Goal: Information Seeking & Learning: Learn about a topic

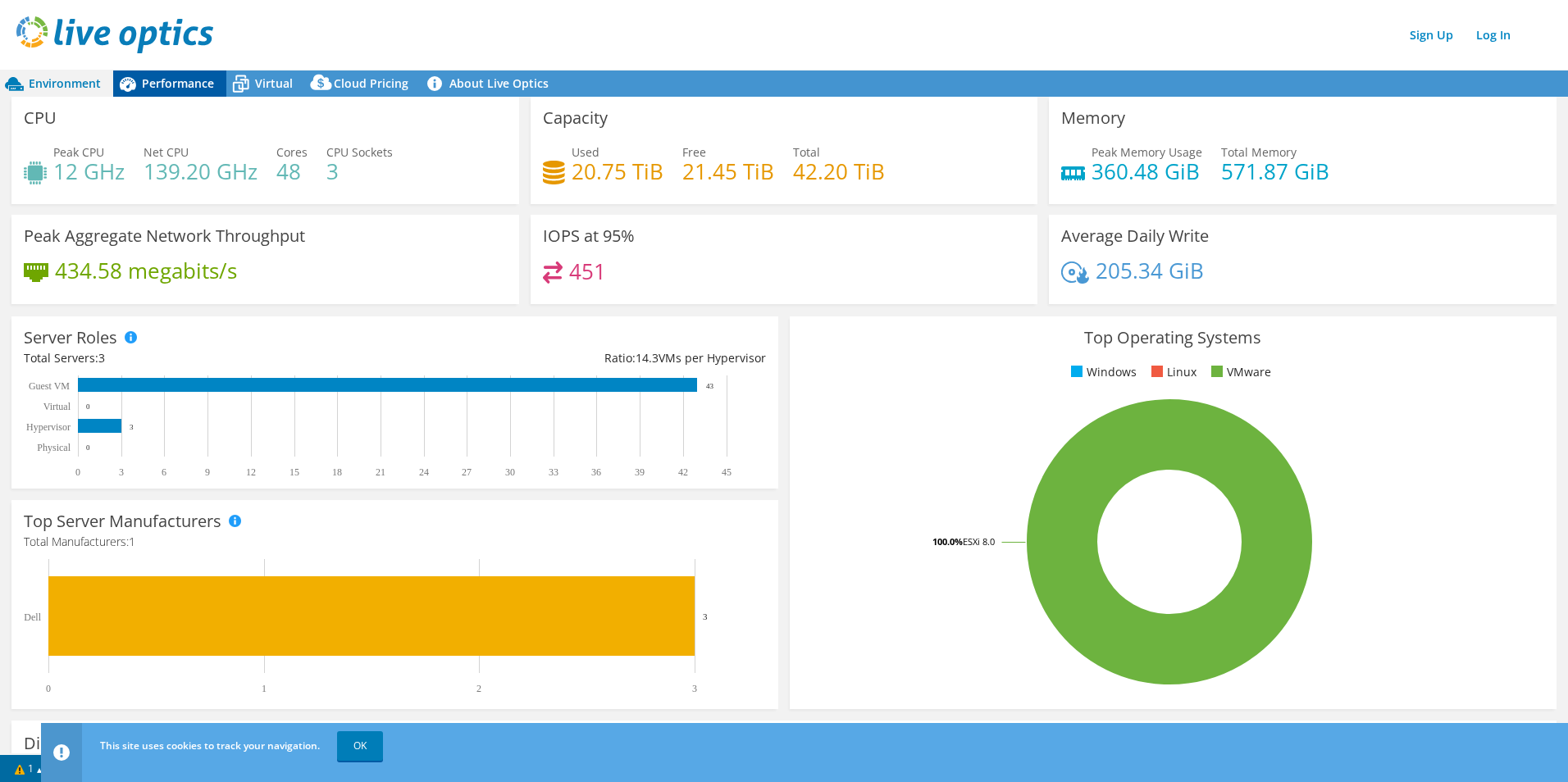
click at [176, 83] on span "Performance" at bounding box center [177, 83] width 72 height 16
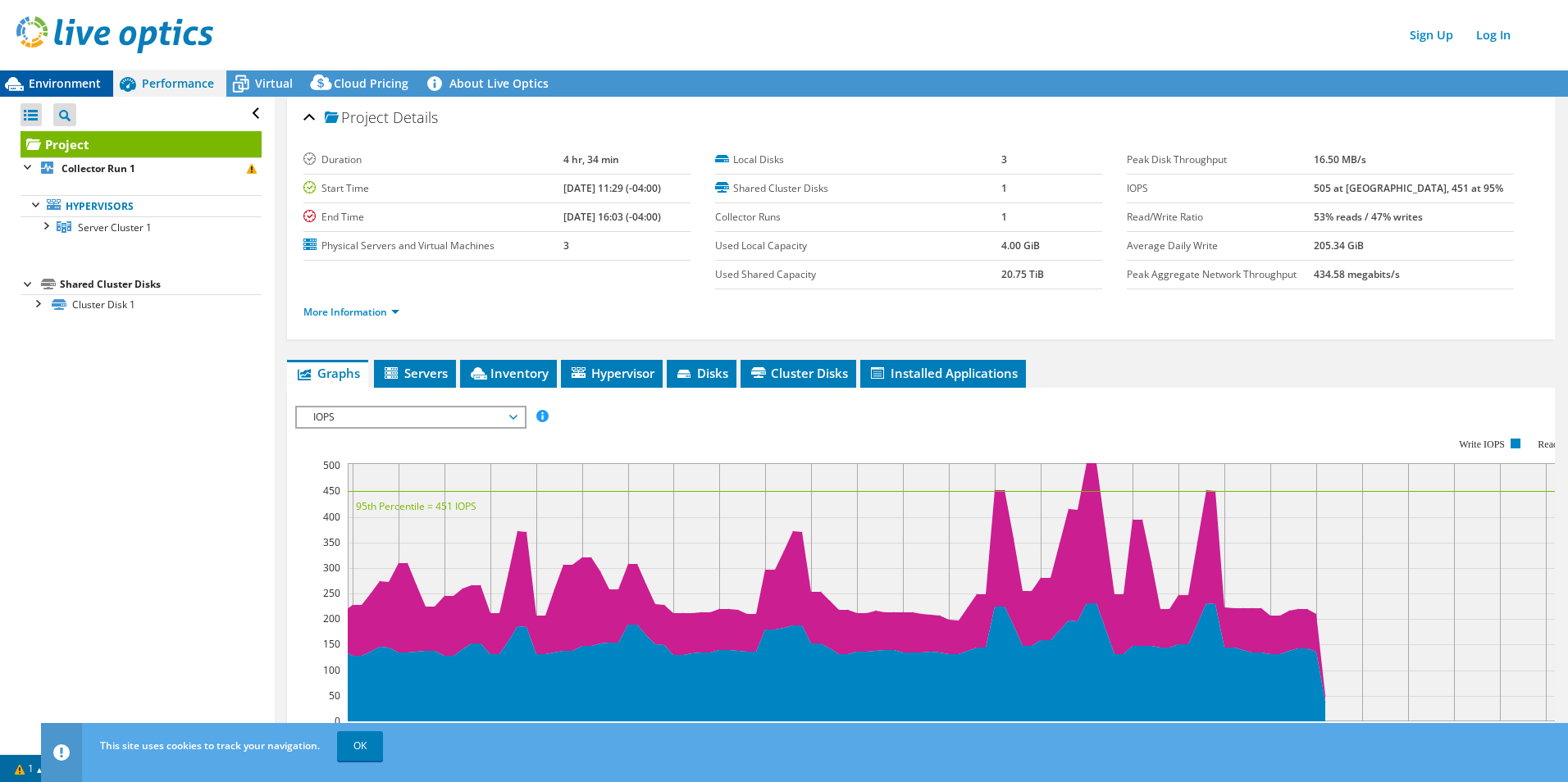
click at [69, 83] on span "Environment" at bounding box center [64, 83] width 72 height 16
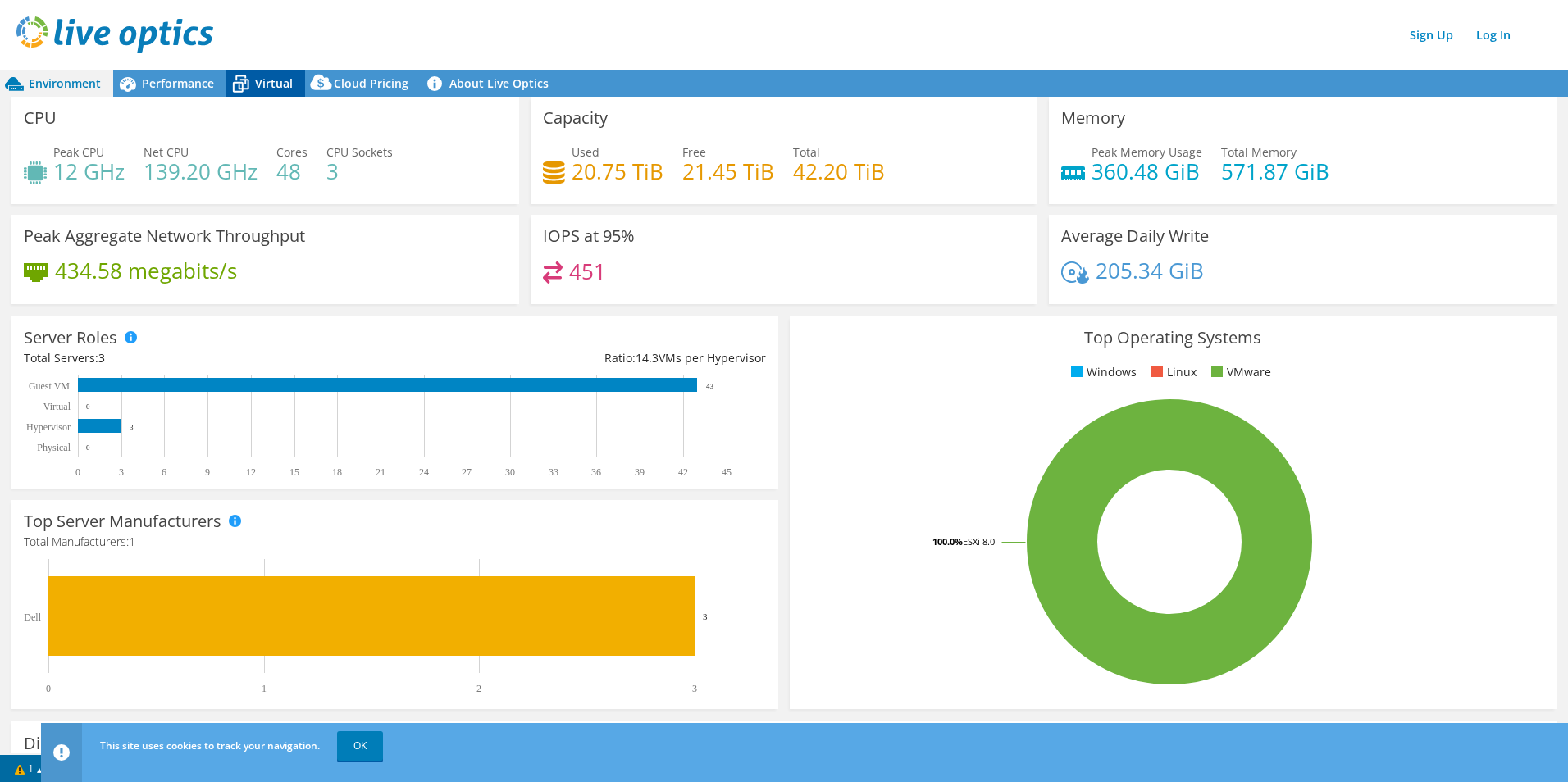
click at [242, 82] on icon at bounding box center [240, 83] width 29 height 29
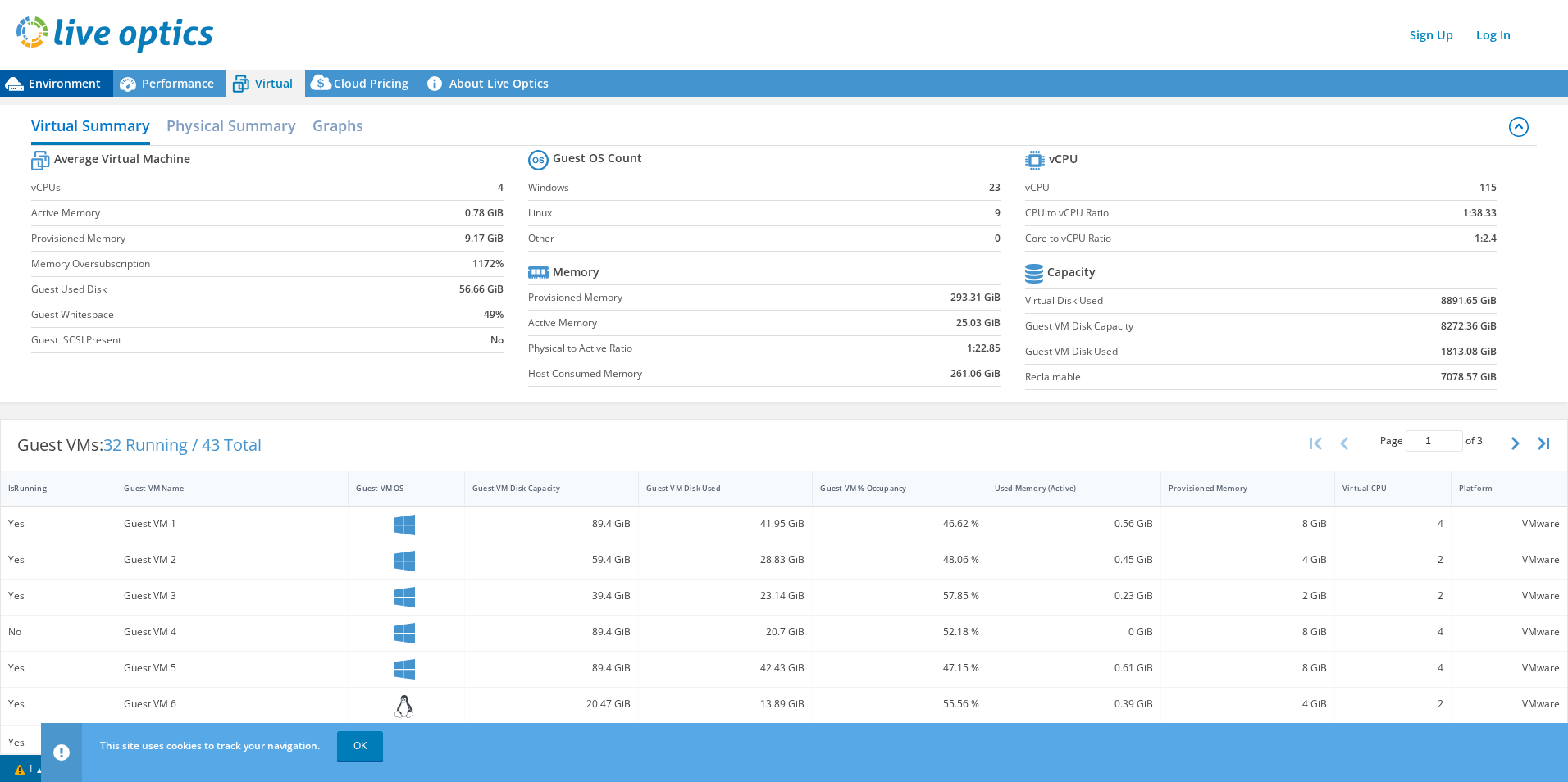
click at [55, 93] on div "Environment" at bounding box center [56, 83] width 113 height 26
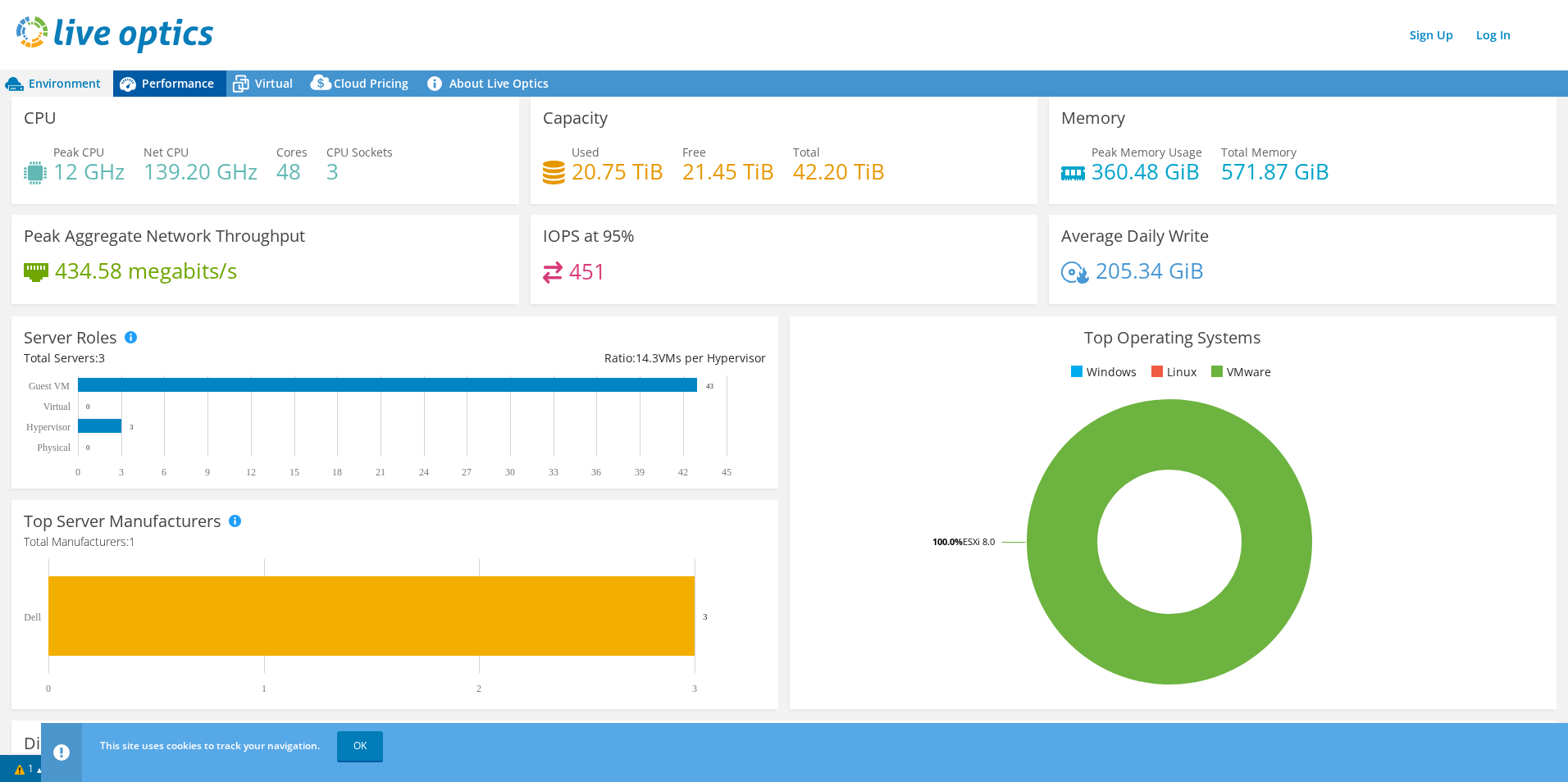
click at [161, 96] on div "Performance" at bounding box center [170, 83] width 113 height 26
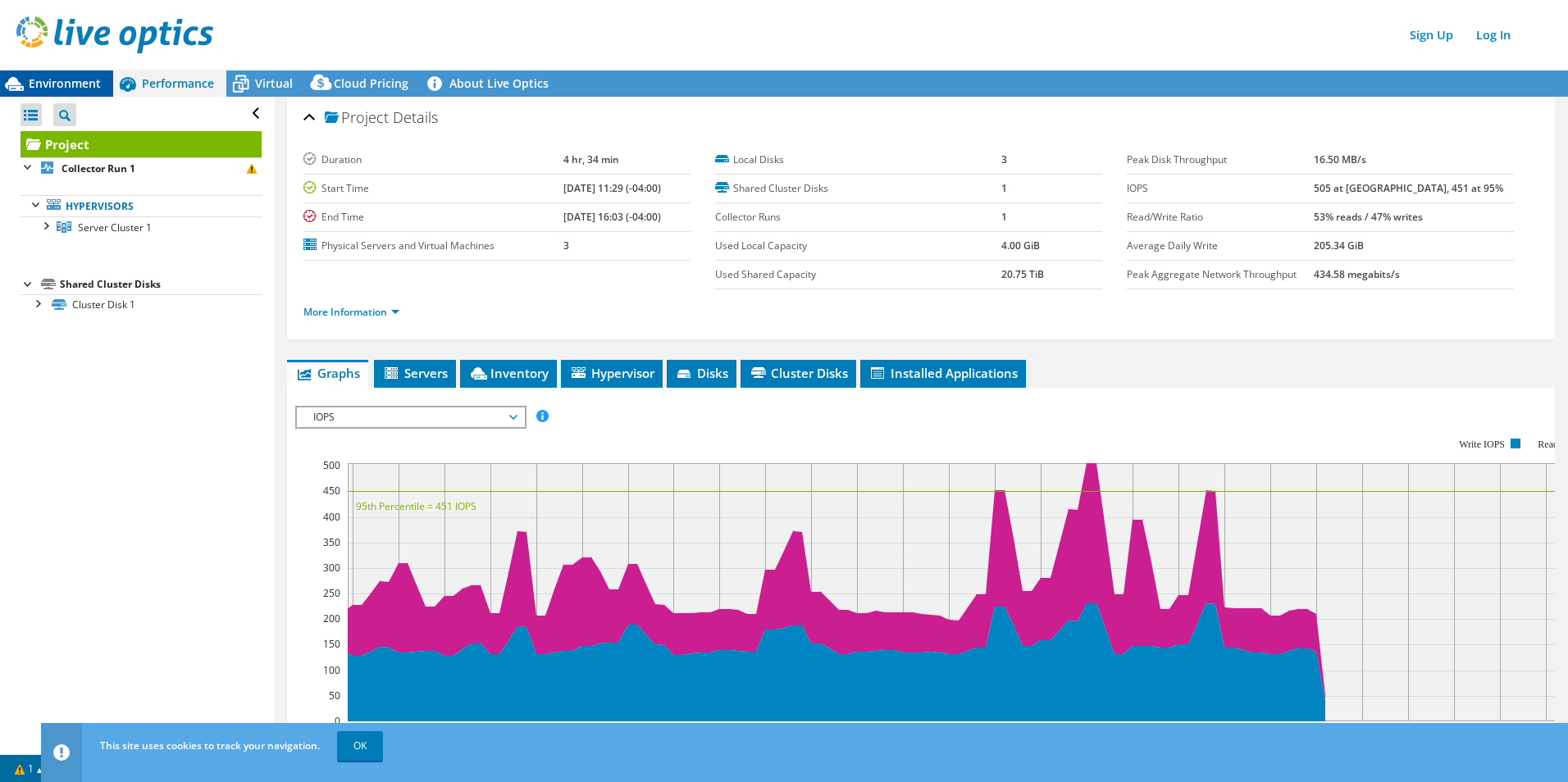
click at [48, 81] on span "Environment" at bounding box center [64, 83] width 72 height 16
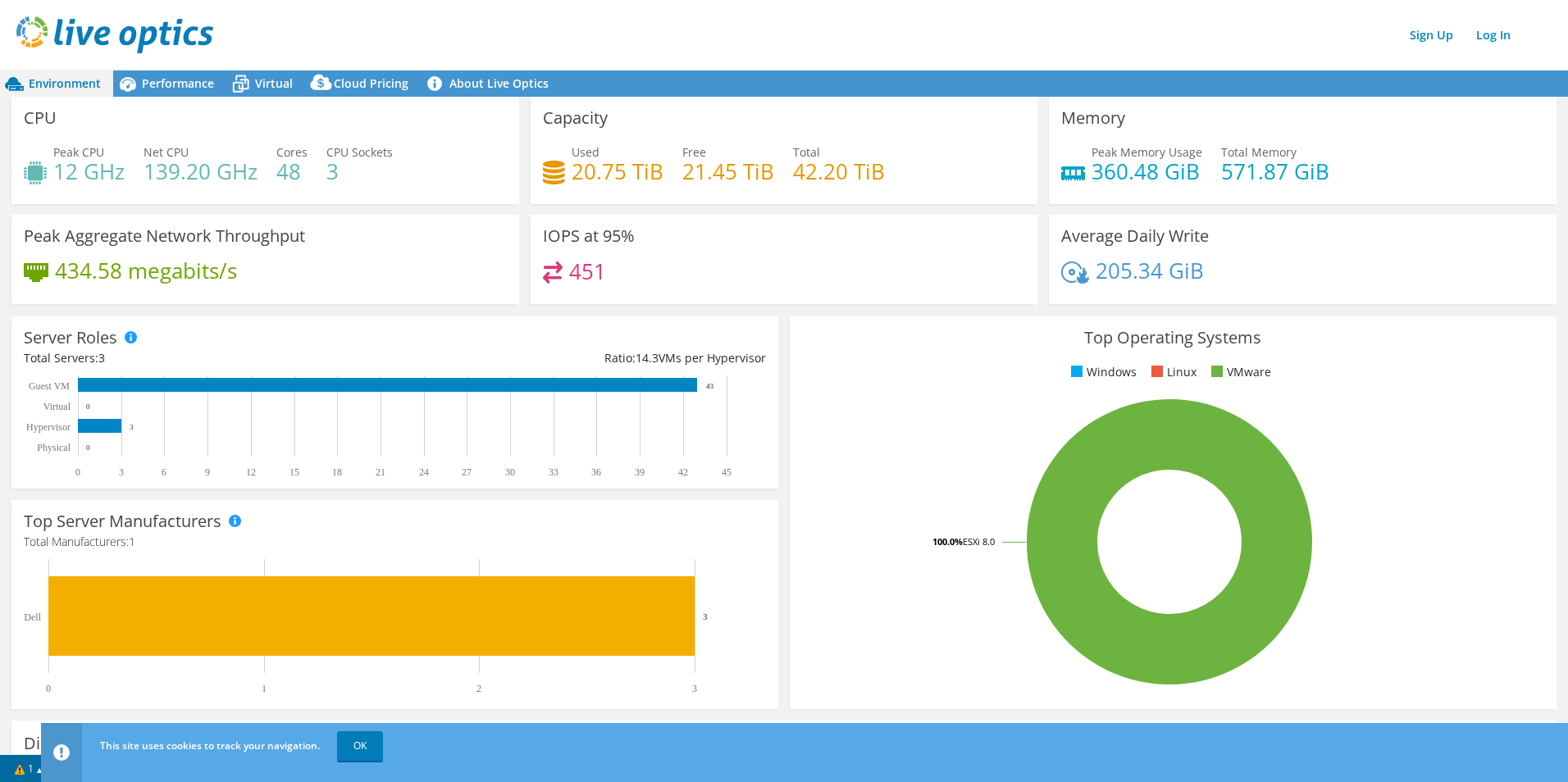
click at [54, 162] on h4 "12 GHz" at bounding box center [89, 171] width 71 height 18
click at [132, 80] on icon at bounding box center [127, 84] width 16 height 15
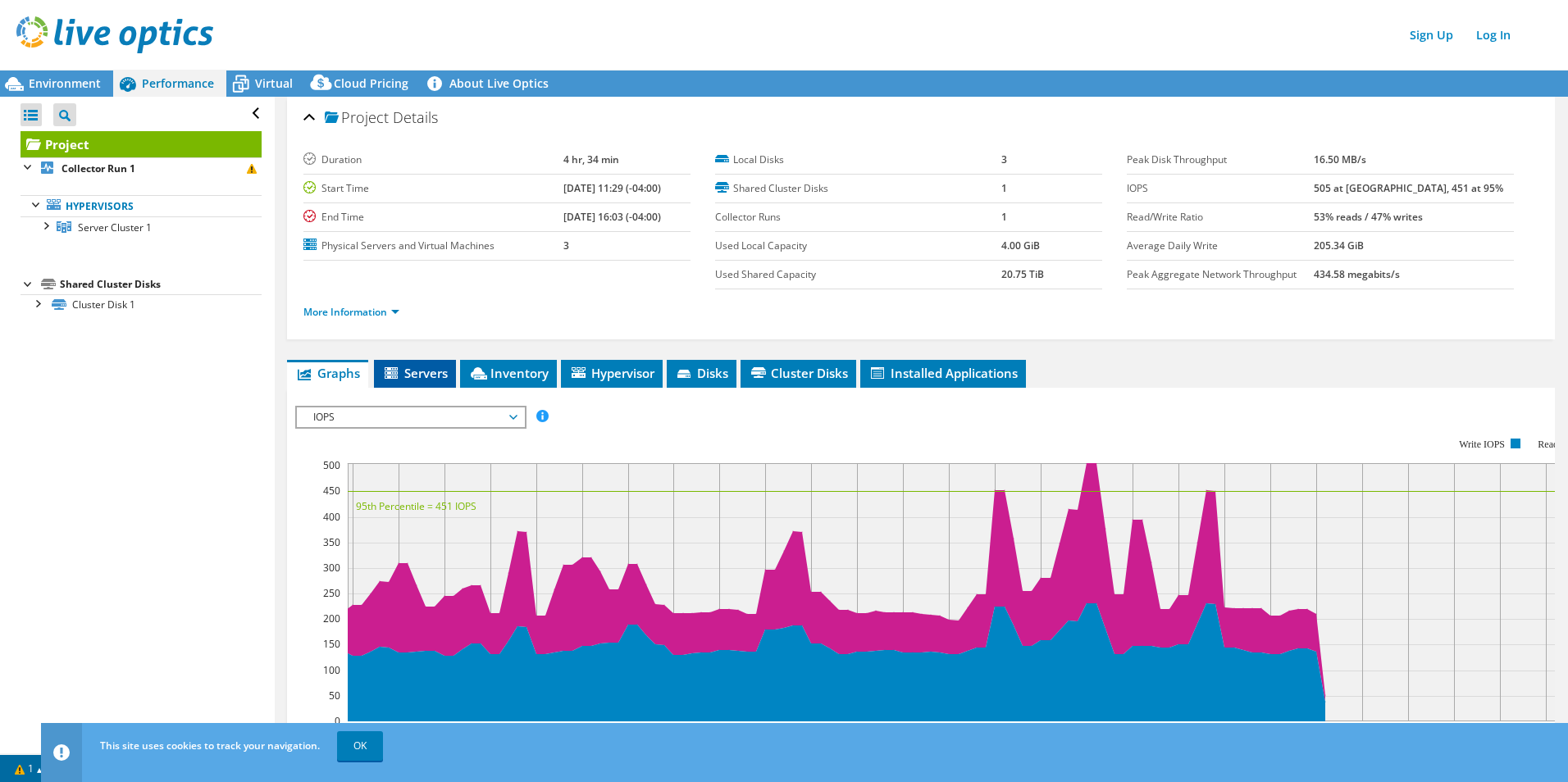
click at [390, 364] on li "Servers" at bounding box center [415, 374] width 82 height 28
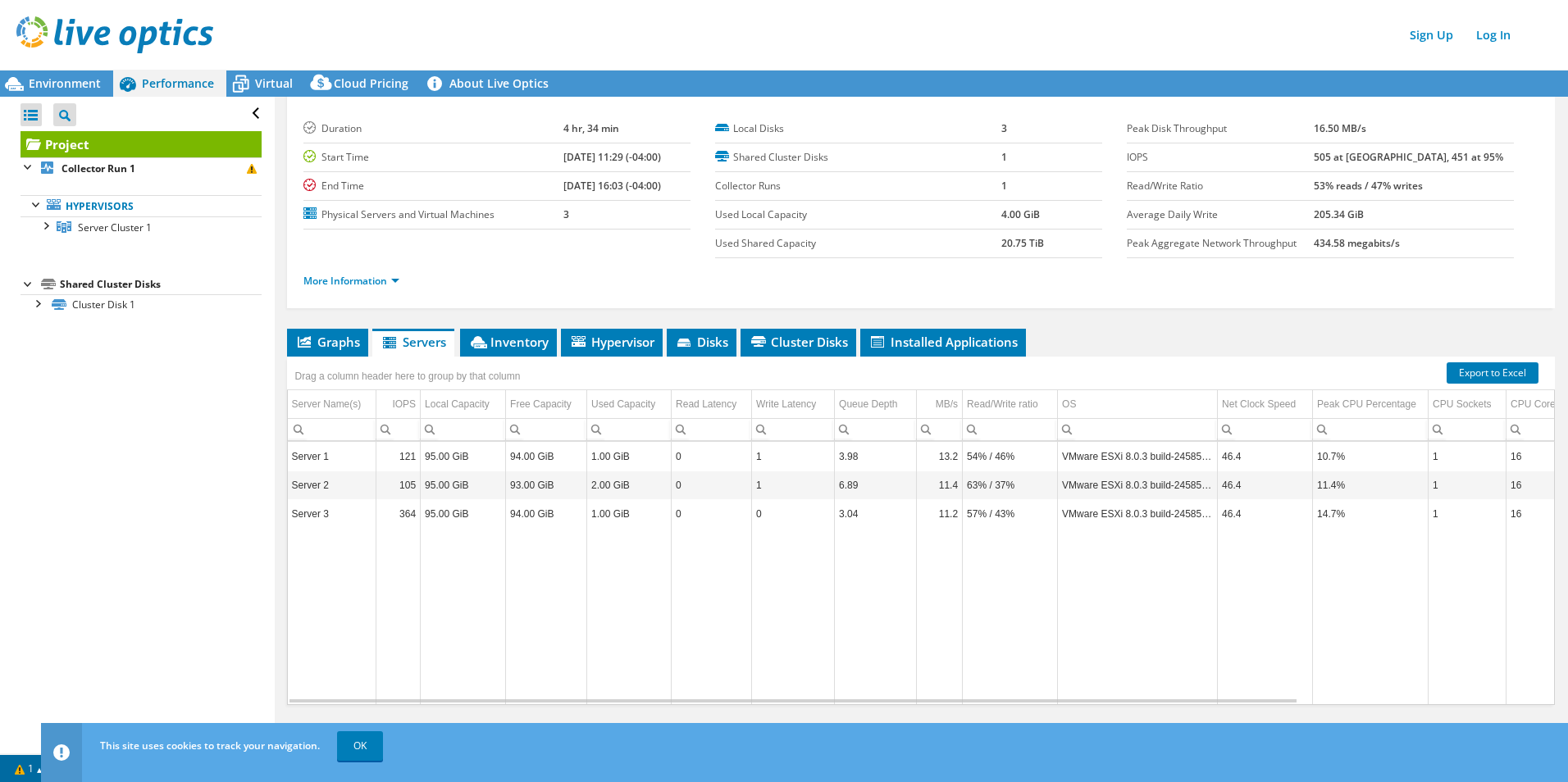
scroll to position [45, 0]
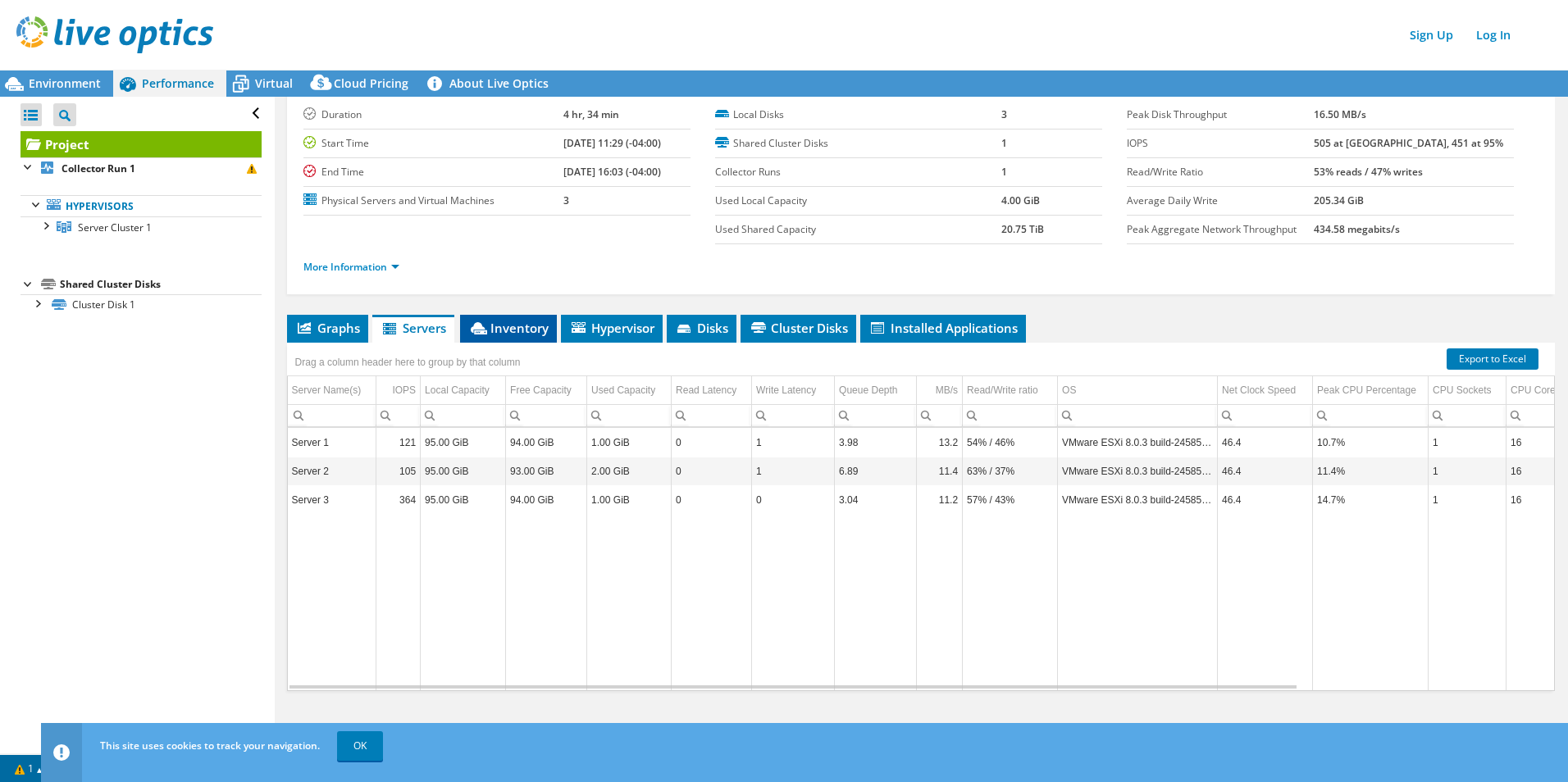
click at [520, 333] on span "Inventory" at bounding box center [508, 327] width 81 height 16
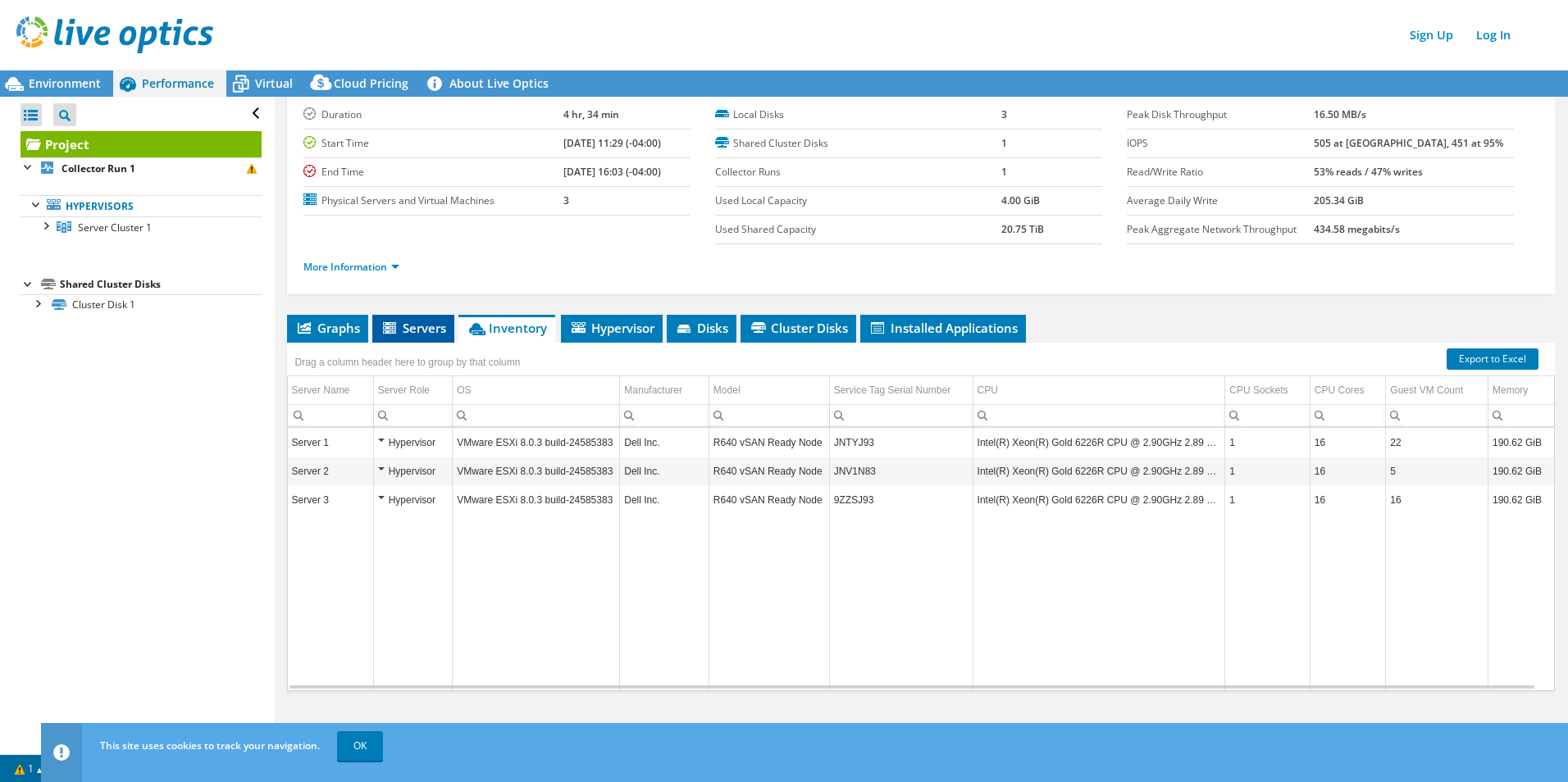
click at [407, 329] on span "Servers" at bounding box center [413, 327] width 66 height 16
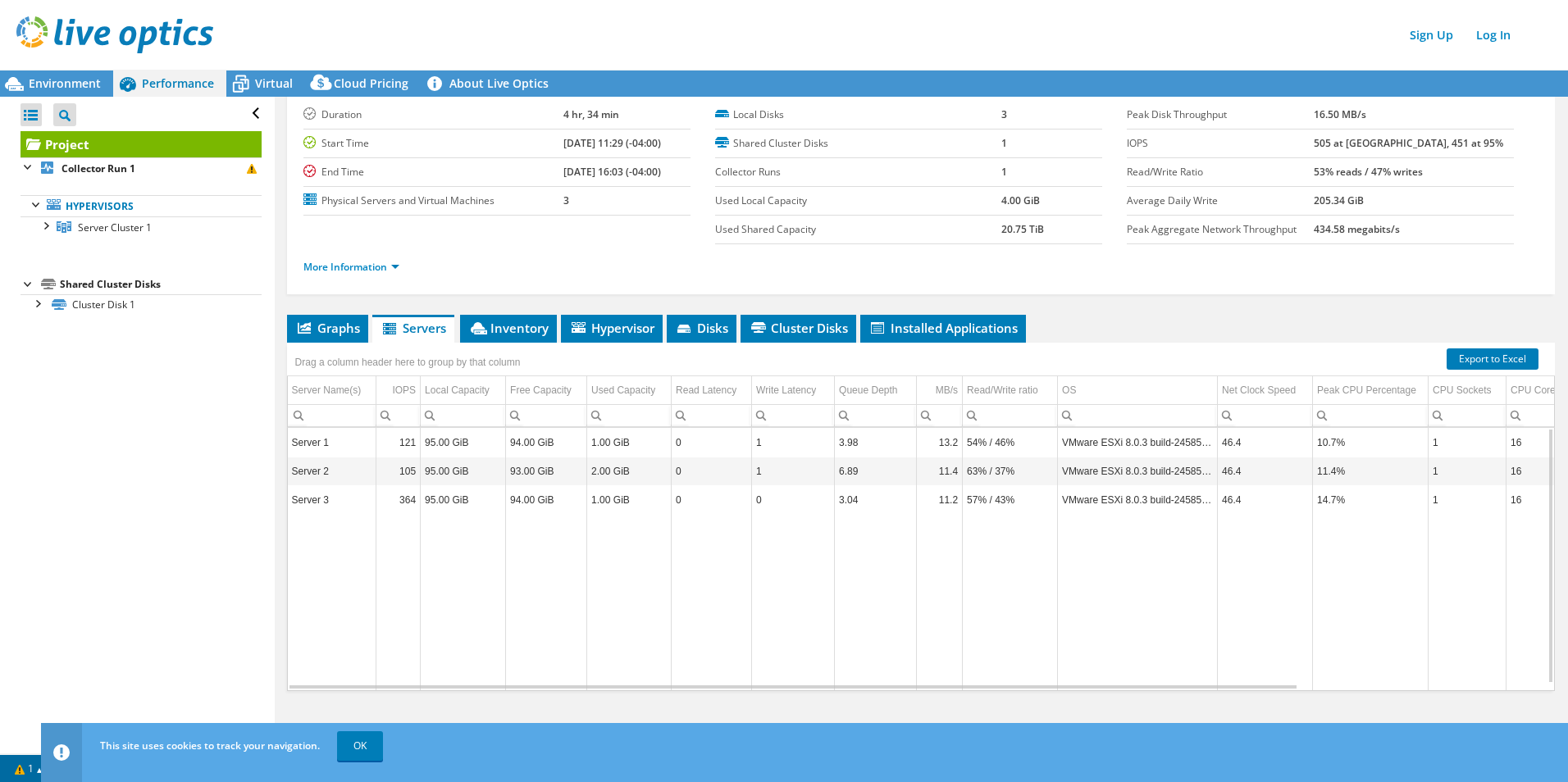
drag, startPoint x: 1361, startPoint y: 595, endPoint x: 1534, endPoint y: 587, distance: 173.2
click at [1252, 589] on tr "Data grid" at bounding box center [1065, 603] width 1556 height 176
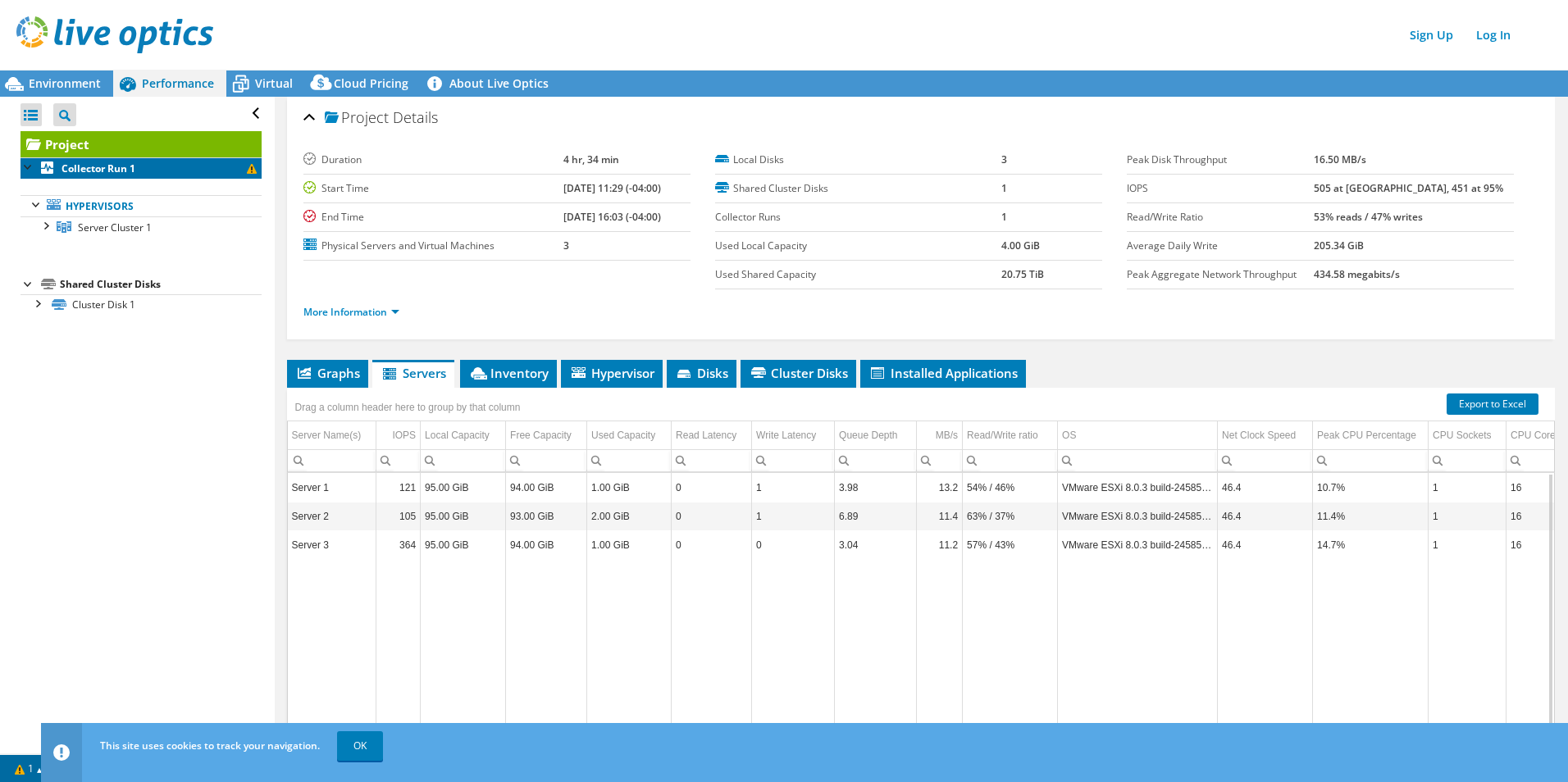
click at [60, 166] on link "Collector Run 1" at bounding box center [141, 168] width 241 height 22
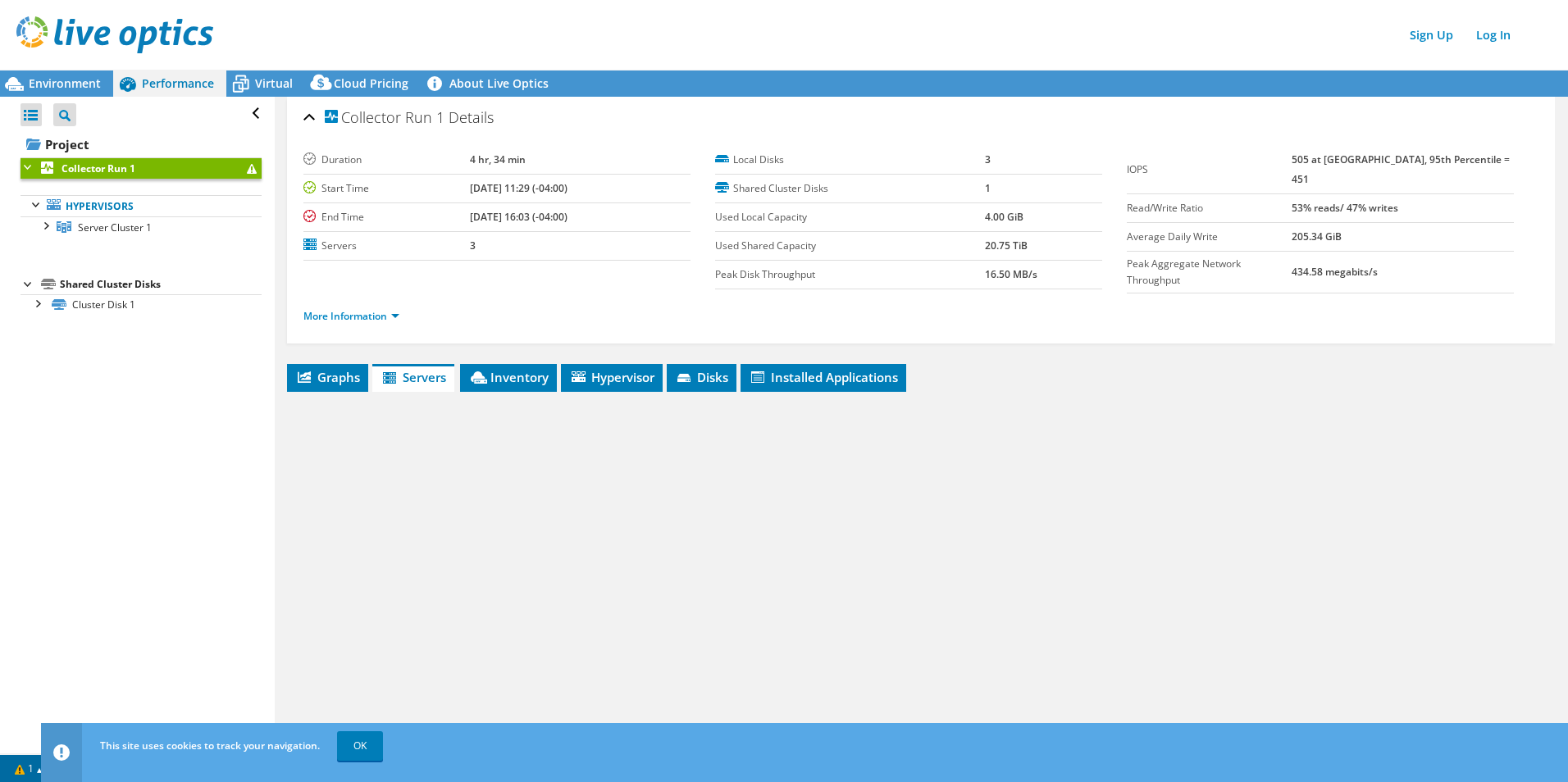
click at [60, 166] on link "Collector Run 1" at bounding box center [141, 168] width 241 height 22
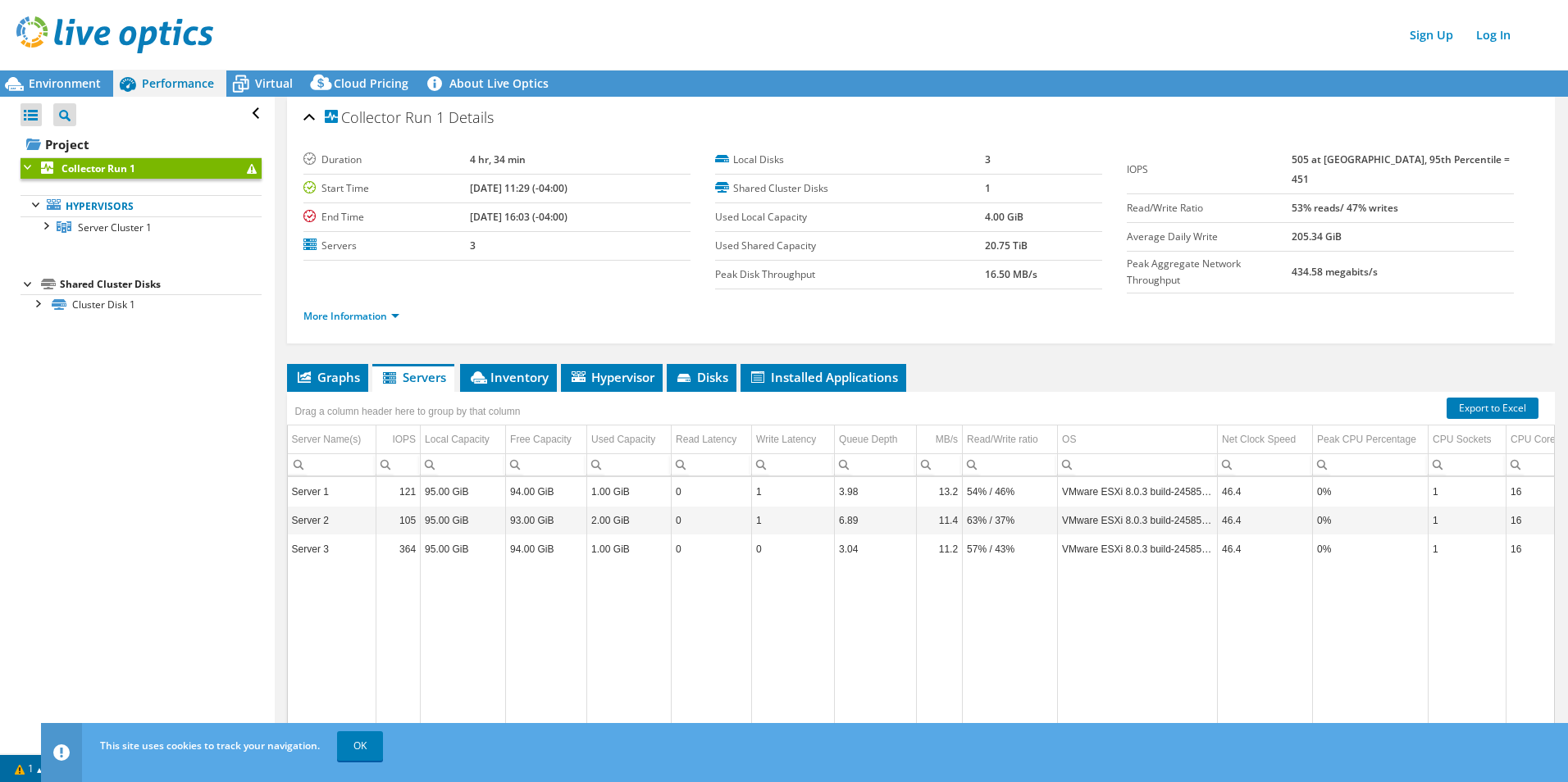
click at [1252, 601] on td "Data grid" at bounding box center [1371, 652] width 116 height 176
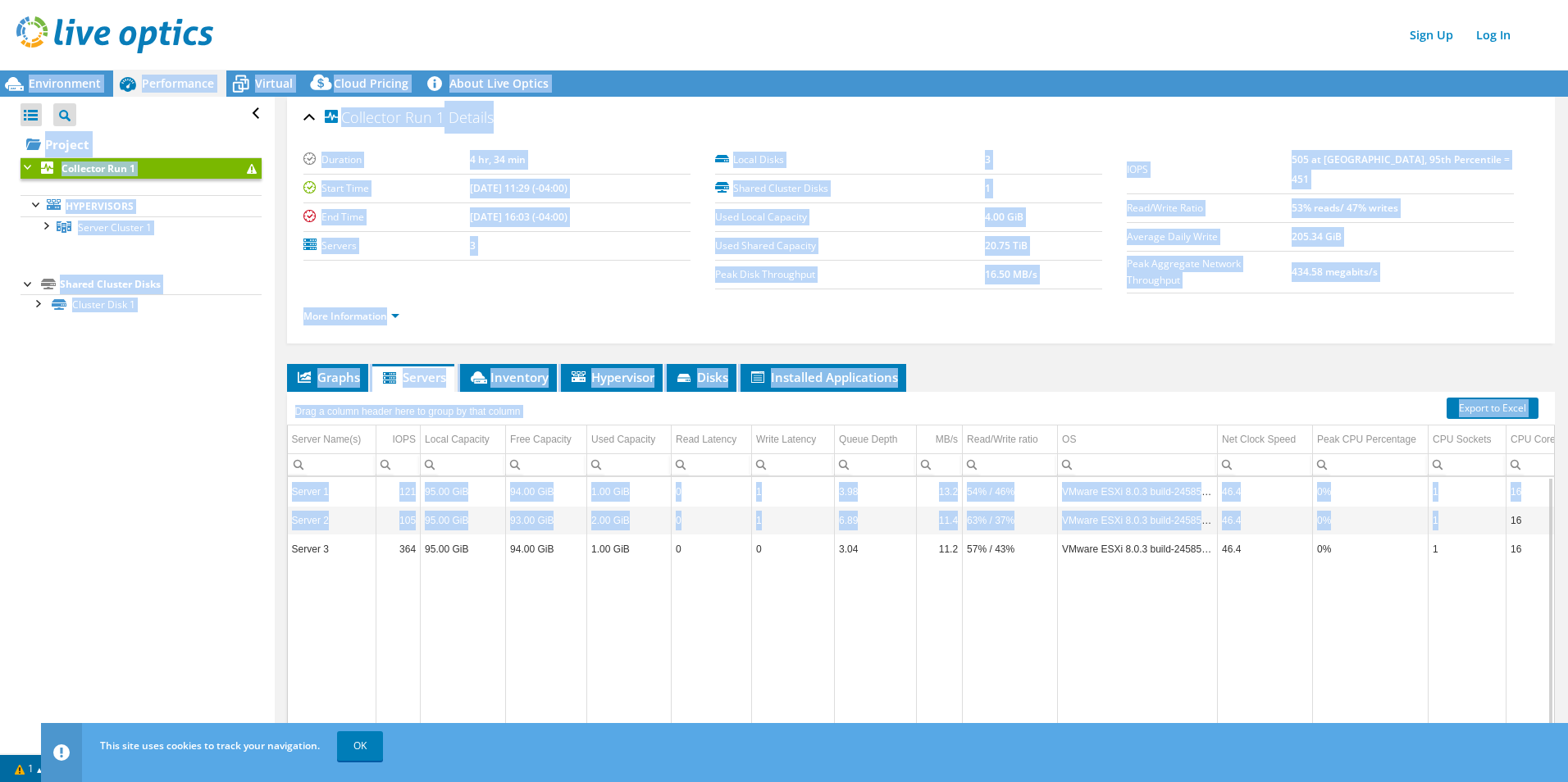
drag, startPoint x: 1473, startPoint y: 516, endPoint x: 1570, endPoint y: 522, distance: 97.2
click at [1252, 522] on html "Sign Up Log In This site uses cookies to track your navigation. OK This project…" at bounding box center [784, 391] width 1568 height 782
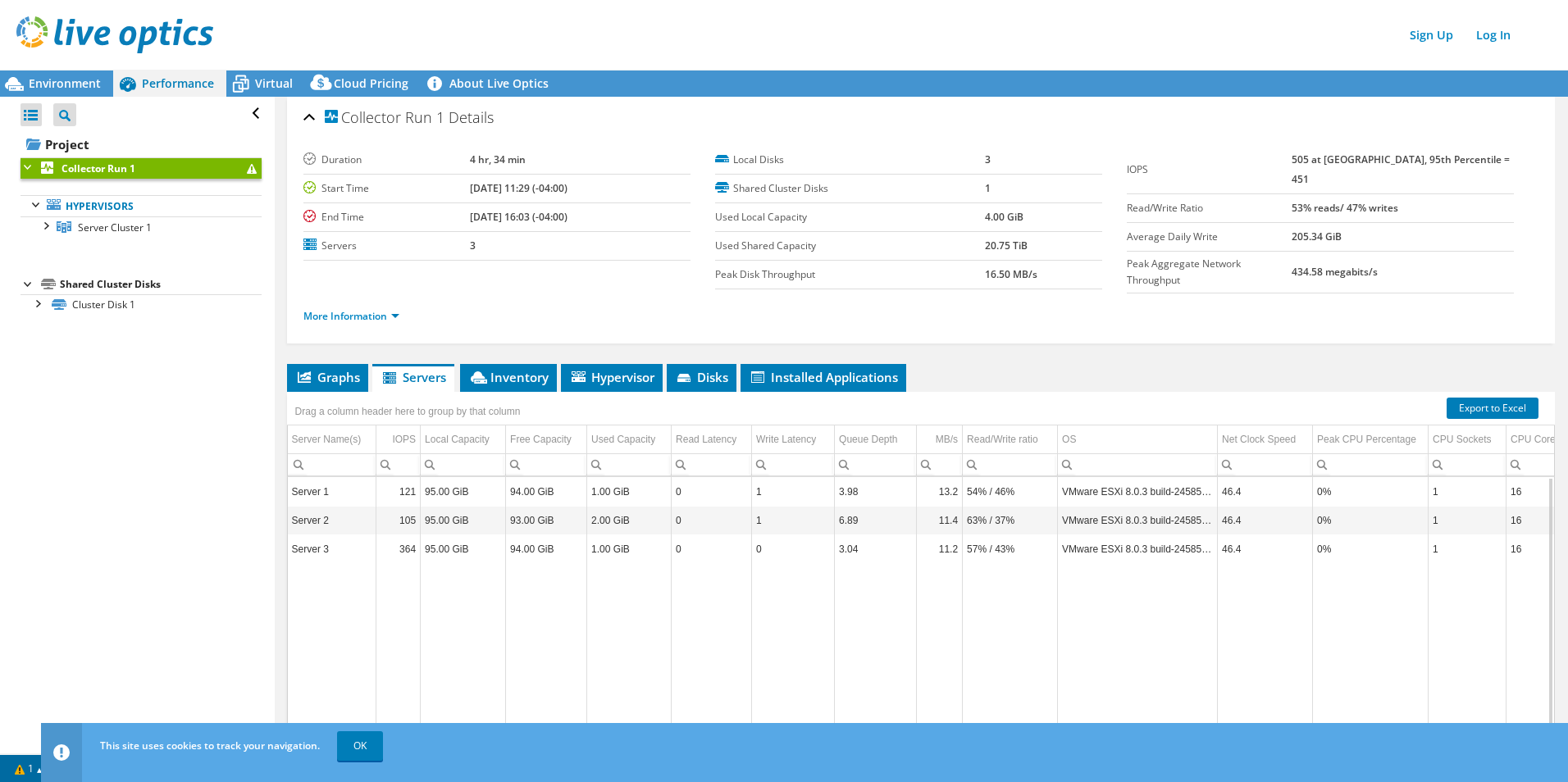
drag, startPoint x: 1567, startPoint y: 522, endPoint x: 1531, endPoint y: 544, distance: 42.2
click at [1252, 544] on td "16" at bounding box center [1541, 549] width 69 height 29
click at [336, 373] on span "Graphs" at bounding box center [327, 377] width 65 height 16
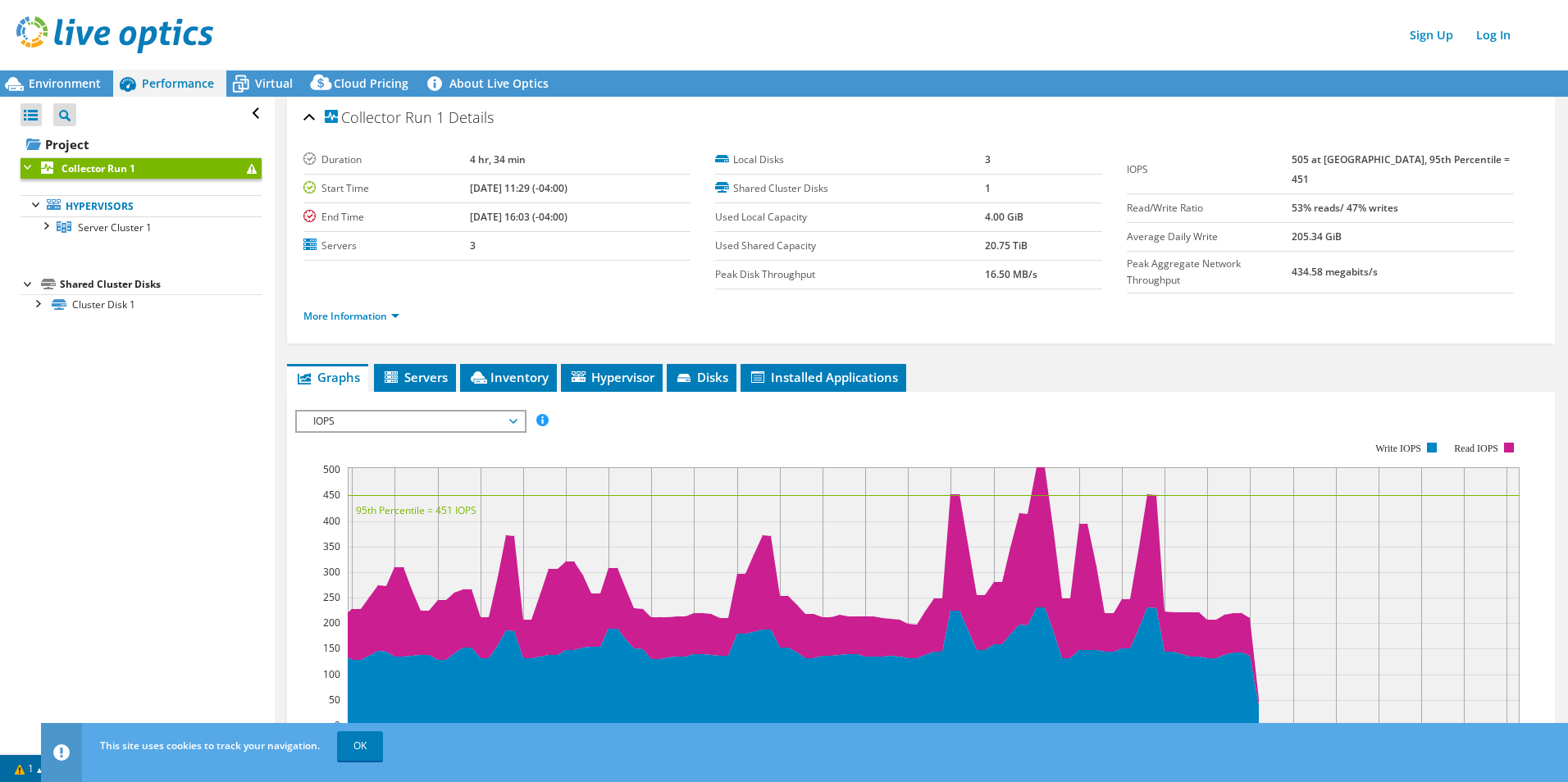
click at [473, 410] on div "IOPS IOPS Disk Throughput IO Size Latency Queue Depth CPU Percentage Memory Pag…" at bounding box center [410, 421] width 231 height 23
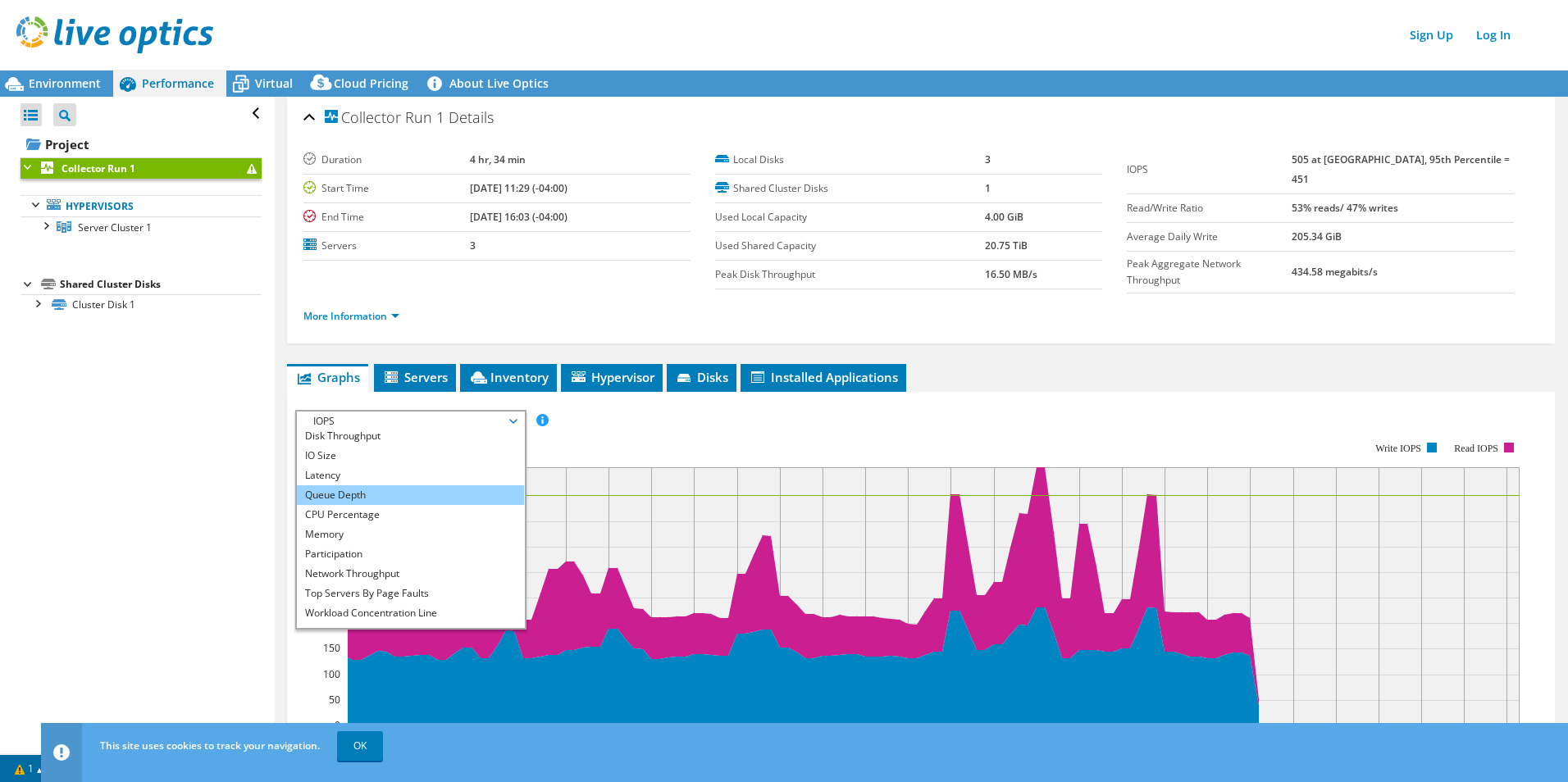
scroll to position [59, 0]
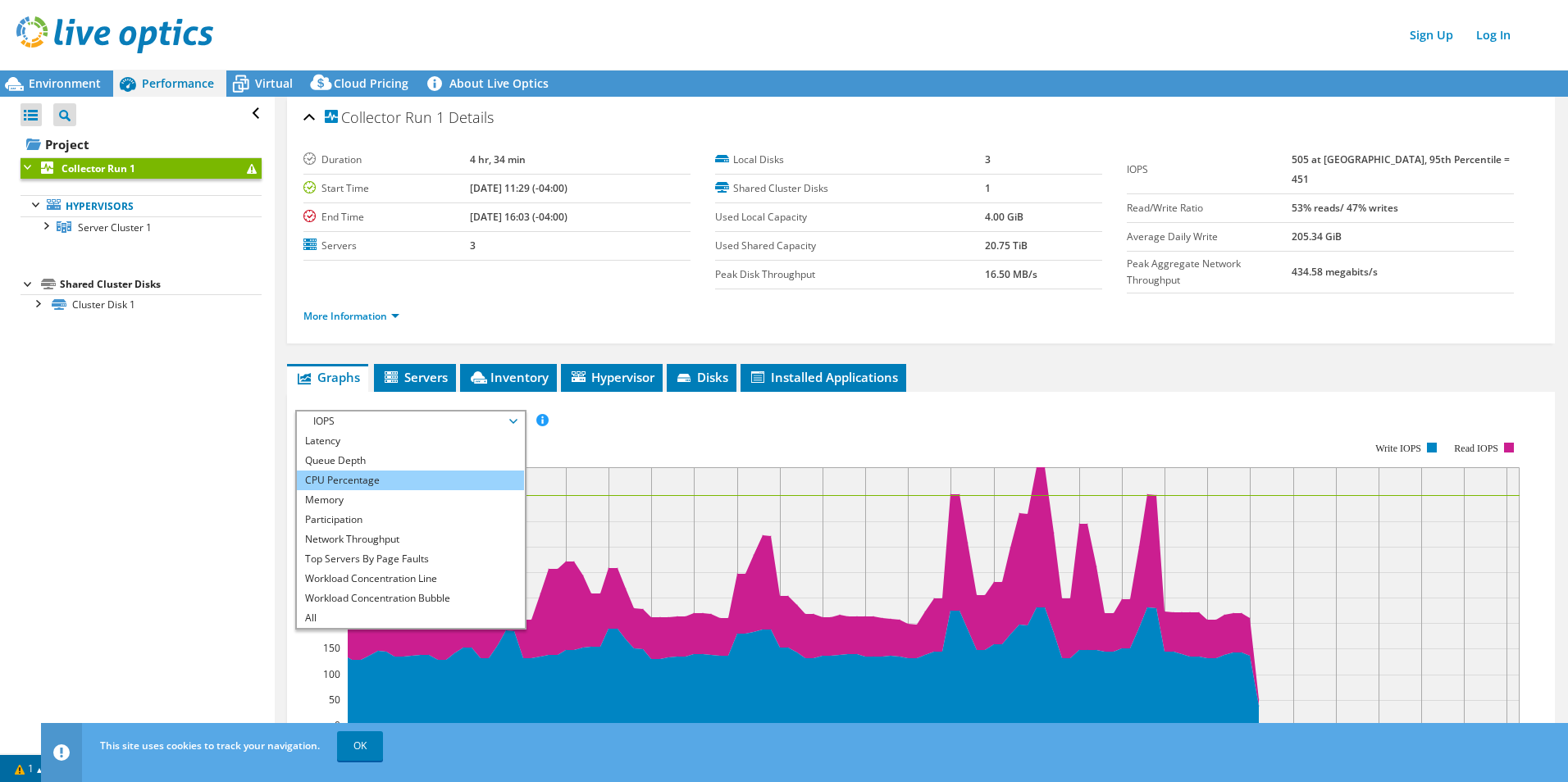
click at [394, 473] on li "CPU Percentage" at bounding box center [410, 481] width 227 height 20
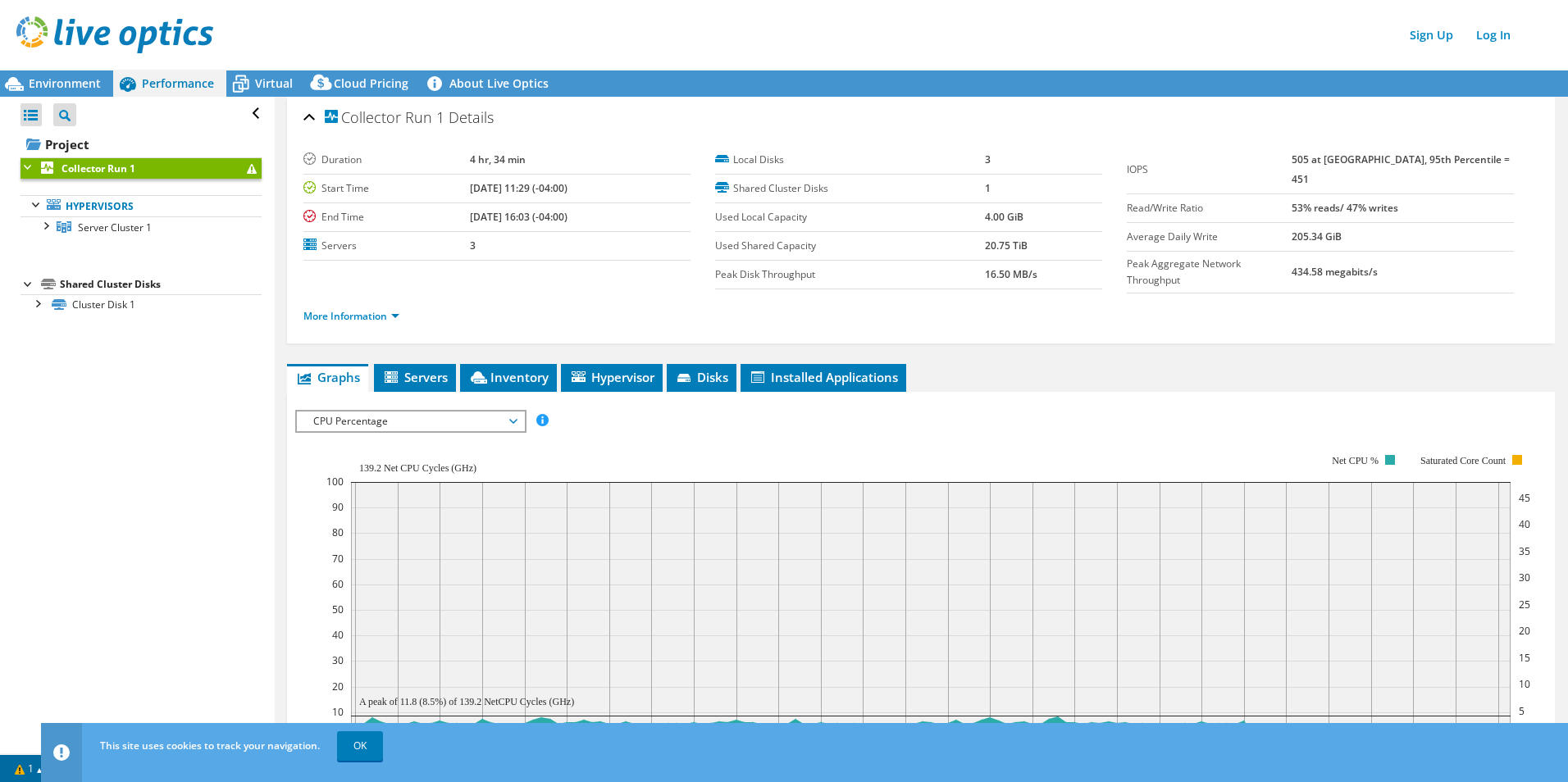
scroll to position [164, 0]
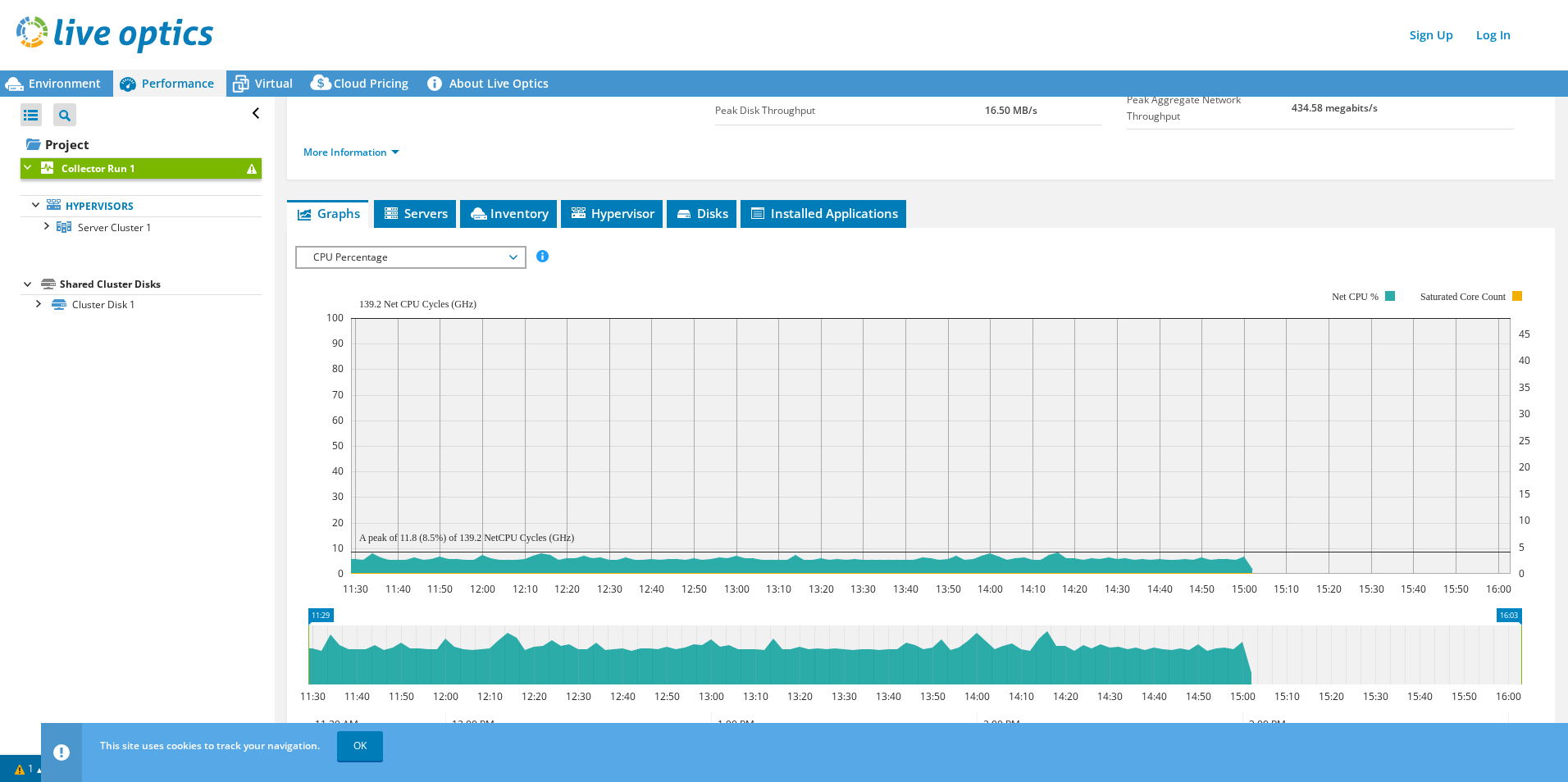
click at [394, 255] on span "CPU Percentage" at bounding box center [410, 257] width 210 height 20
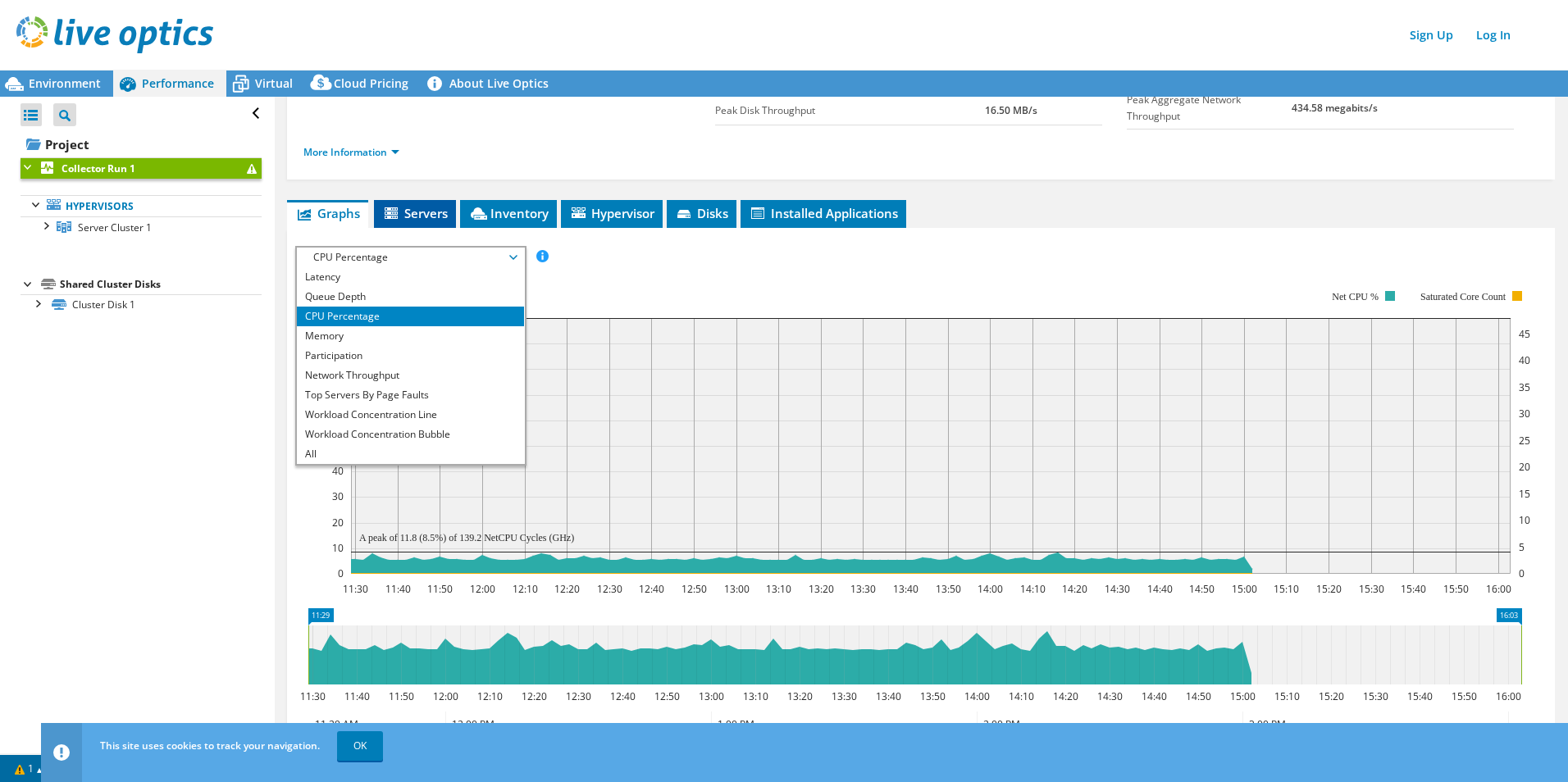
click at [435, 208] on span "Servers" at bounding box center [415, 213] width 66 height 16
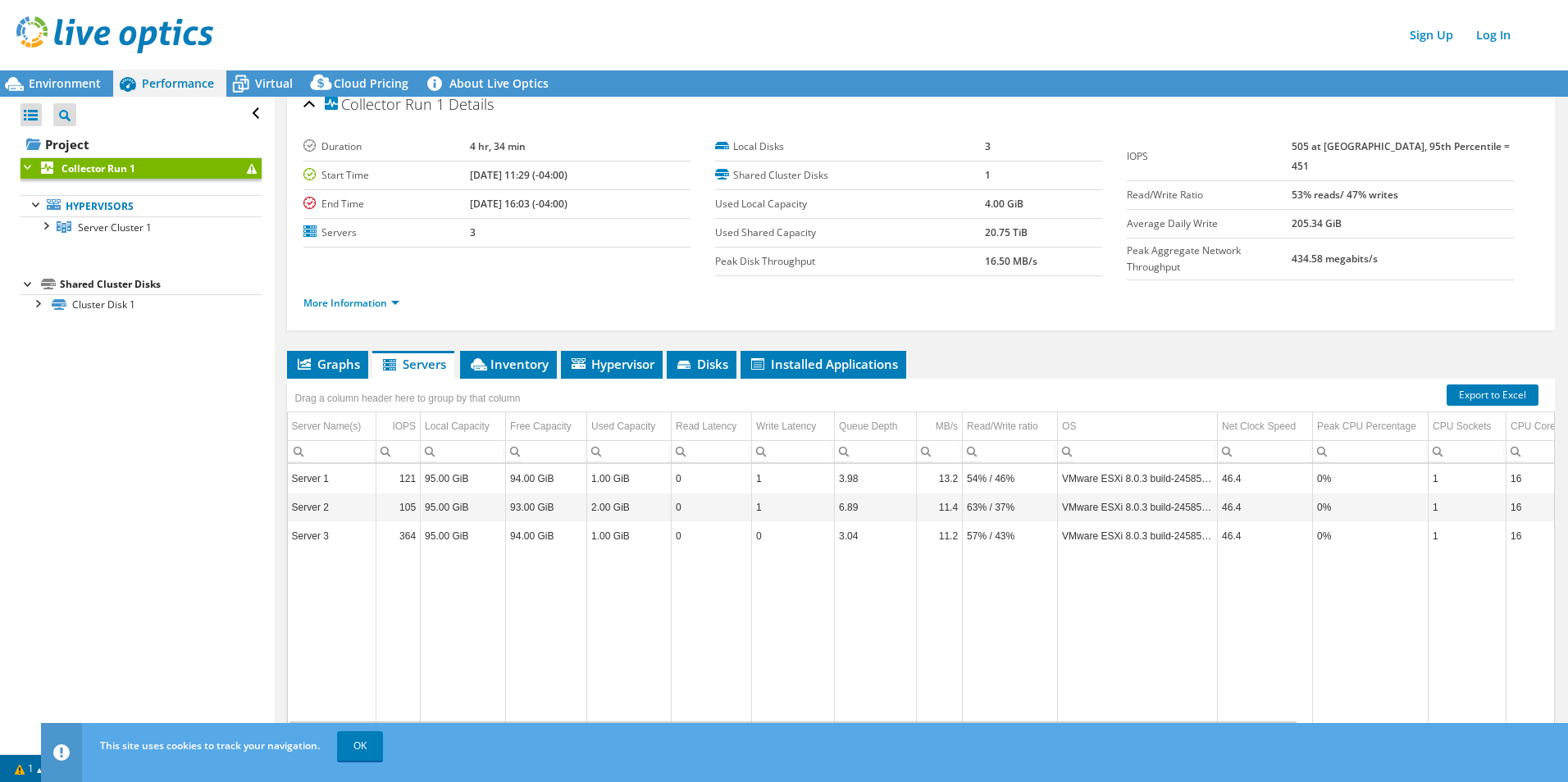
scroll to position [0, 0]
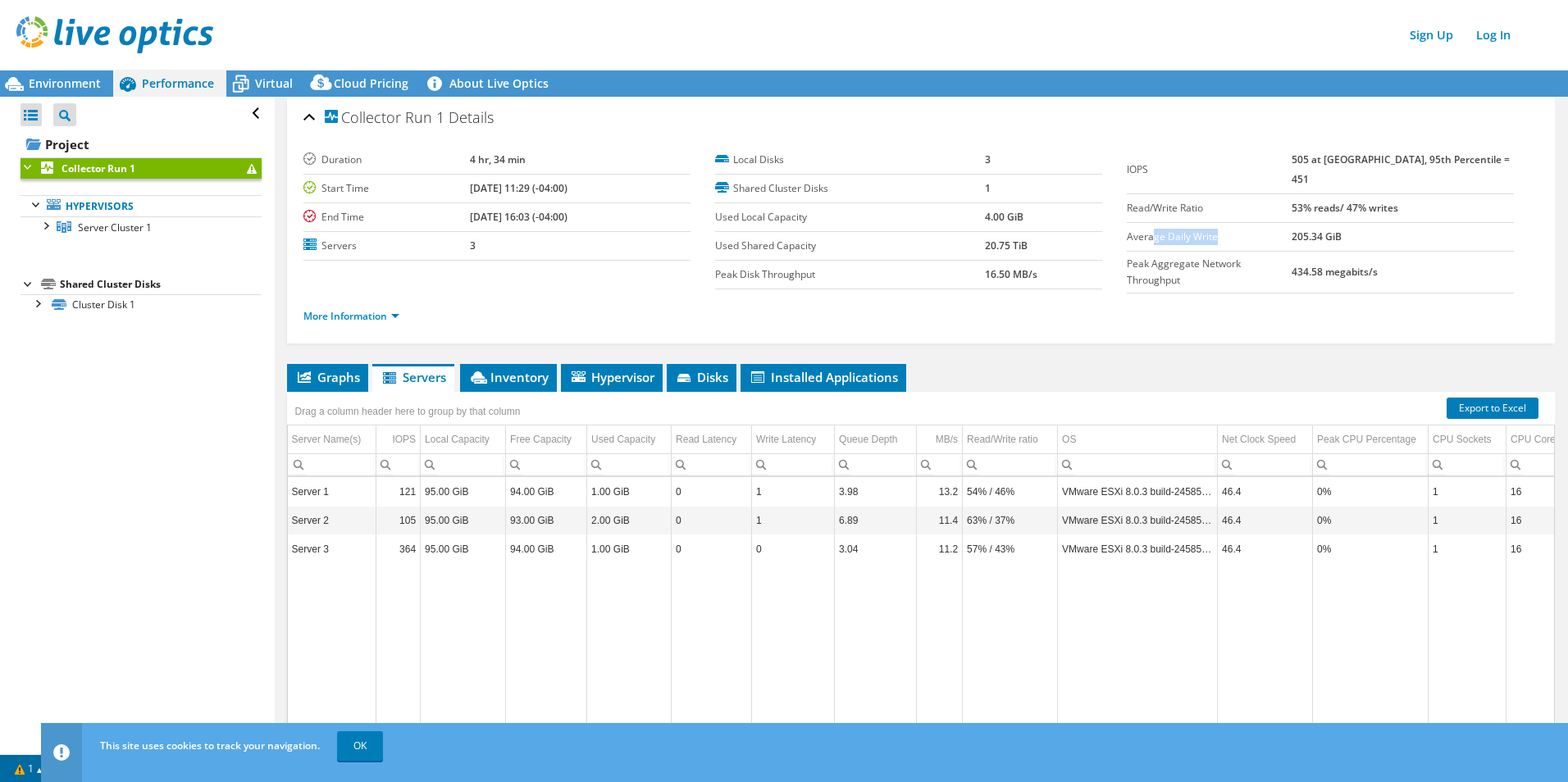
drag, startPoint x: 1143, startPoint y: 224, endPoint x: 1210, endPoint y: 224, distance: 67.0
click at [1210, 229] on label "Average Daily Write" at bounding box center [1209, 236] width 165 height 16
drag, startPoint x: 1210, startPoint y: 224, endPoint x: 1229, endPoint y: 259, distance: 39.8
click at [1229, 259] on td "Peak Aggregate Network Throughput" at bounding box center [1209, 273] width 165 height 42
click at [323, 378] on span "Graphs" at bounding box center [327, 377] width 65 height 16
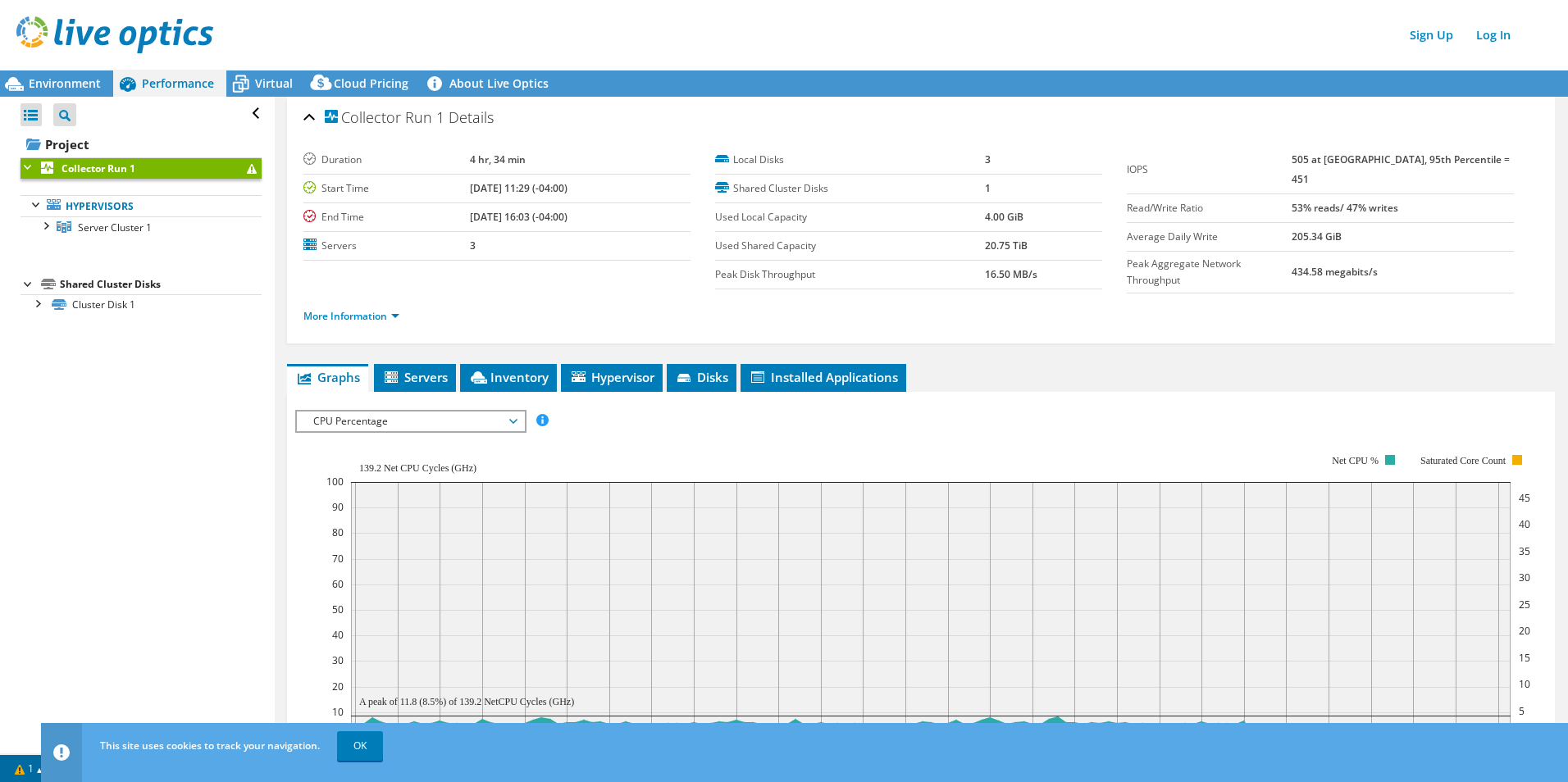
click at [423, 426] on span "CPU Percentage" at bounding box center [410, 421] width 210 height 20
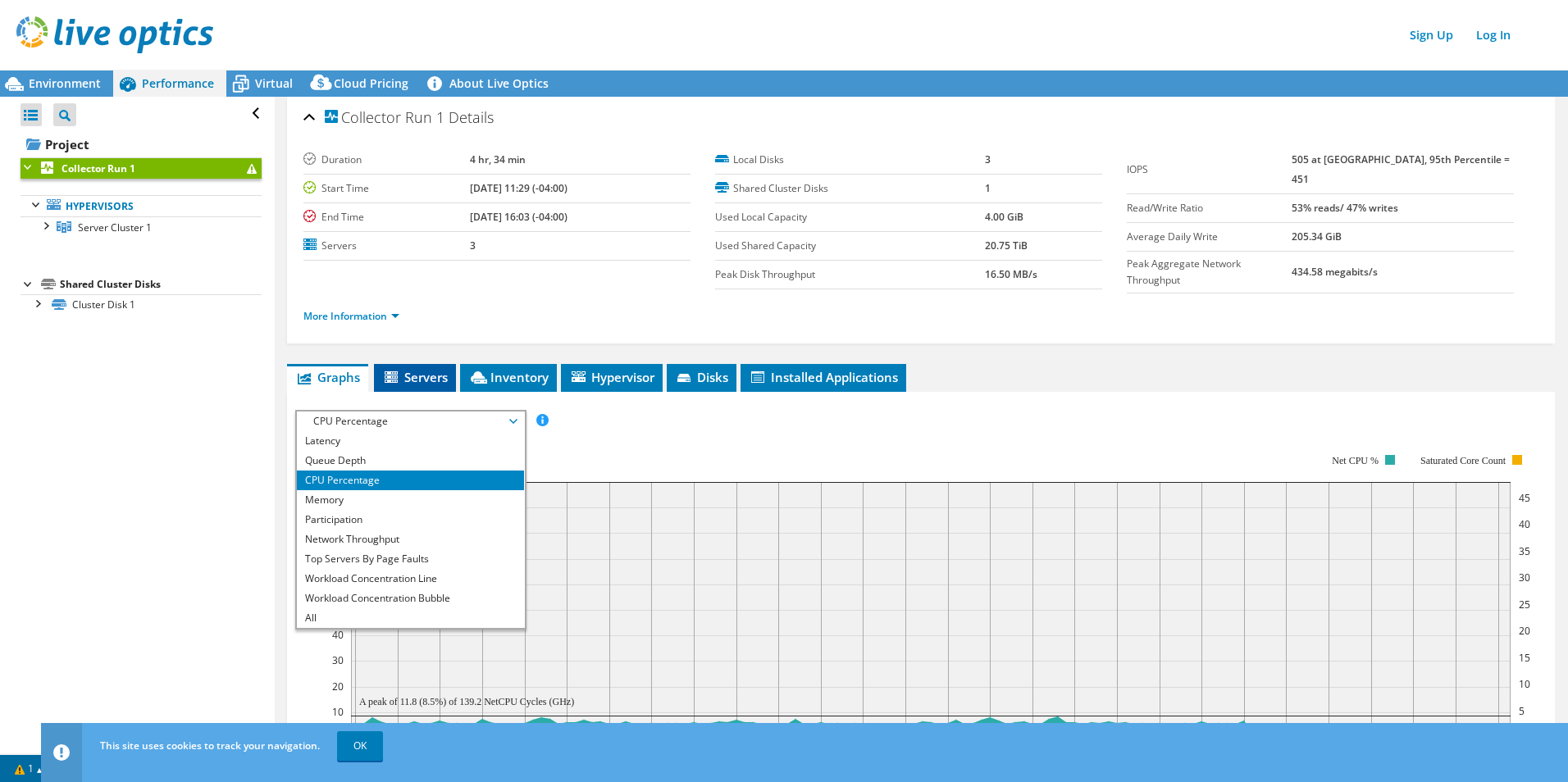
click at [410, 380] on span "Servers" at bounding box center [415, 377] width 66 height 16
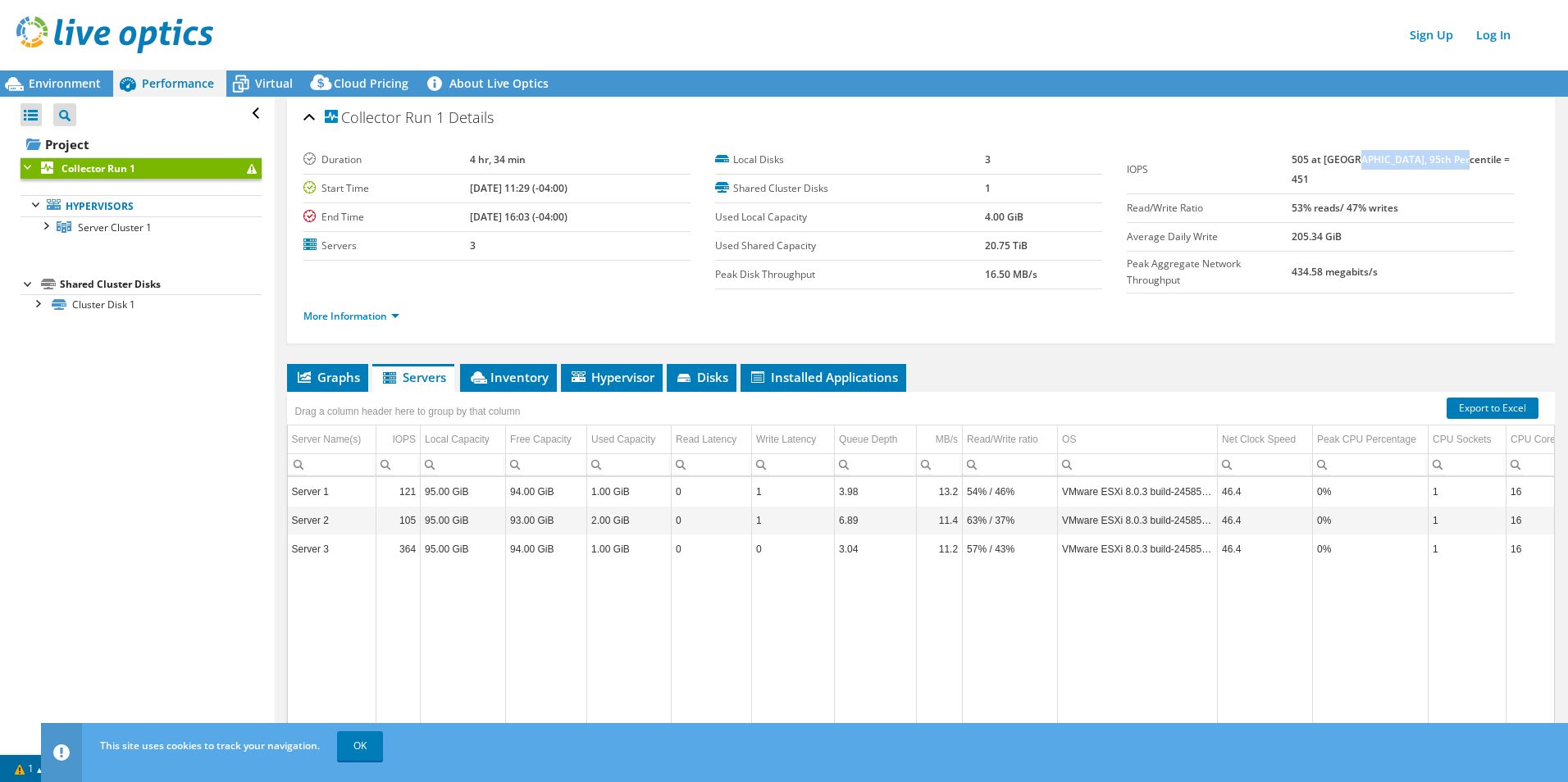
drag, startPoint x: 1379, startPoint y: 154, endPoint x: 1492, endPoint y: 161, distance: 113.2
click at [1252, 161] on td "505 at [GEOGRAPHIC_DATA], 95th Percentile = 451" at bounding box center [1402, 171] width 223 height 48
copy b "95th Percentile = 451"
click at [323, 372] on span "Graphs" at bounding box center [327, 377] width 65 height 16
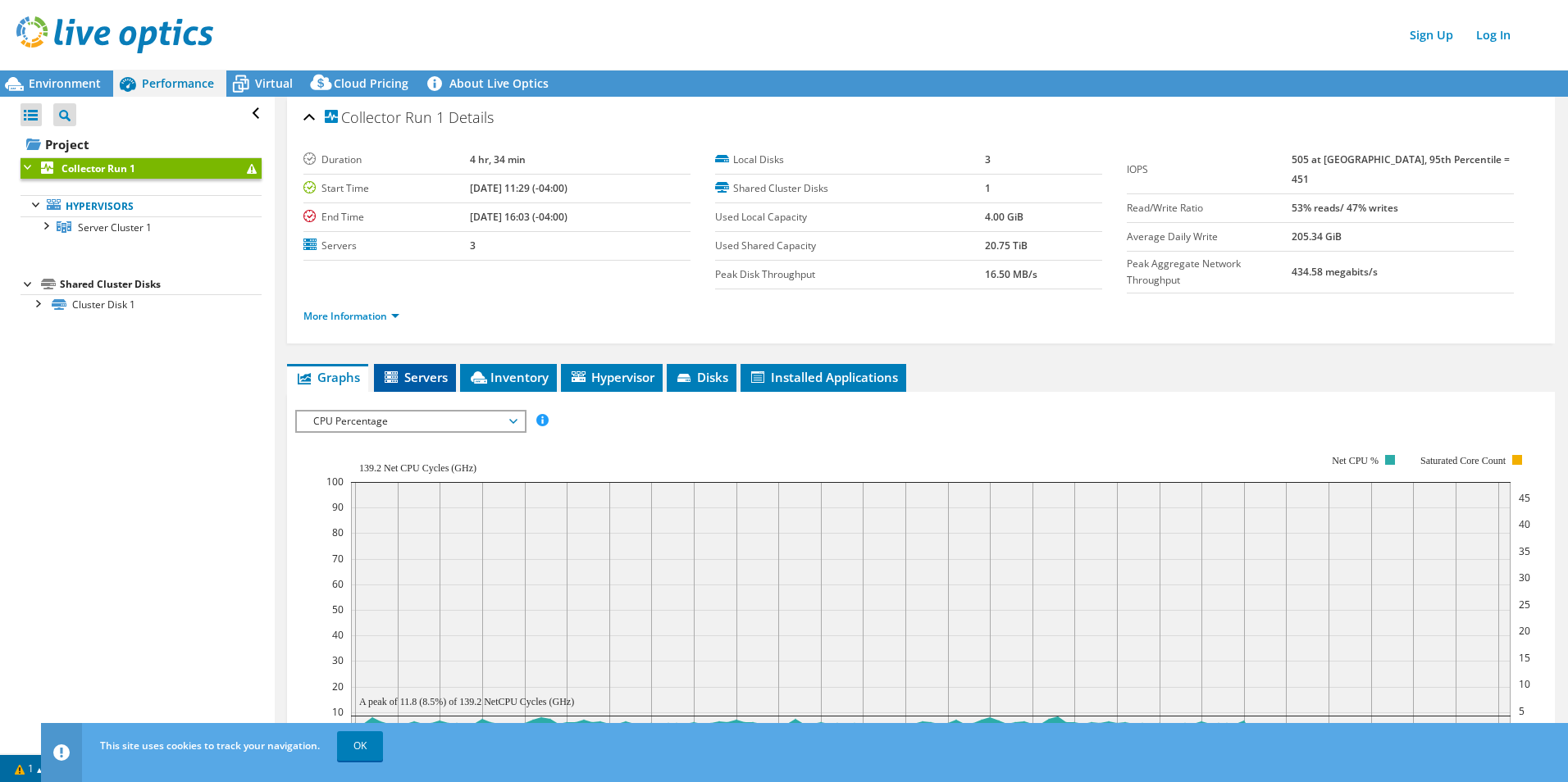
click at [432, 370] on span "Servers" at bounding box center [415, 377] width 66 height 16
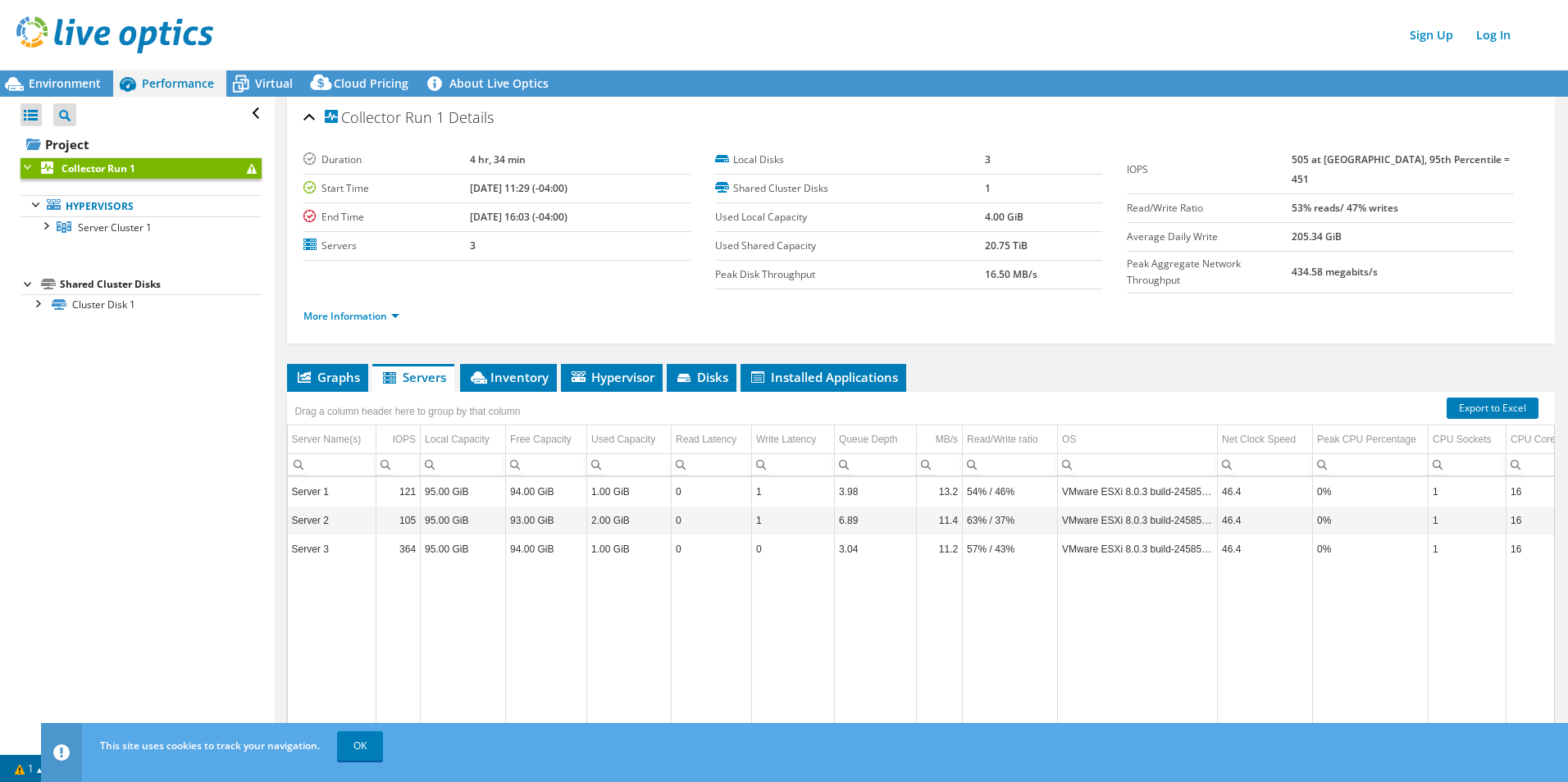
drag, startPoint x: 1439, startPoint y: 186, endPoint x: 1314, endPoint y: 193, distance: 125.2
click at [1252, 194] on tr "Read/Write Ratio 53% reads/ 47% writes" at bounding box center [1320, 208] width 387 height 29
copy tr "53% reads/ 47% writes"
click at [329, 378] on span "Graphs" at bounding box center [327, 377] width 65 height 16
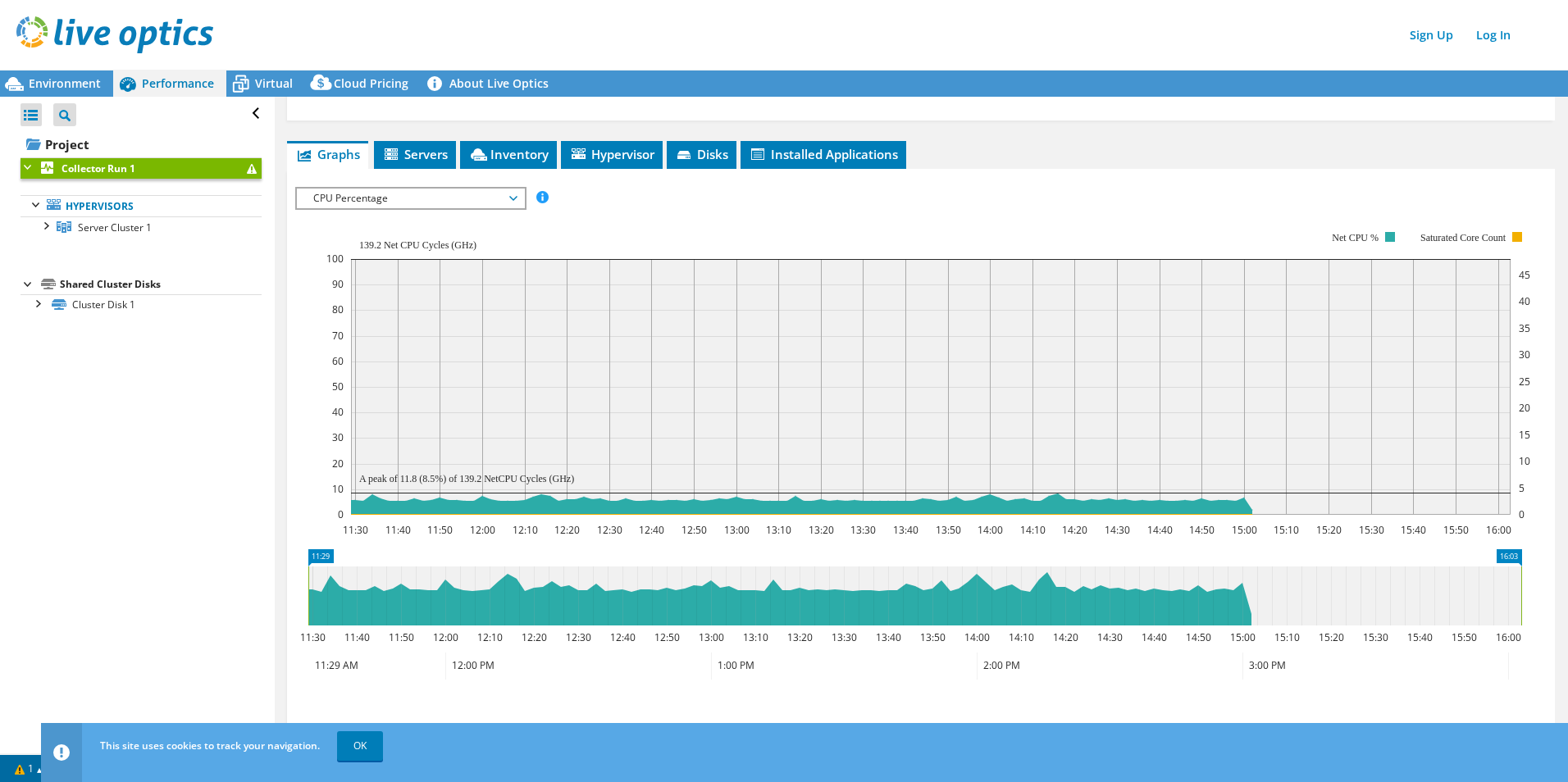
scroll to position [224, 0]
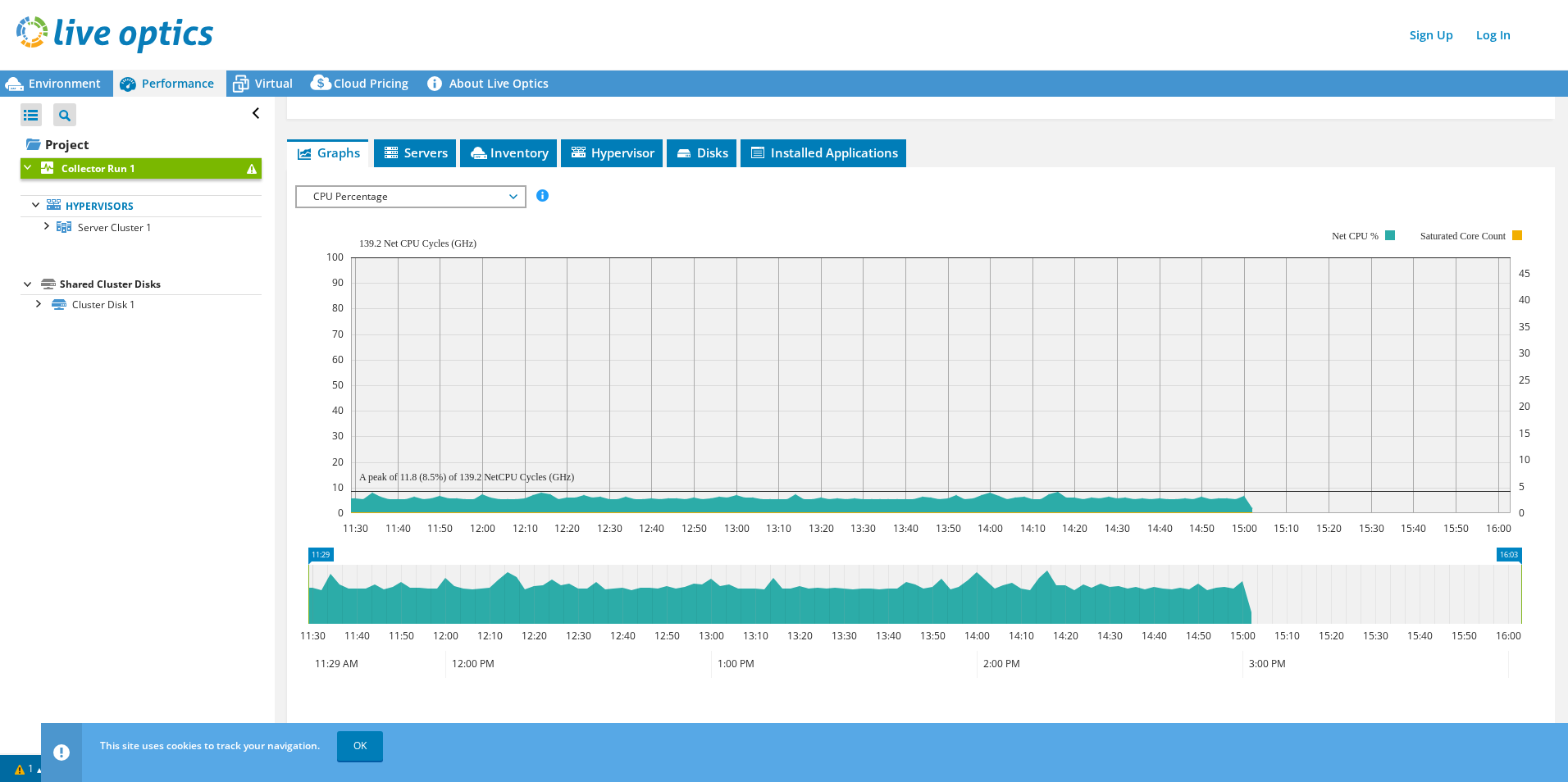
click at [463, 194] on span "CPU Percentage" at bounding box center [410, 197] width 210 height 20
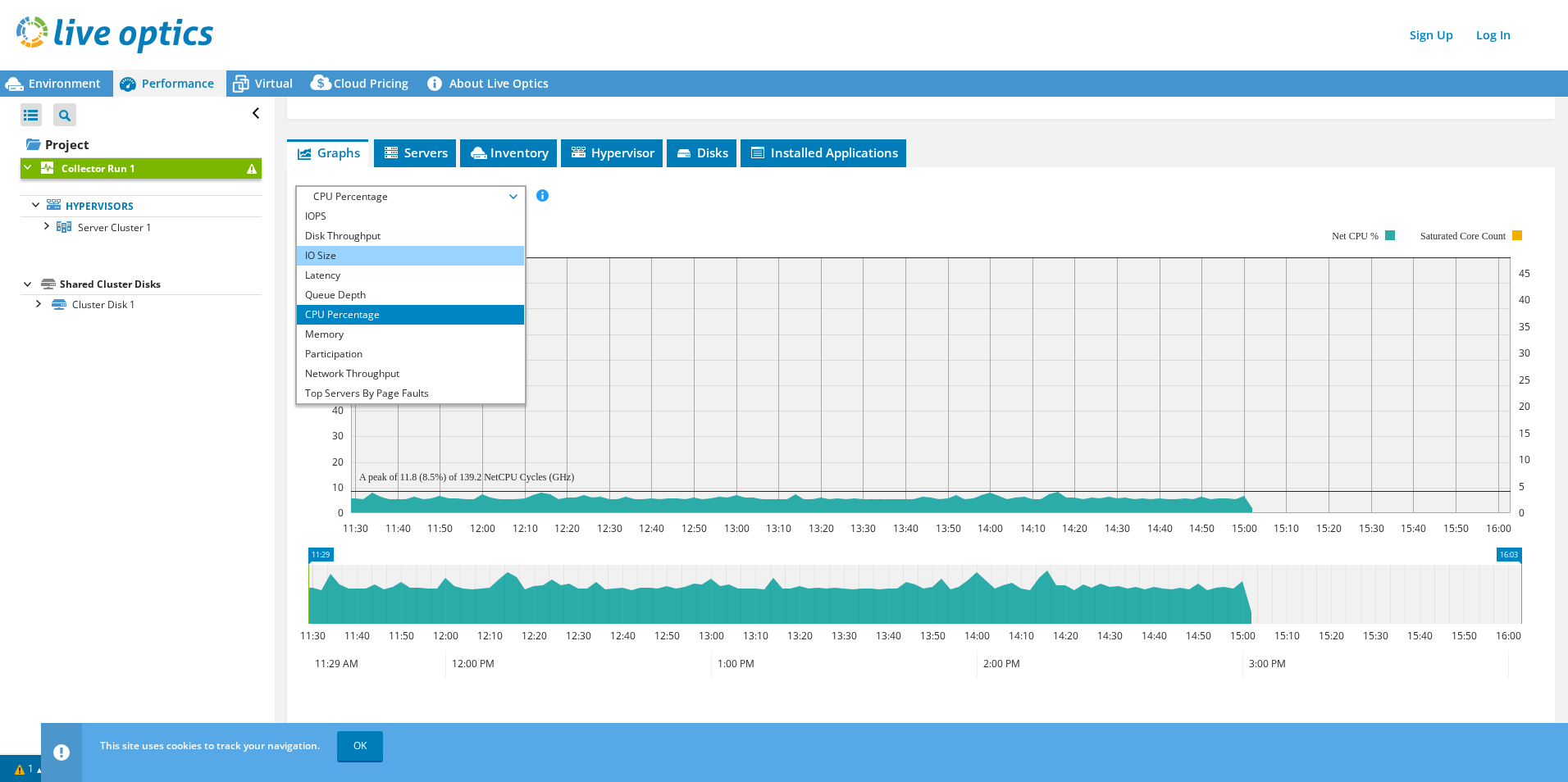
scroll to position [143, 0]
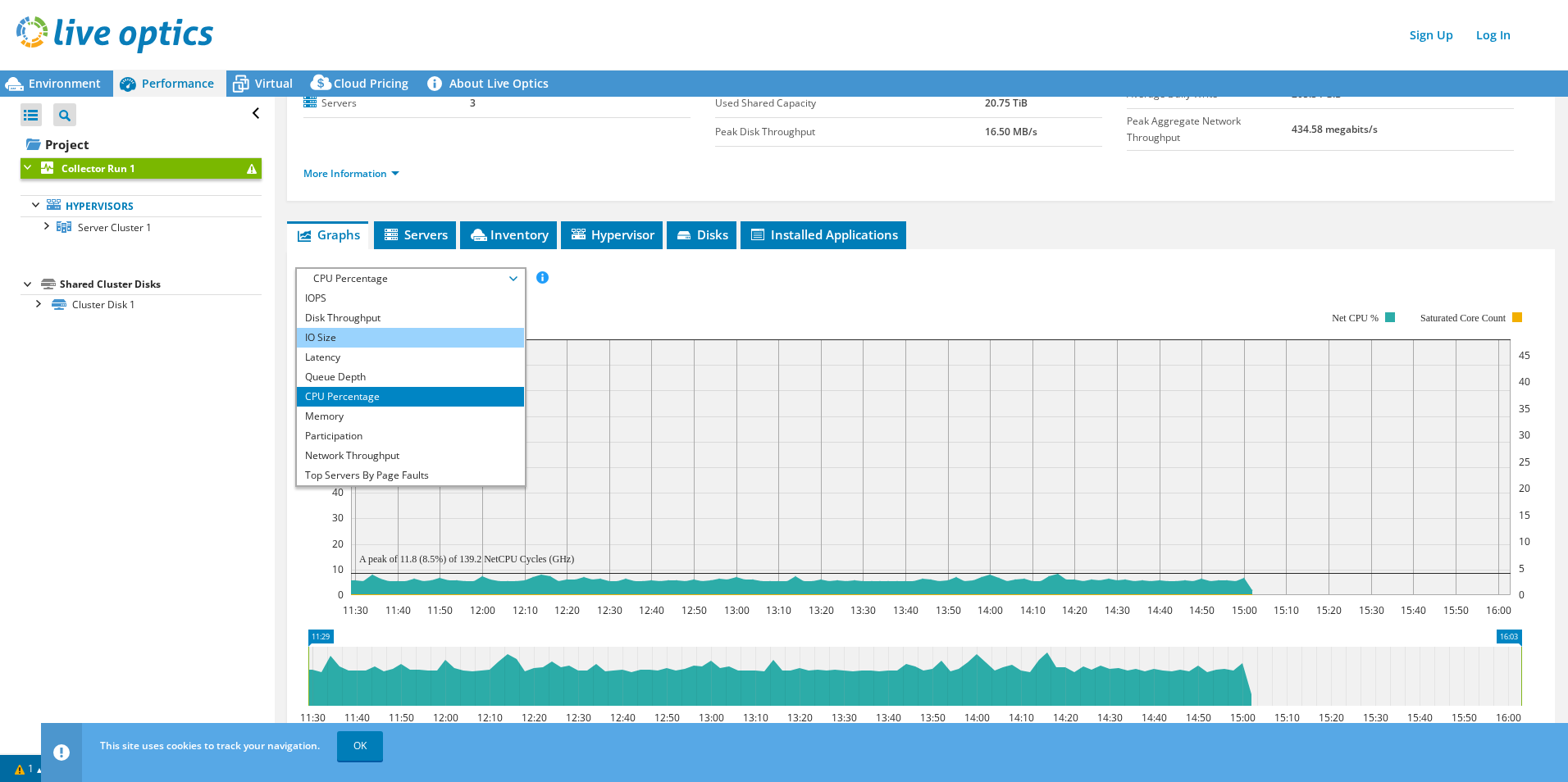
click at [360, 333] on li "IO Size" at bounding box center [410, 338] width 227 height 20
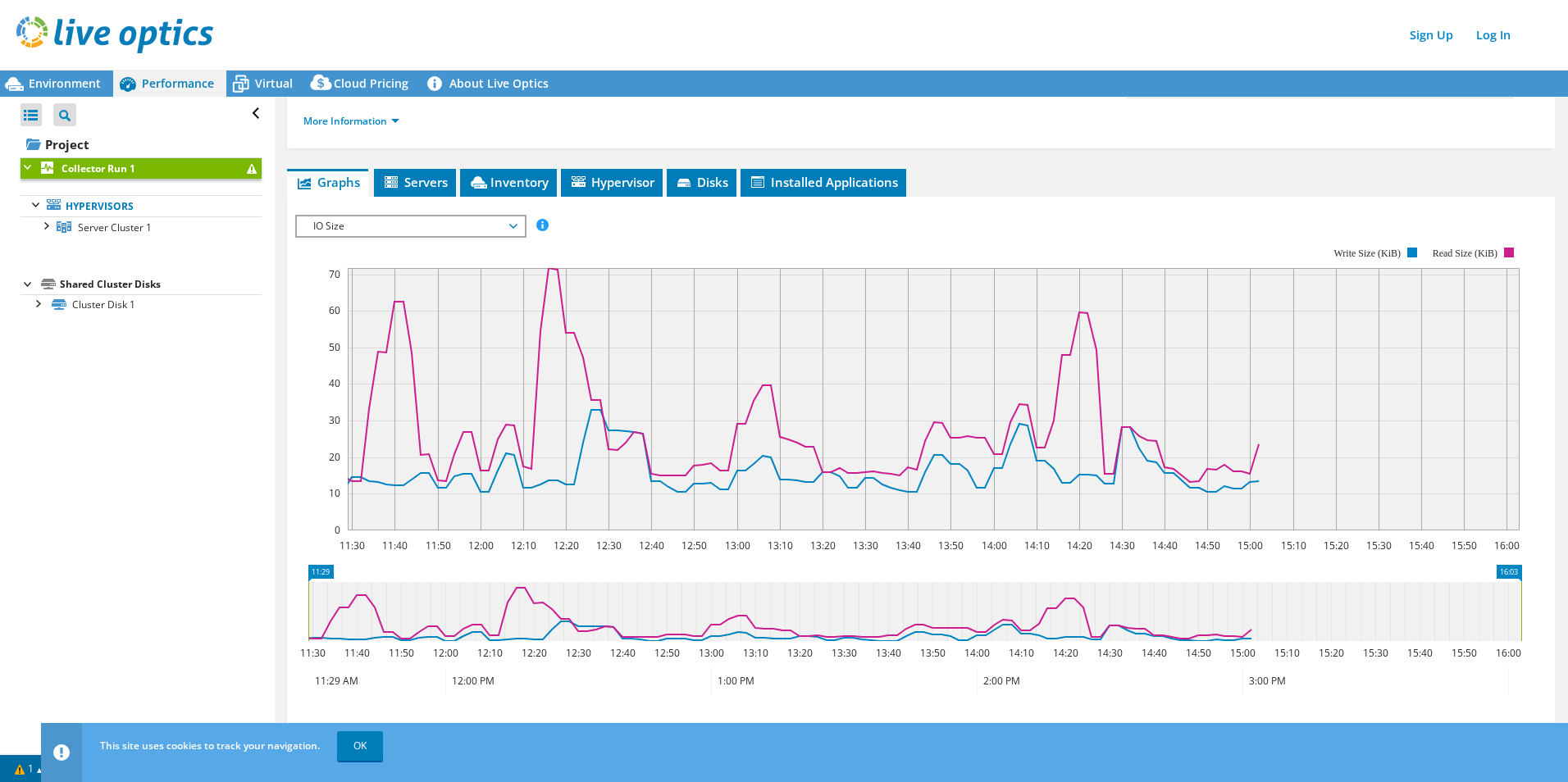
scroll to position [212, 0]
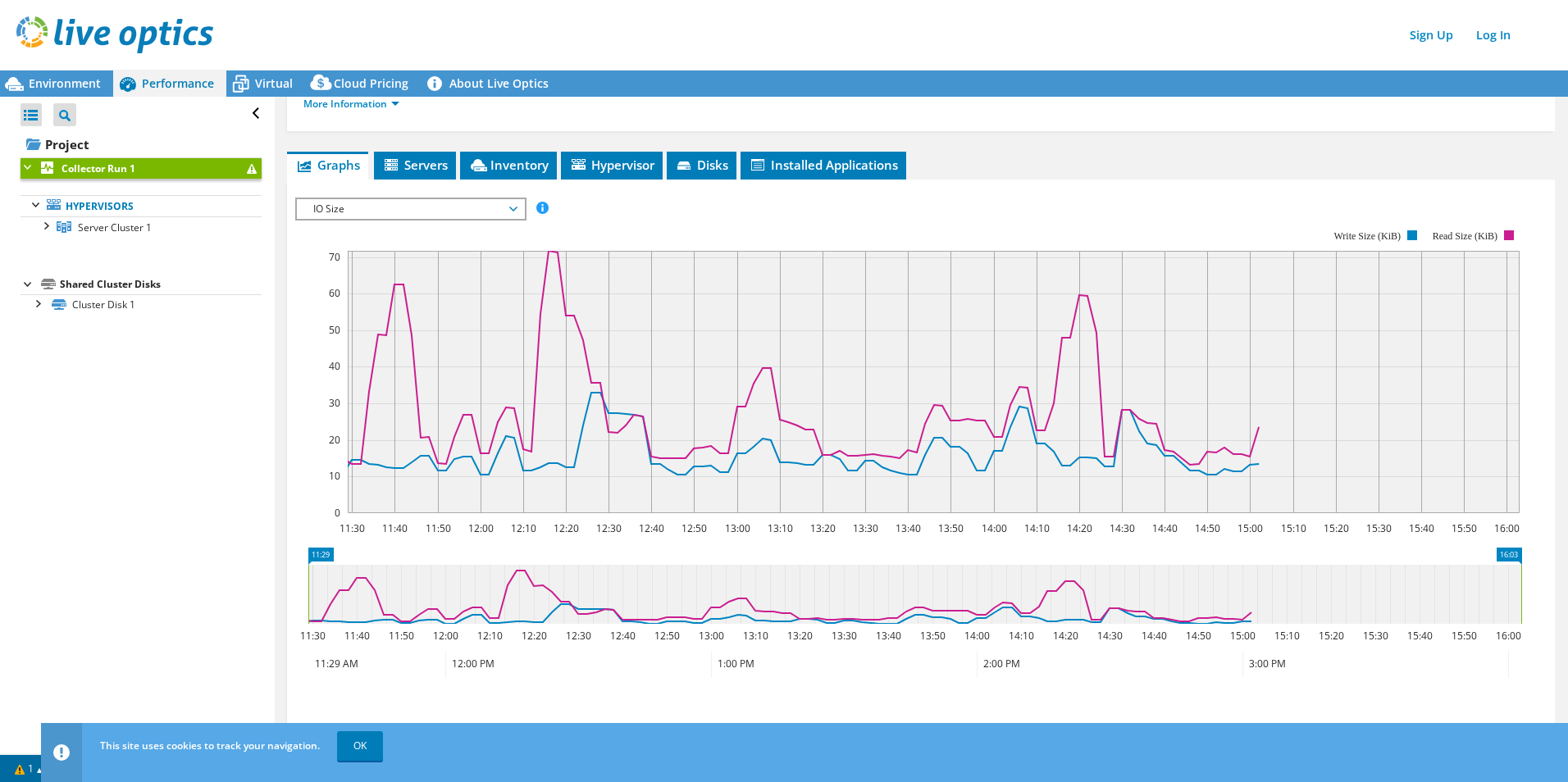
click at [448, 204] on span "IO Size" at bounding box center [410, 209] width 210 height 20
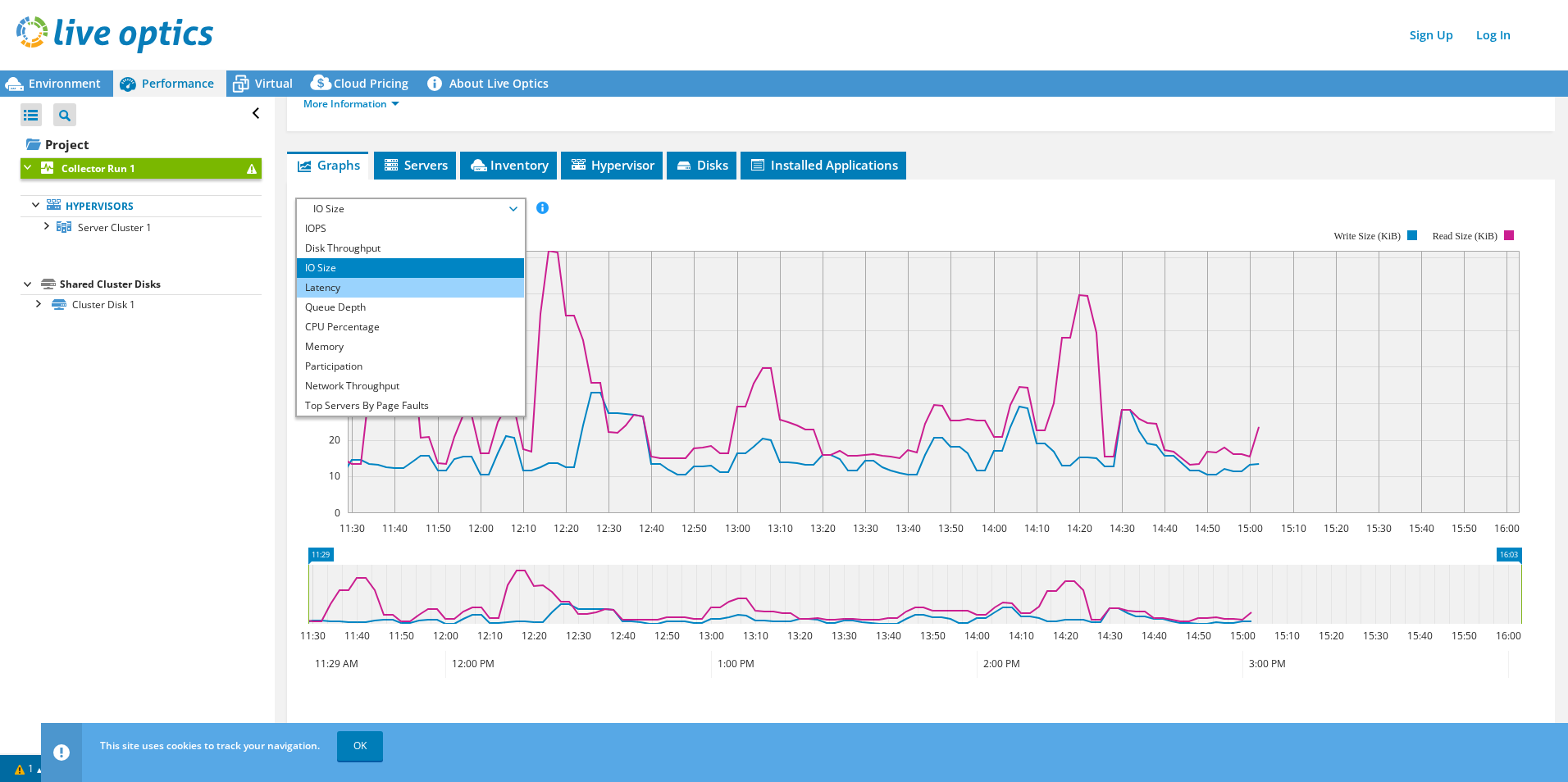
click at [405, 281] on li "Latency" at bounding box center [410, 288] width 227 height 20
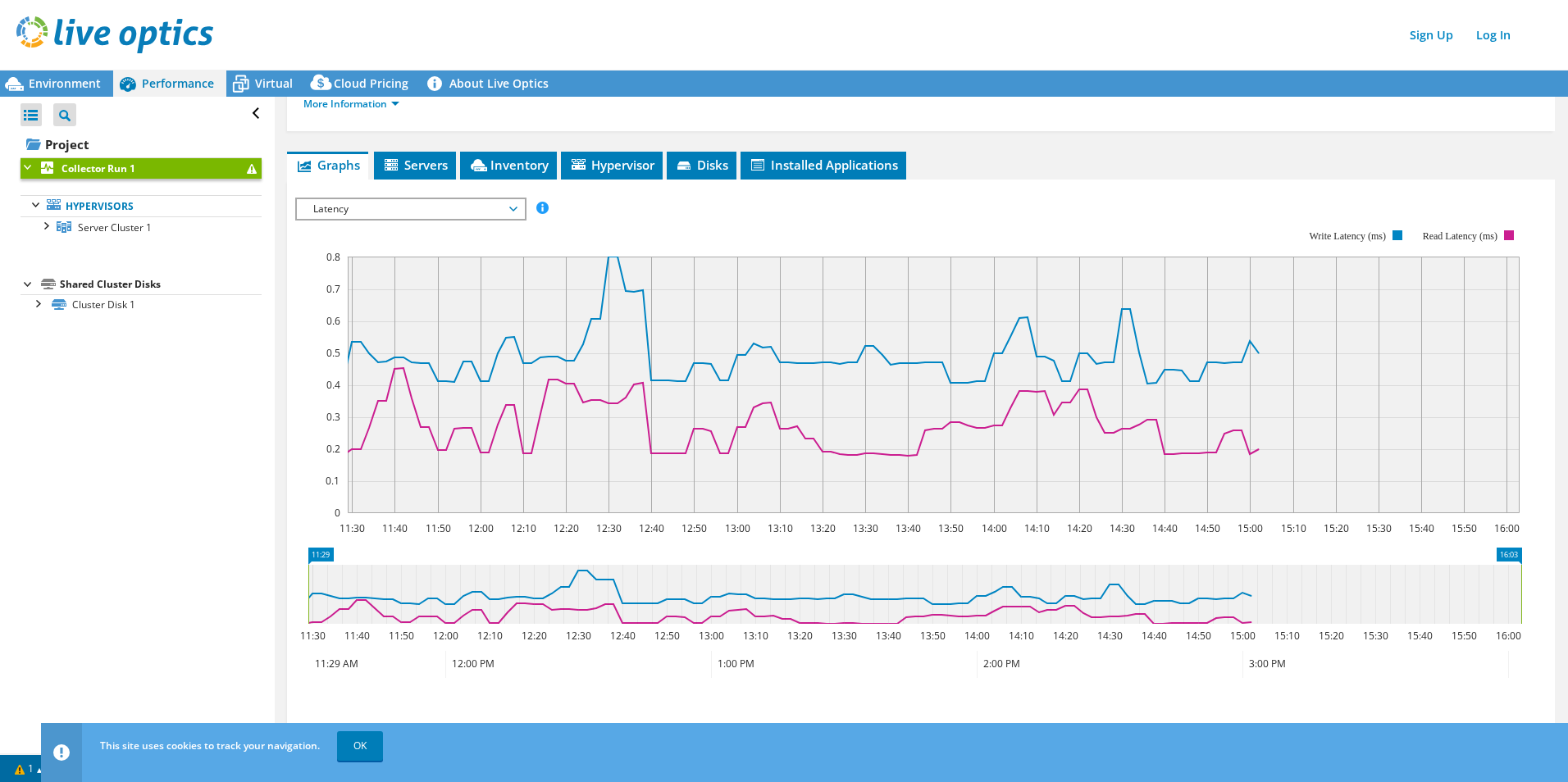
click at [388, 199] on span "Latency" at bounding box center [410, 209] width 210 height 20
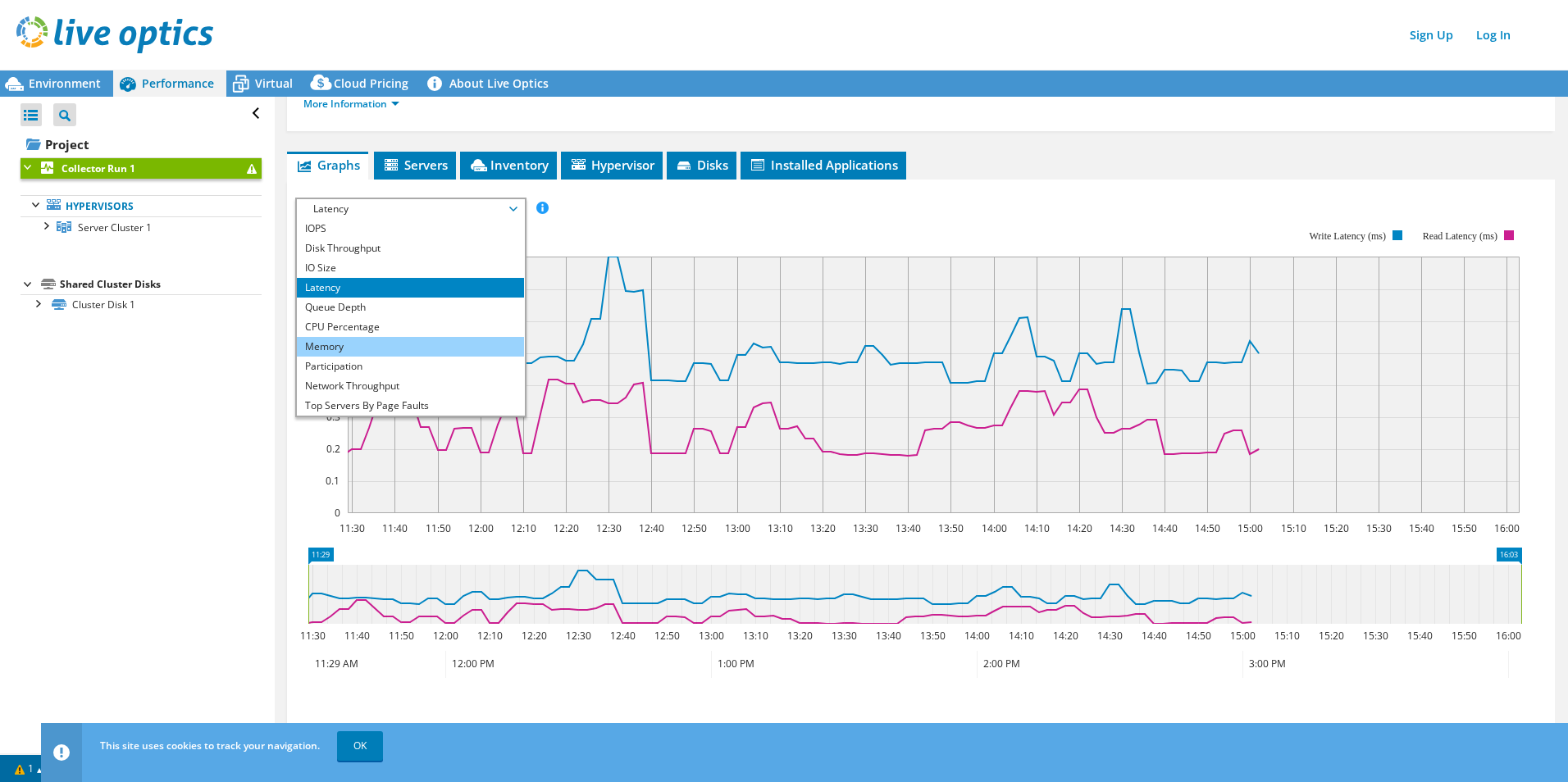
click at [385, 337] on li "Memory" at bounding box center [410, 346] width 227 height 20
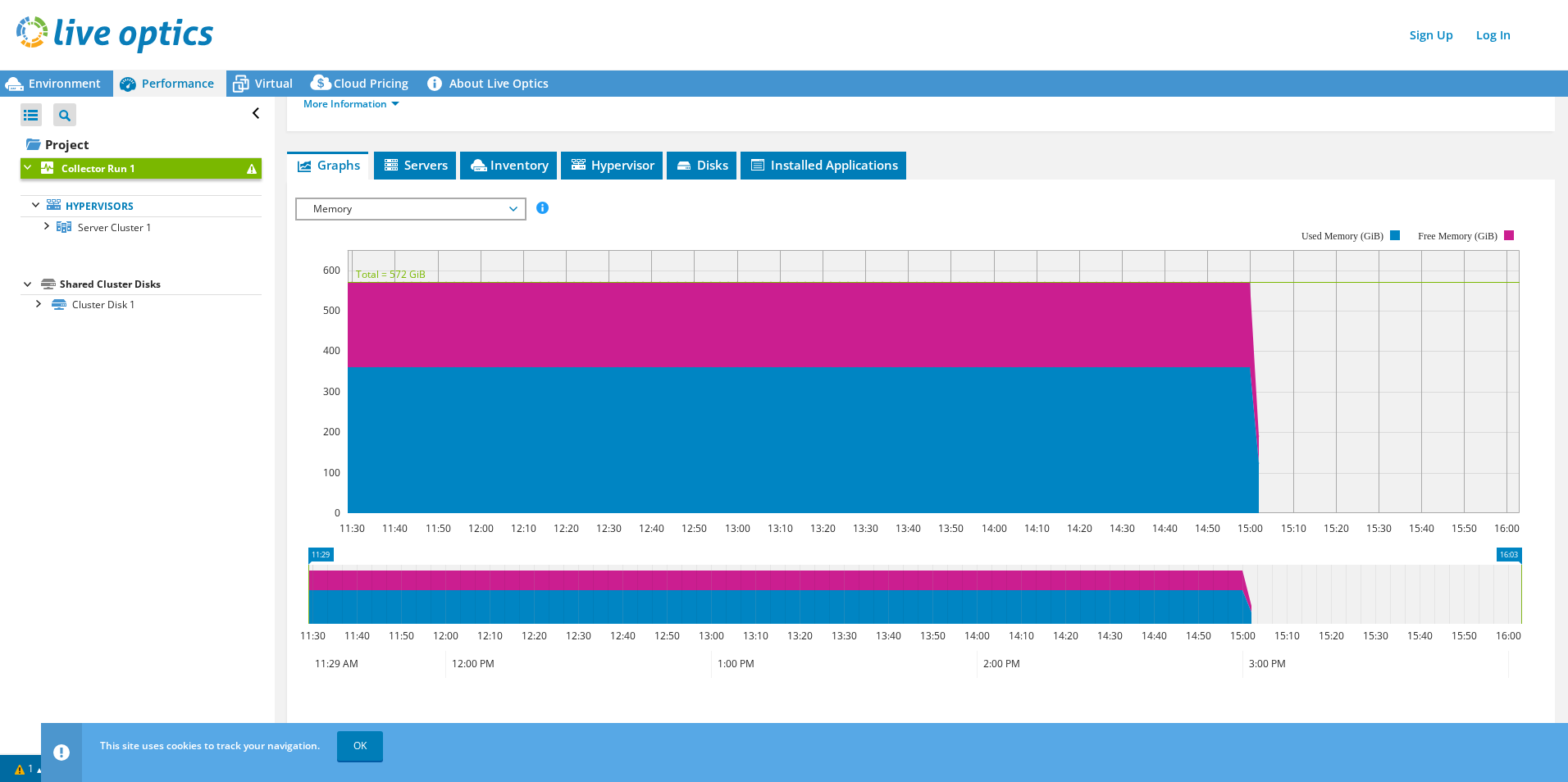
click at [377, 199] on span "Memory" at bounding box center [410, 209] width 210 height 20
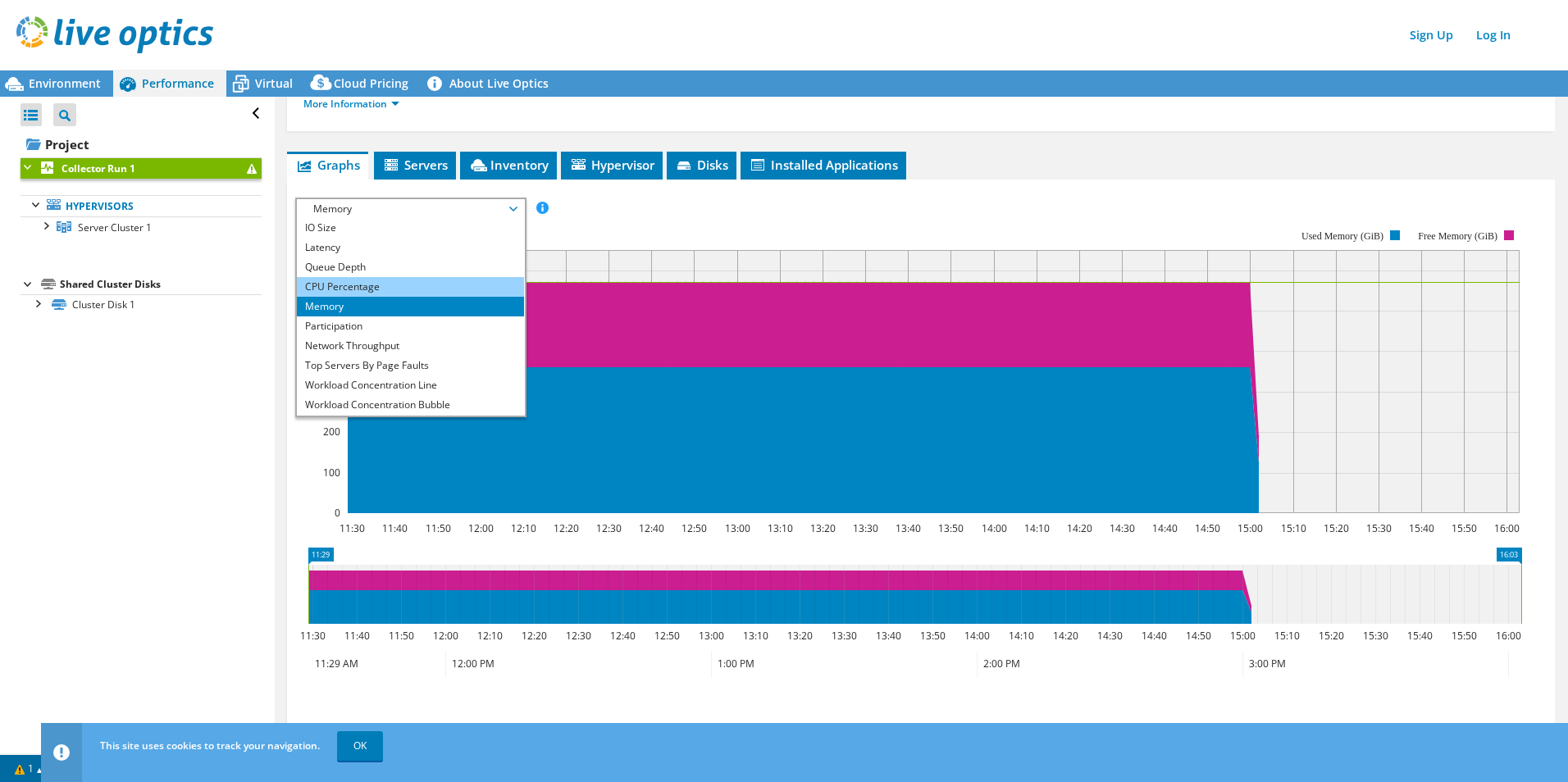
scroll to position [59, 0]
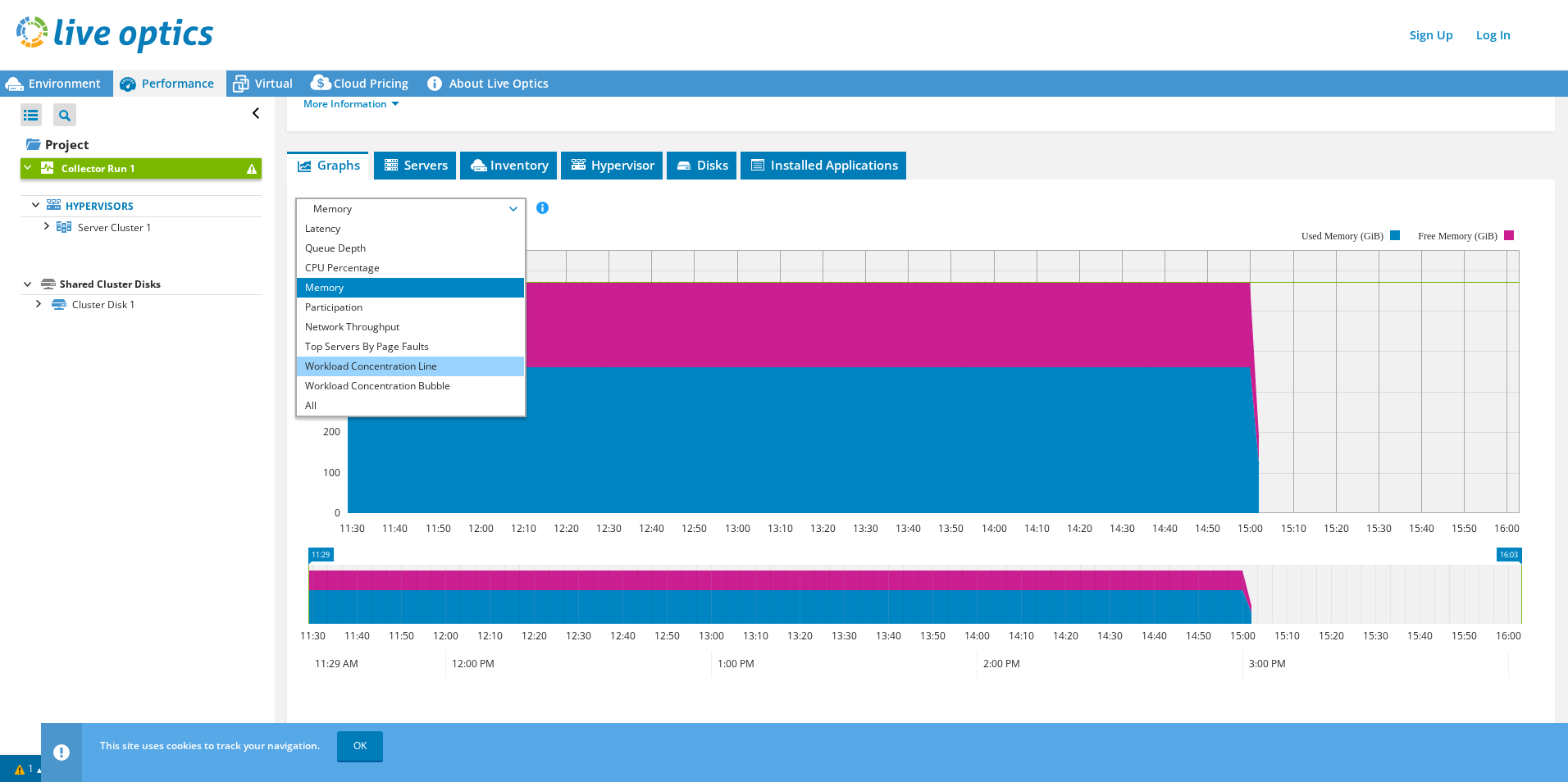
click at [456, 359] on li "Workload Concentration Line" at bounding box center [410, 366] width 227 height 20
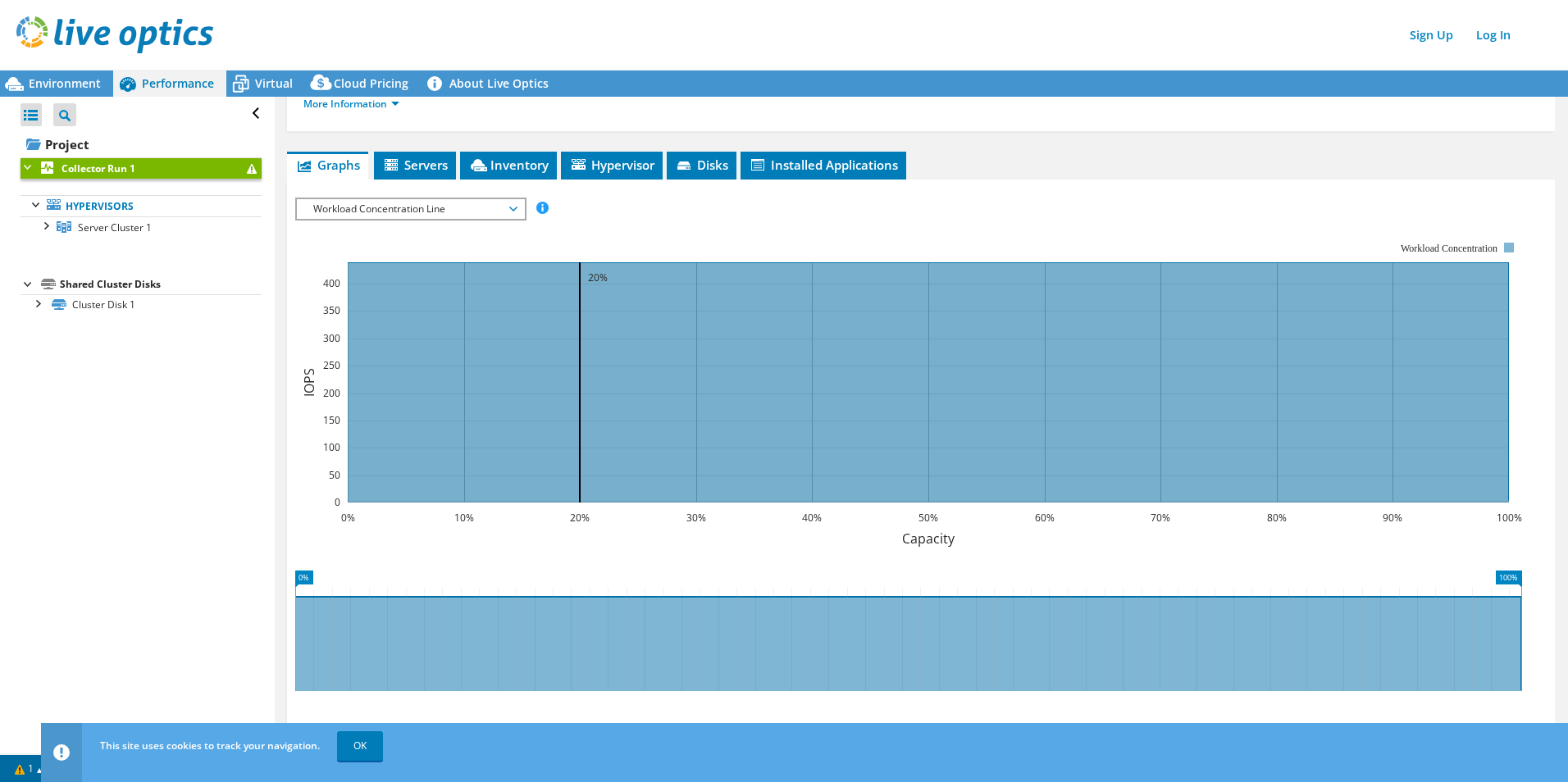
scroll to position [131, 0]
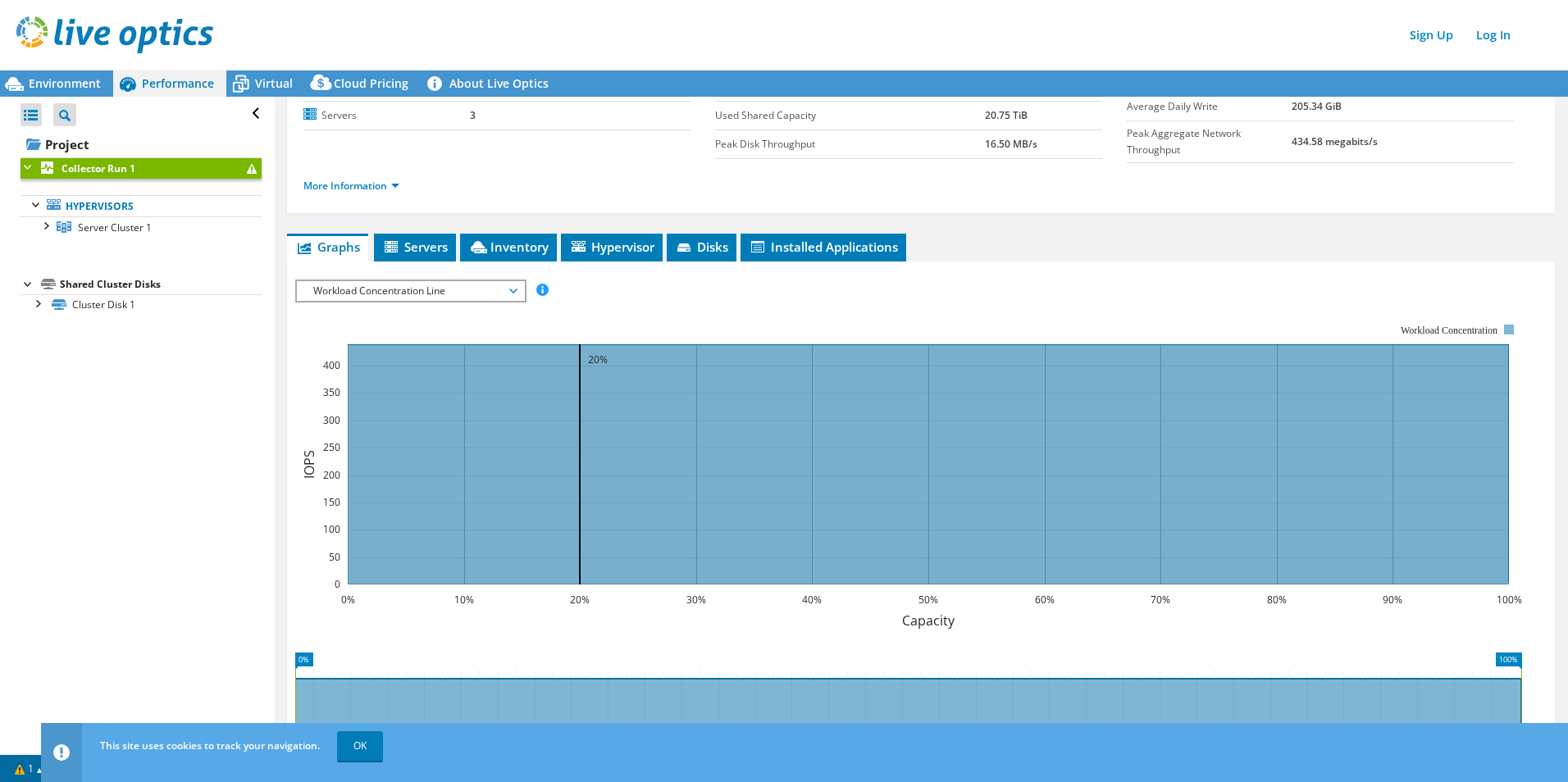
click at [457, 294] on span "Workload Concentration Line" at bounding box center [410, 291] width 210 height 20
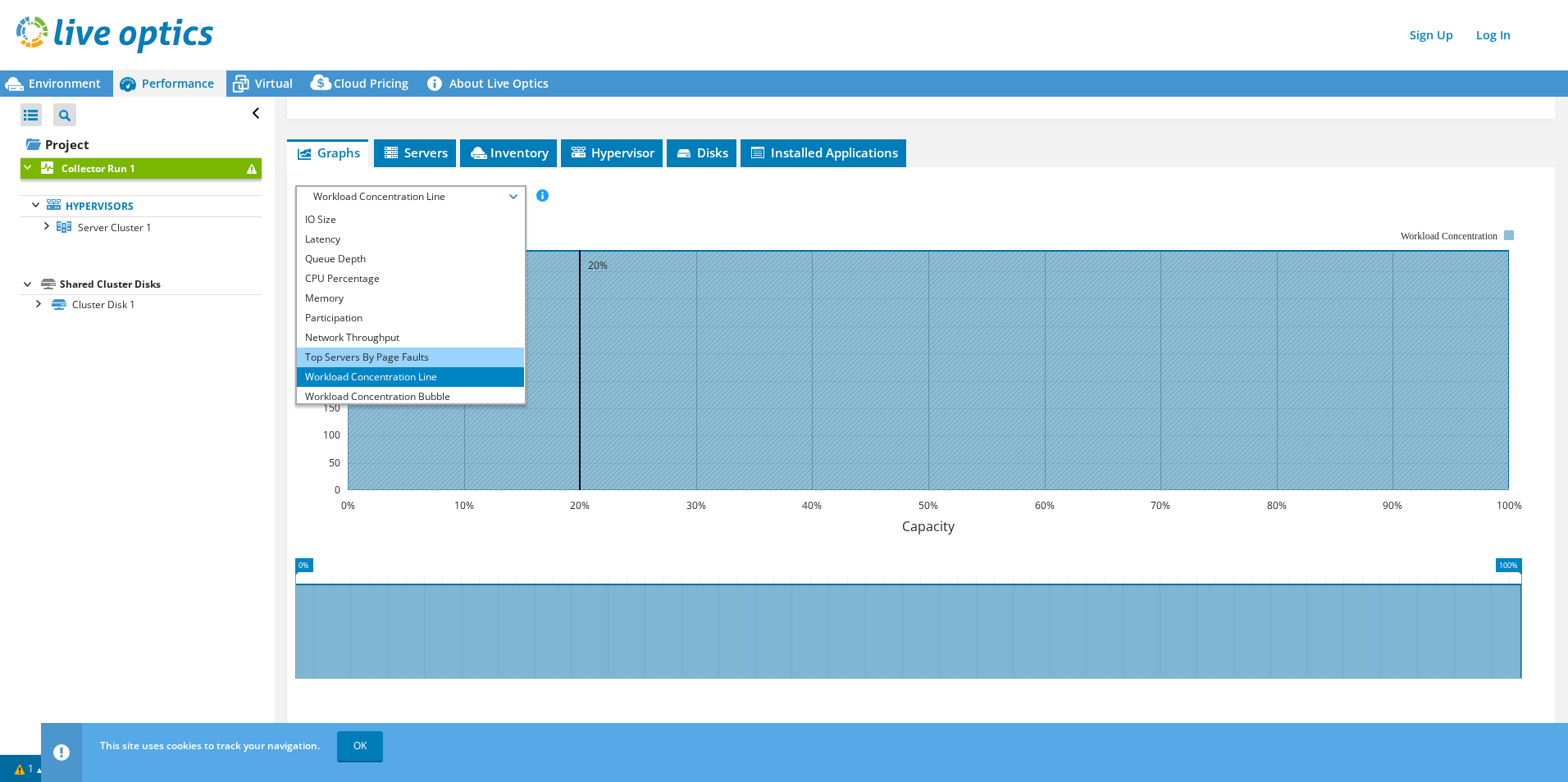
scroll to position [0, 0]
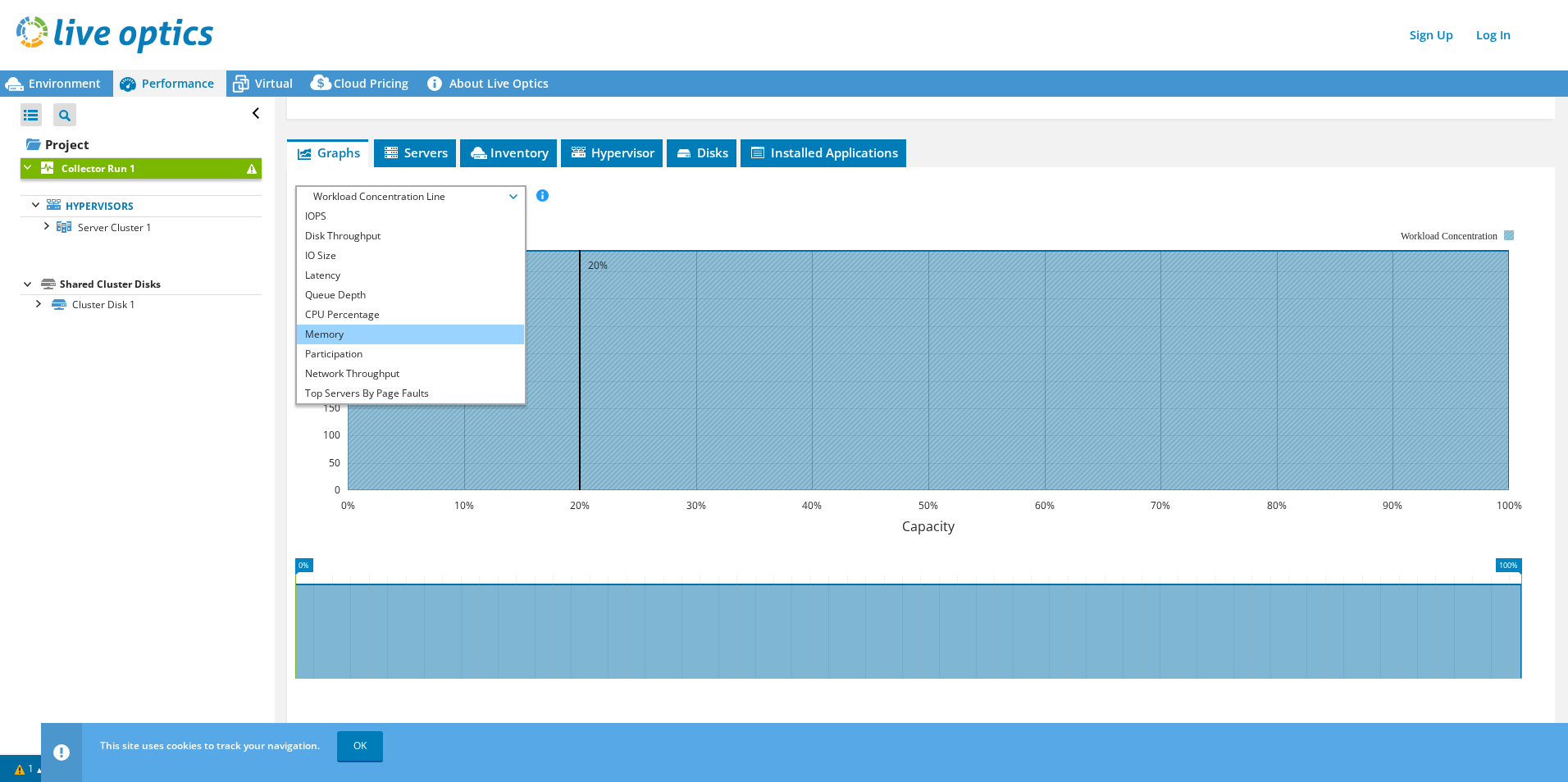
click at [354, 325] on li "Memory" at bounding box center [410, 334] width 227 height 20
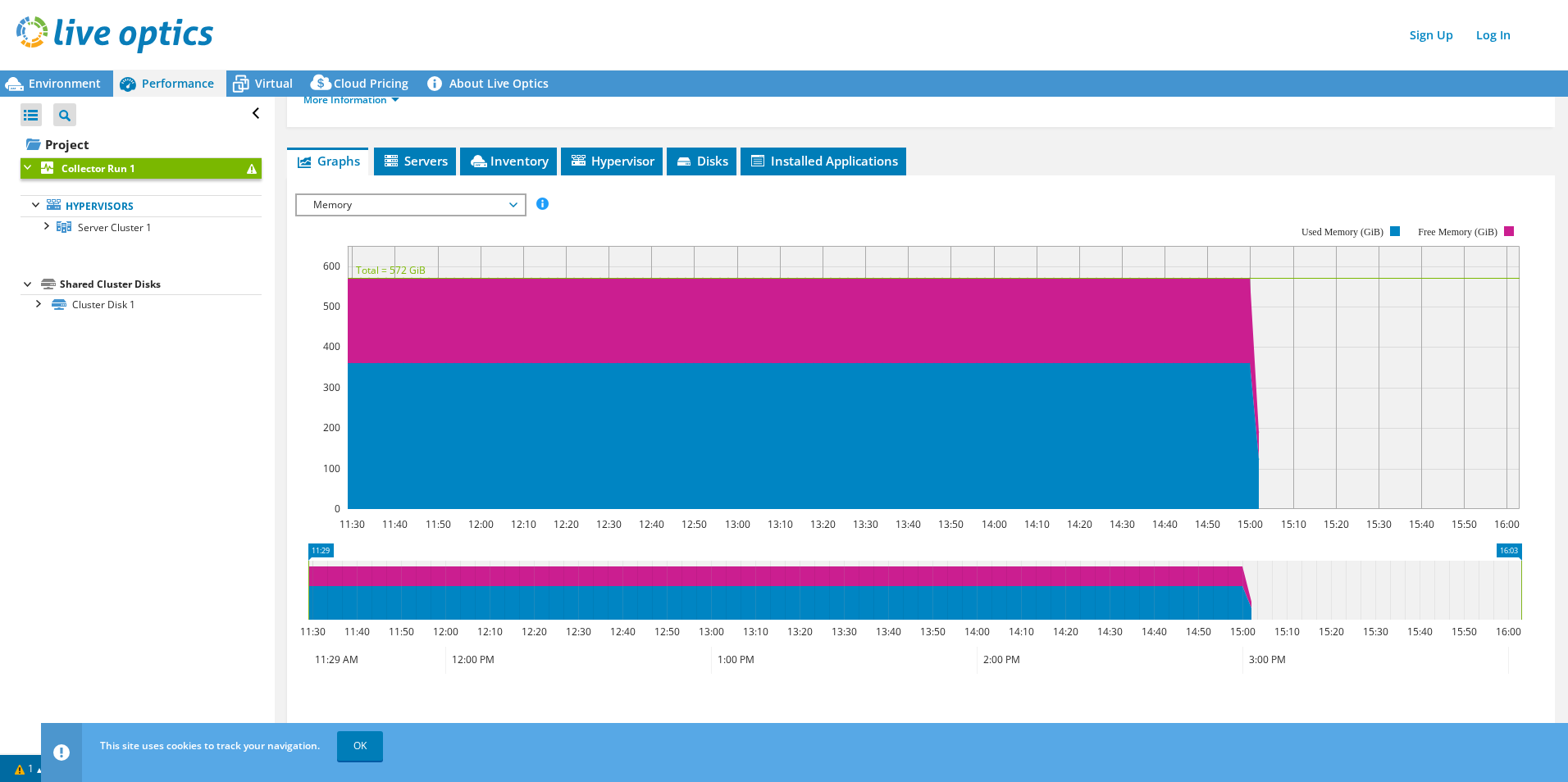
scroll to position [212, 0]
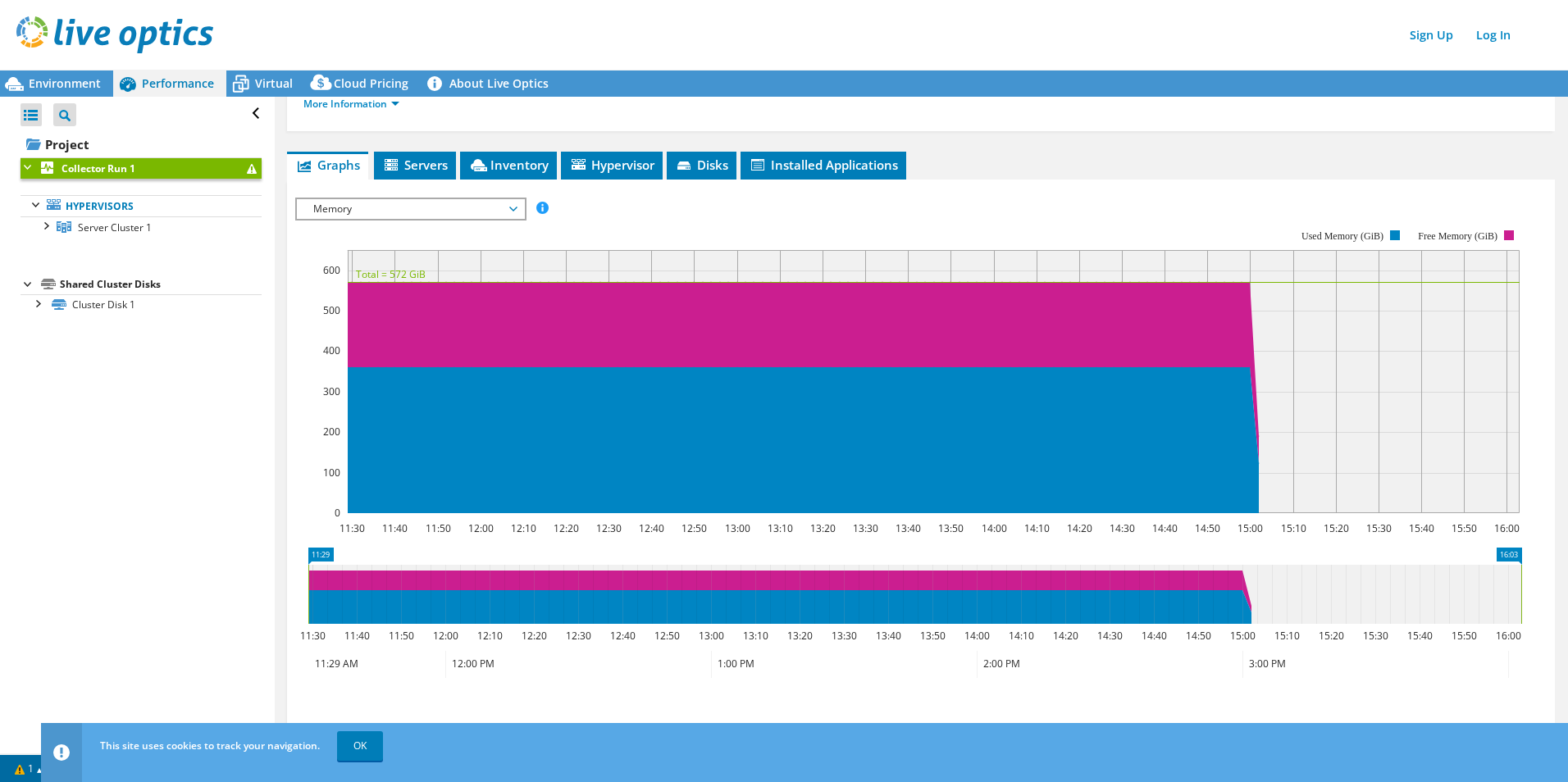
click at [387, 199] on span "Memory" at bounding box center [410, 209] width 210 height 20
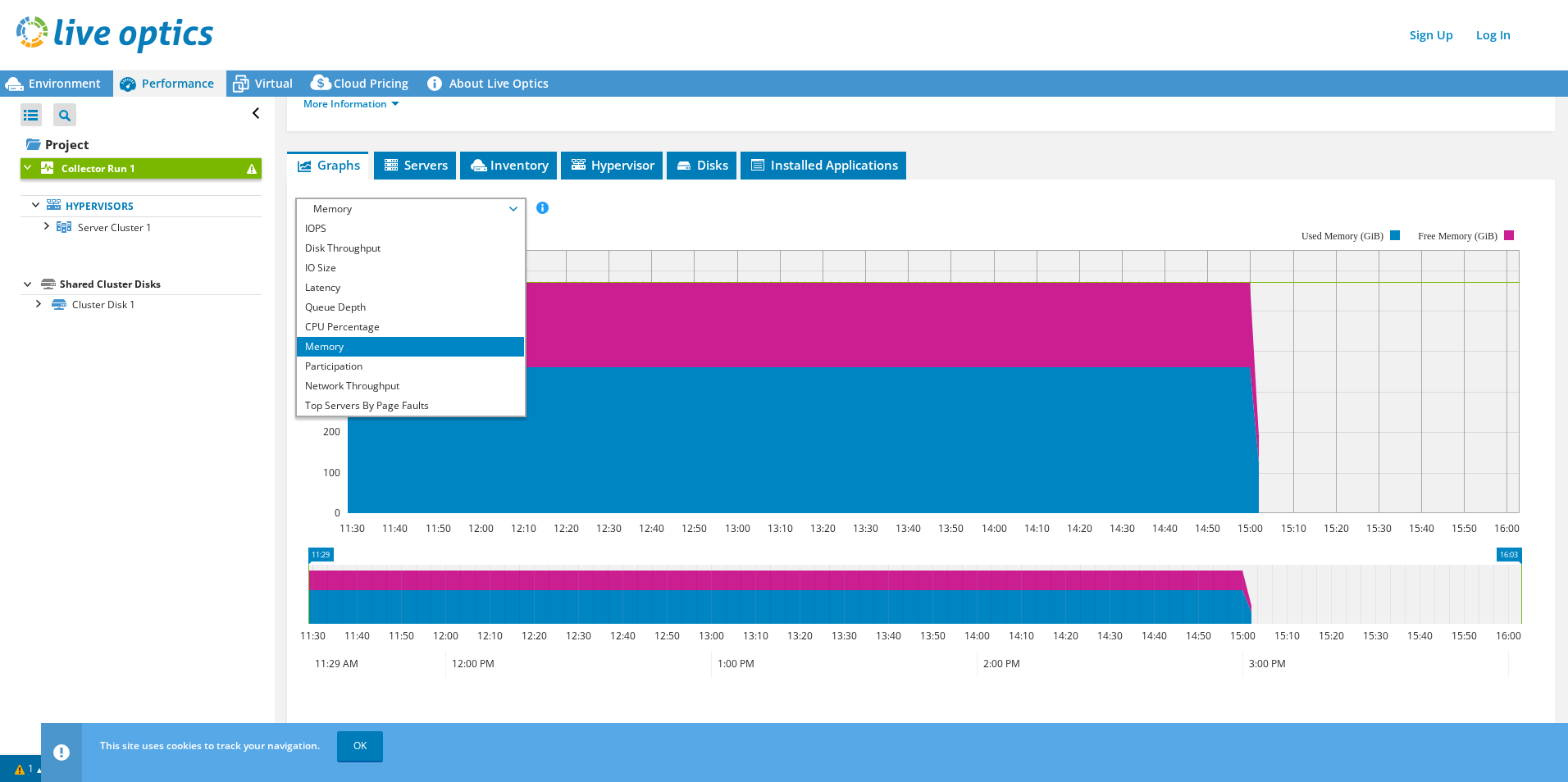
scroll to position [48, 0]
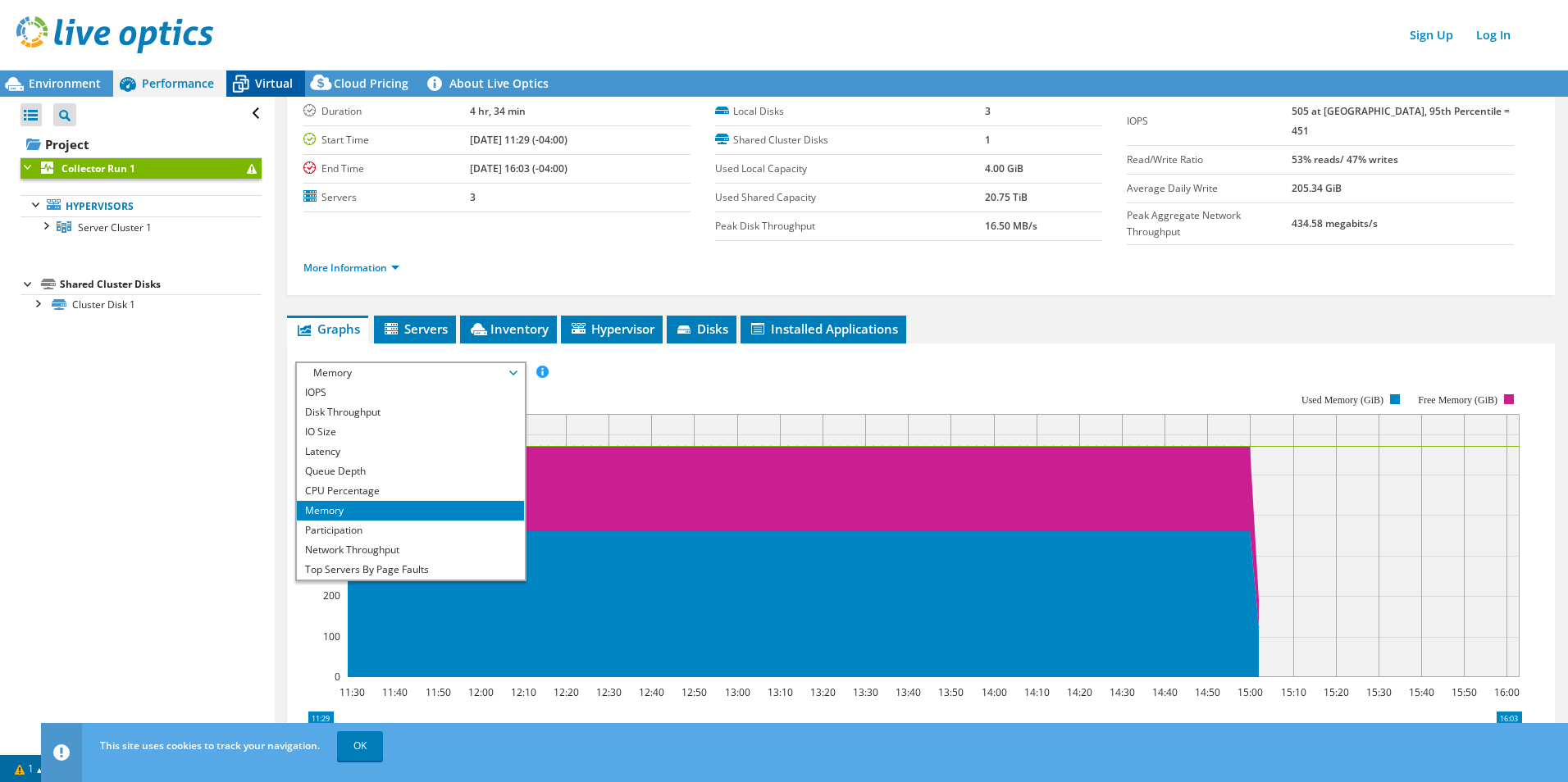
click at [274, 85] on span "Virtual" at bounding box center [274, 83] width 38 height 16
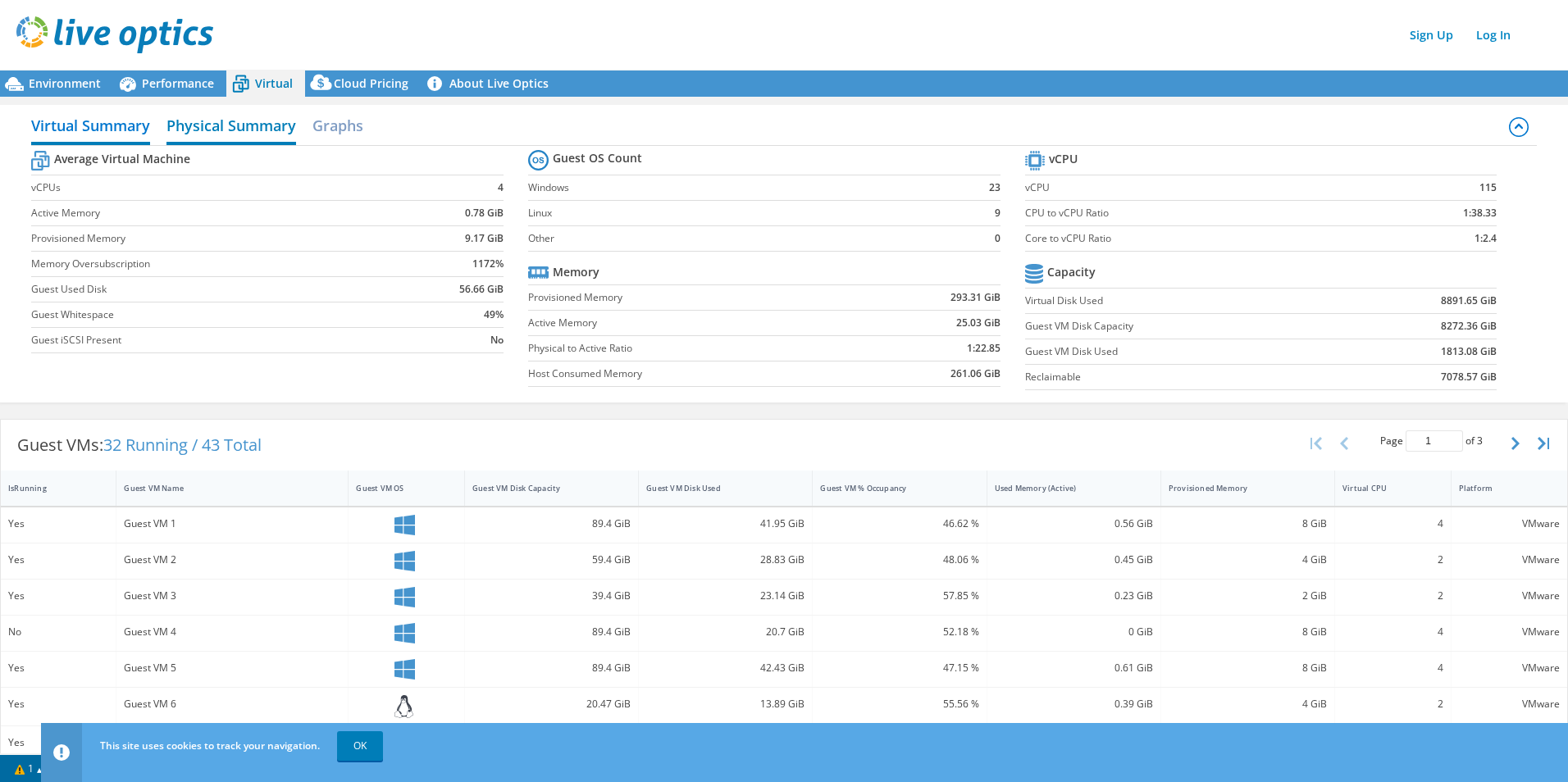
click at [216, 124] on h2 "Physical Summary" at bounding box center [231, 127] width 130 height 36
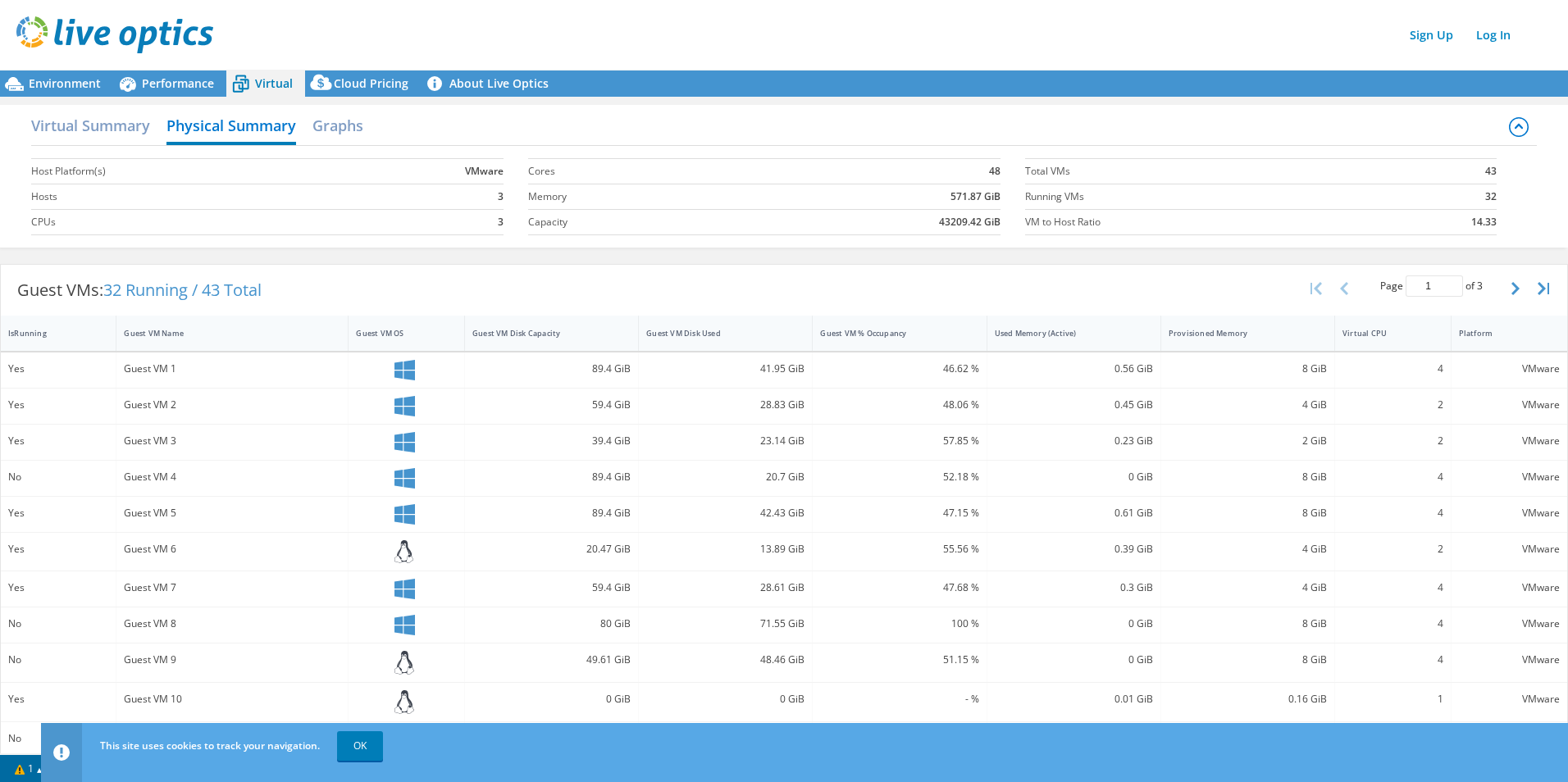
click at [308, 120] on div "Virtual Summary Physical Summary Graphs" at bounding box center [784, 127] width 1506 height 37
click at [341, 127] on h2 "Graphs" at bounding box center [338, 127] width 51 height 36
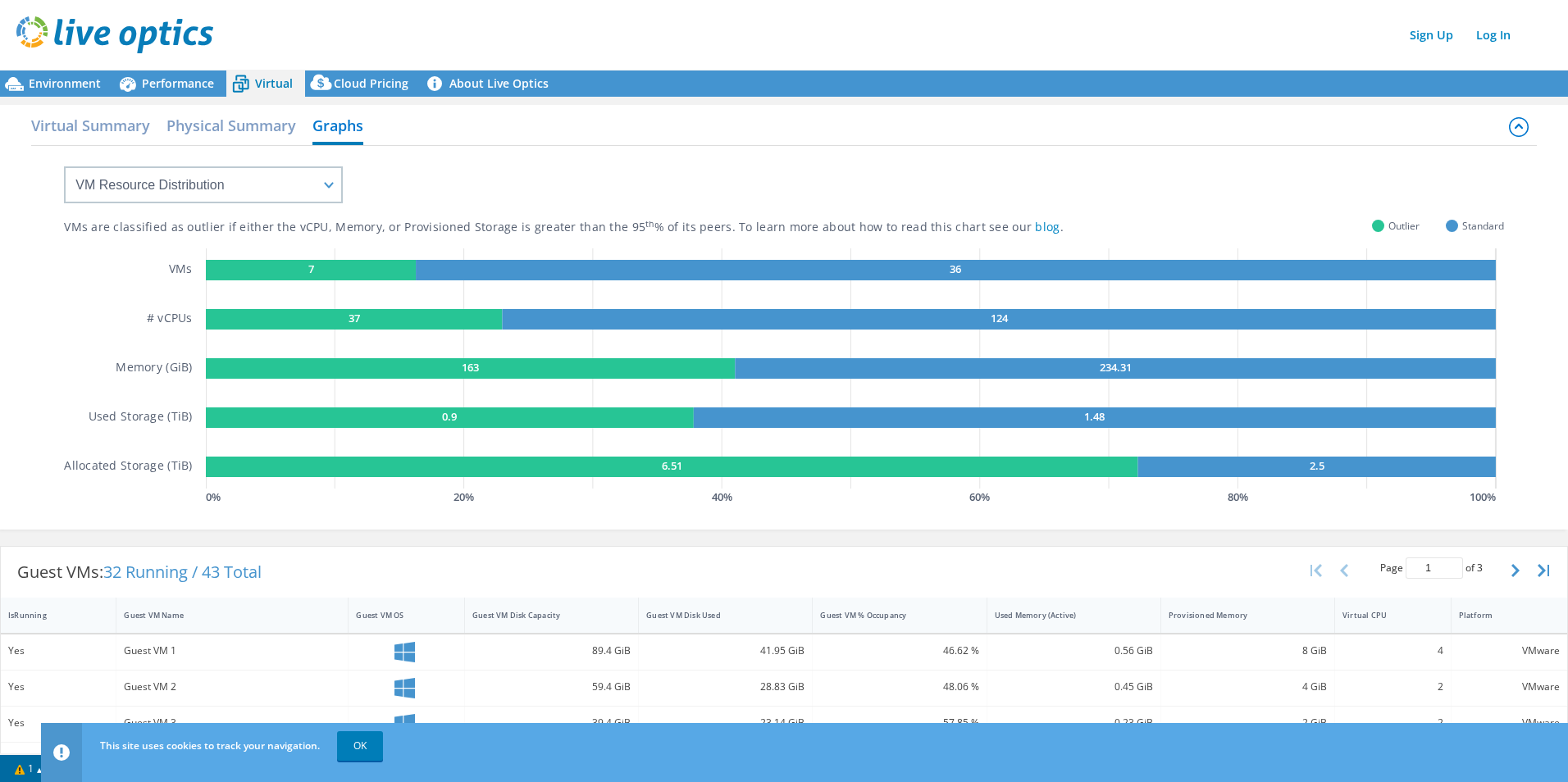
scroll to position [212, 0]
click at [135, 119] on h2 "Virtual Summary" at bounding box center [90, 127] width 119 height 36
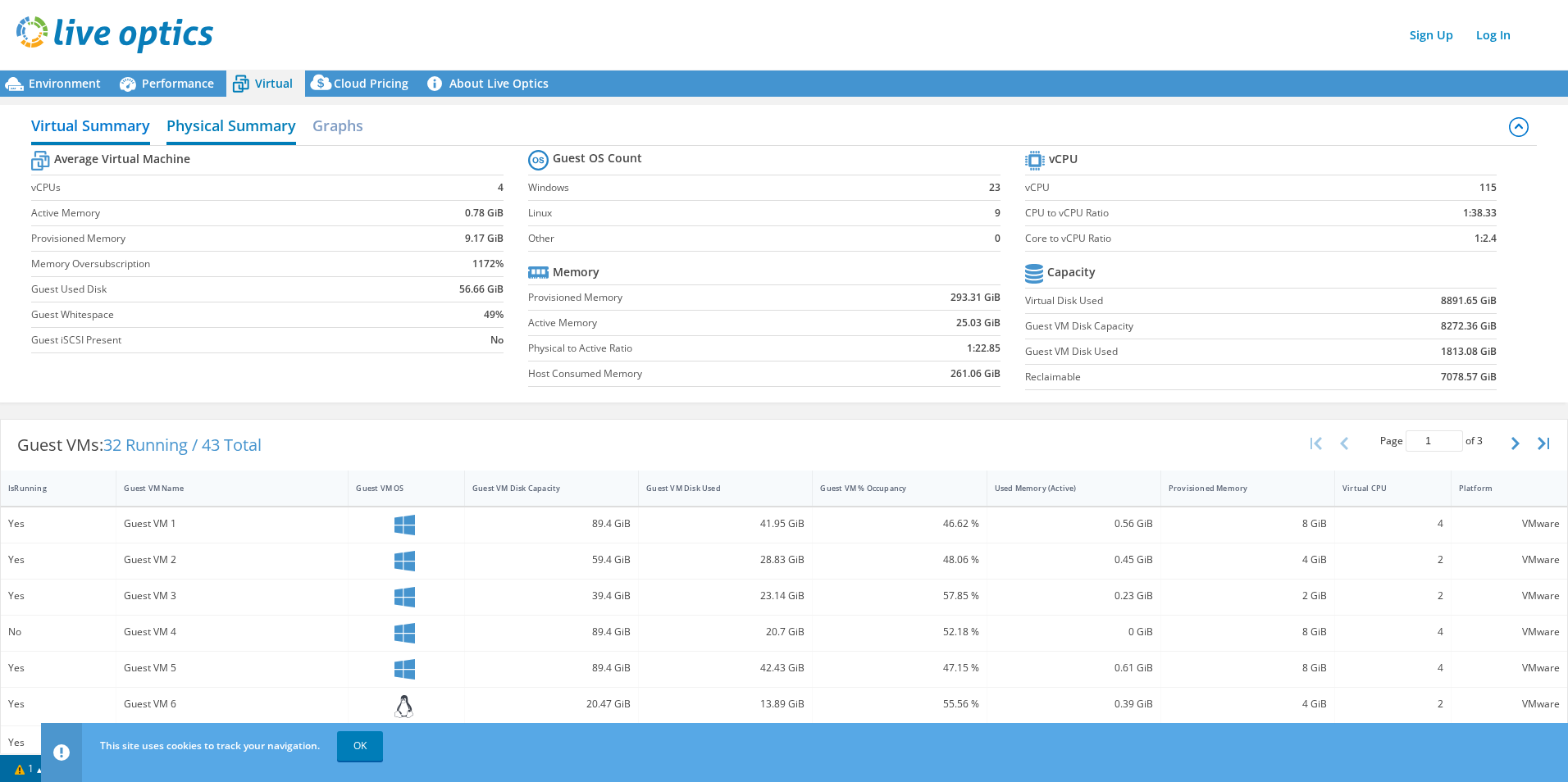
click at [231, 124] on h2 "Physical Summary" at bounding box center [231, 127] width 130 height 36
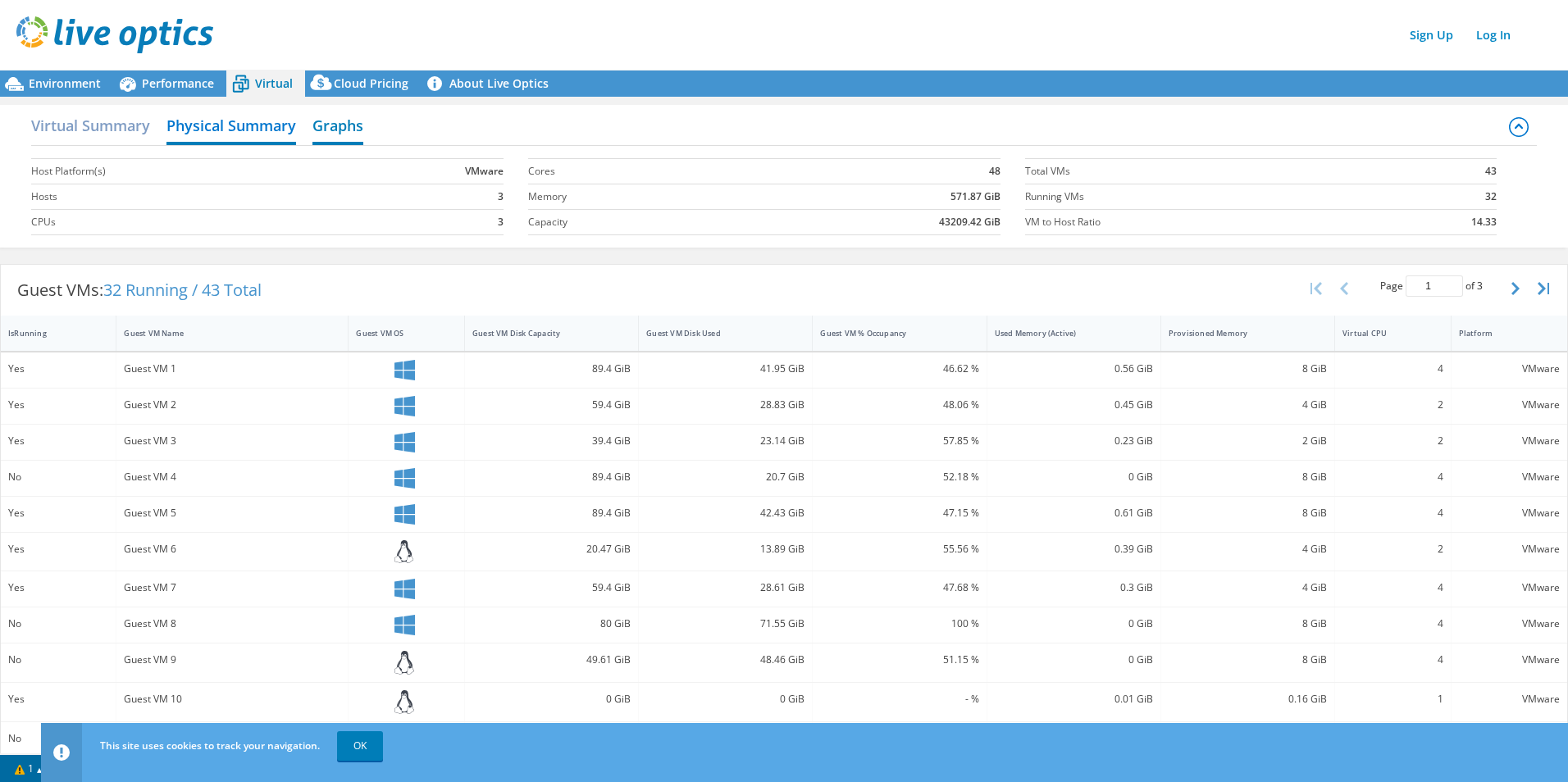
click at [347, 118] on h2 "Graphs" at bounding box center [338, 127] width 51 height 36
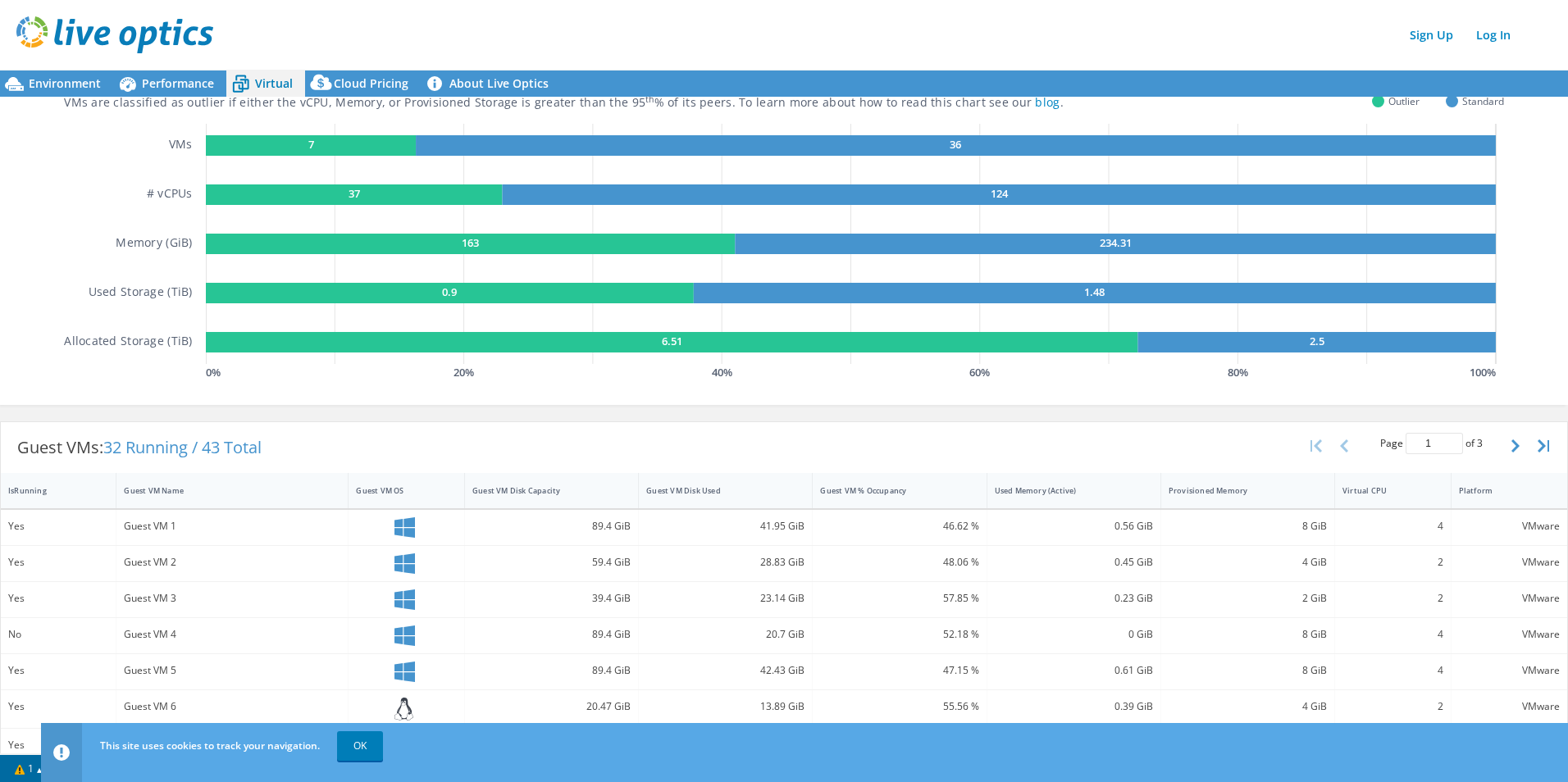
scroll to position [0, 0]
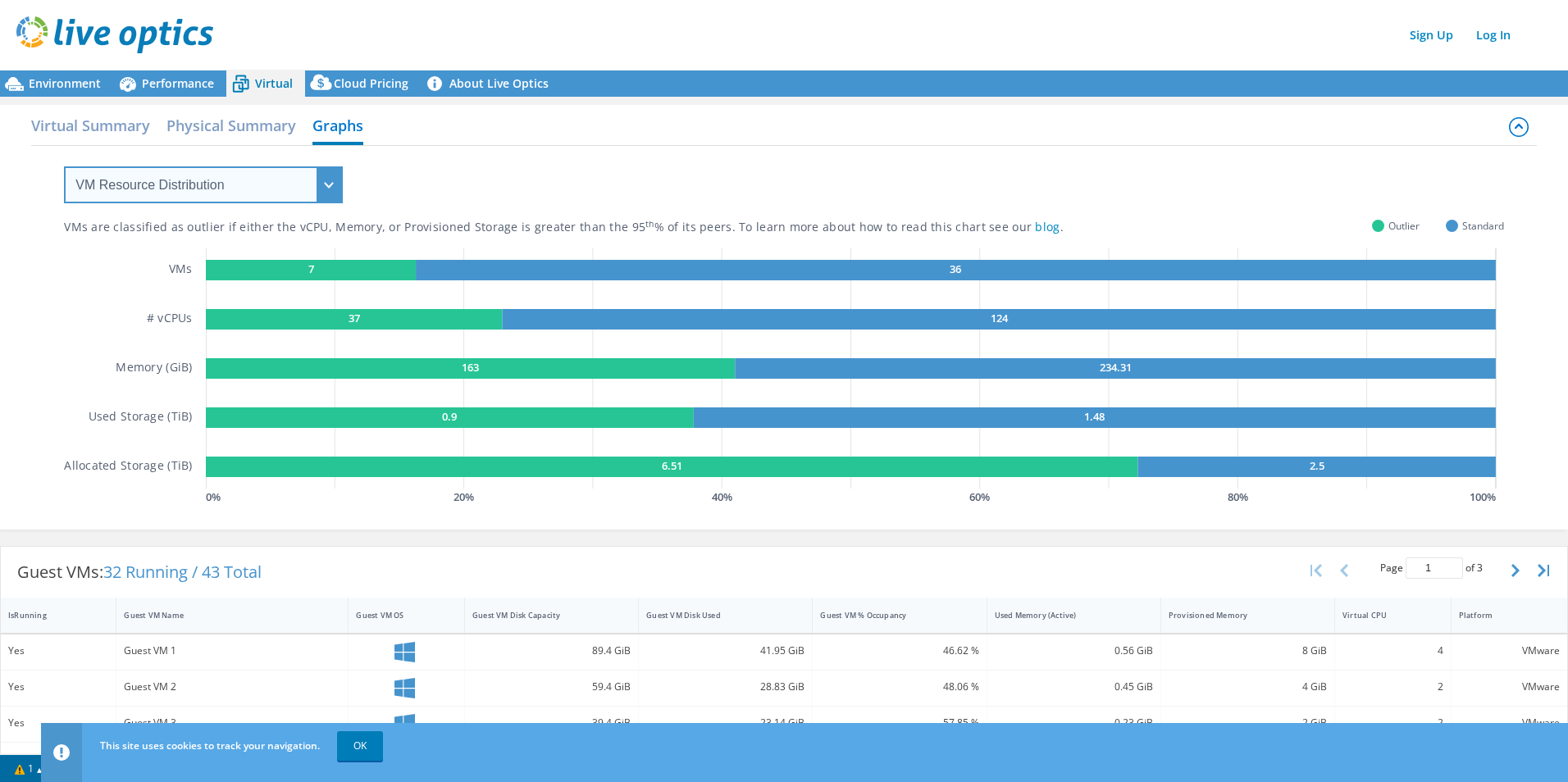
click at [297, 179] on select "VM Resource Distribution Provisioning Contrast Over Provisioning" at bounding box center [203, 184] width 279 height 37
click at [64, 166] on select "VM Resource Distribution Provisioning Contrast Over Provisioning" at bounding box center [203, 184] width 279 height 37
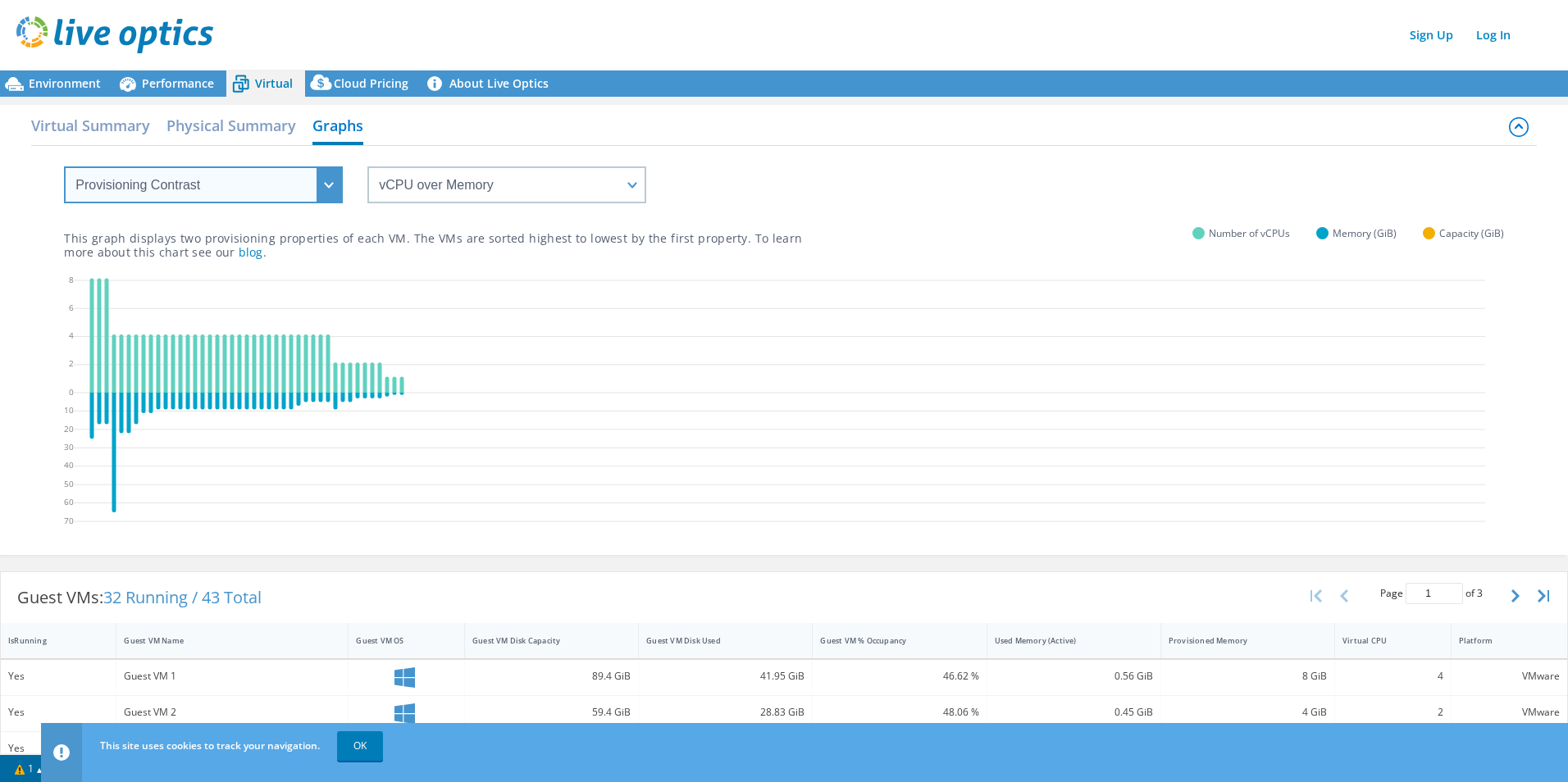
click at [291, 193] on select "VM Resource Distribution Provisioning Contrast Over Provisioning" at bounding box center [203, 184] width 279 height 37
click at [64, 166] on select "VM Resource Distribution Provisioning Contrast Over Provisioning" at bounding box center [203, 184] width 279 height 37
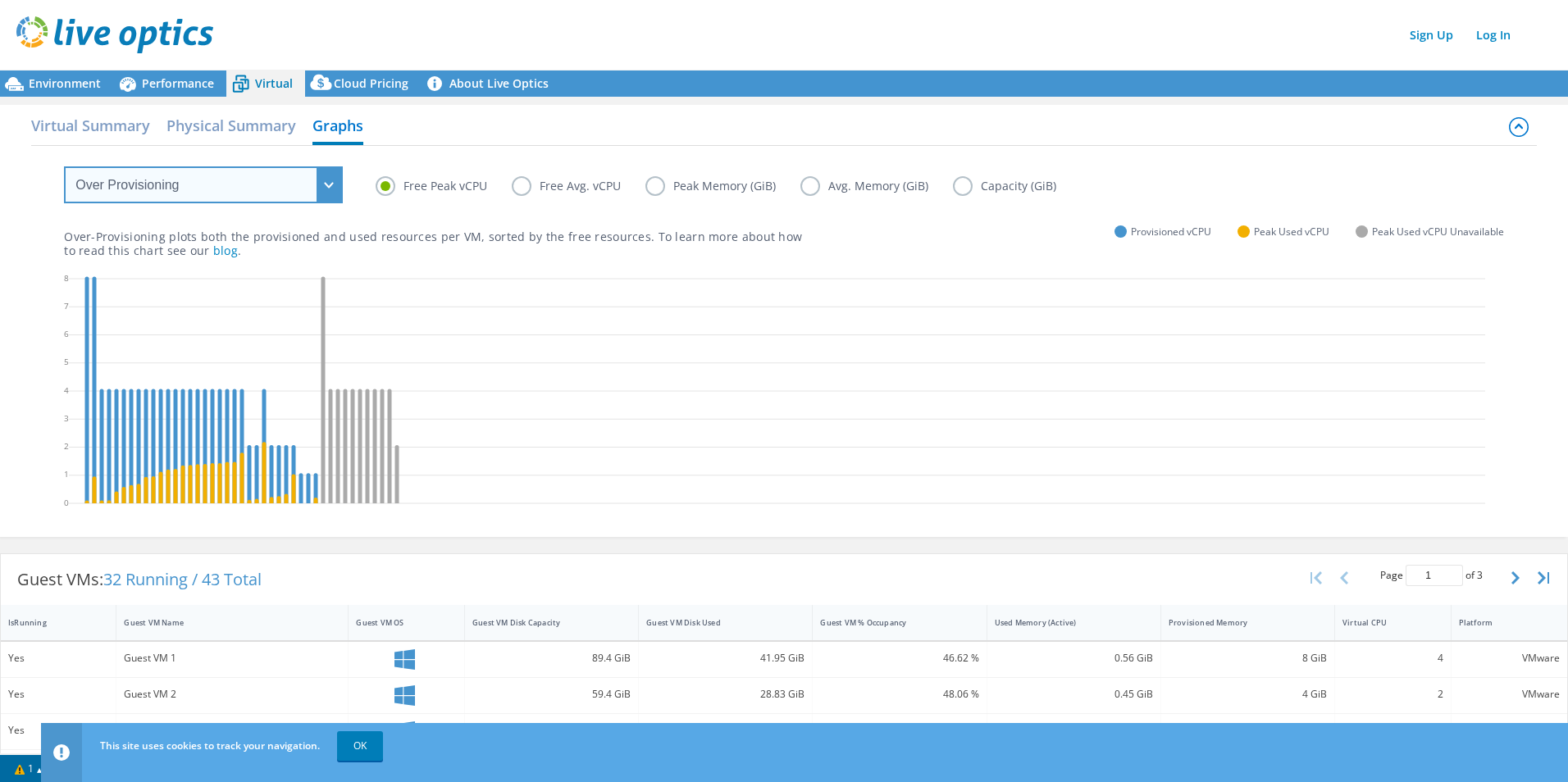
click at [240, 190] on select "VM Resource Distribution Provisioning Contrast Over Provisioning" at bounding box center [203, 184] width 279 height 37
select select "VM Resource Distribution"
click at [64, 166] on select "VM Resource Distribution Provisioning Contrast Over Provisioning" at bounding box center [203, 184] width 279 height 37
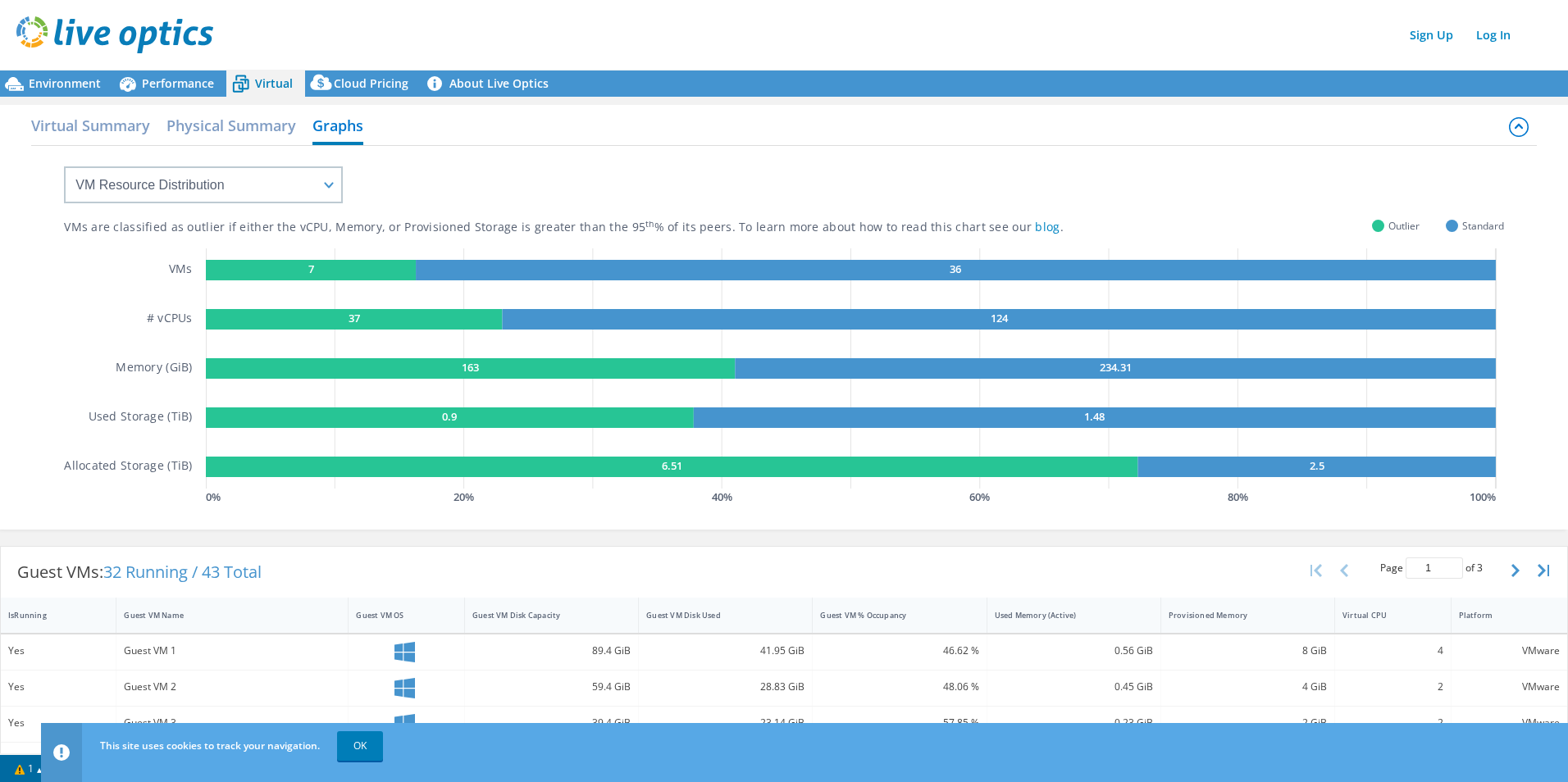
click at [920, 270] on rect at bounding box center [955, 270] width 1080 height 21
click at [236, 132] on h2 "Physical Summary" at bounding box center [231, 127] width 130 height 36
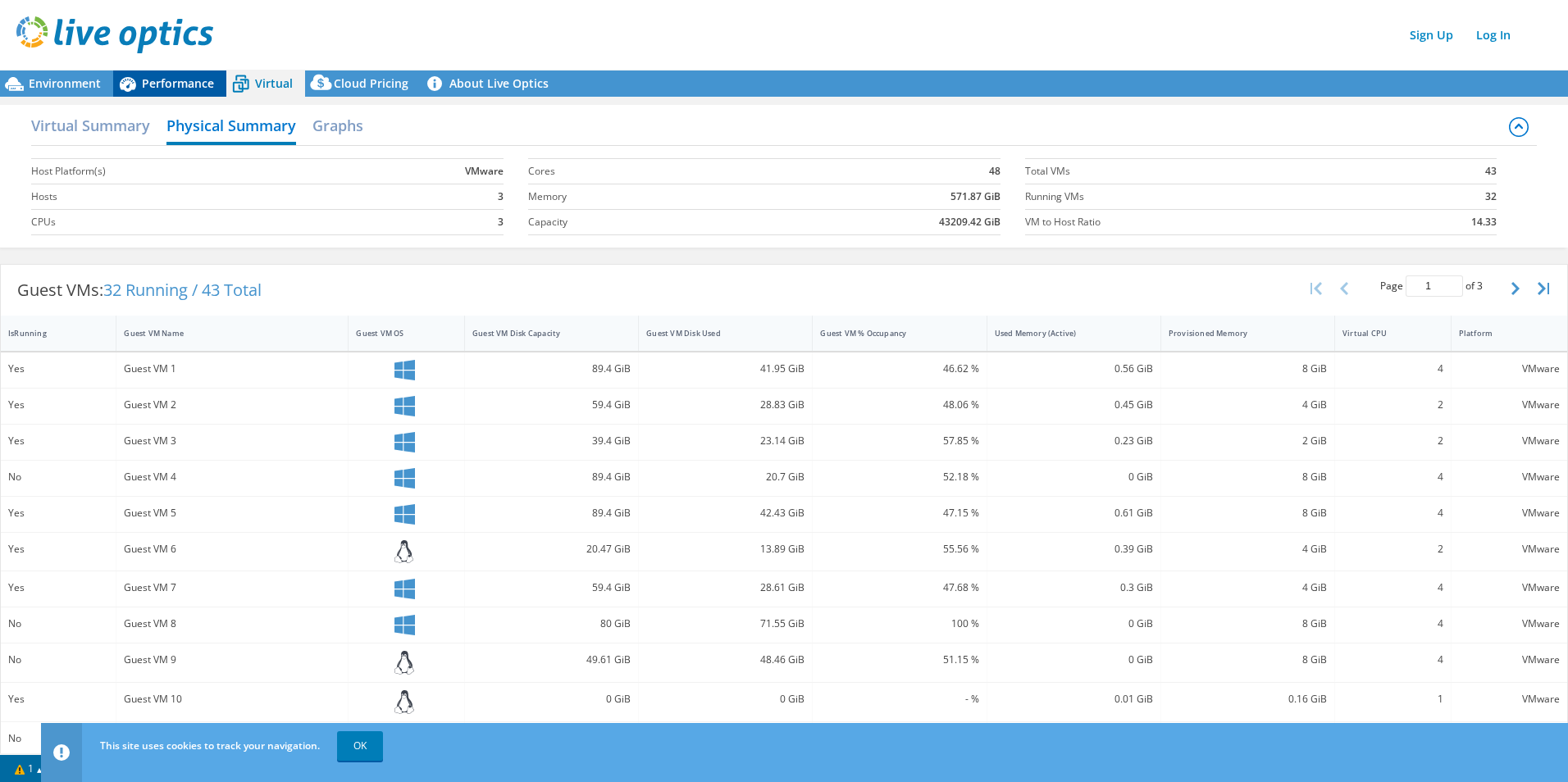
click at [177, 78] on span "Performance" at bounding box center [177, 83] width 72 height 16
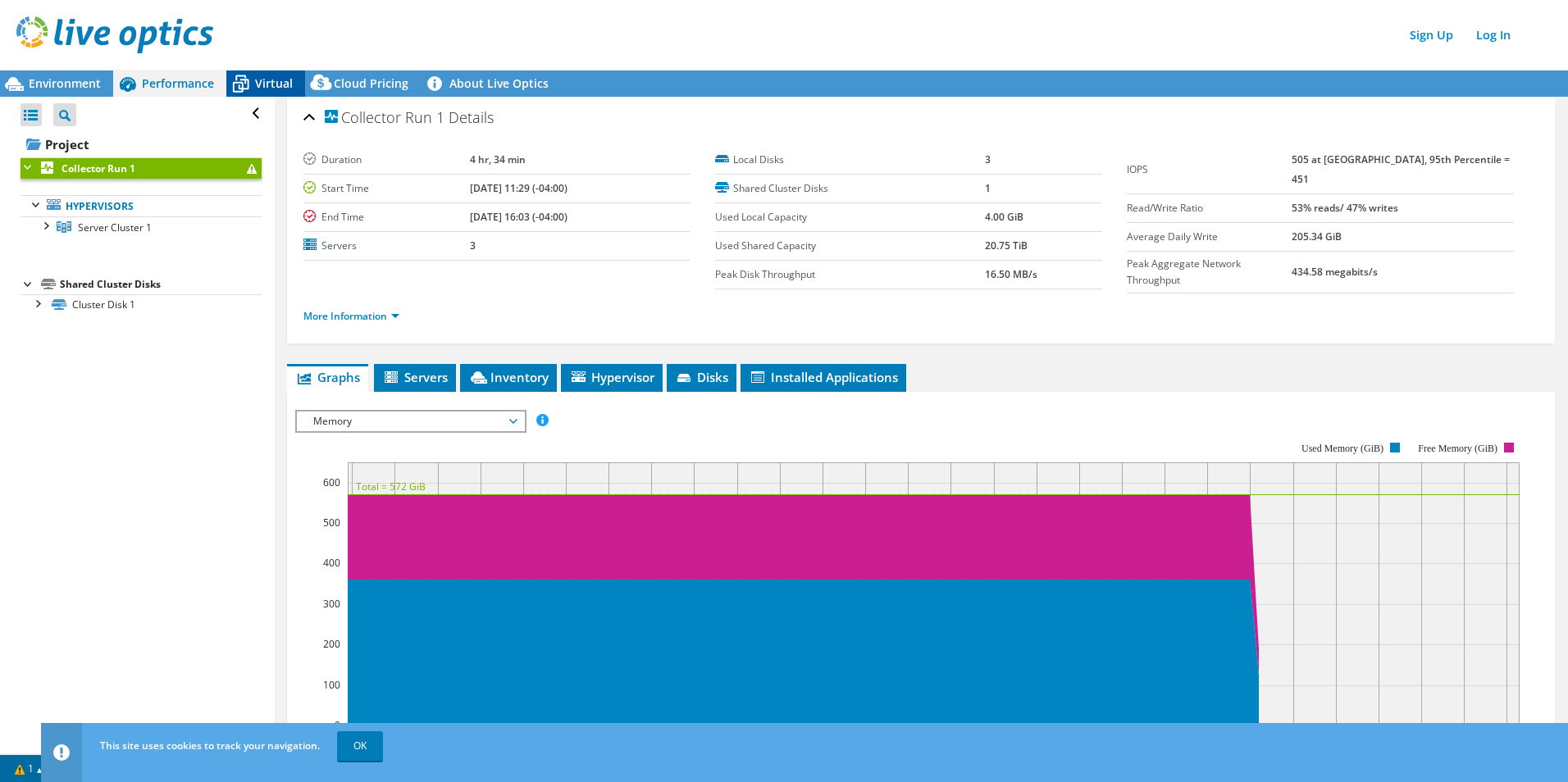
click at [288, 77] on span "Virtual" at bounding box center [274, 83] width 38 height 16
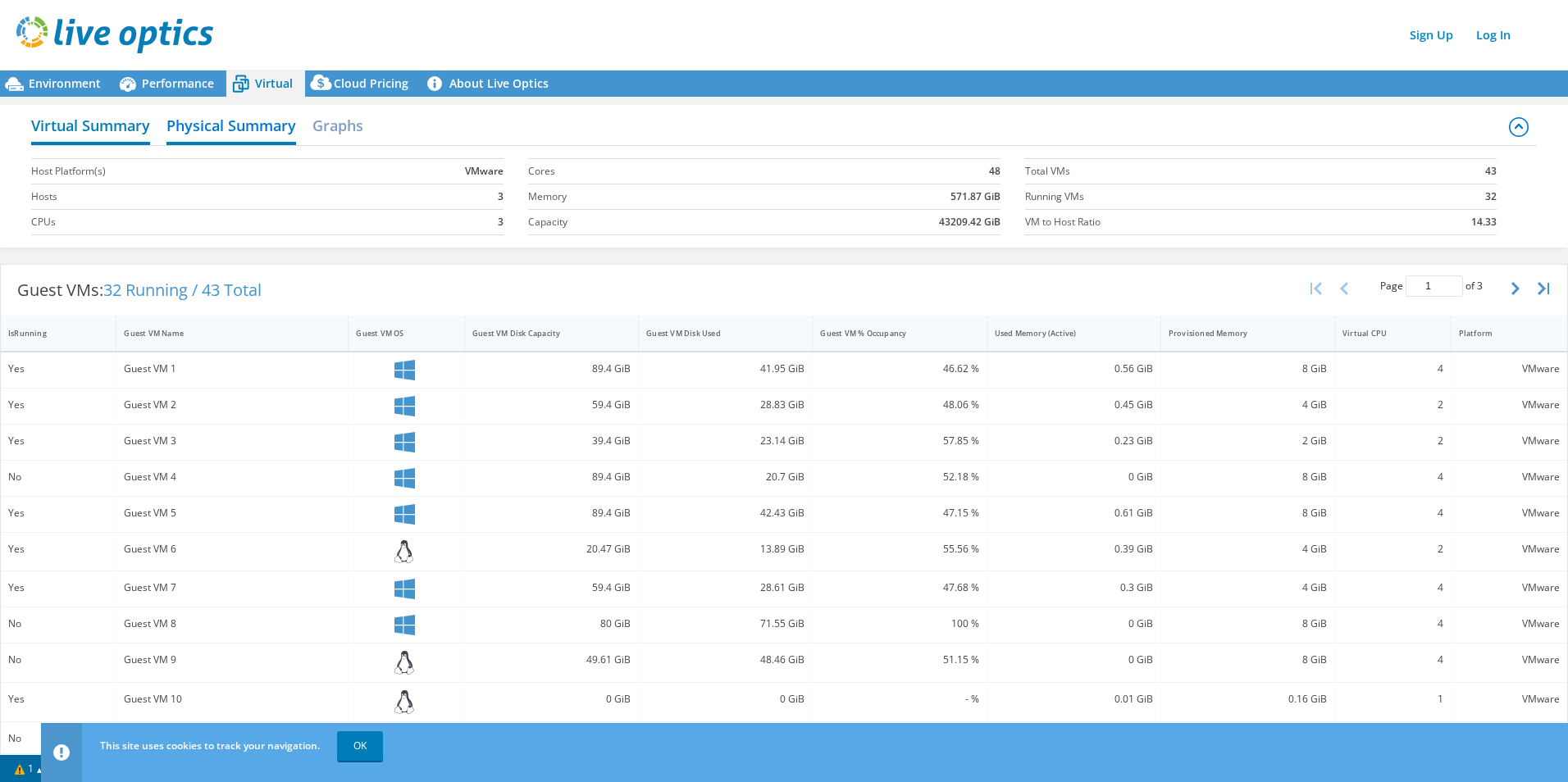
click at [136, 132] on h2 "Virtual Summary" at bounding box center [90, 127] width 119 height 36
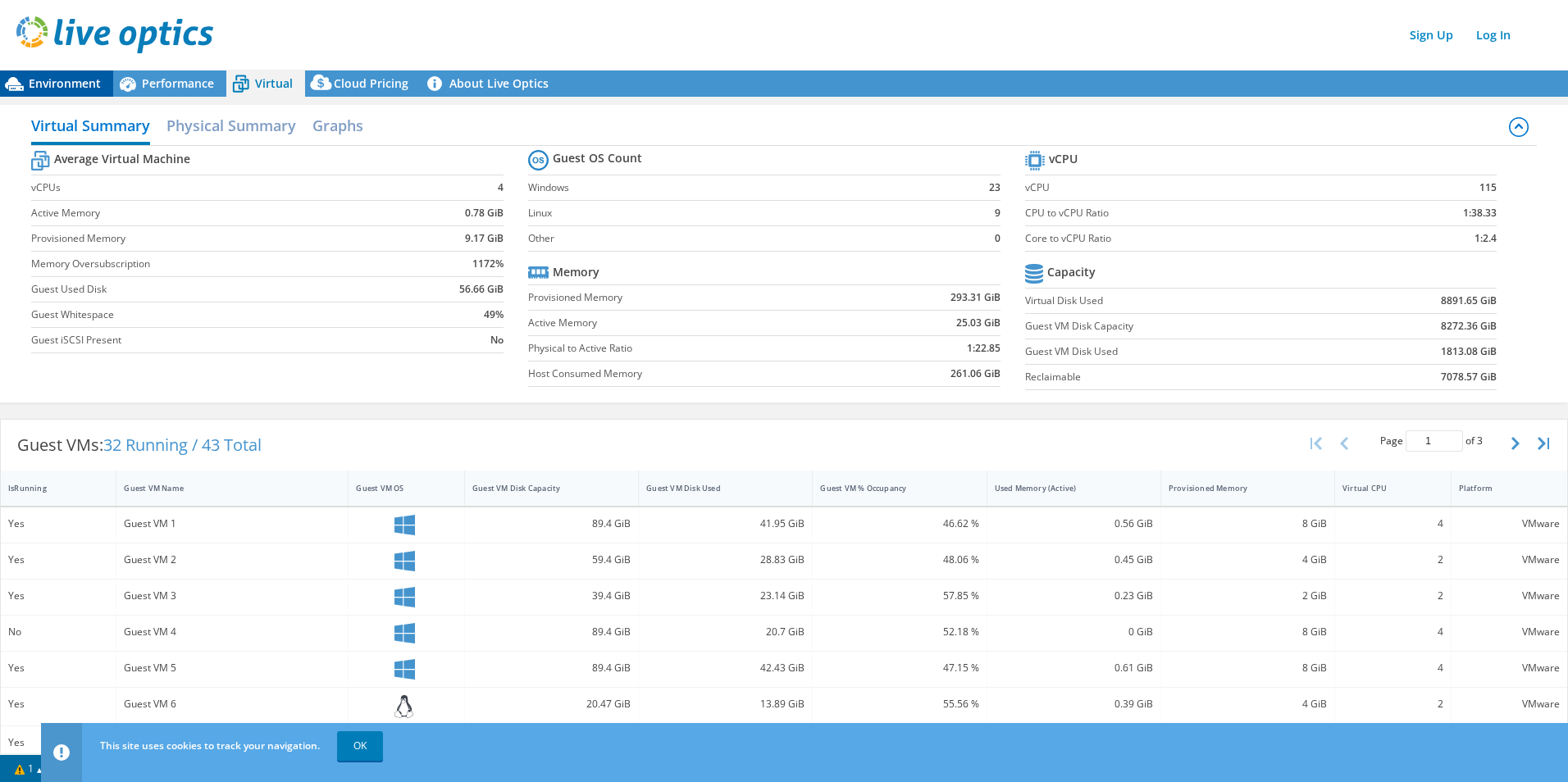
click at [47, 73] on div "Environment" at bounding box center [56, 83] width 113 height 26
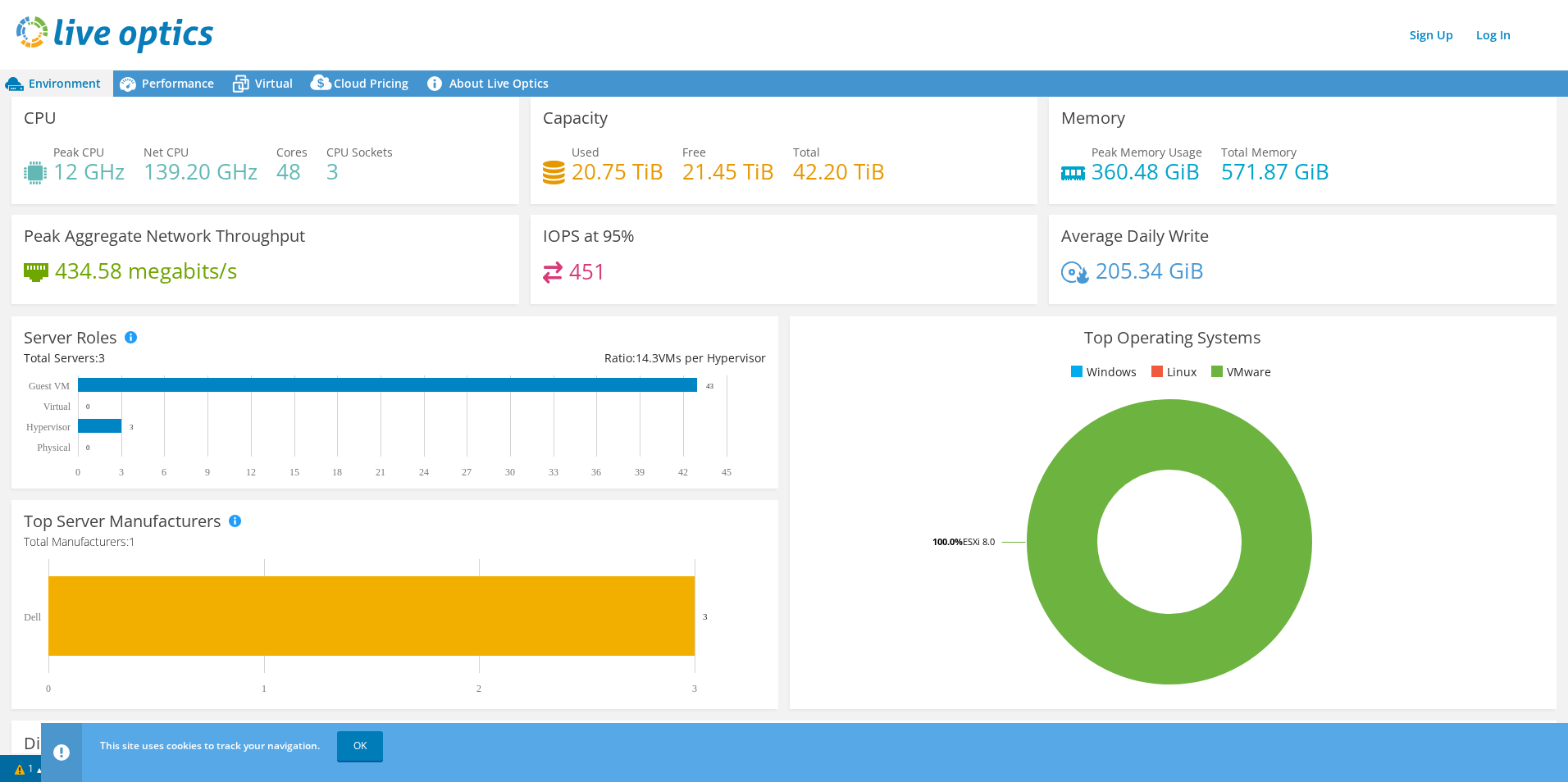
click at [207, 249] on div "Peak Aggregate Network Throughput 434.58 megabits/s" at bounding box center [265, 259] width 507 height 89
click at [165, 84] on span "Performance" at bounding box center [177, 83] width 72 height 16
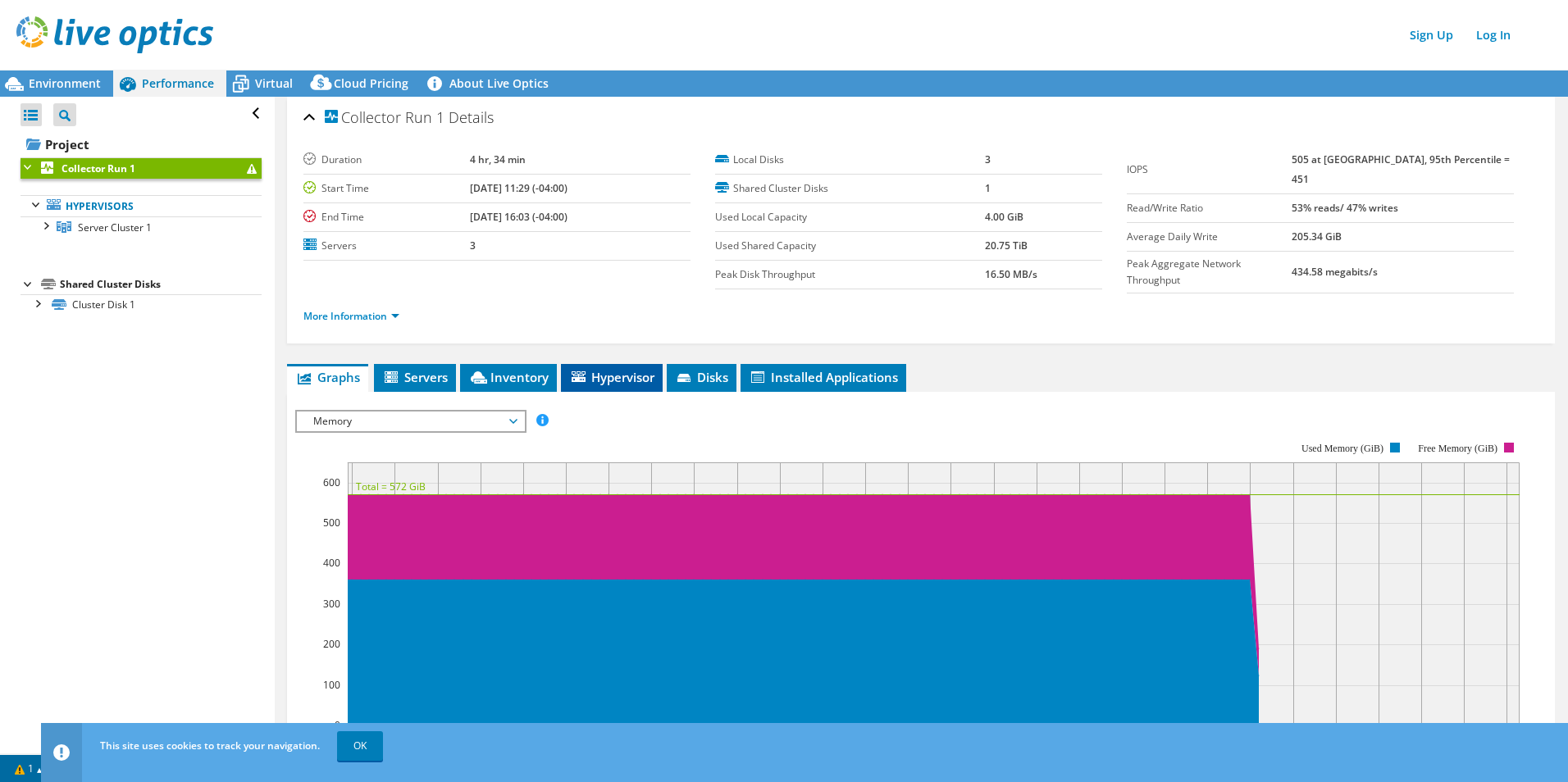
click at [610, 378] on span "Hypervisor" at bounding box center [611, 377] width 85 height 16
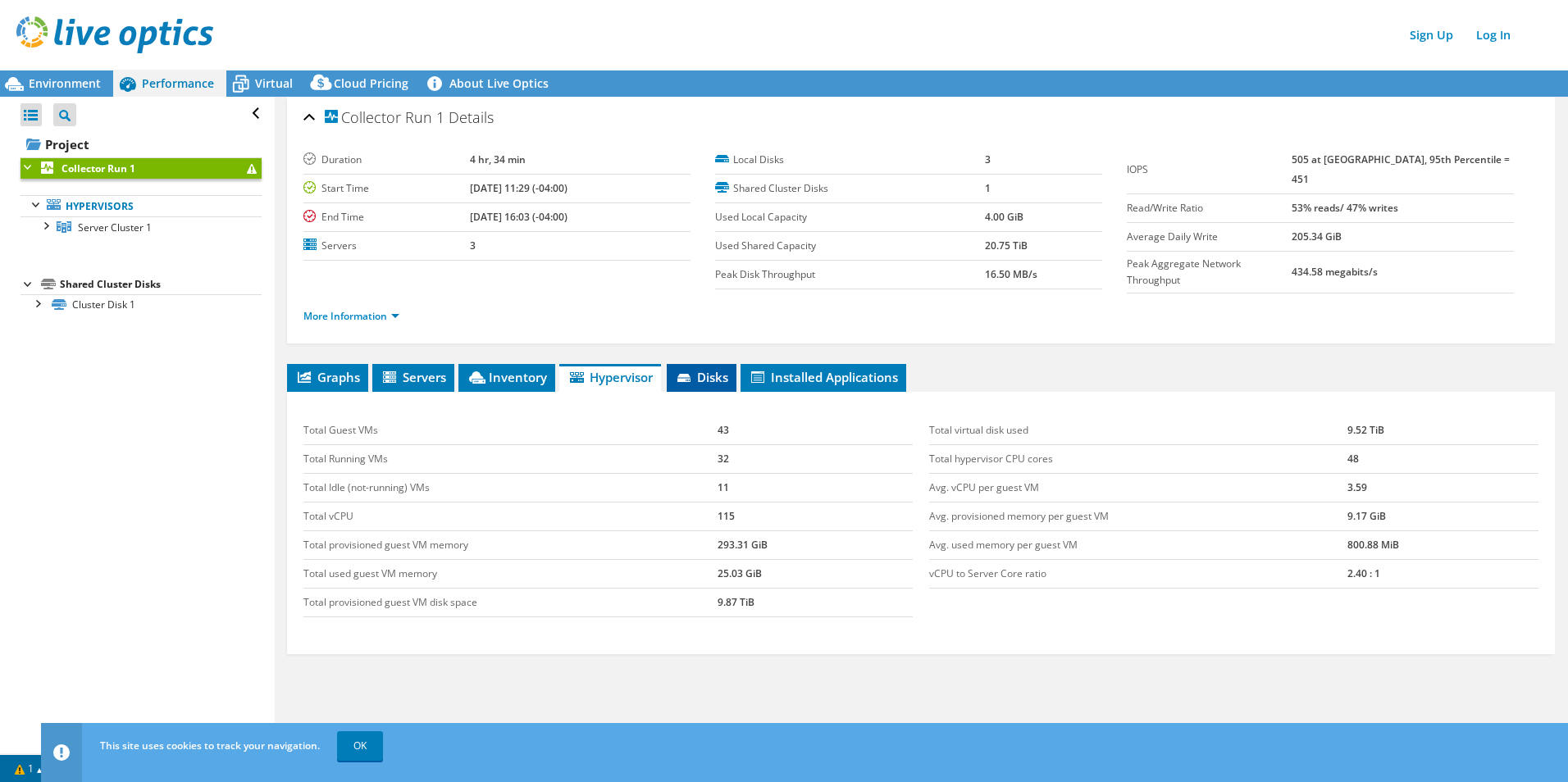
click at [700, 369] on span "Disks" at bounding box center [701, 377] width 54 height 16
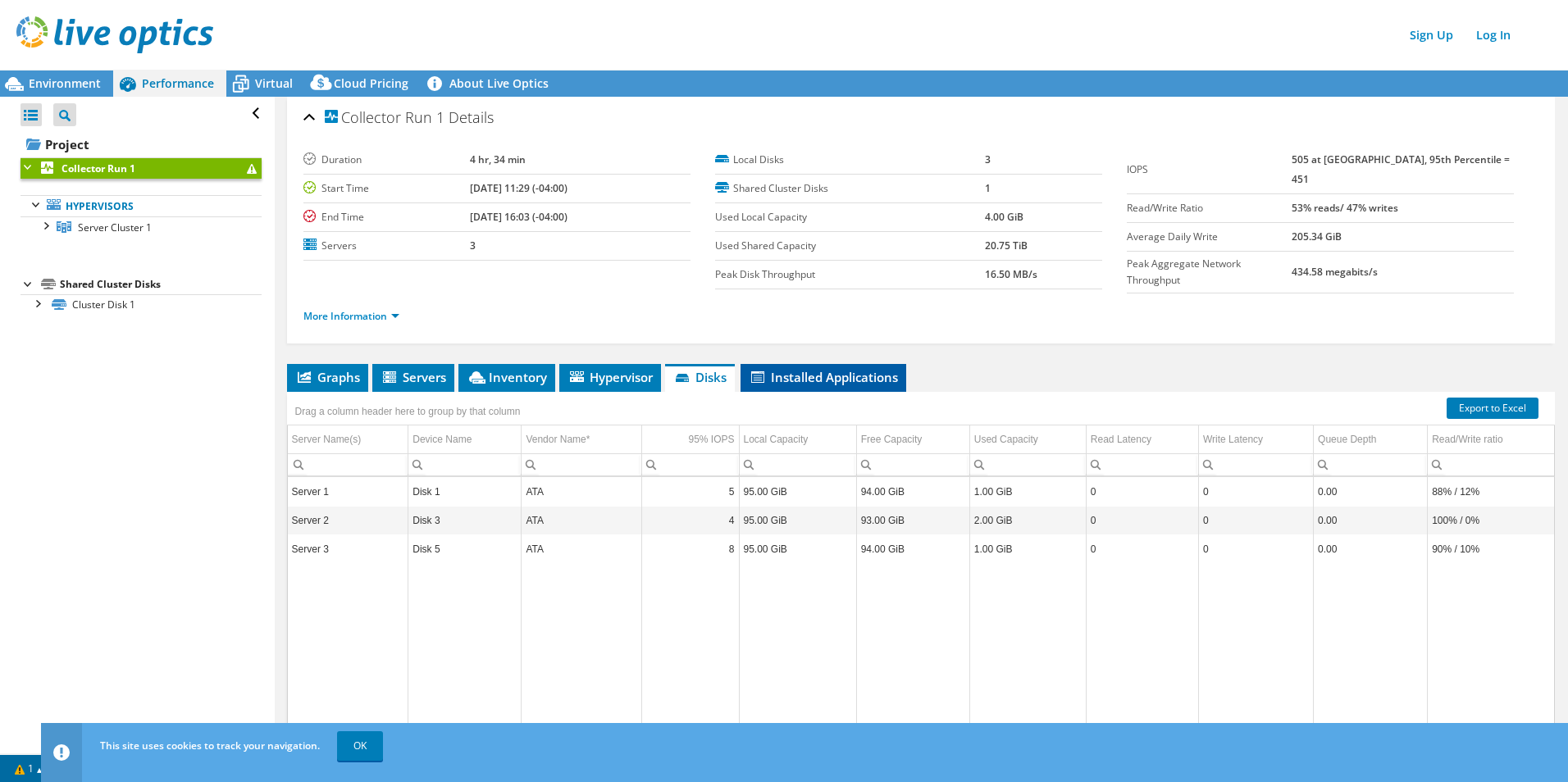
click at [816, 364] on li "Installed Applications" at bounding box center [823, 378] width 165 height 28
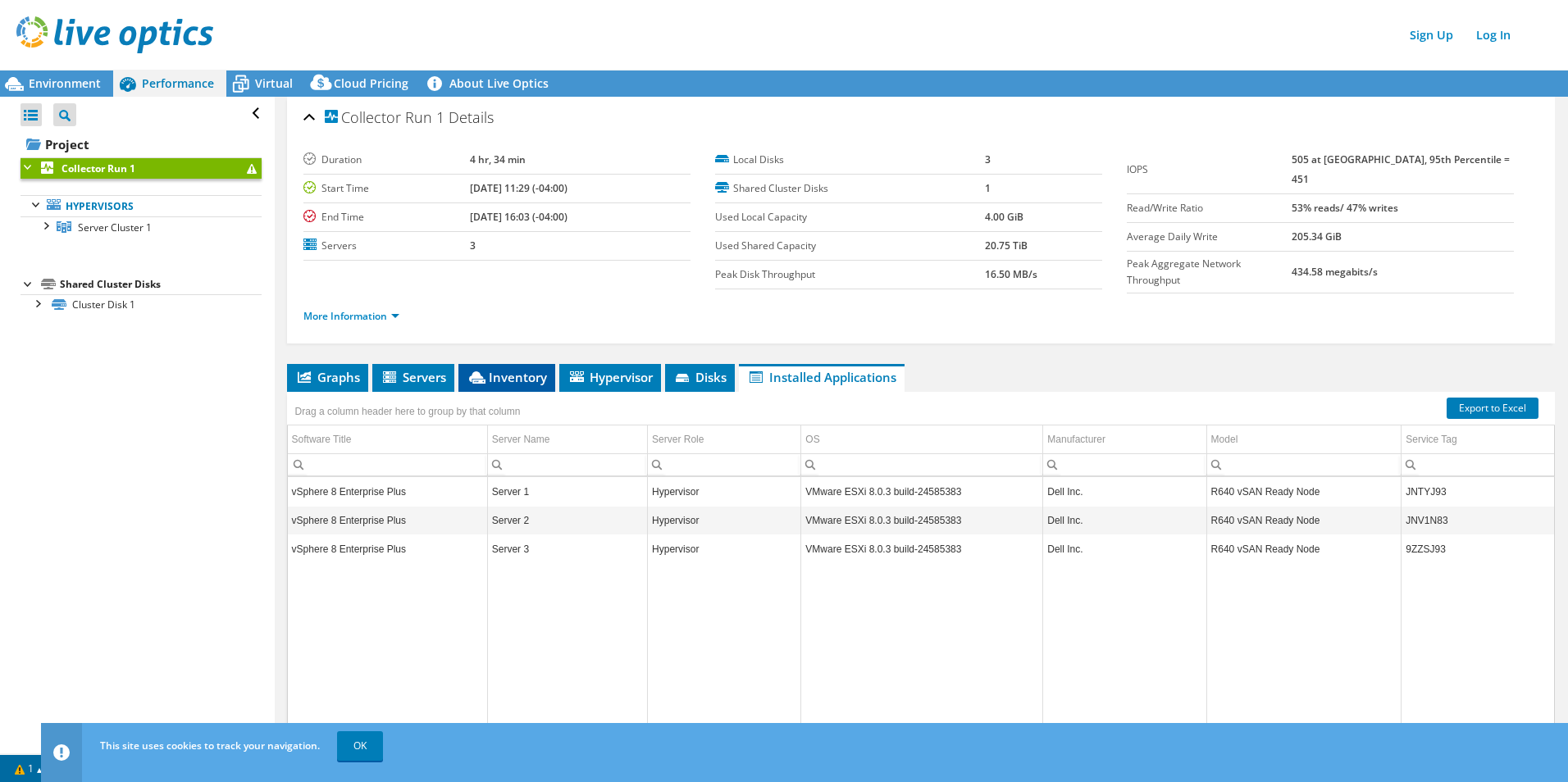
click at [488, 374] on span "Inventory" at bounding box center [507, 377] width 81 height 16
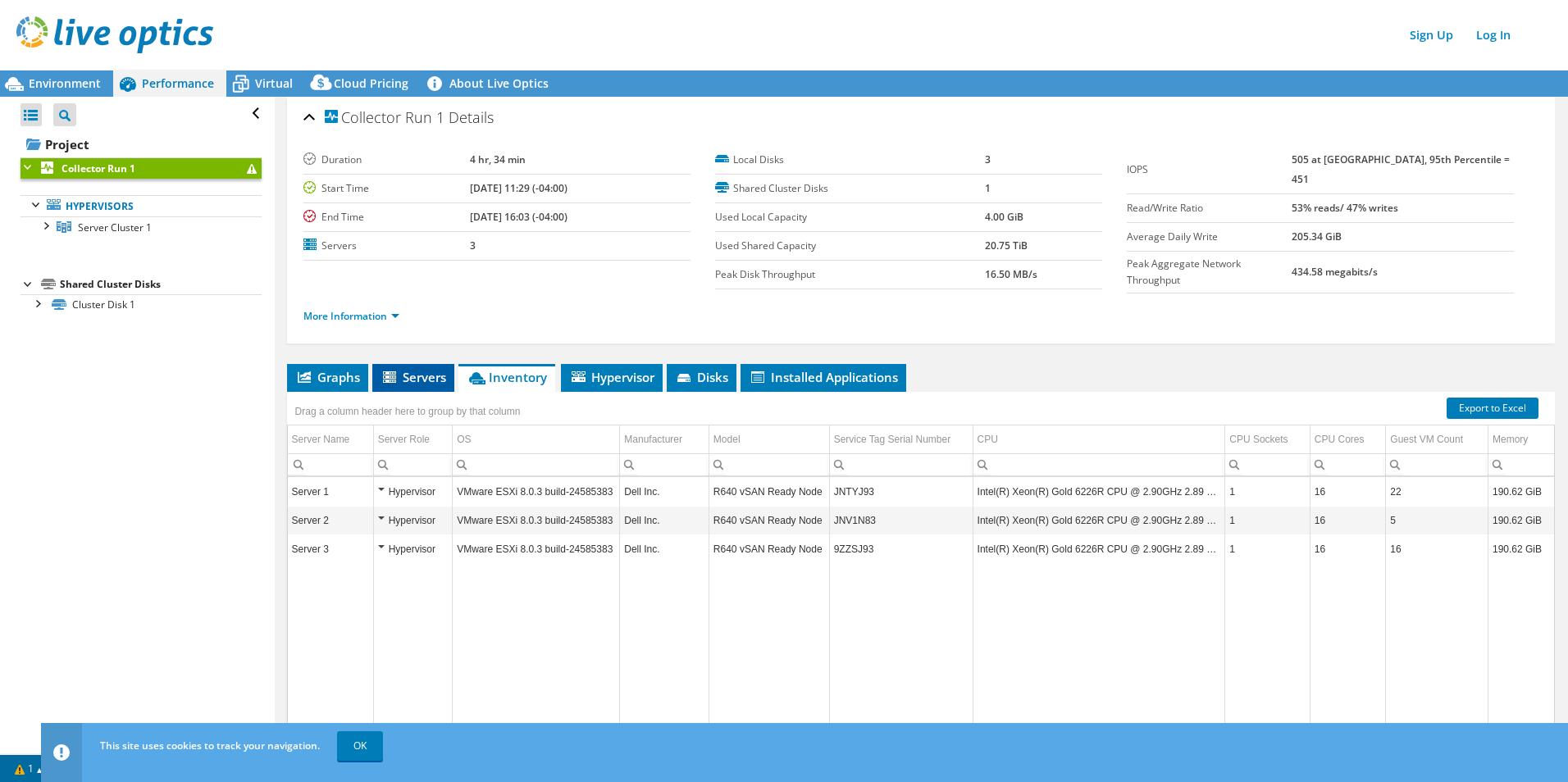
click at [419, 375] on span "Servers" at bounding box center [413, 377] width 66 height 16
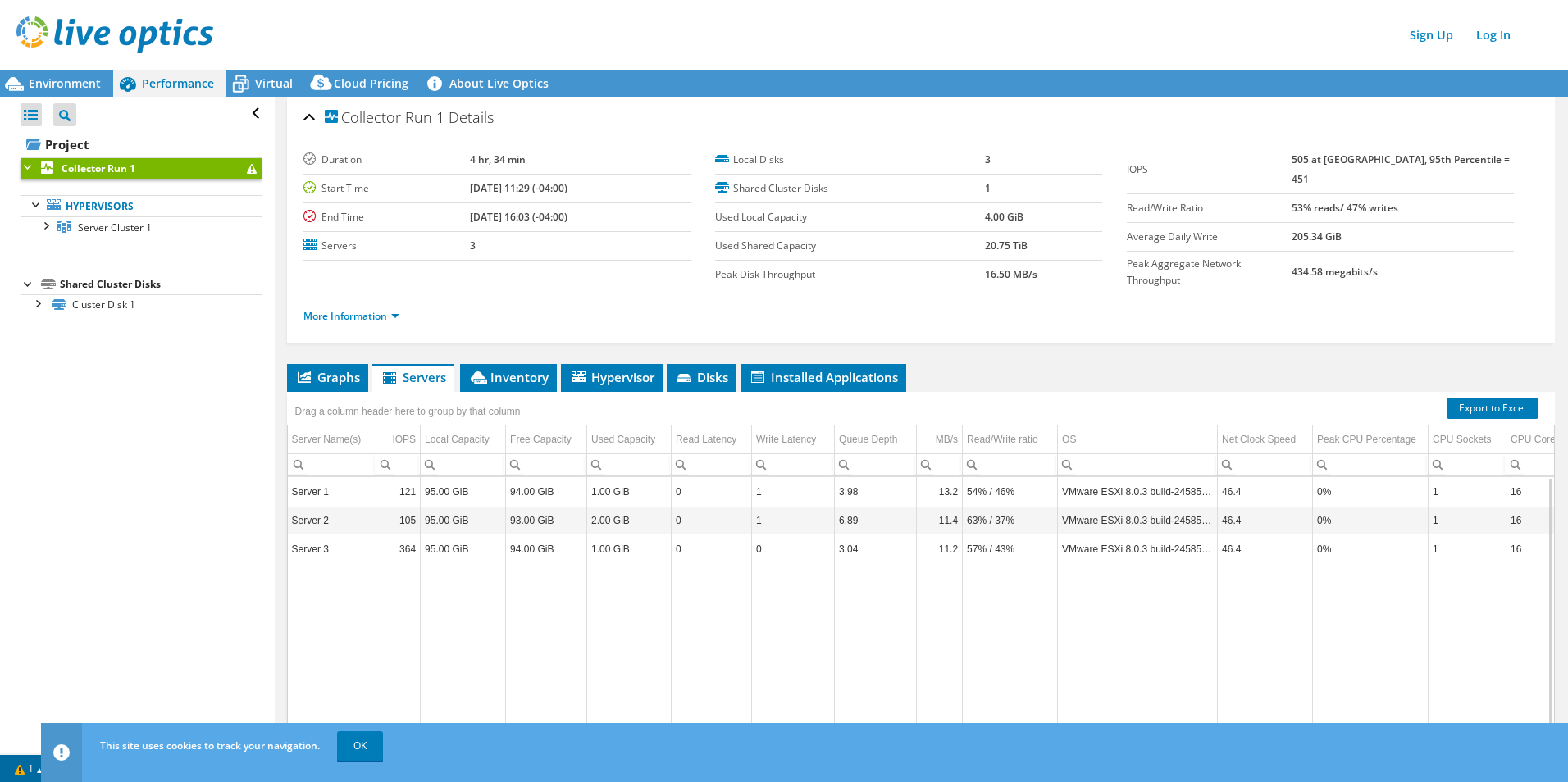
click at [335, 501] on td "Server 1" at bounding box center [332, 492] width 88 height 29
click at [301, 493] on td "Server 1" at bounding box center [332, 492] width 88 height 29
click at [1161, 495] on td "VMware ESXi 8.0.3 build-24585383" at bounding box center [1138, 492] width 160 height 29
click at [1163, 486] on td "VMware ESXi 8.0.3 build-24585383" at bounding box center [1138, 492] width 160 height 29
drag, startPoint x: 1163, startPoint y: 486, endPoint x: 1461, endPoint y: 476, distance: 298.2
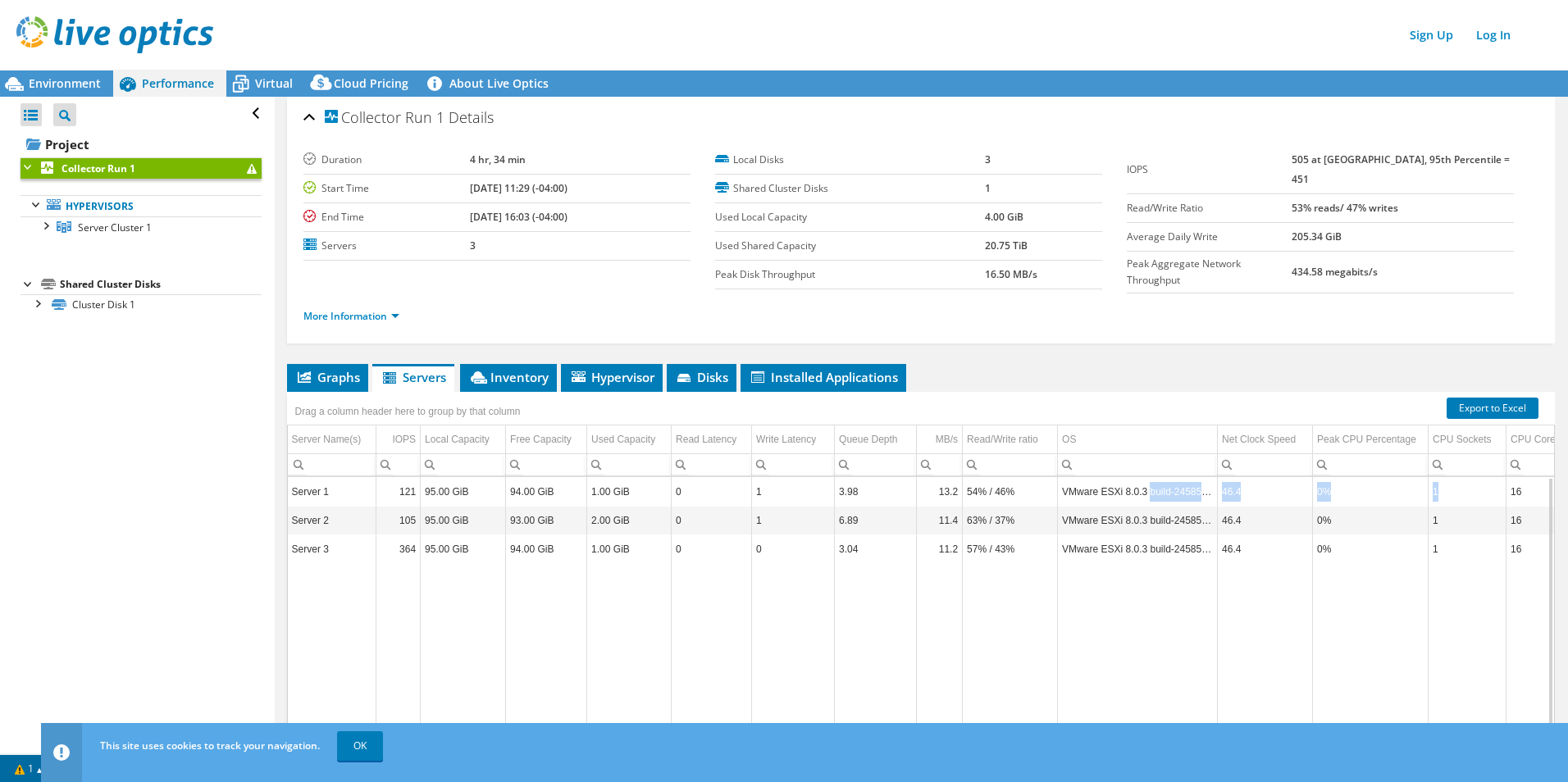
click at [1252, 478] on tr "Server 1 121 95.00 GiB 94.00 GiB 1.00 GiB 0 1 3.98 13.2 54% / 46% VMware ESXi 8…" at bounding box center [1065, 492] width 1556 height 29
click at [1148, 356] on div "Collector Run 1 Details Duration 4 hr, 34 min Start Time [DATE] 11:29 (-04:00) …" at bounding box center [920, 449] width 1292 height 706
click at [325, 489] on td "Server 1" at bounding box center [332, 492] width 88 height 29
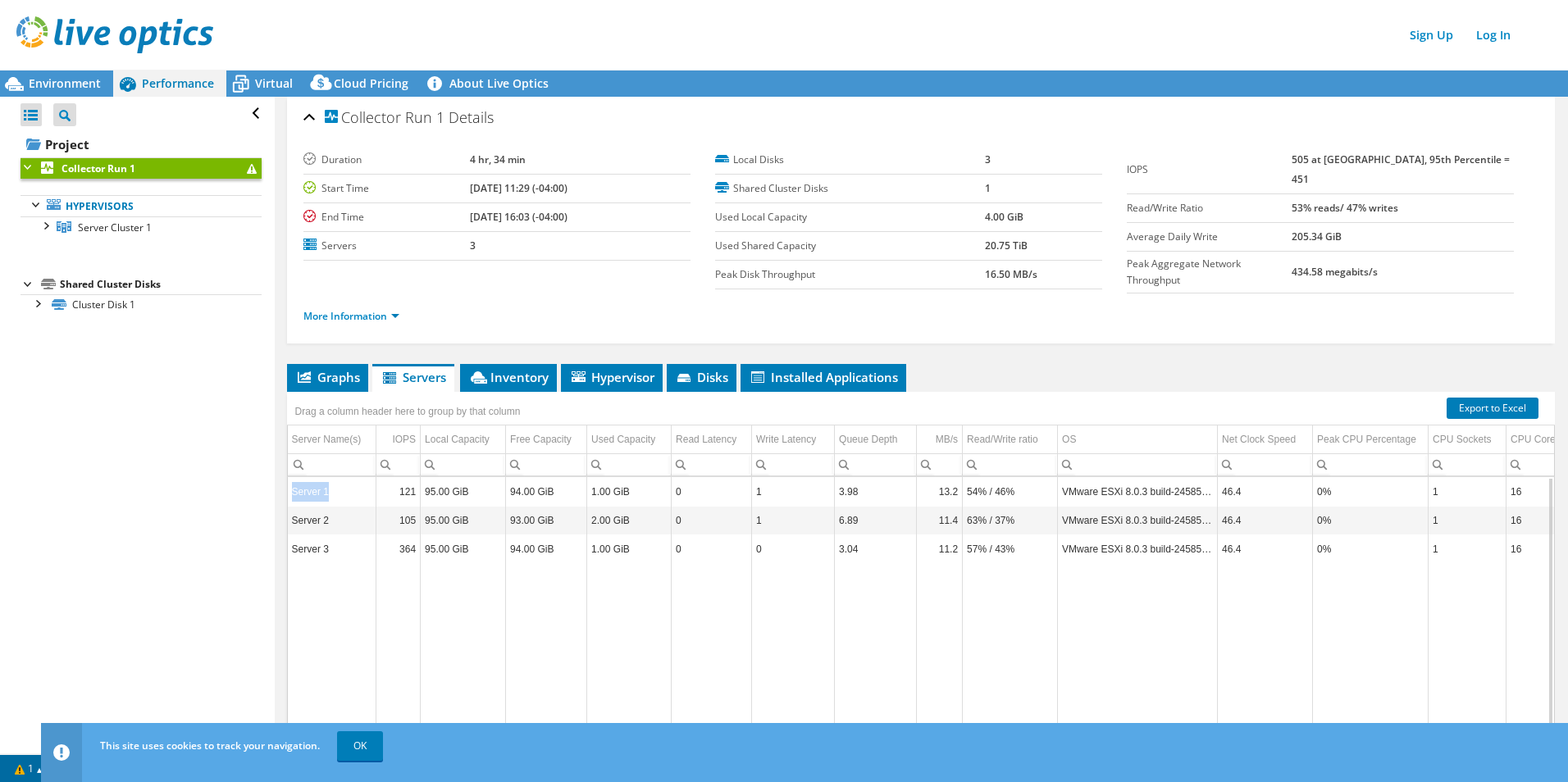
click at [325, 489] on td "Server 1" at bounding box center [332, 492] width 88 height 29
drag, startPoint x: 325, startPoint y: 489, endPoint x: 313, endPoint y: 489, distance: 12.0
click at [313, 489] on td "Server 1" at bounding box center [332, 492] width 88 height 29
drag, startPoint x: 455, startPoint y: 485, endPoint x: 988, endPoint y: 483, distance: 533.0
click at [986, 483] on tr "Server 1 121 95.00 GiB 94.00 GiB 1.00 GiB 0 1 3.98 13.2 54% / 46% VMware ESXi 8…" at bounding box center [1065, 492] width 1556 height 29
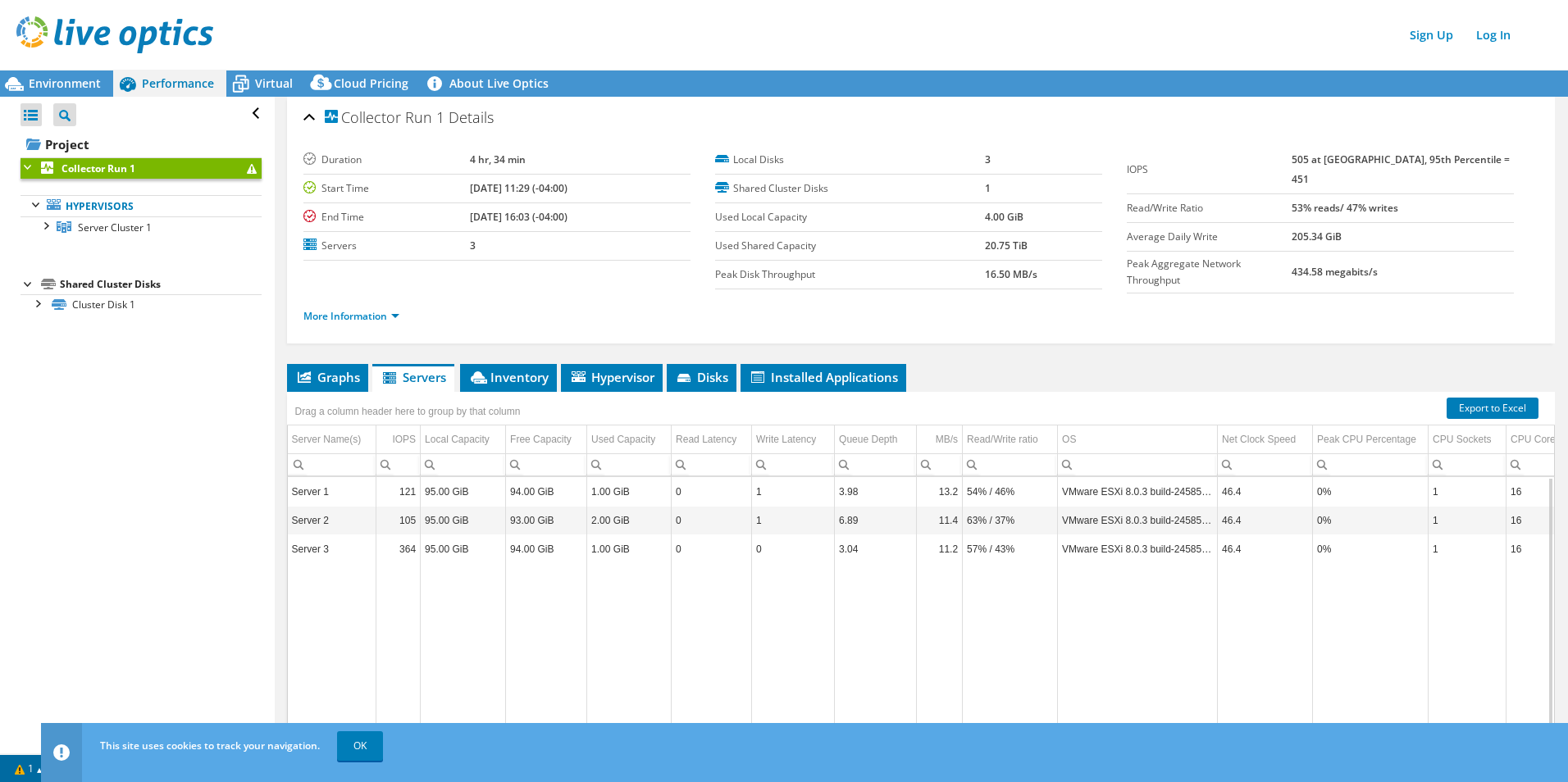
drag, startPoint x: 988, startPoint y: 483, endPoint x: 1035, endPoint y: 483, distance: 47.0
click at [1035, 483] on td "54% / 46%" at bounding box center [1010, 492] width 95 height 29
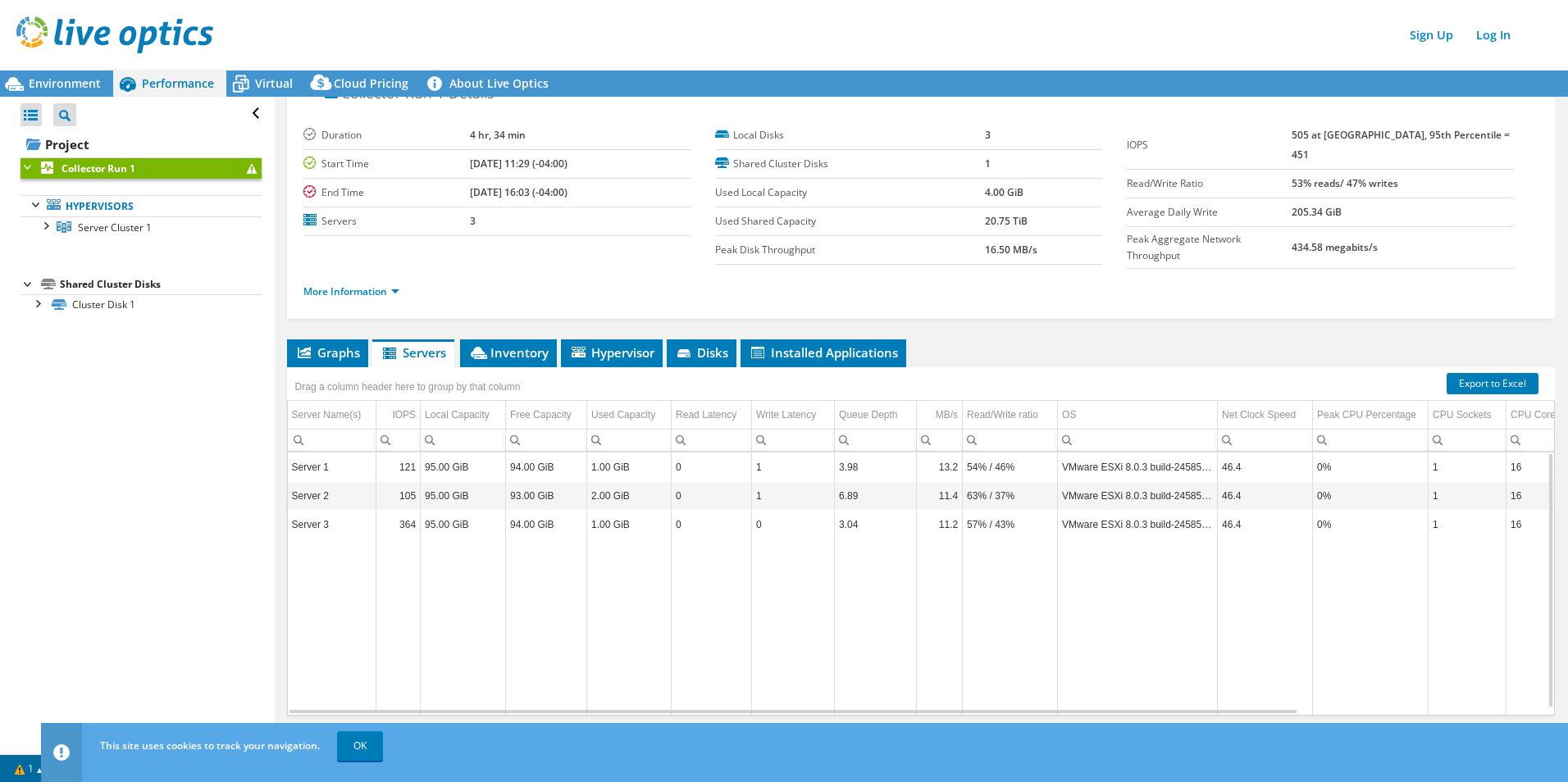
scroll to position [45, 0]
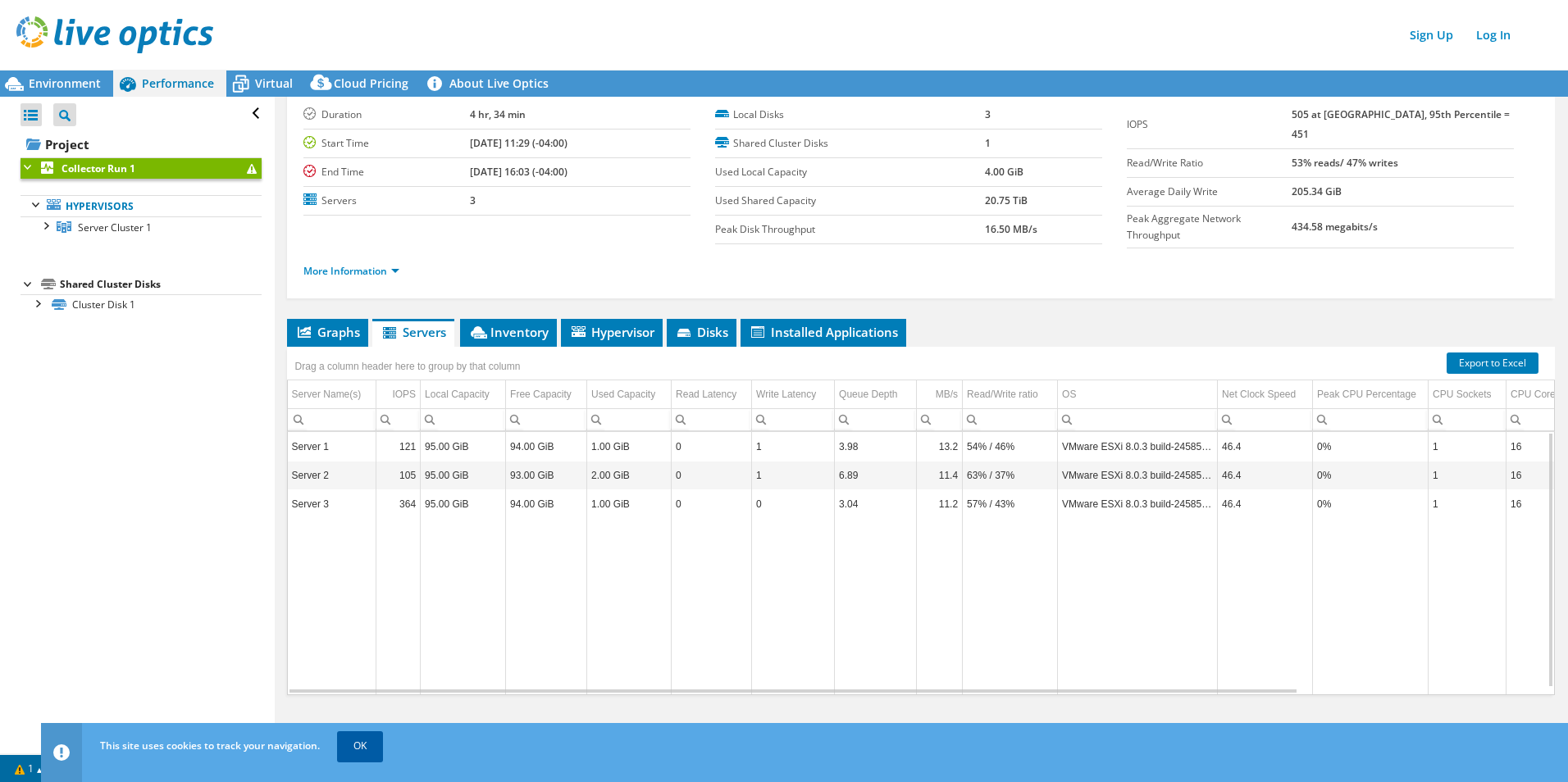
click at [377, 604] on link "OK" at bounding box center [359, 746] width 46 height 29
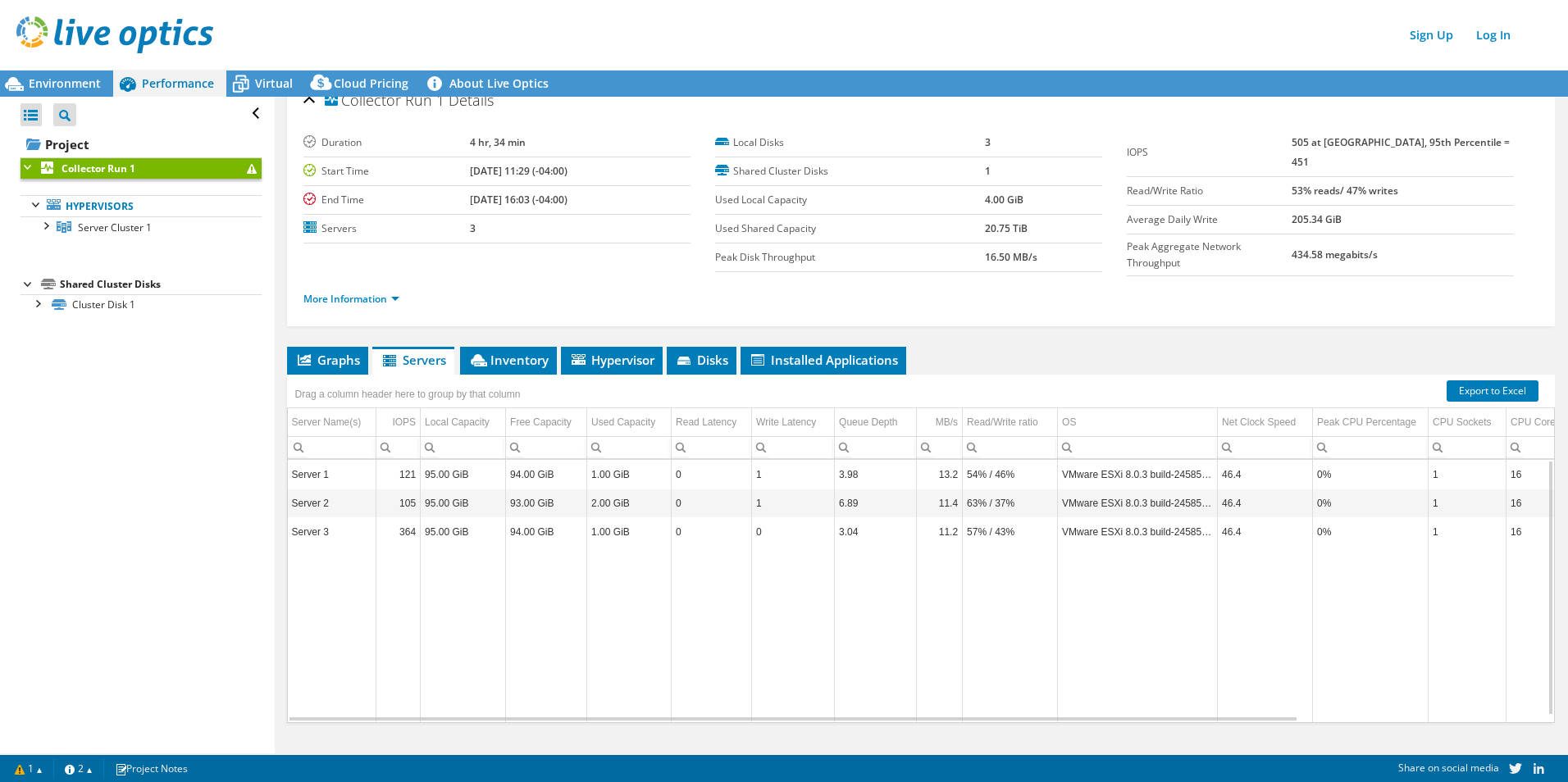
scroll to position [0, 0]
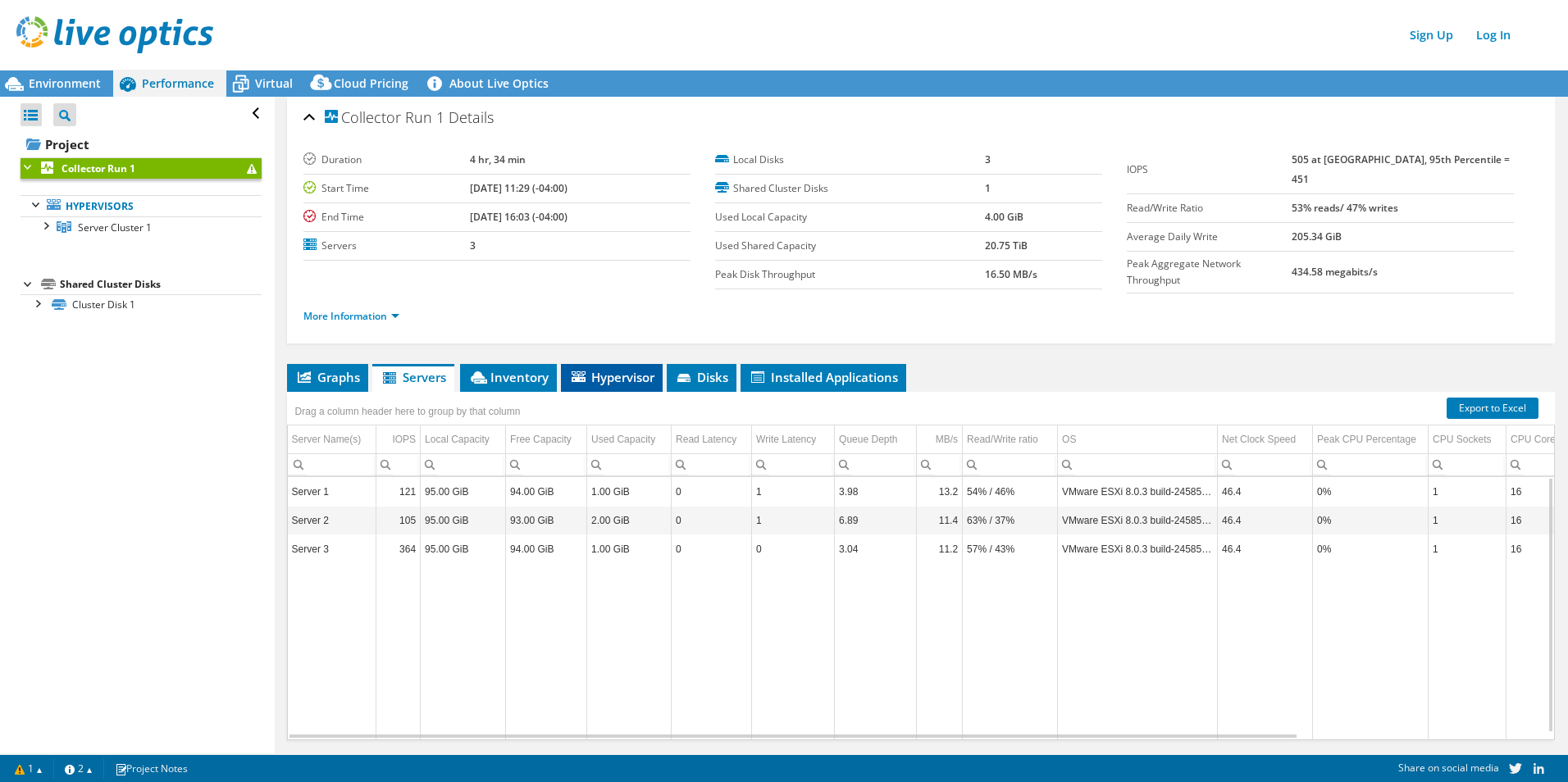
click at [587, 369] on span "Hypervisor" at bounding box center [611, 377] width 85 height 16
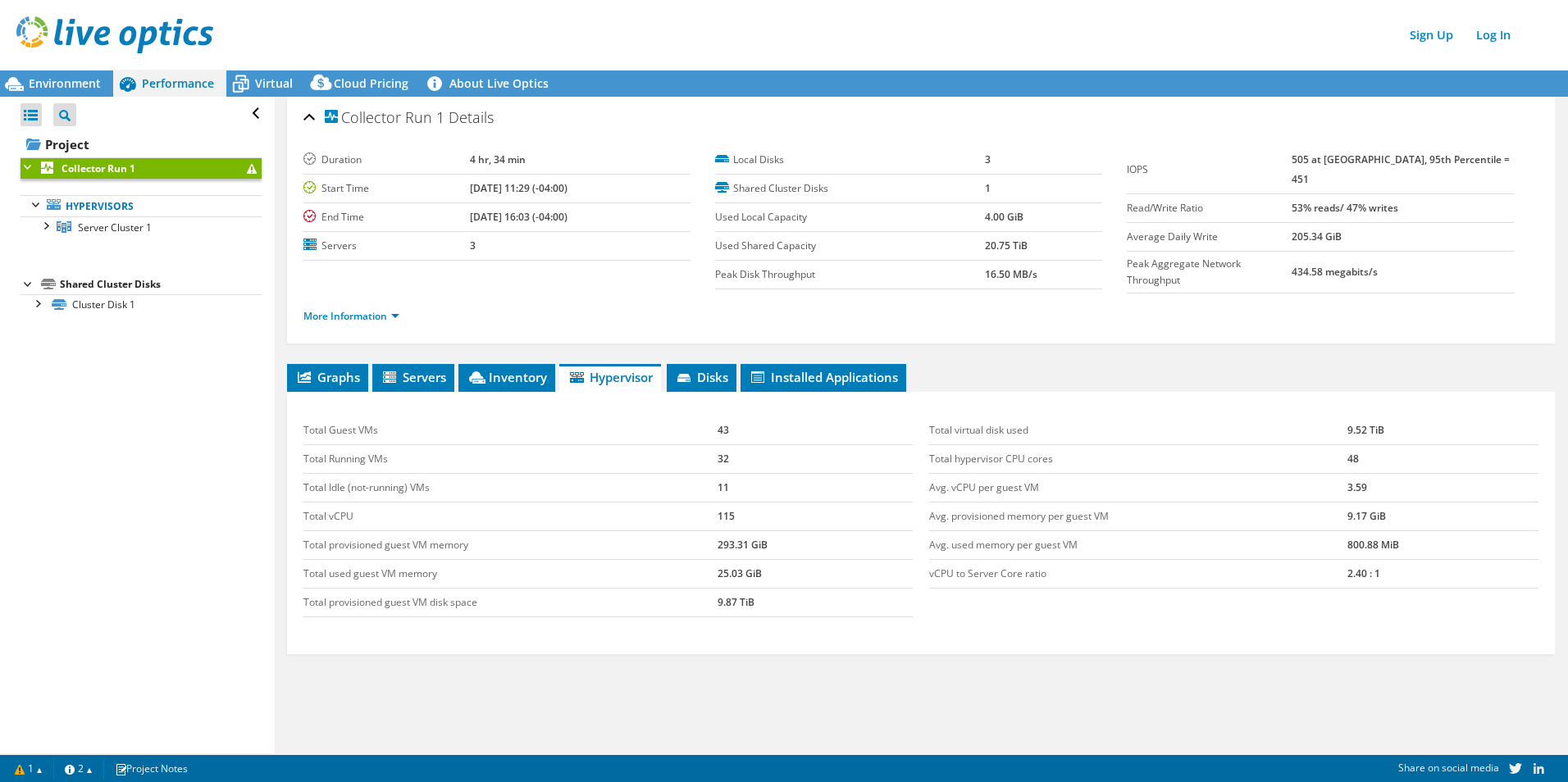
click at [512, 358] on div "Collector Run 1 Details Duration 4 hr, 34 min Start Time [DATE] 11:29 (-04:00) …" at bounding box center [920, 449] width 1292 height 706
click at [504, 364] on li "Inventory" at bounding box center [507, 378] width 97 height 28
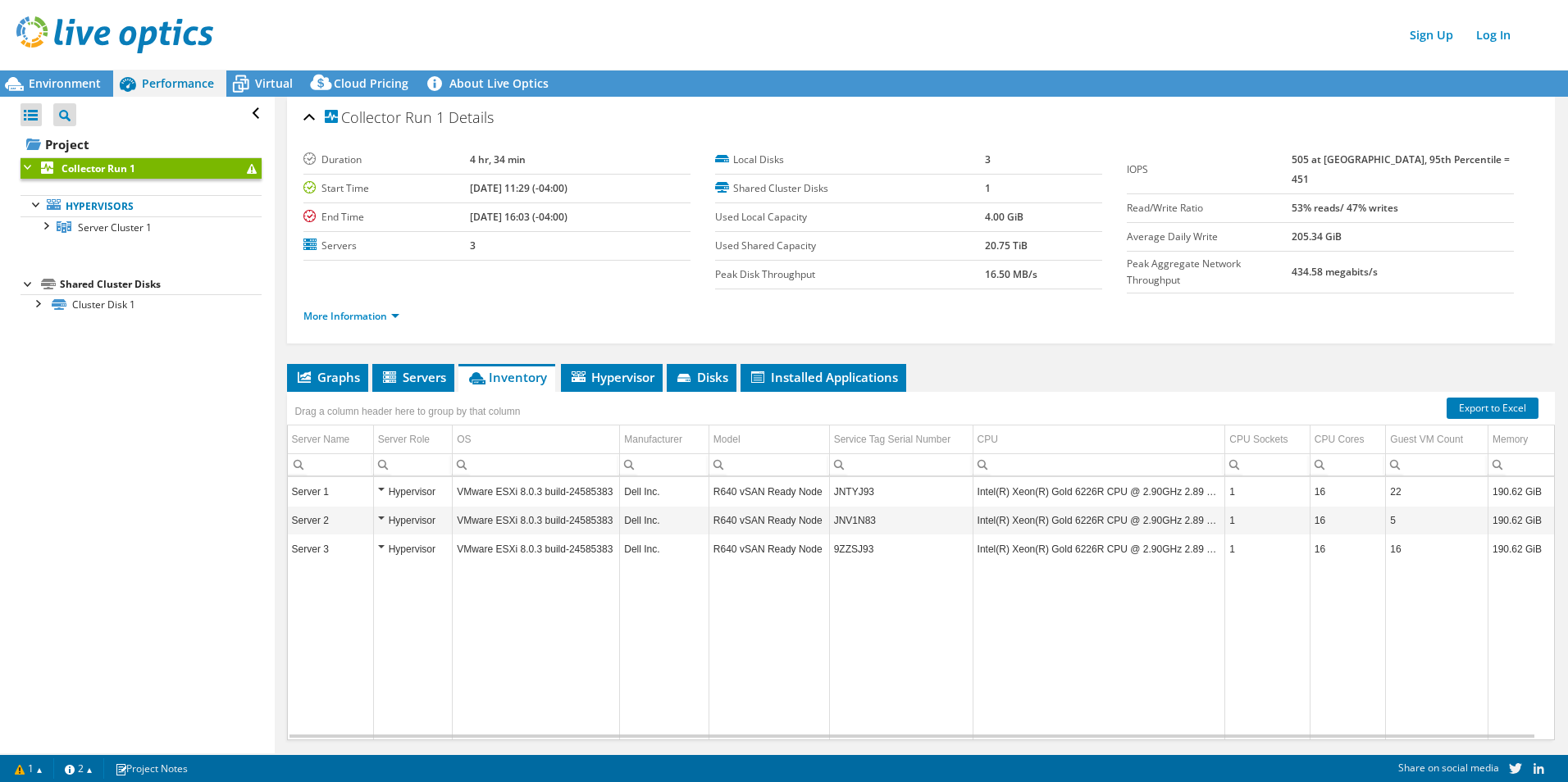
click at [331, 507] on td "Server 2" at bounding box center [330, 520] width 86 height 29
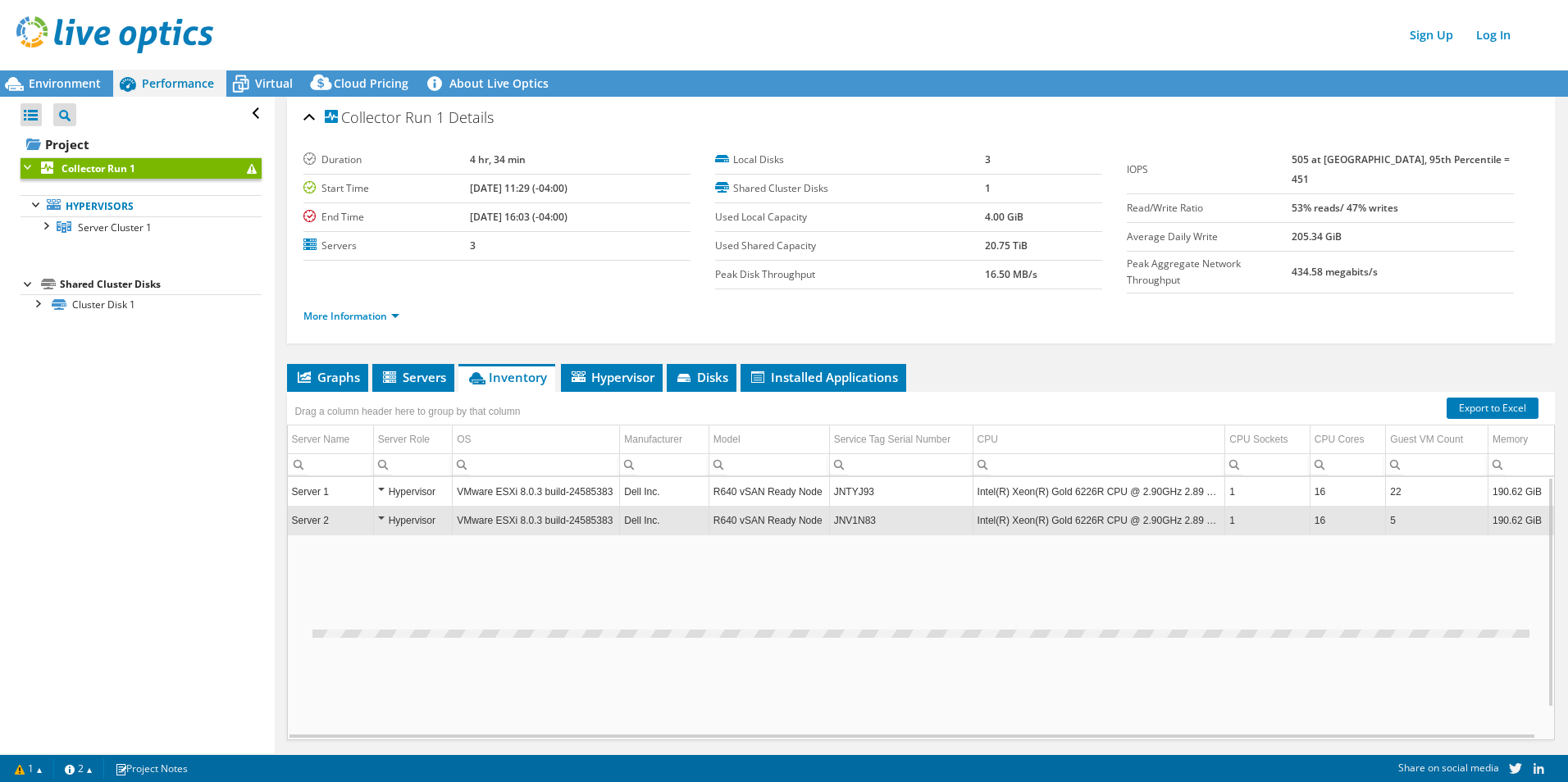
click at [315, 497] on td "Server 1" at bounding box center [330, 492] width 86 height 29
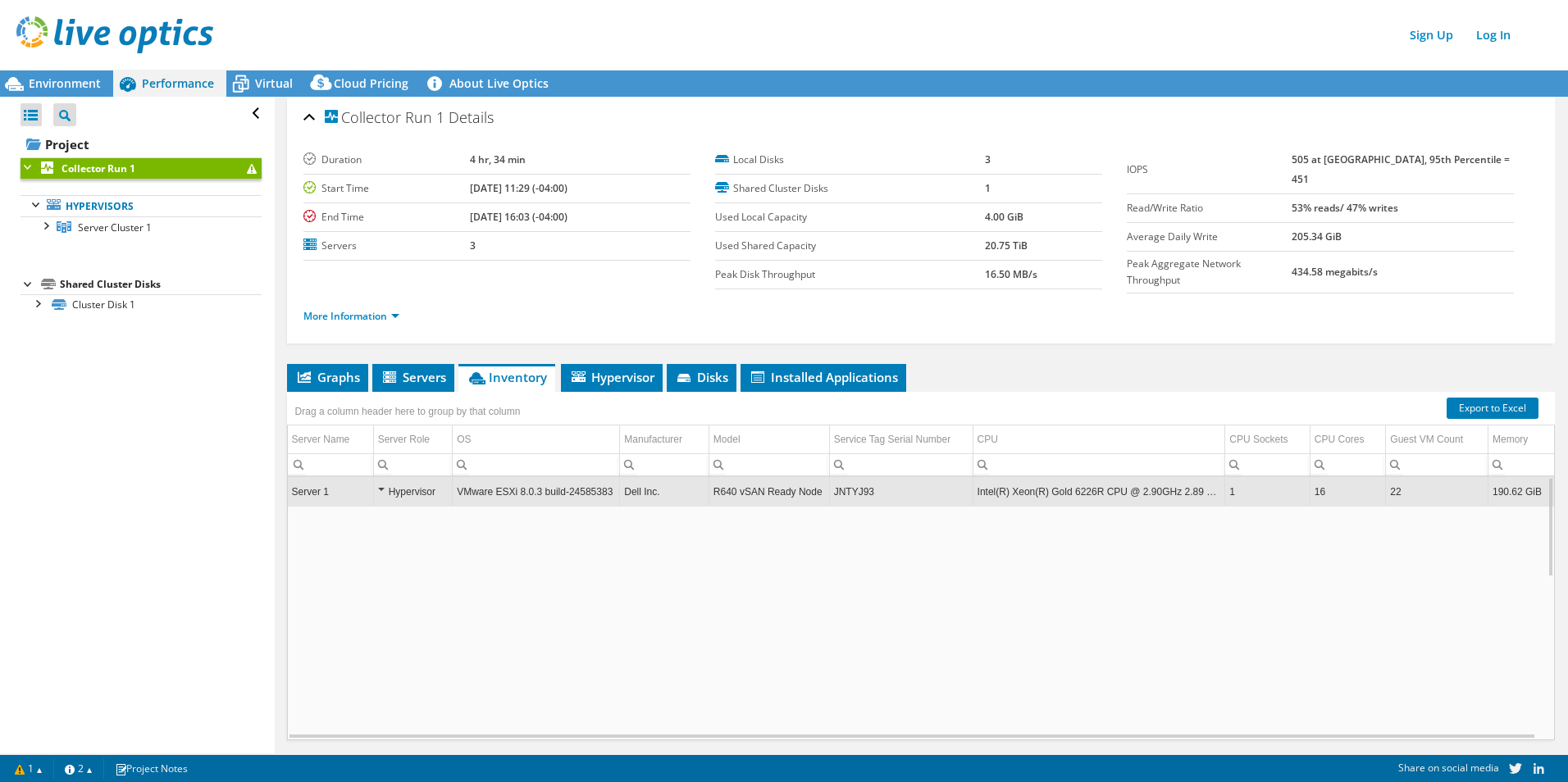
click at [319, 497] on td "Server 1" at bounding box center [330, 492] width 86 height 29
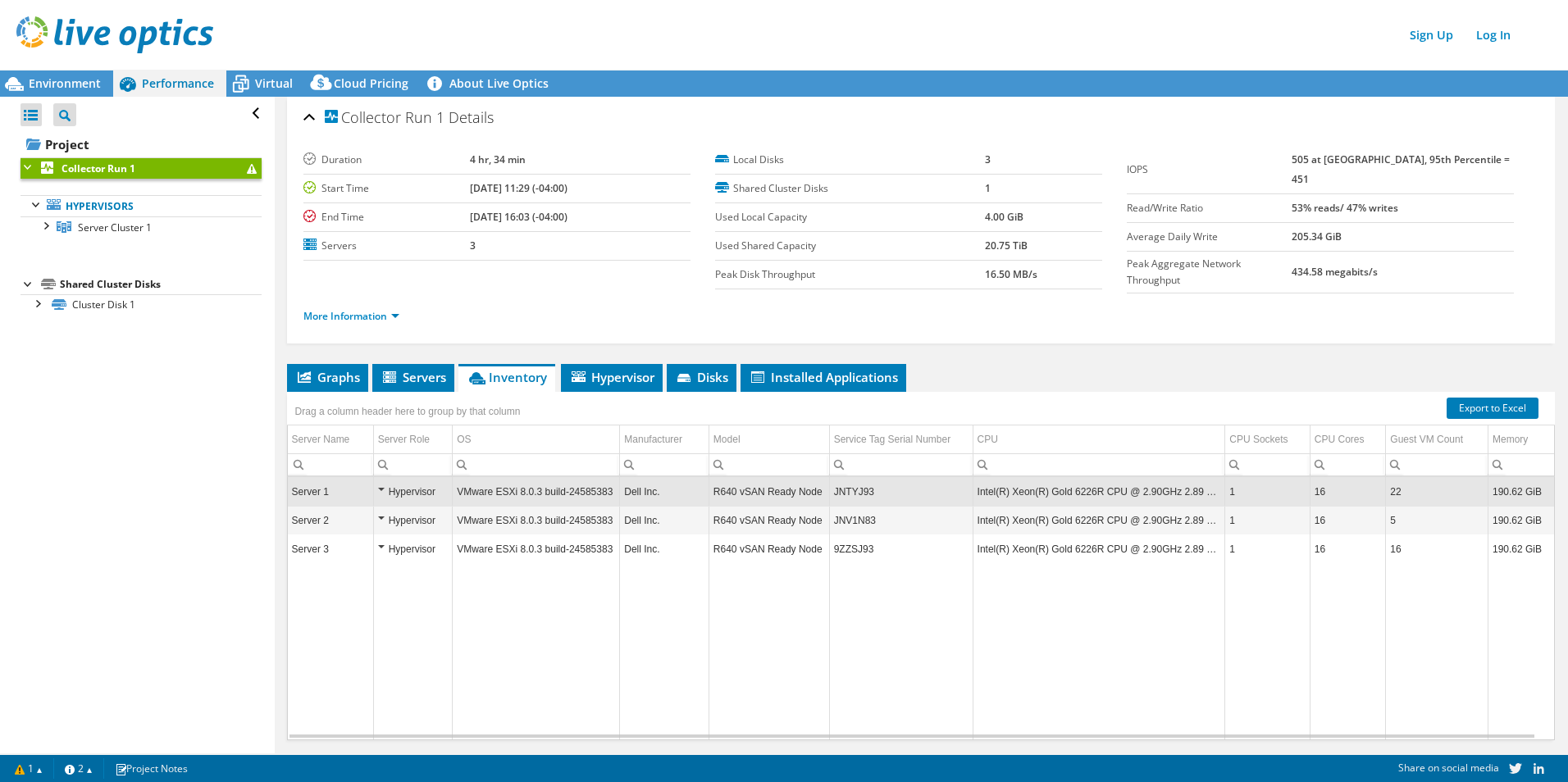
click at [364, 492] on td "Server 1" at bounding box center [330, 492] width 86 height 29
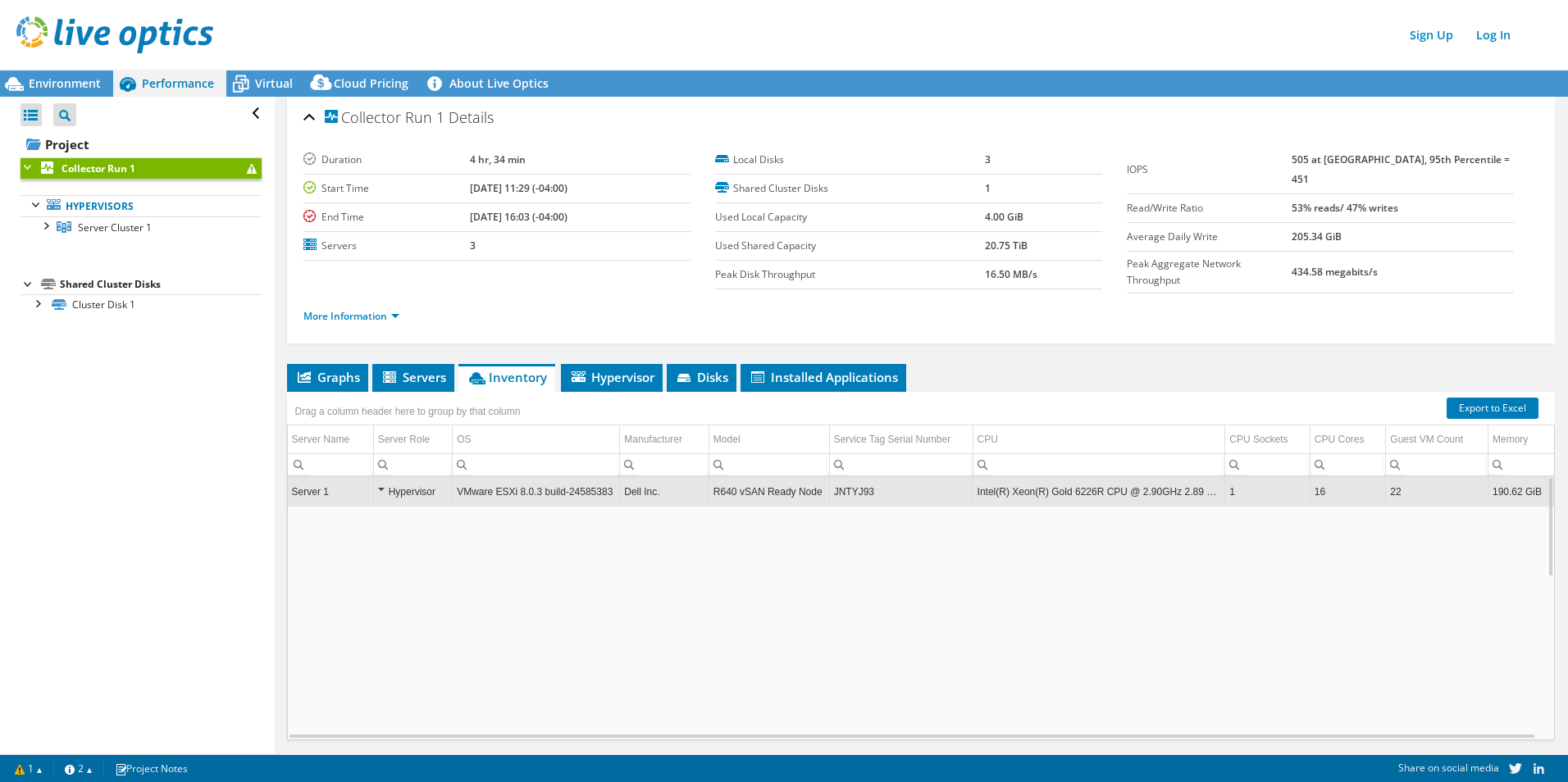
click at [361, 491] on td "Server 1" at bounding box center [330, 492] width 86 height 29
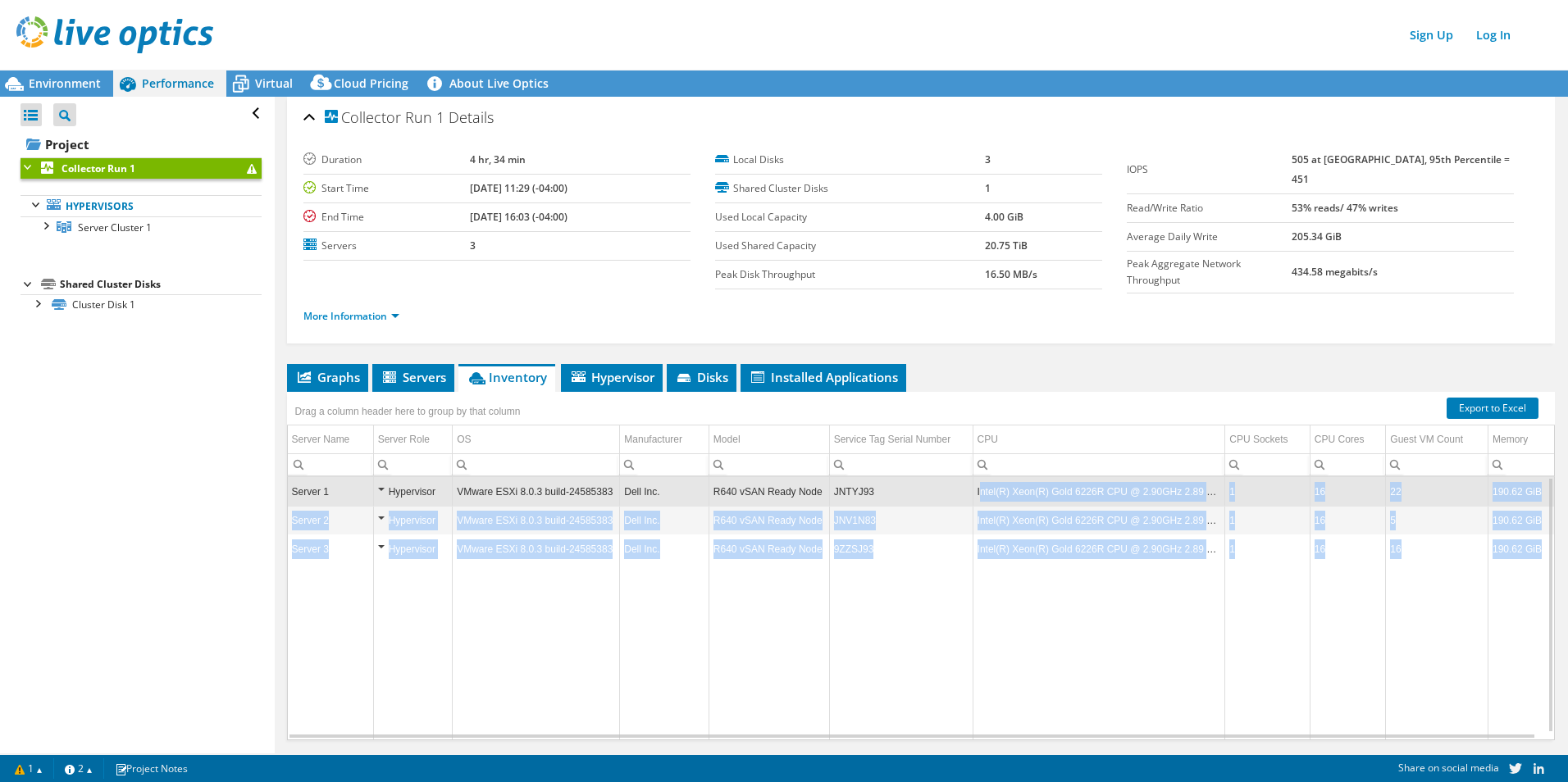
drag, startPoint x: 978, startPoint y: 488, endPoint x: 1538, endPoint y: 488, distance: 560.0
click at [1252, 488] on div "Server 1 Hypervisor VMware ESXi 8.0.3 build-24585383 Dell Inc. R640 vSAN Ready …" at bounding box center [920, 608] width 1266 height 262
drag, startPoint x: 1538, startPoint y: 488, endPoint x: 1522, endPoint y: 488, distance: 16.0
click at [1252, 488] on td "190.62 GiB" at bounding box center [1520, 492] width 67 height 29
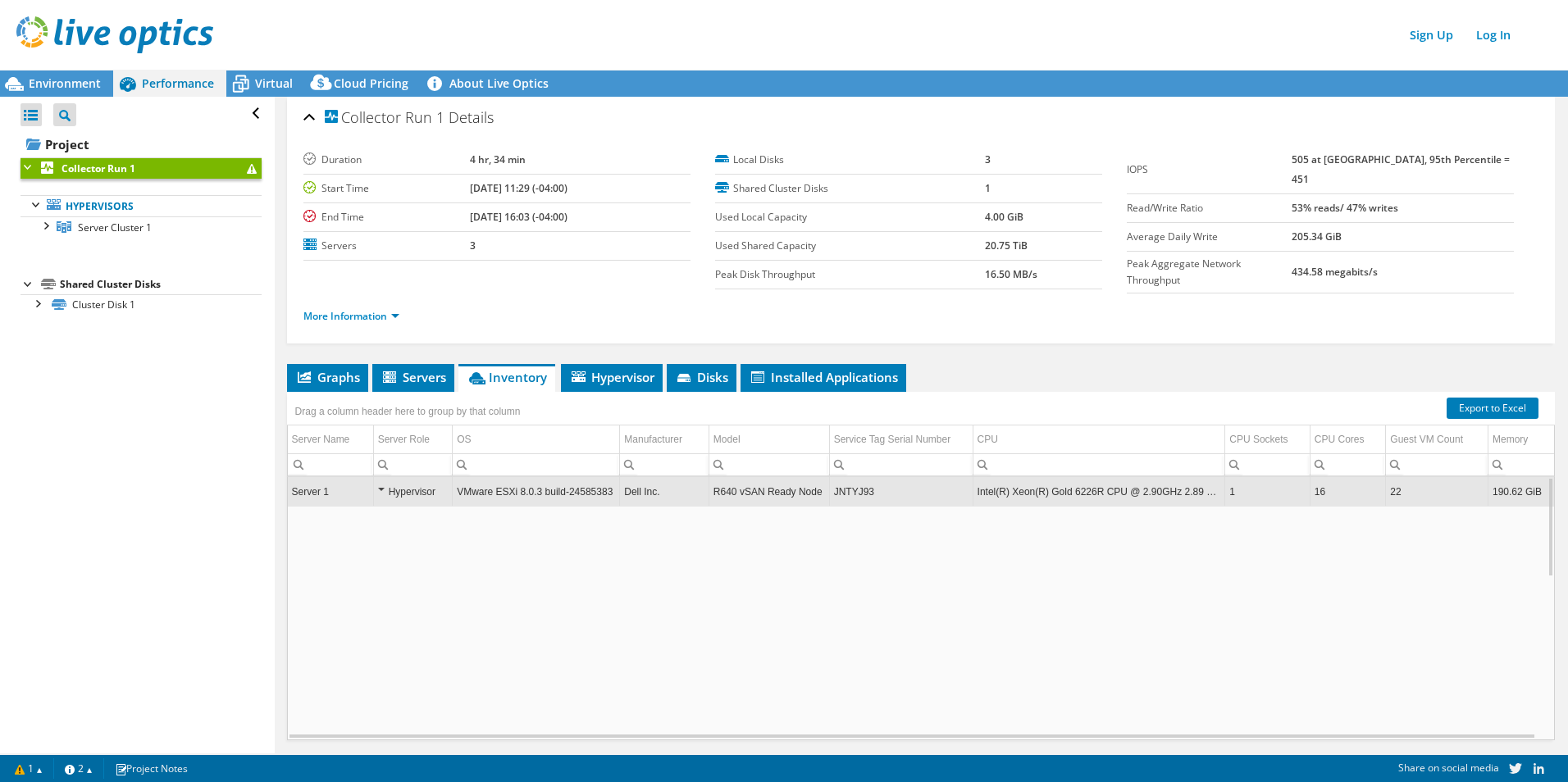
click at [1252, 484] on td "190.62 GiB" at bounding box center [1520, 492] width 67 height 29
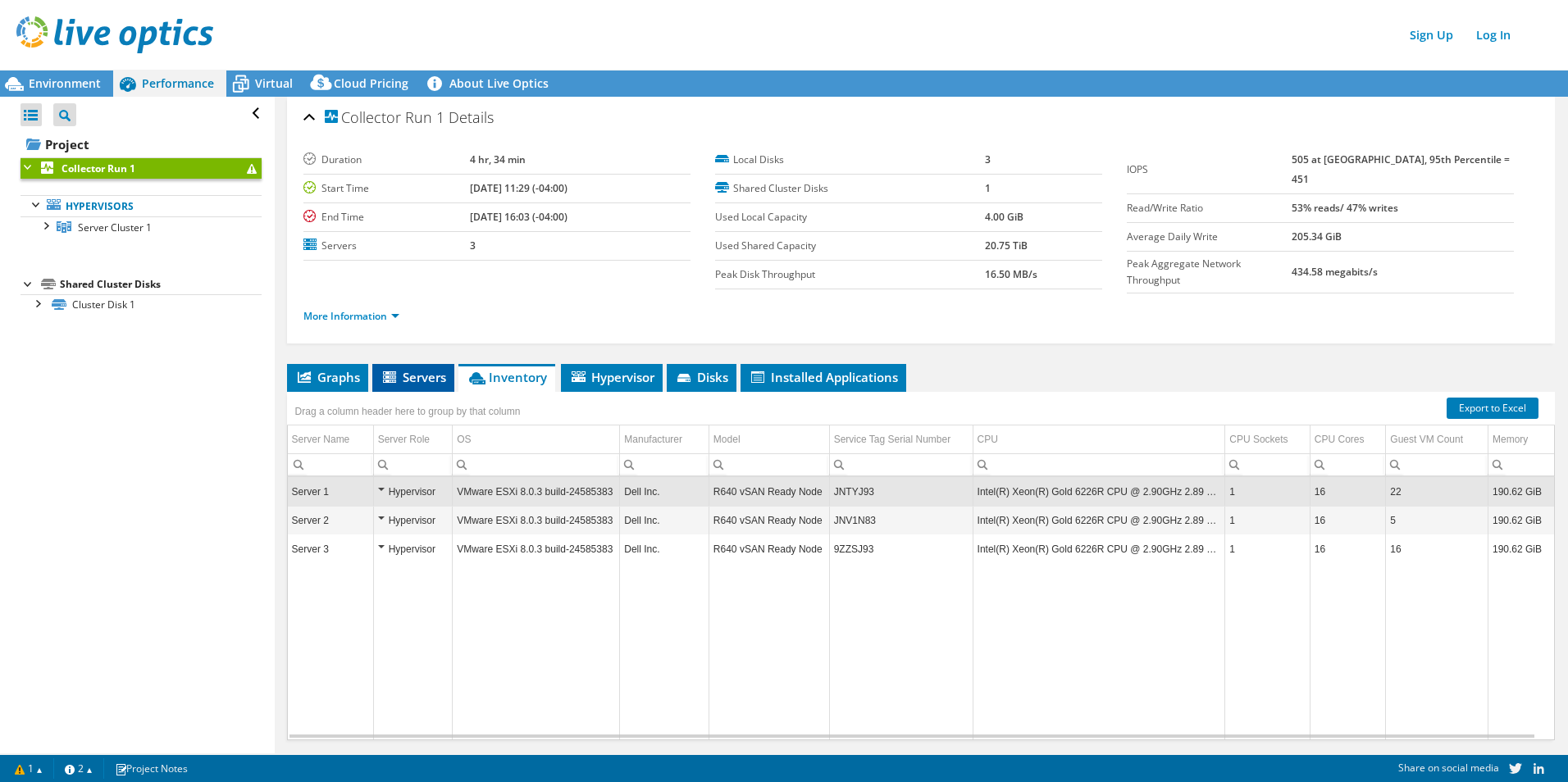
click at [432, 372] on span "Servers" at bounding box center [413, 377] width 66 height 16
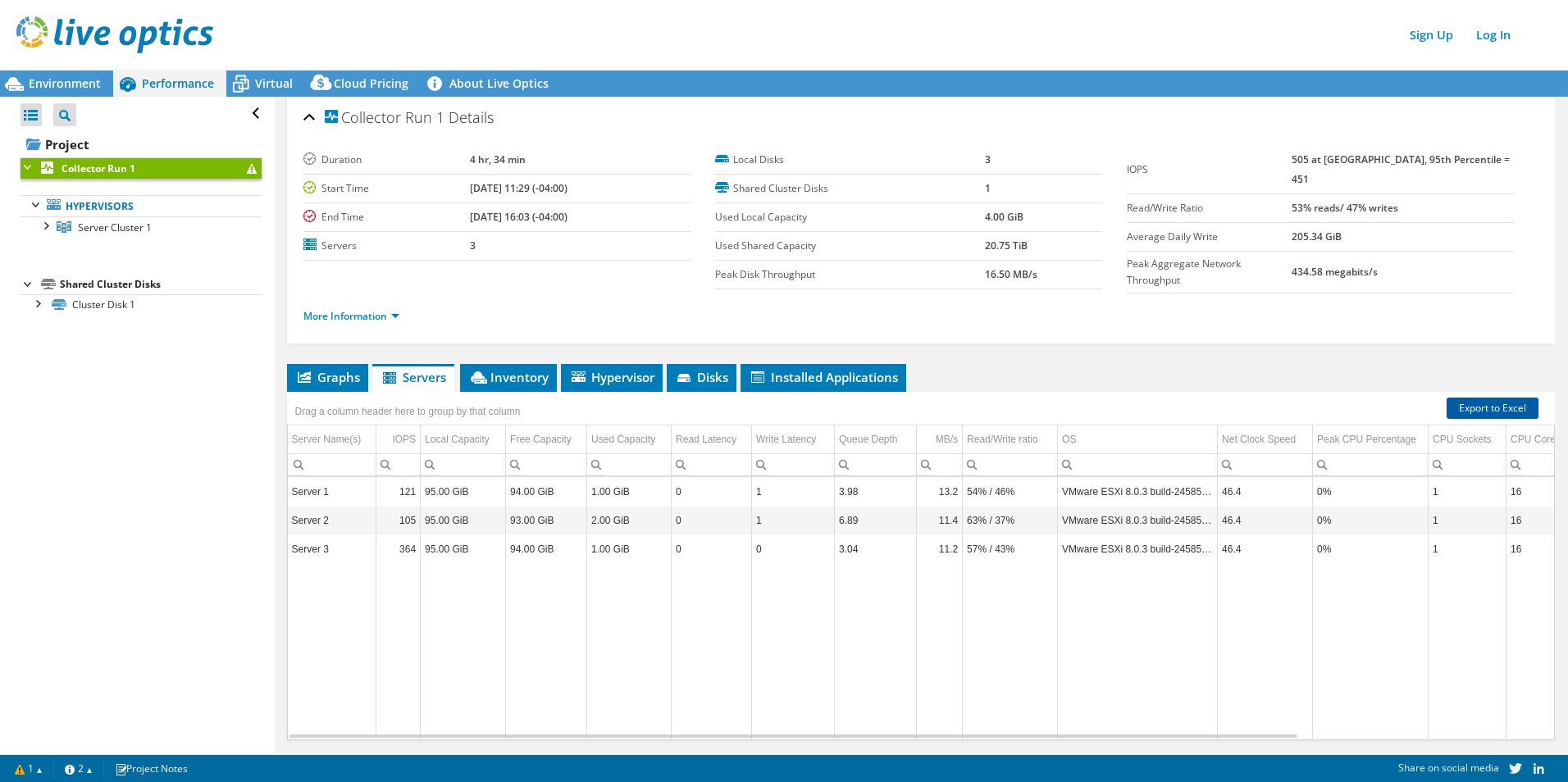
click at [1252, 404] on link "Export to Excel" at bounding box center [1492, 408] width 92 height 22
click at [1252, 399] on link "Export to Excel" at bounding box center [1492, 408] width 92 height 22
click at [795, 78] on div "Environment Performance Virtual Cloud Pricing" at bounding box center [784, 83] width 1568 height 26
click at [275, 83] on span "Virtual" at bounding box center [274, 83] width 38 height 16
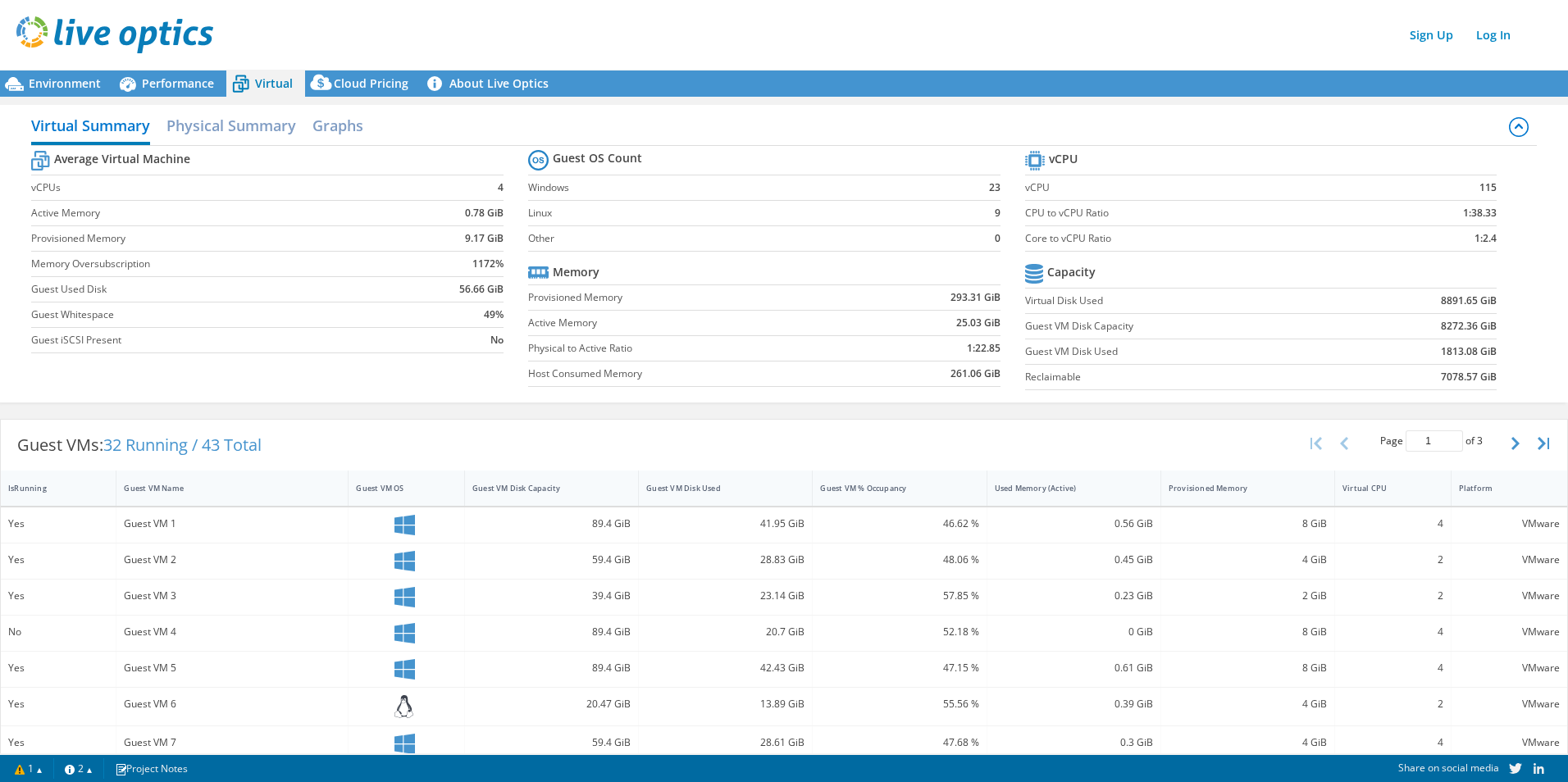
click at [275, 83] on span "Virtual" at bounding box center [274, 83] width 38 height 16
drag, startPoint x: 119, startPoint y: 183, endPoint x: 511, endPoint y: 181, distance: 392.0
click at [511, 181] on section "Average Virtual Machine vCPUs 4 Active Memory 0.78 GiB Provisioned Memory 9.17 …" at bounding box center [280, 255] width 497 height 215
click at [510, 182] on section "Average Virtual Machine vCPUs 4 Active Memory 0.78 GiB Provisioned Memory 9.17 …" at bounding box center [280, 255] width 497 height 215
drag, startPoint x: 489, startPoint y: 184, endPoint x: 503, endPoint y: 184, distance: 14.0
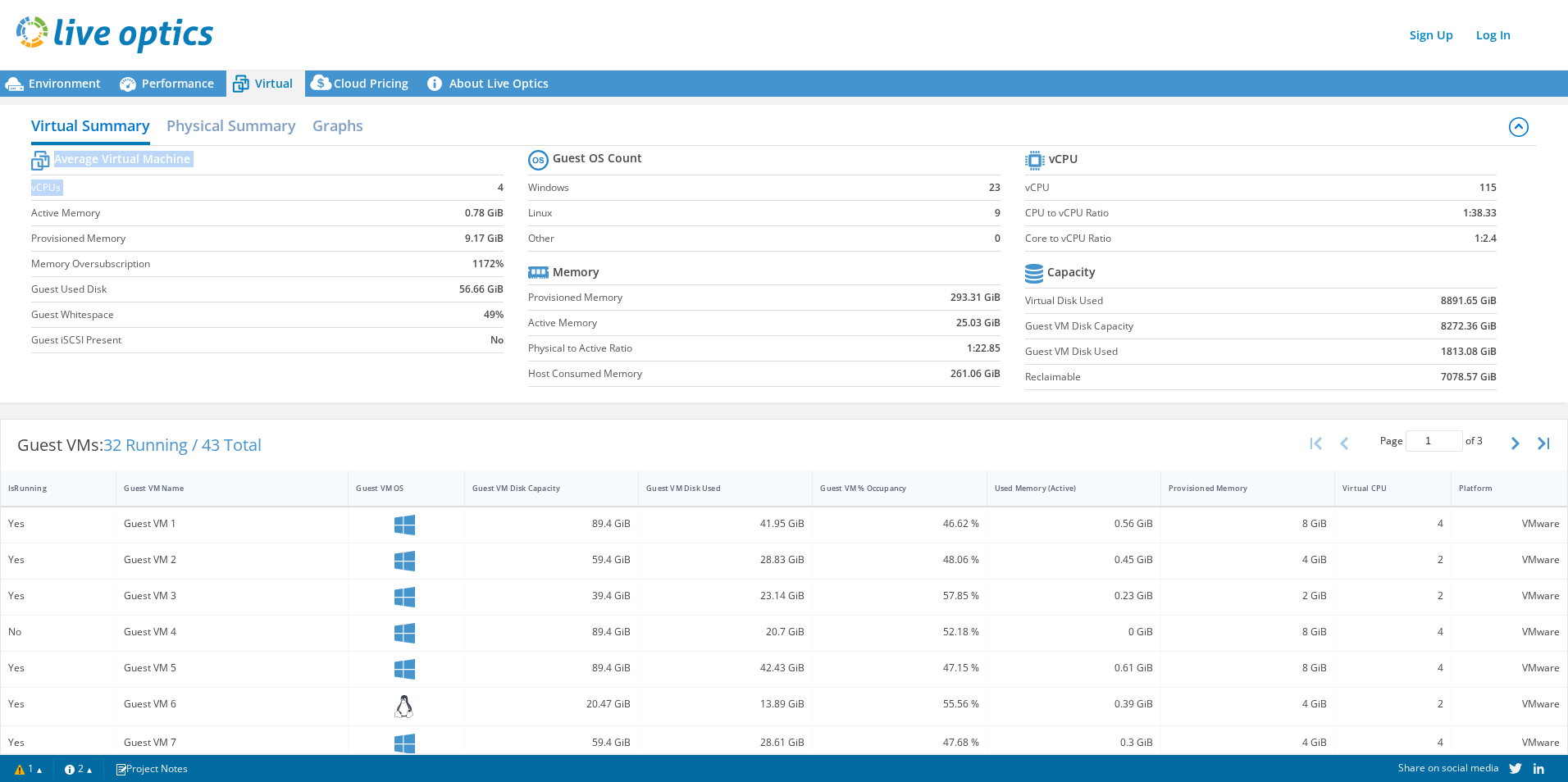
click at [503, 184] on section "Average Virtual Machine vCPUs 4 Active Memory 0.78 GiB Provisioned Memory 9.17 …" at bounding box center [280, 255] width 497 height 215
click at [256, 136] on h2 "Physical Summary" at bounding box center [231, 127] width 130 height 36
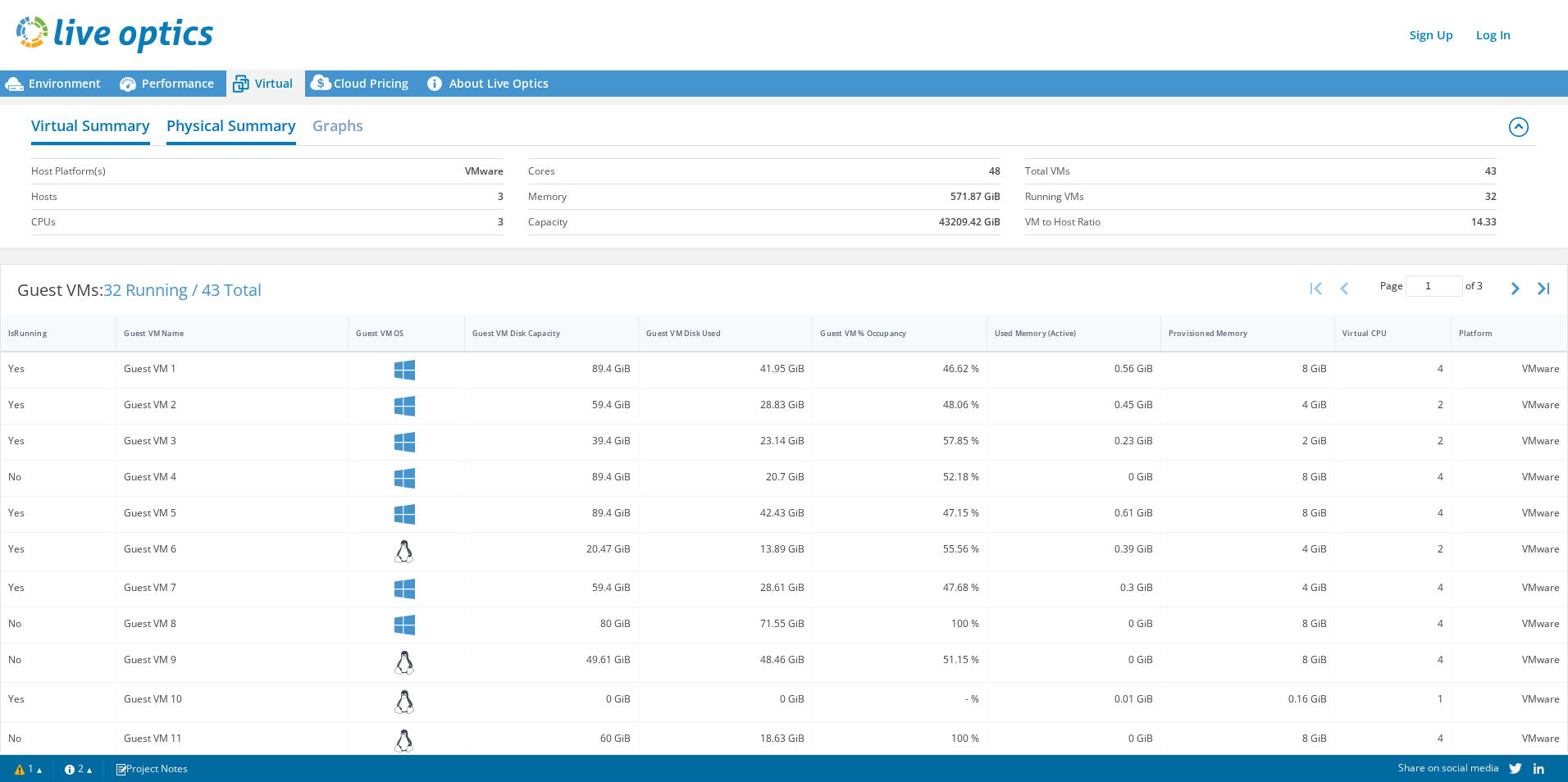
click at [113, 117] on h2 "Virtual Summary" at bounding box center [90, 127] width 119 height 36
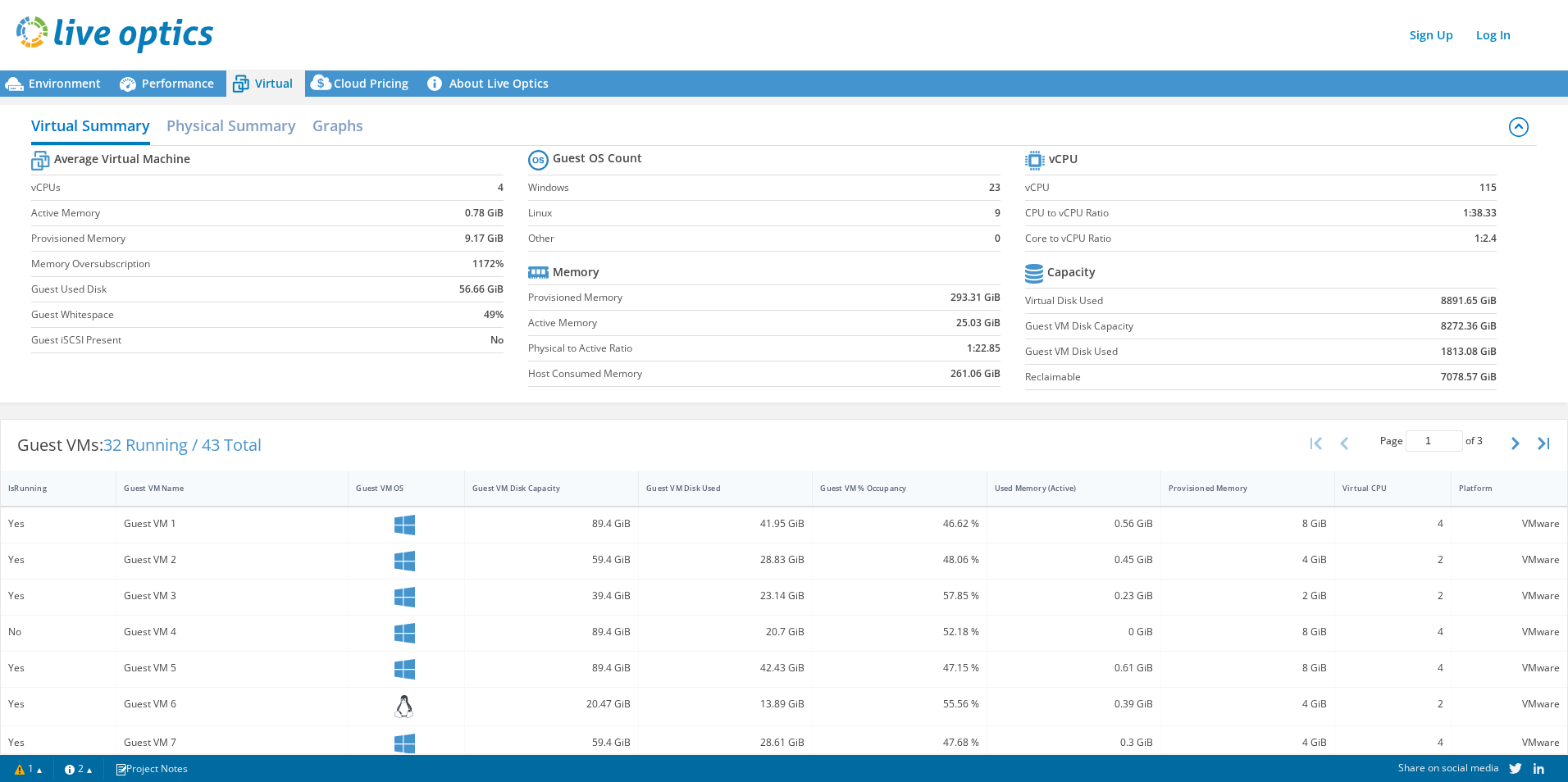
click at [1097, 217] on label "CPU to vCPU Ratio" at bounding box center [1199, 213] width 348 height 16
drag, startPoint x: 427, startPoint y: 239, endPoint x: 498, endPoint y: 234, distance: 71.2
click at [498, 234] on td "9.17 GiB" at bounding box center [451, 238] width 103 height 25
drag, startPoint x: 498, startPoint y: 234, endPoint x: 504, endPoint y: 212, distance: 22.8
click at [504, 212] on section "Average Virtual Machine vCPUs 4 Active Memory 0.78 GiB Provisioned Memory 9.17 …" at bounding box center [280, 255] width 497 height 215
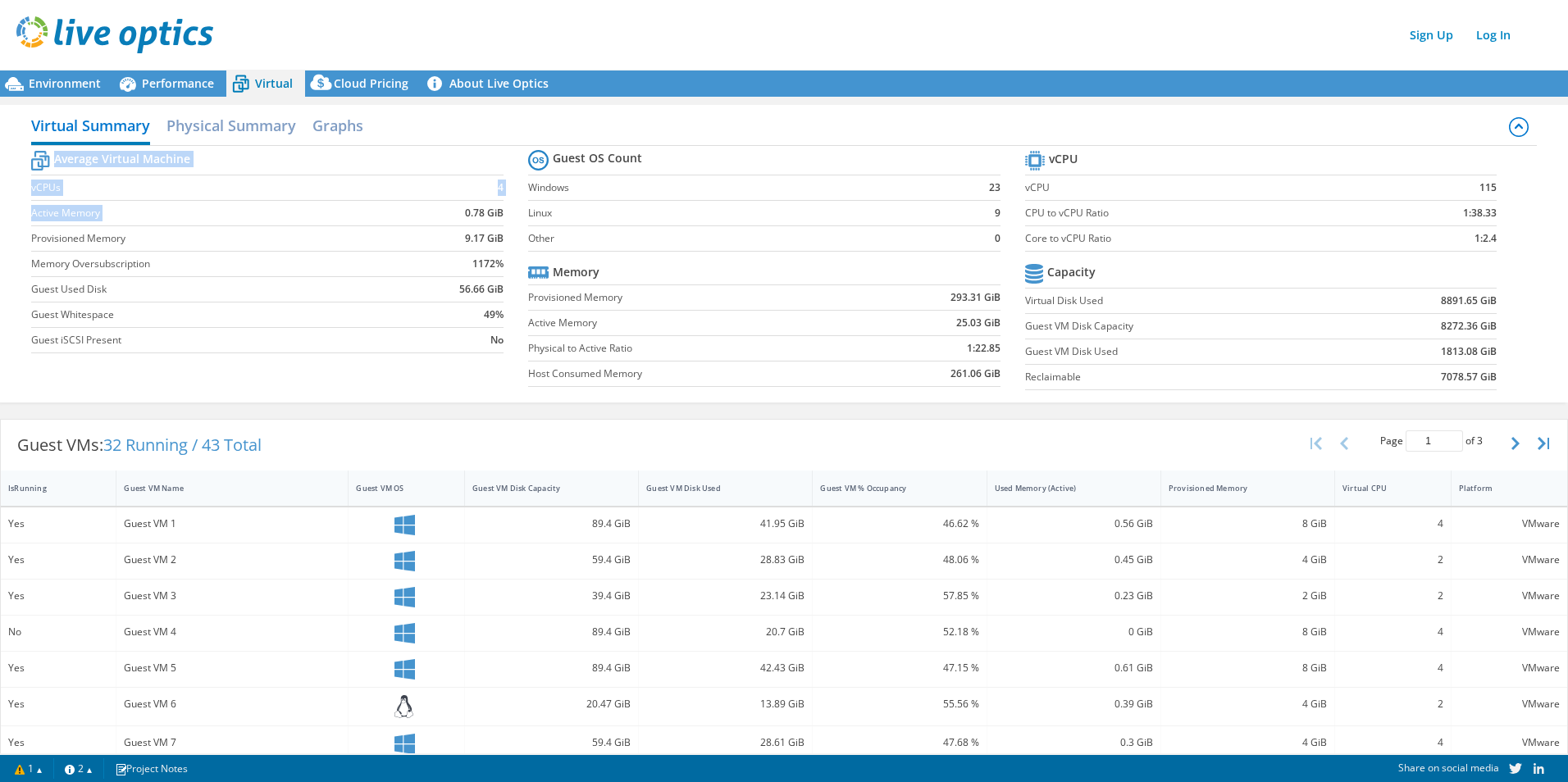
click at [504, 212] on section "Average Virtual Machine vCPUs 4 Active Memory 0.78 GiB Provisioned Memory 9.17 …" at bounding box center [280, 255] width 497 height 215
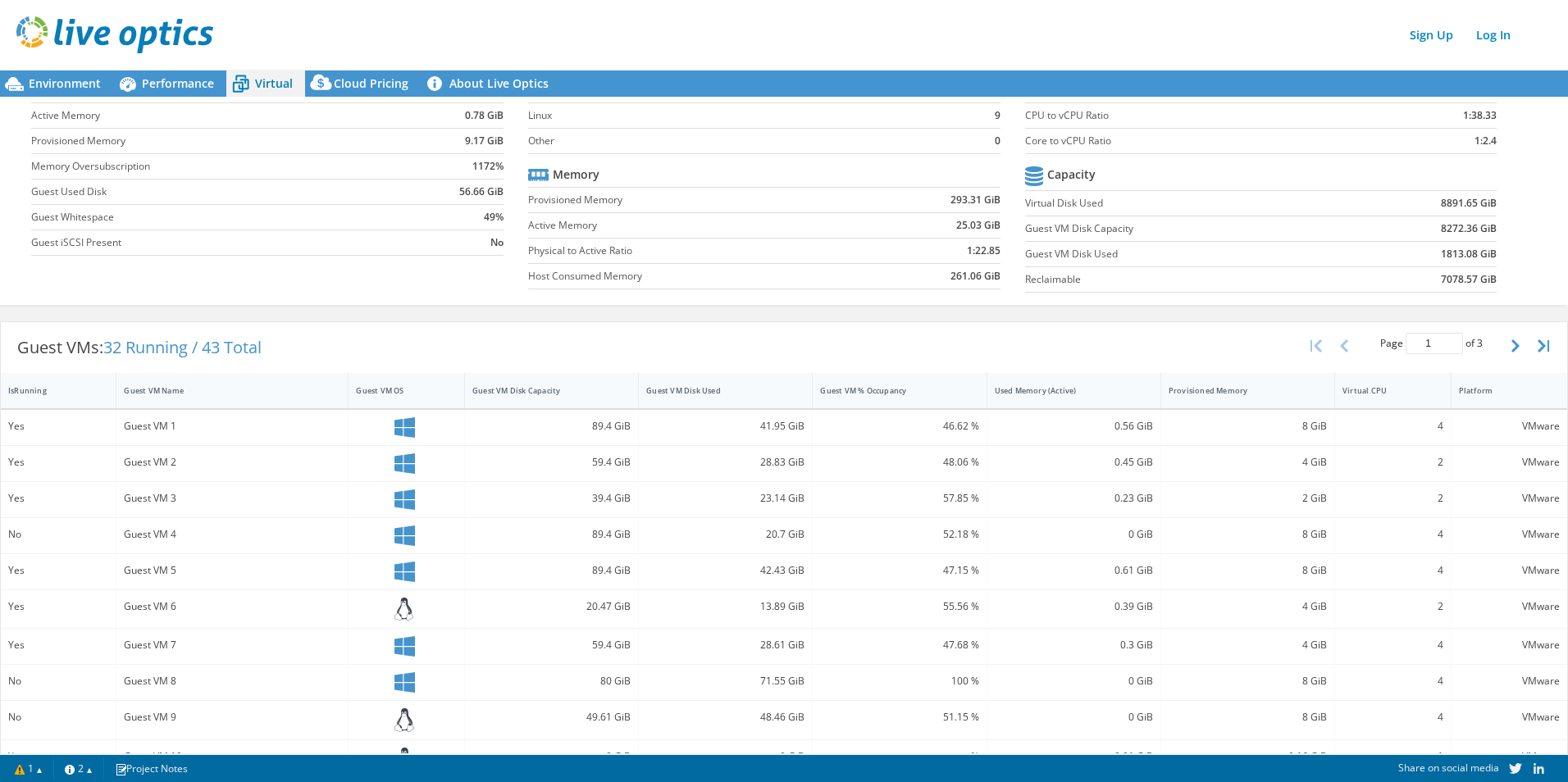
scroll to position [75, 0]
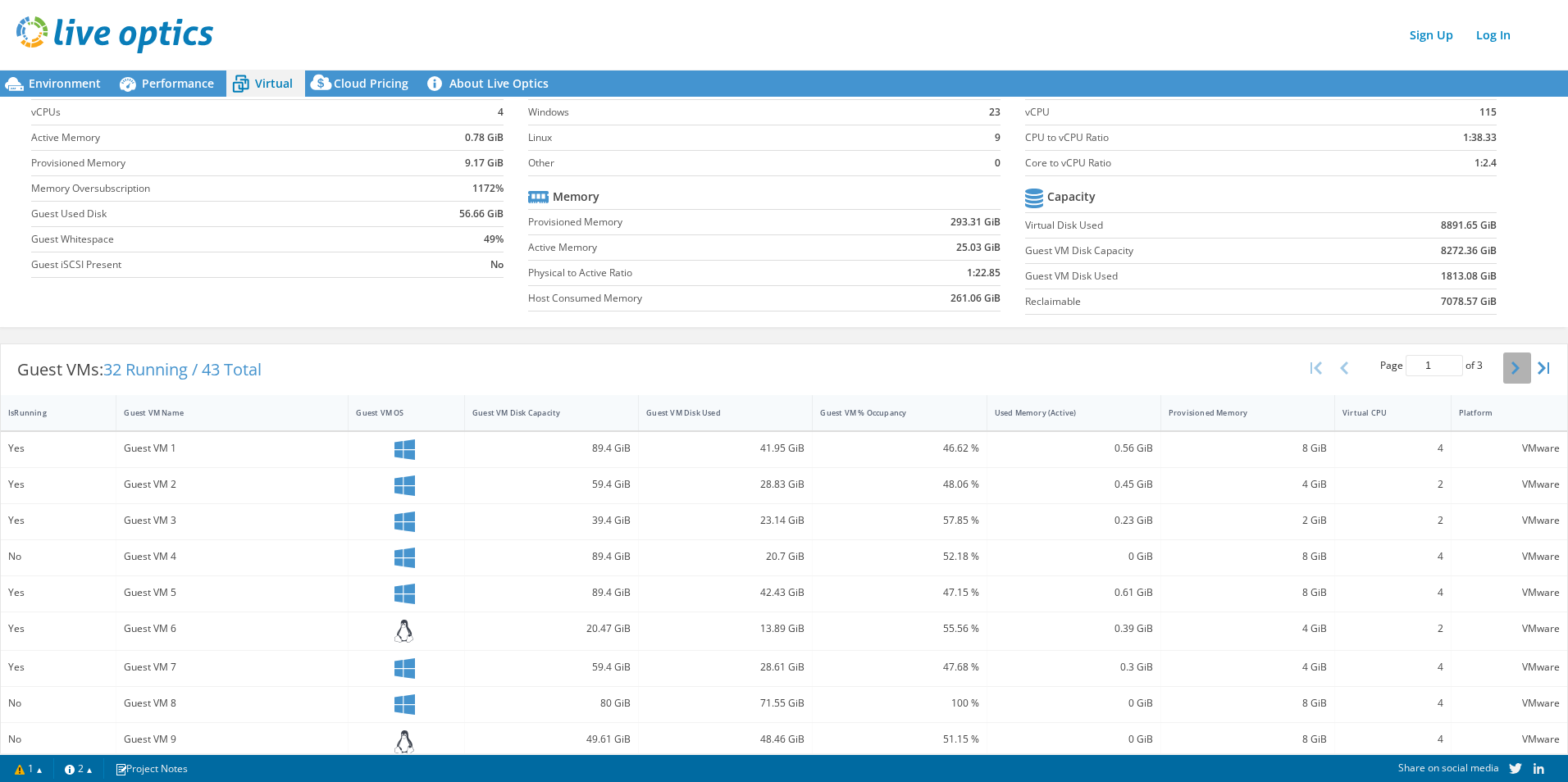
click at [1252, 369] on icon "button" at bounding box center [1514, 368] width 8 height 13
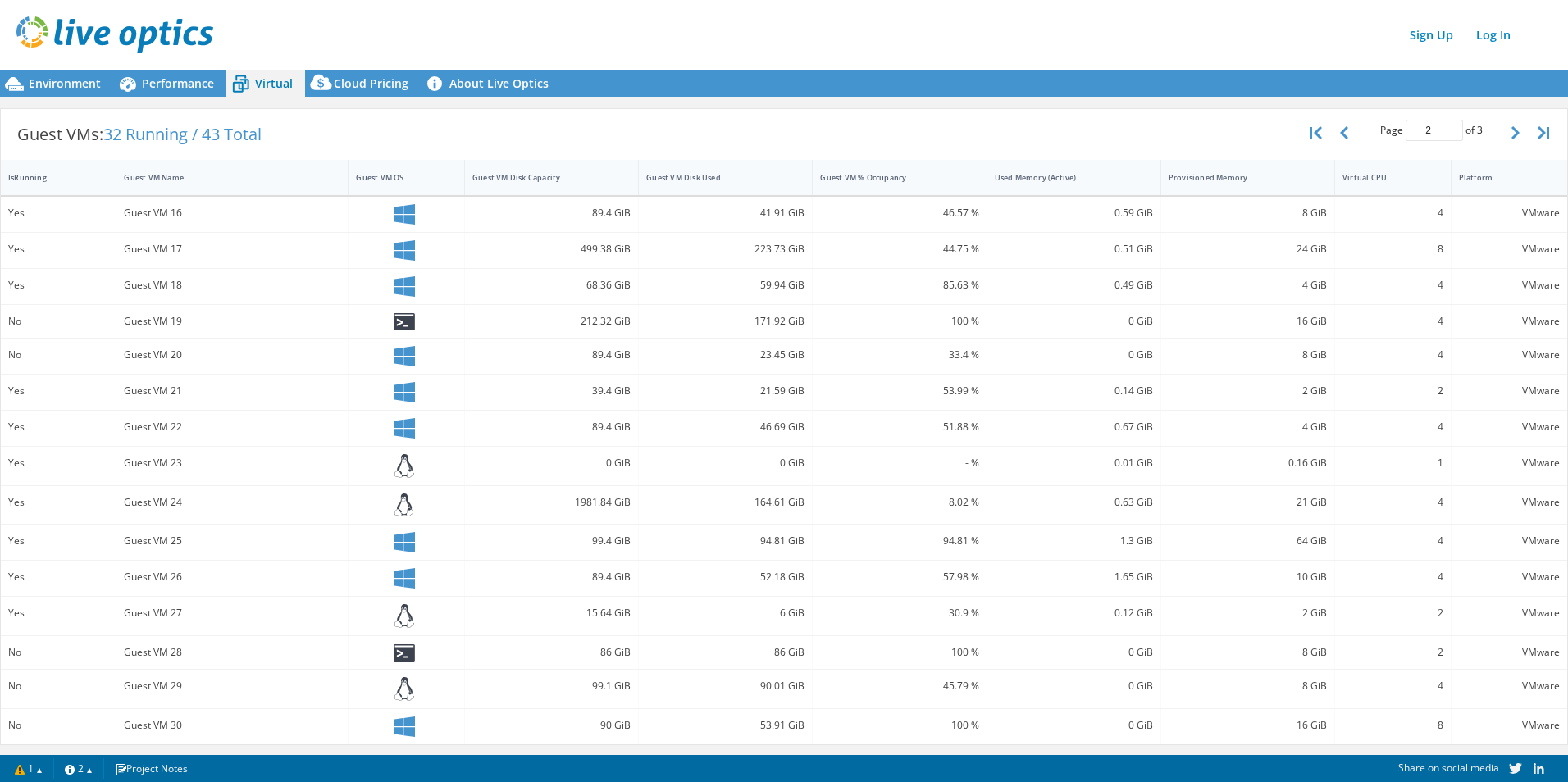
scroll to position [65, 0]
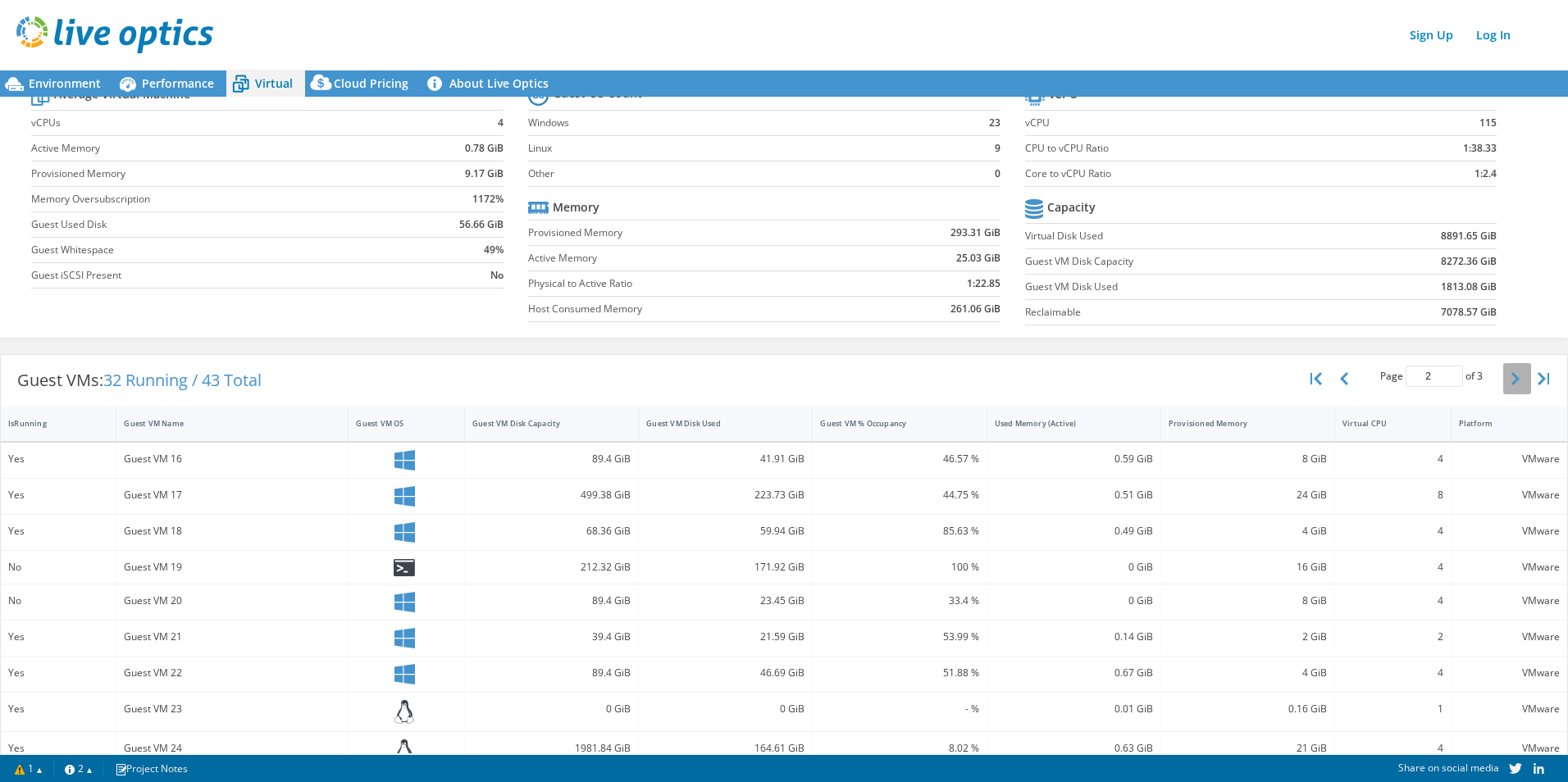
click at [1252, 385] on button "button" at bounding box center [1517, 379] width 28 height 31
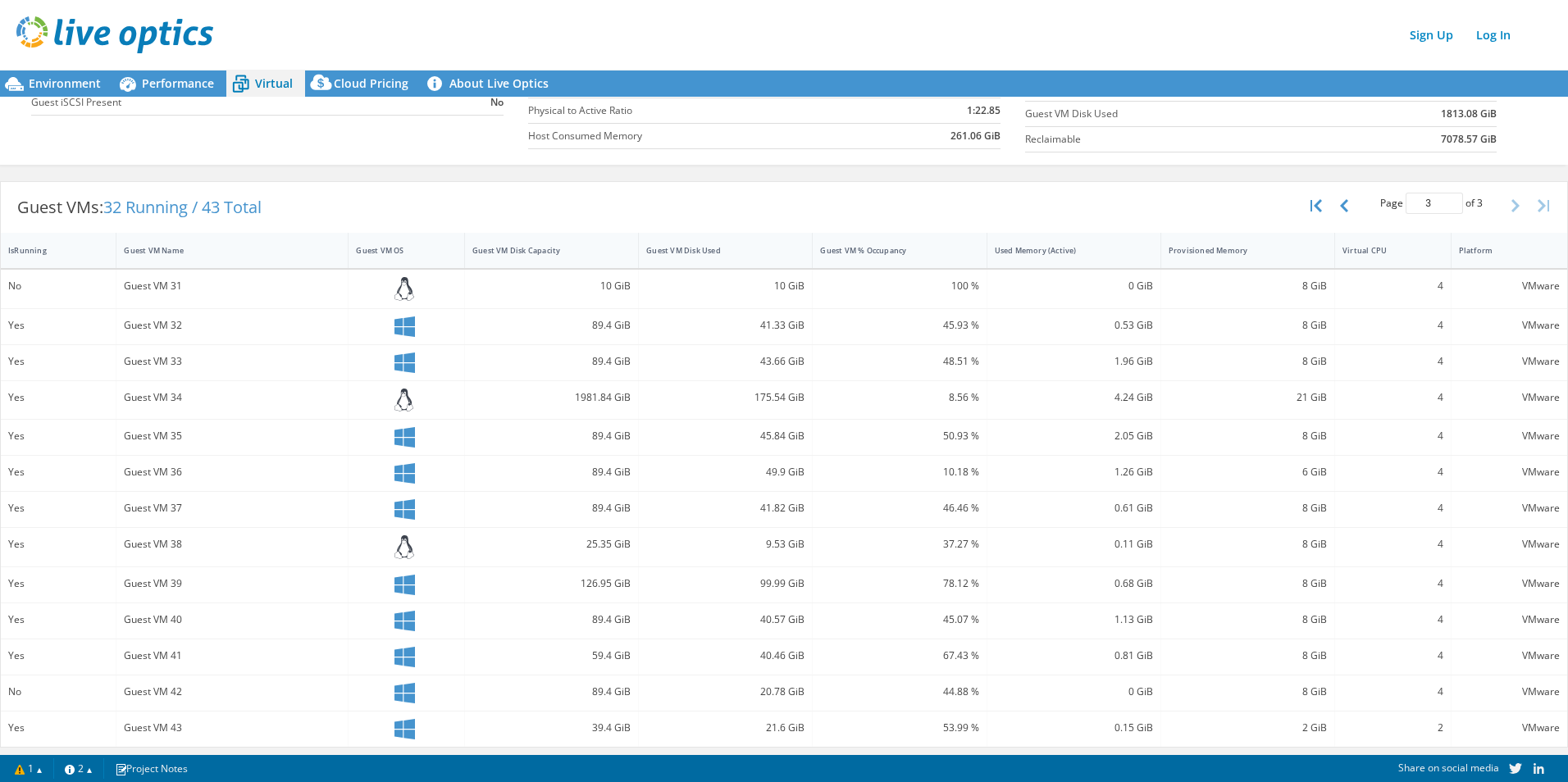
scroll to position [240, 0]
click at [1252, 204] on icon "button" at bounding box center [1343, 203] width 8 height 13
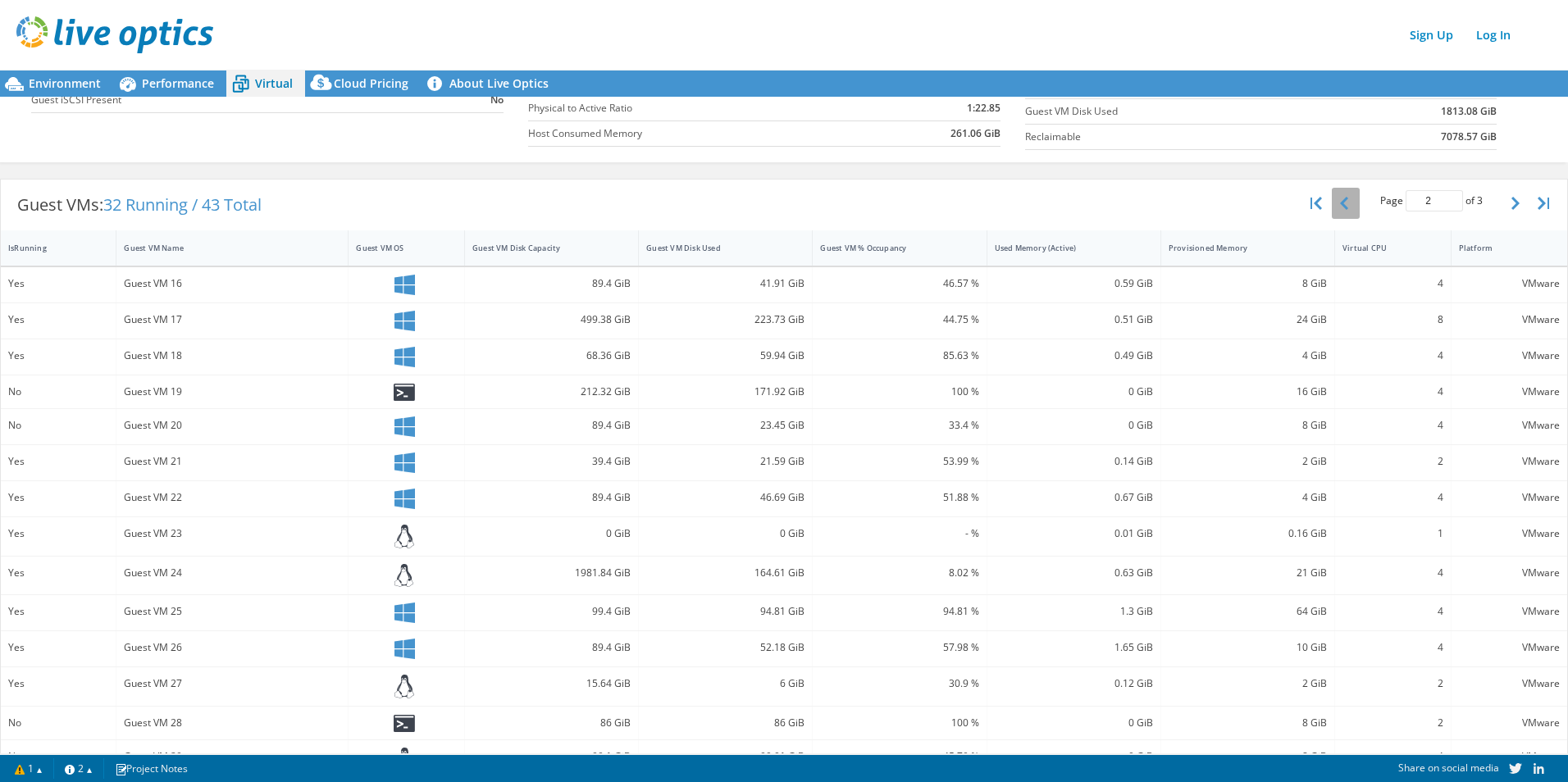
click at [1252, 204] on icon "button" at bounding box center [1343, 203] width 8 height 13
type input "1"
click at [1060, 252] on div "Used Memory (Active)" at bounding box center [1064, 248] width 139 height 10
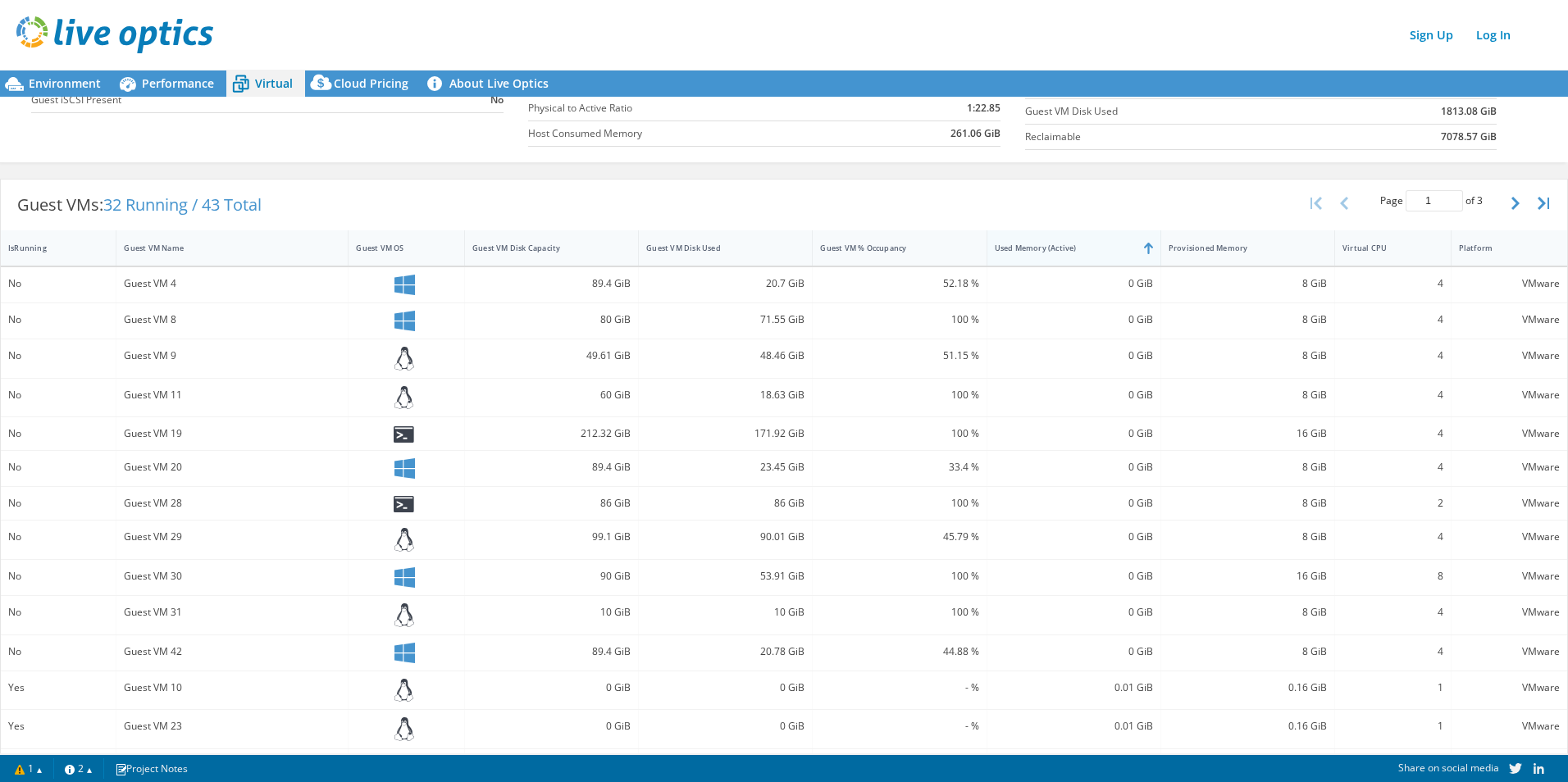
click at [1060, 252] on div "Used Memory (Active)" at bounding box center [1064, 248] width 139 height 10
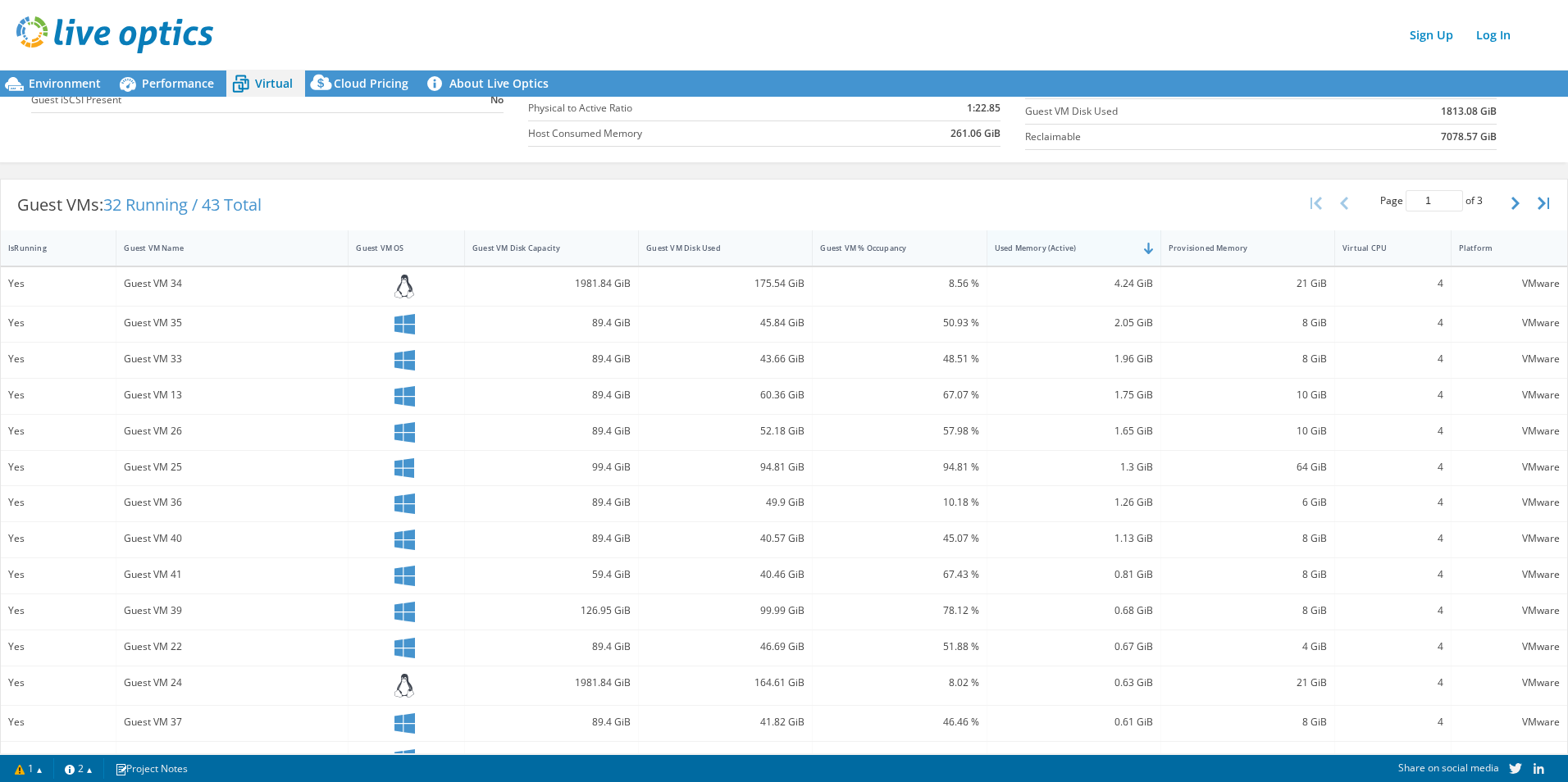
click at [1114, 260] on div "Used Memory (Active)" at bounding box center [1063, 248] width 153 height 25
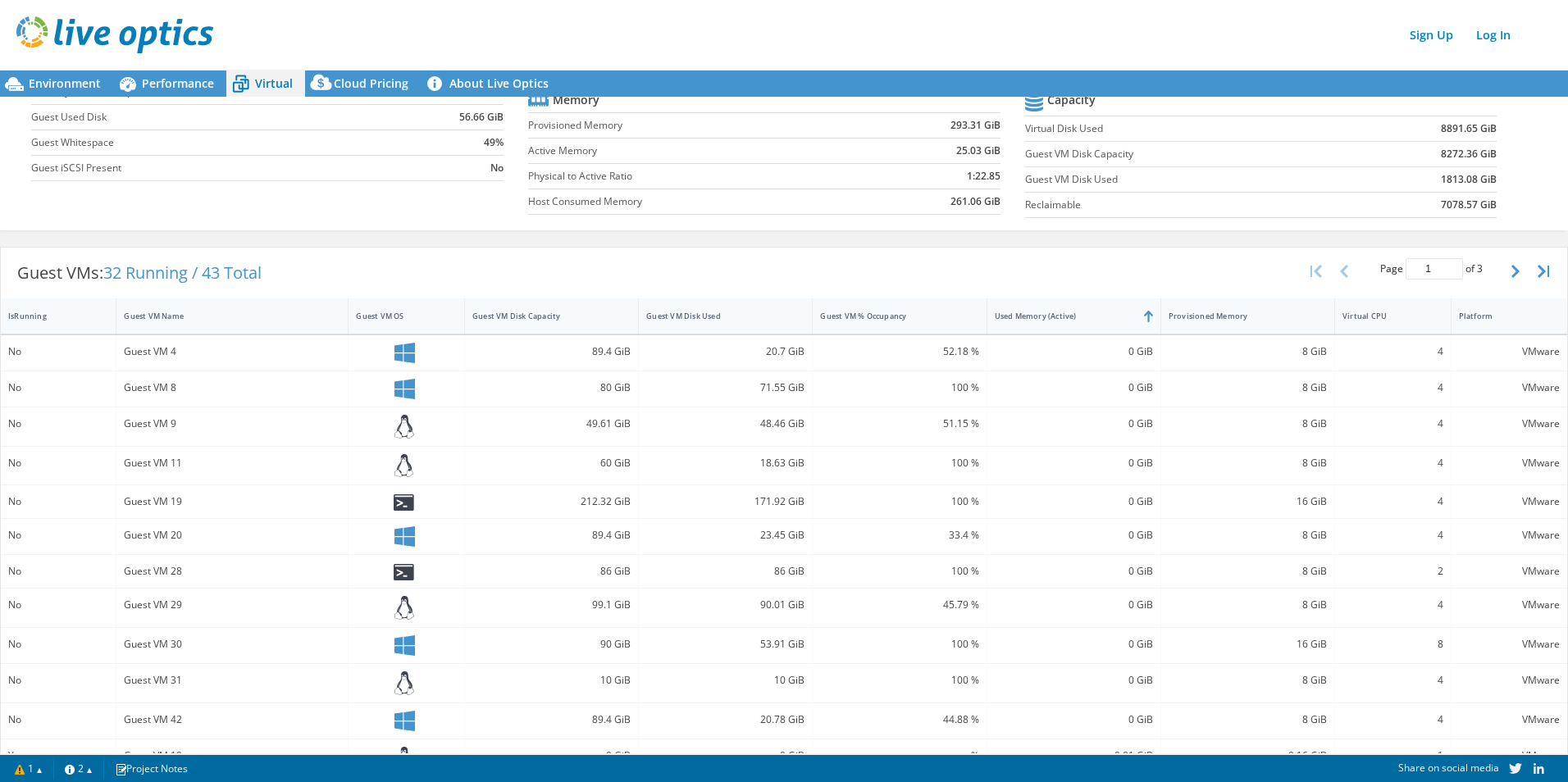
scroll to position [241, 0]
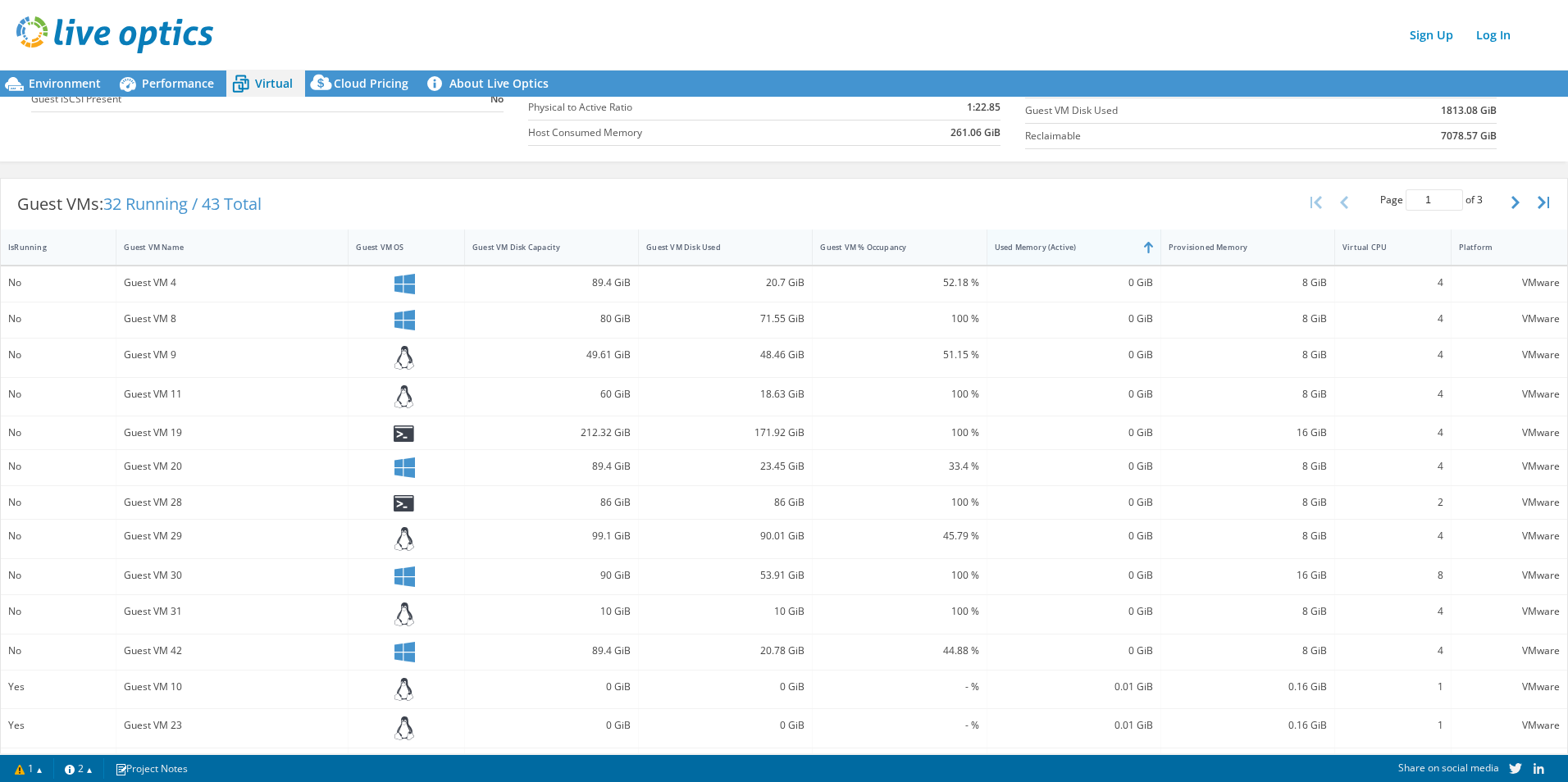
click at [1107, 240] on div "Used Memory (Active)" at bounding box center [1063, 247] width 153 height 25
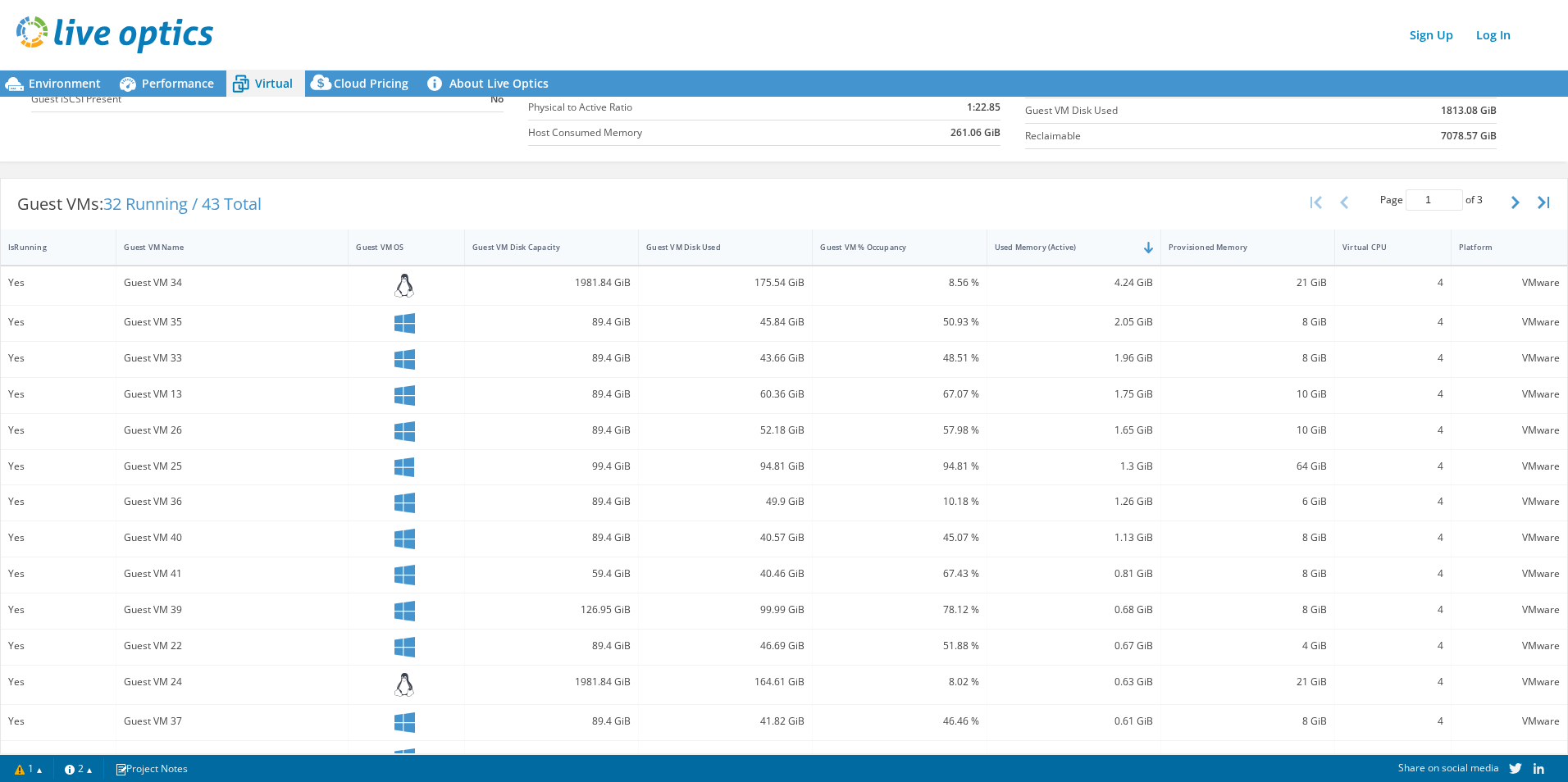
scroll to position [309, 0]
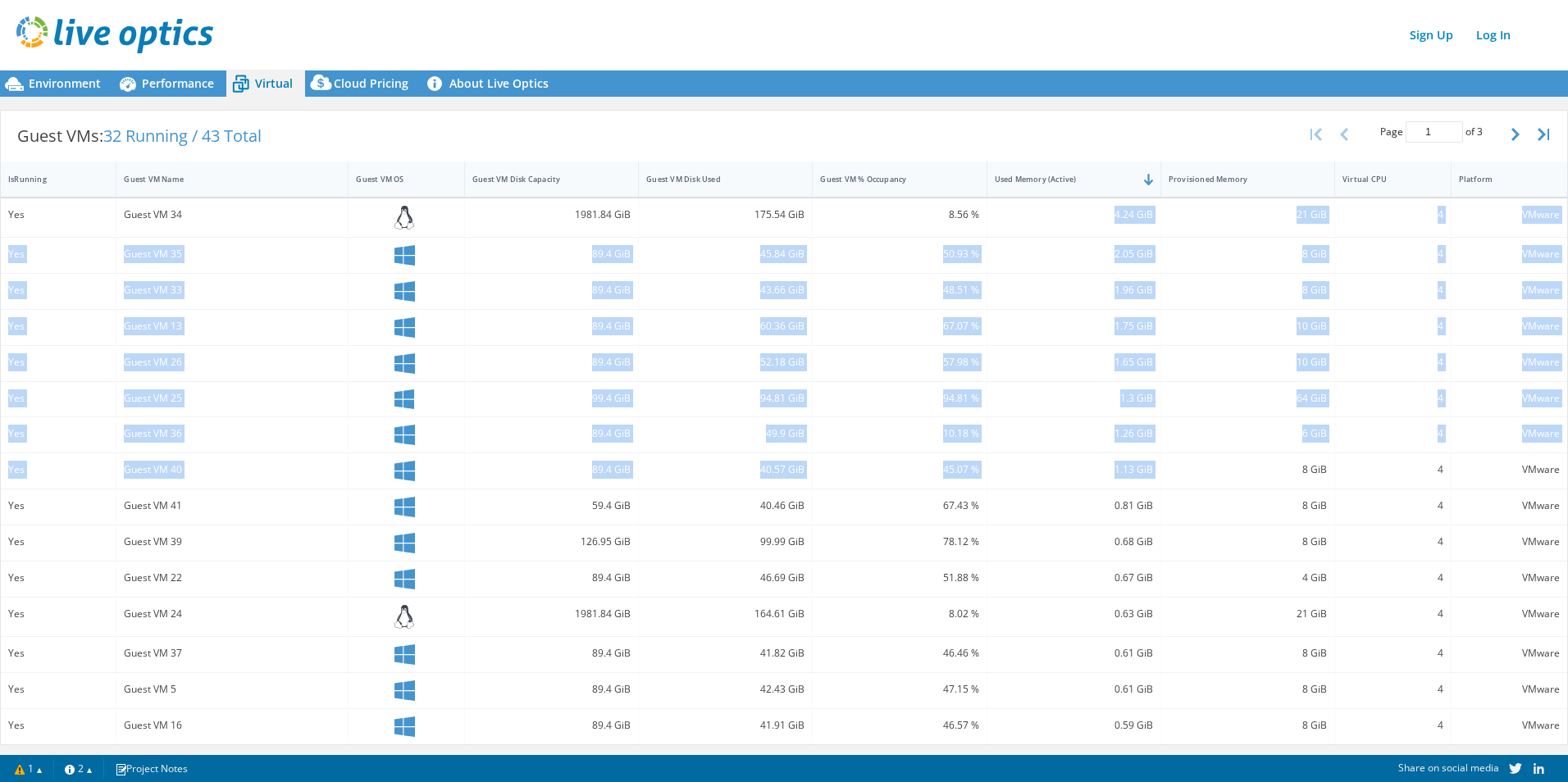
drag, startPoint x: 1156, startPoint y: 469, endPoint x: 1103, endPoint y: 214, distance: 260.4
click at [1103, 214] on div "Yes Guest VM 34 1981.84 GiB 175.54 GiB 8.56 % 4.24 GiB 21 GiB 4 VMware Yes Gues…" at bounding box center [784, 471] width 1566 height 546
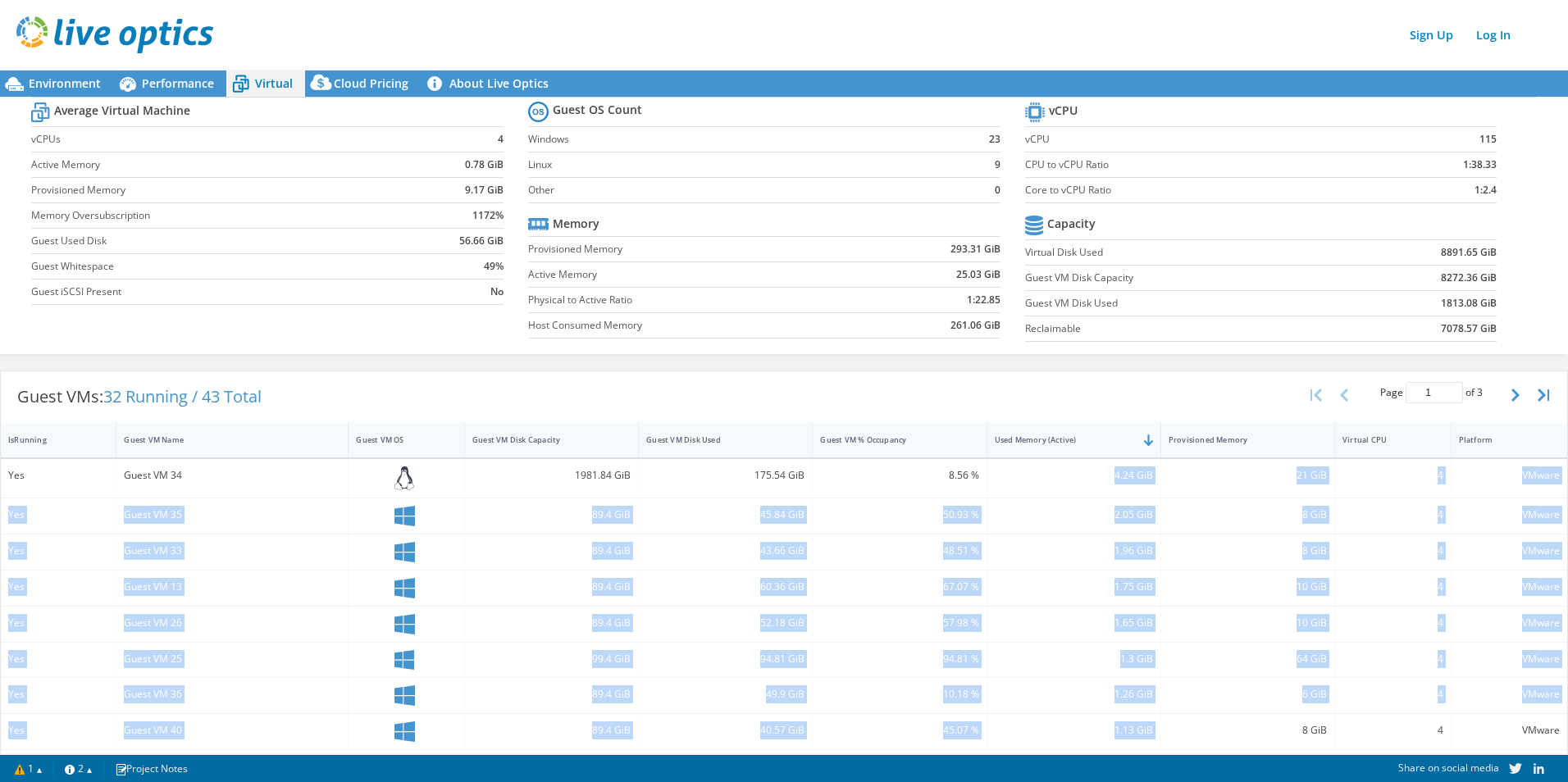
scroll to position [0, 0]
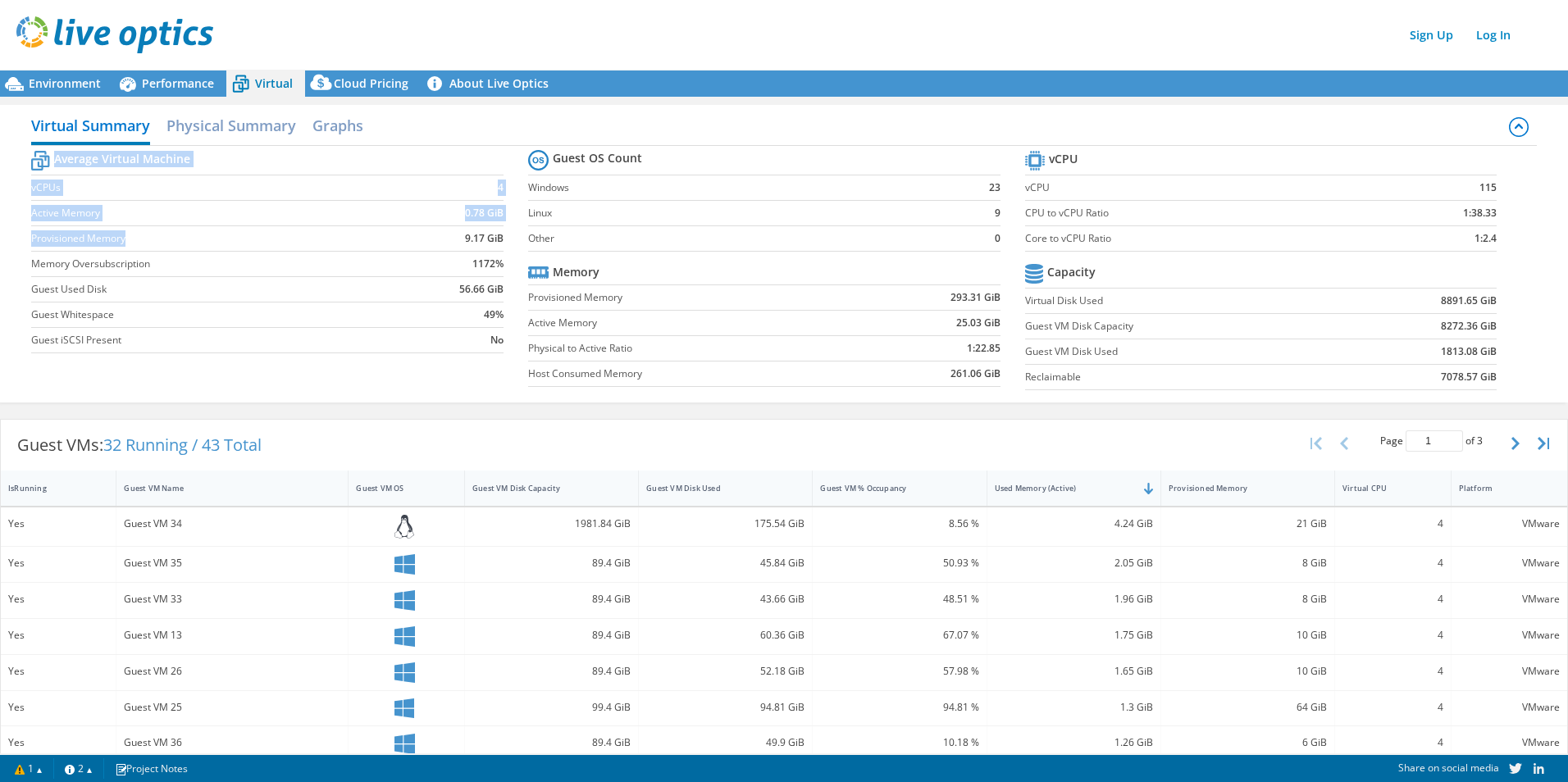
drag, startPoint x: 19, startPoint y: 238, endPoint x: 150, endPoint y: 238, distance: 131.0
click at [150, 238] on div "Virtual Summary Physical Summary Graphs Average Virtual Machine vCPUs 4 Active …" at bounding box center [784, 254] width 1568 height 298
click at [150, 238] on label "Provisioned Memory" at bounding box center [216, 238] width 369 height 16
drag, startPoint x: 461, startPoint y: 240, endPoint x: 501, endPoint y: 233, distance: 40.6
click at [502, 233] on section "Average Virtual Machine vCPUs 4 Active Memory 0.78 GiB Provisioned Memory 9.17 …" at bounding box center [280, 255] width 497 height 215
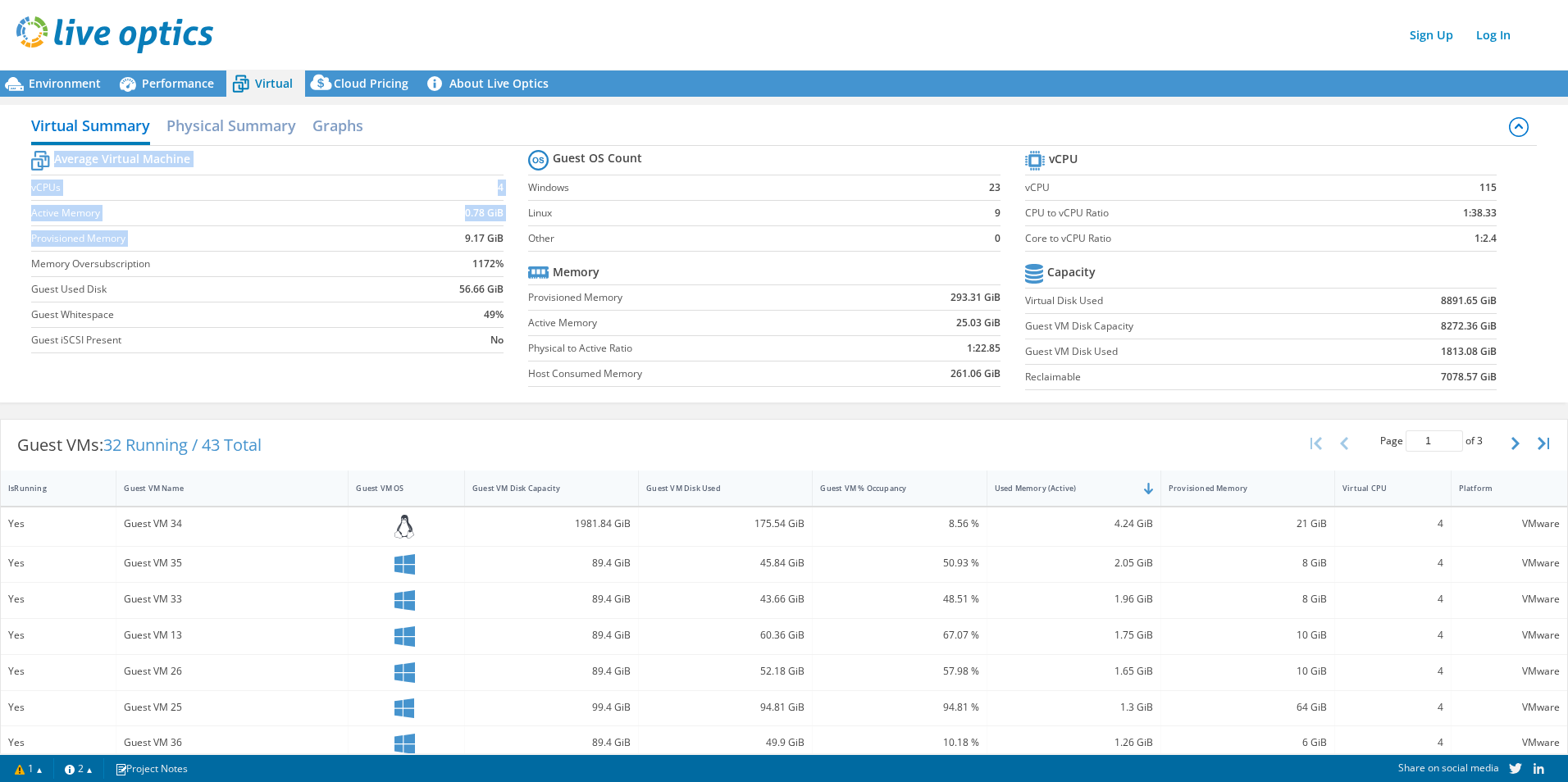
click at [501, 233] on section "Average Virtual Machine vCPUs 4 Active Memory 0.78 GiB Provisioned Memory 9.17 …" at bounding box center [280, 255] width 497 height 215
drag, startPoint x: 496, startPoint y: 238, endPoint x: 72, endPoint y: 236, distance: 424.0
click at [72, 236] on tr "Provisioned Memory 9.17 GiB" at bounding box center [267, 238] width 472 height 25
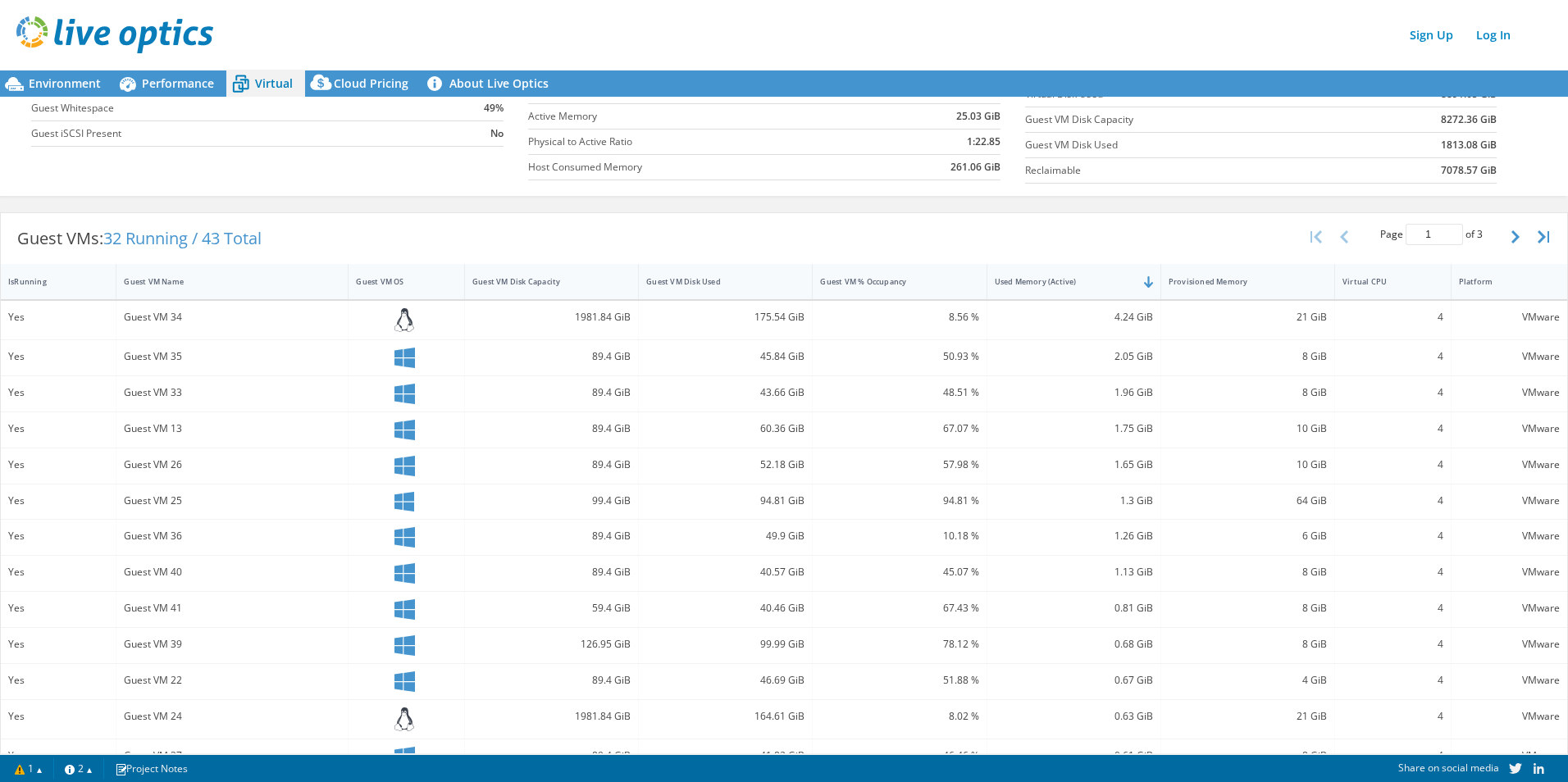
scroll to position [246, 0]
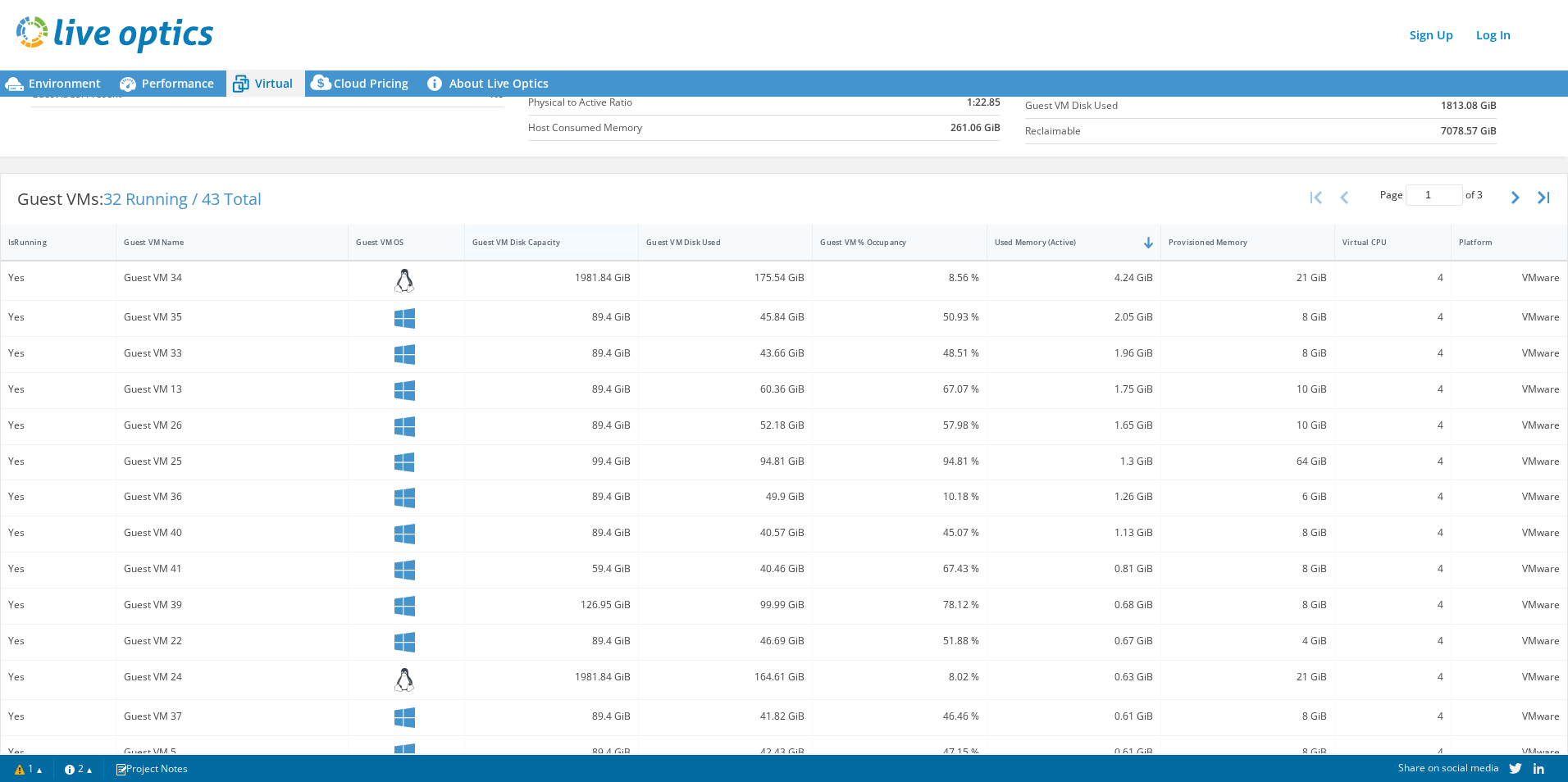
click at [531, 249] on div "Guest VM Disk Capacity" at bounding box center [541, 242] width 153 height 25
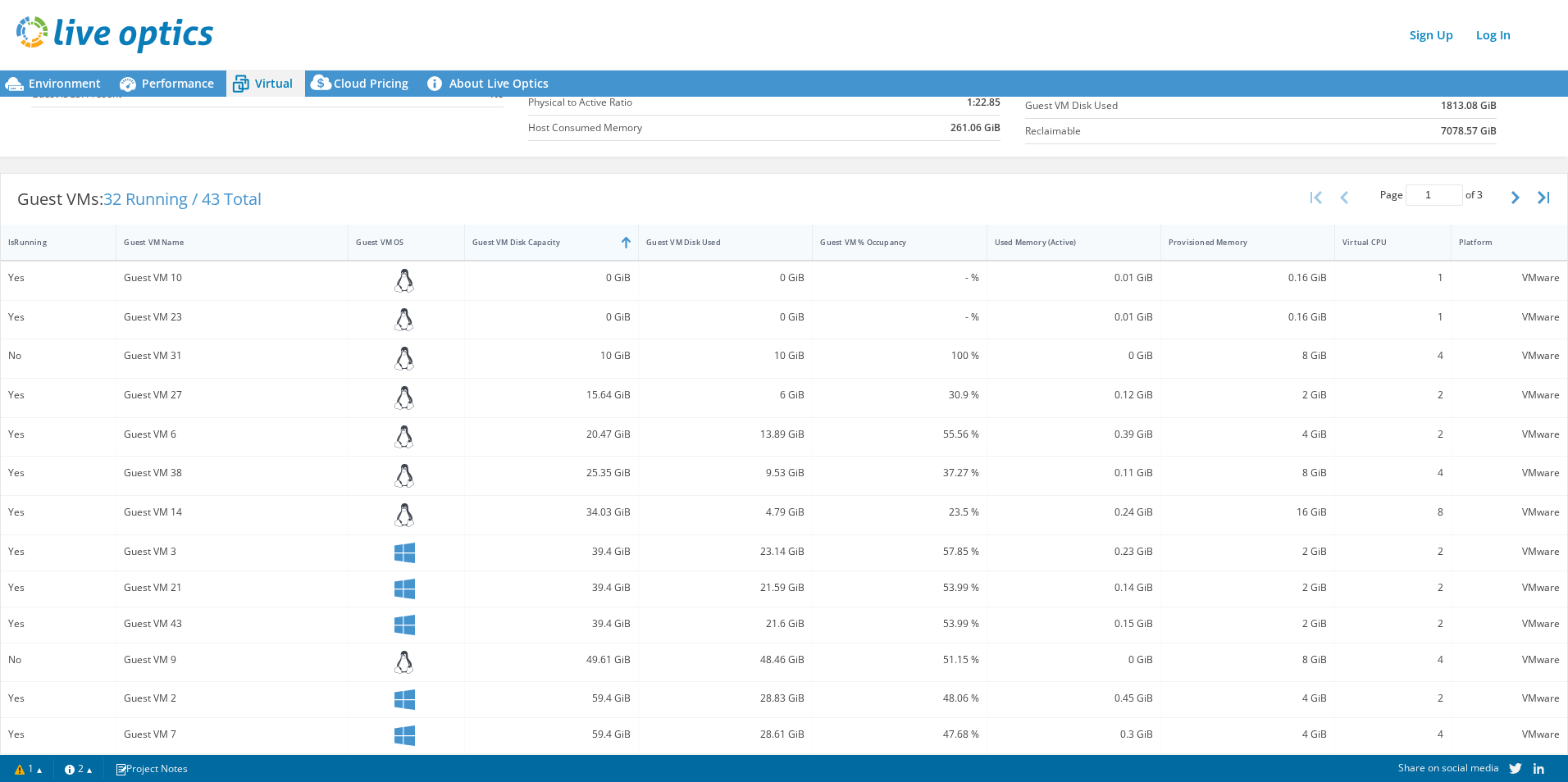
click at [531, 249] on div "Guest VM Disk Capacity" at bounding box center [541, 242] width 153 height 25
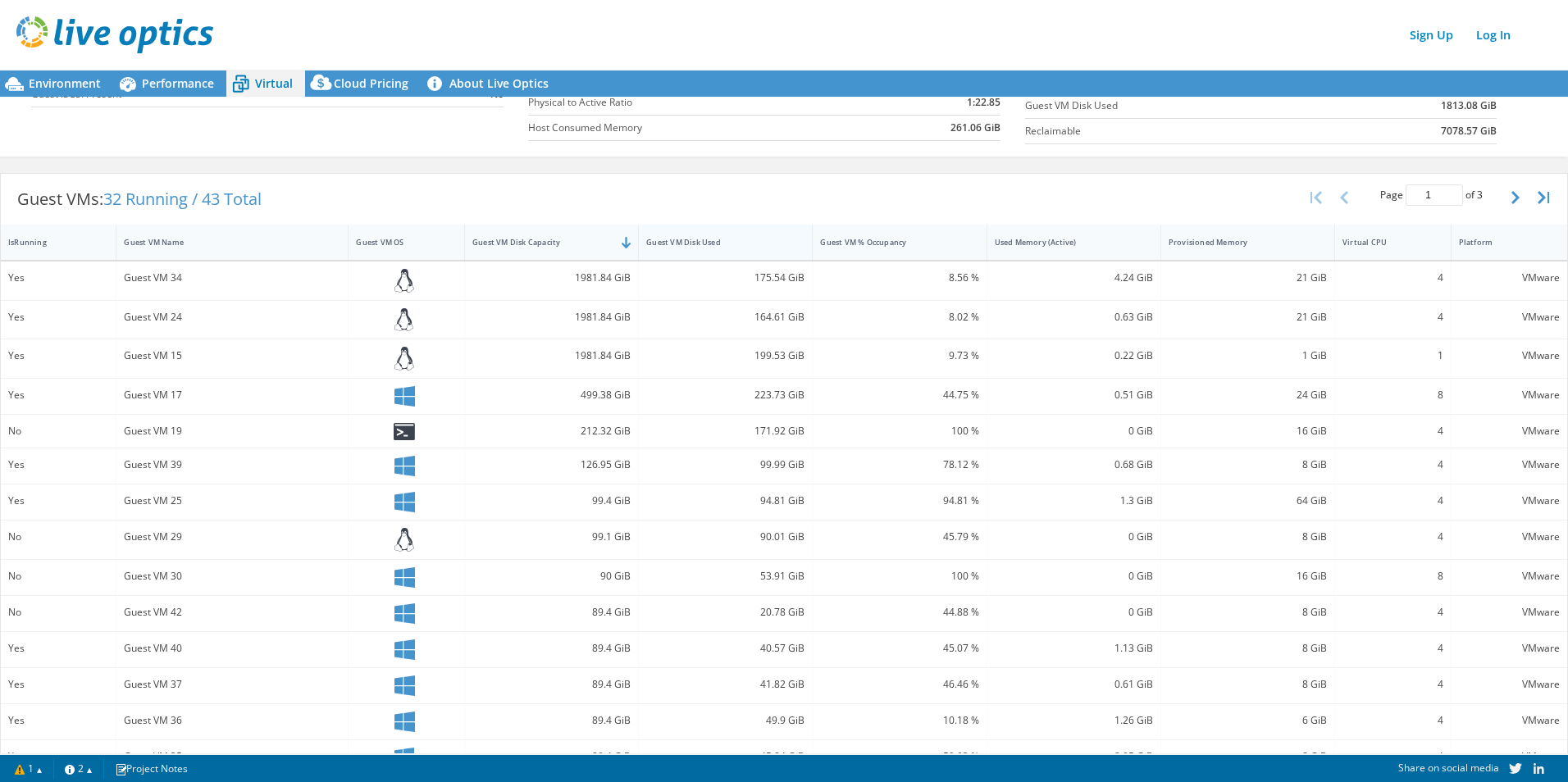
click at [731, 245] on div "Guest VM Disk Used" at bounding box center [715, 242] width 139 height 10
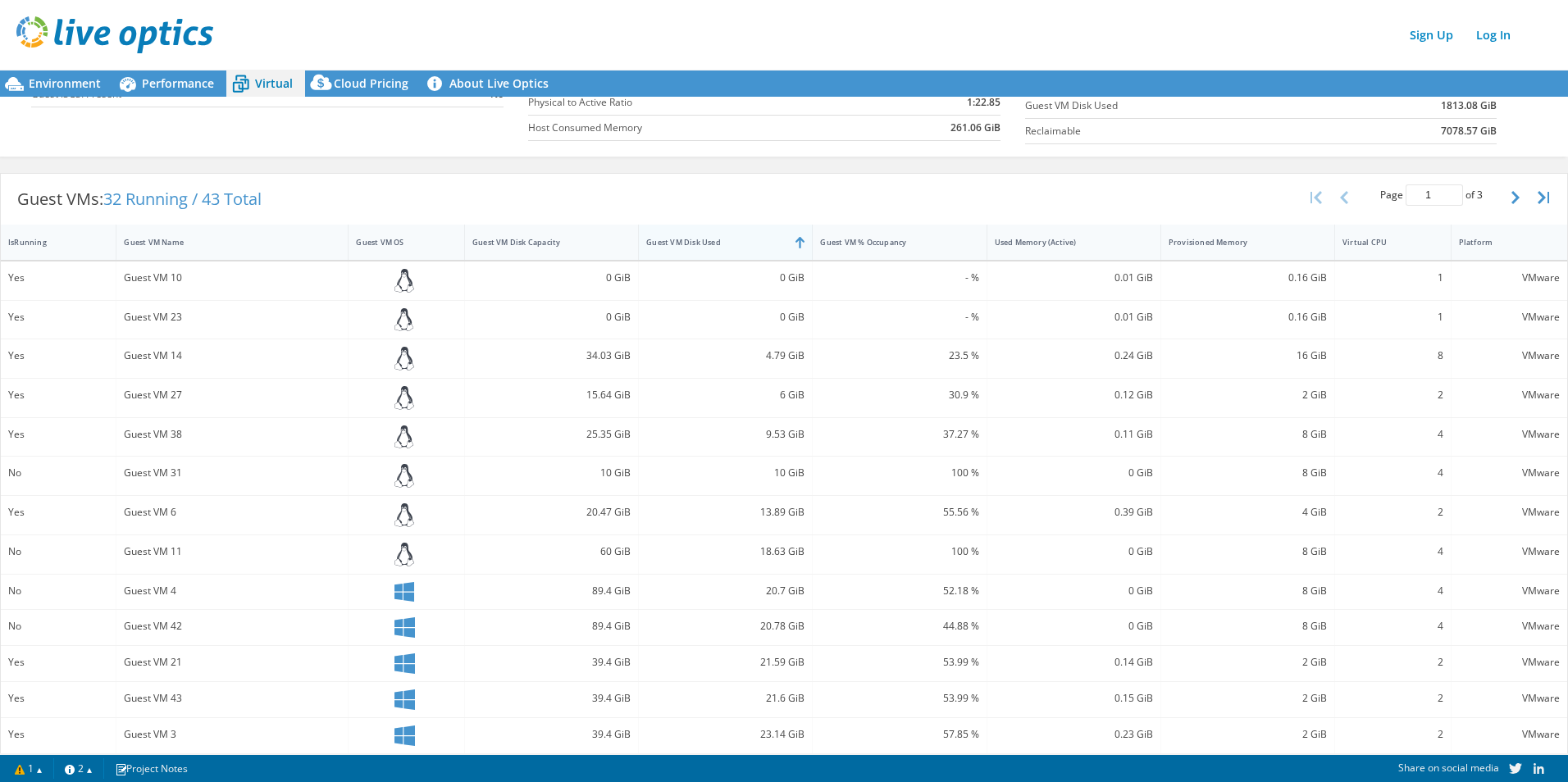
click at [731, 245] on div "Guest VM Disk Used" at bounding box center [715, 242] width 139 height 10
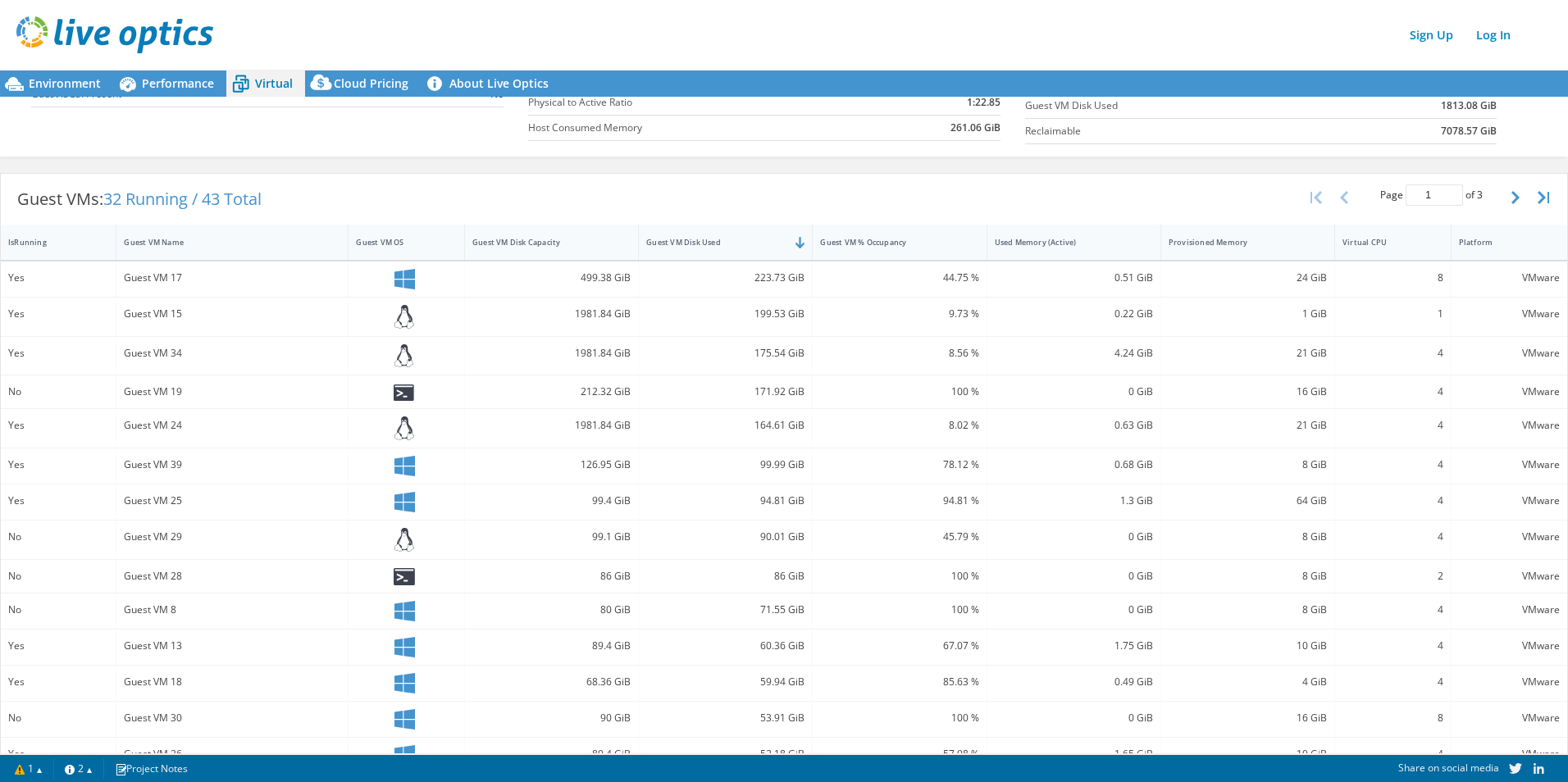
scroll to position [0, 0]
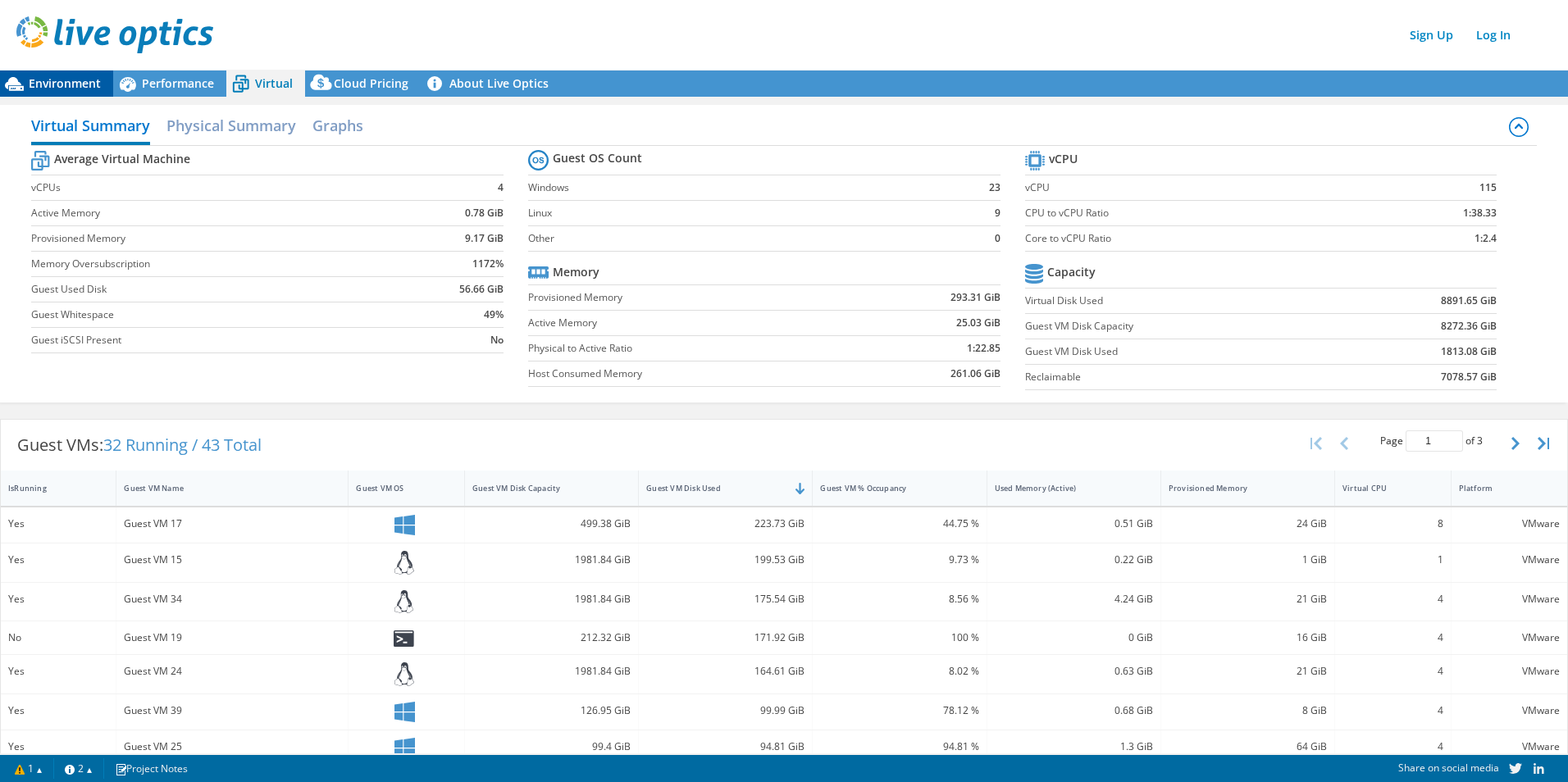
click at [61, 75] on span "Environment" at bounding box center [64, 83] width 72 height 16
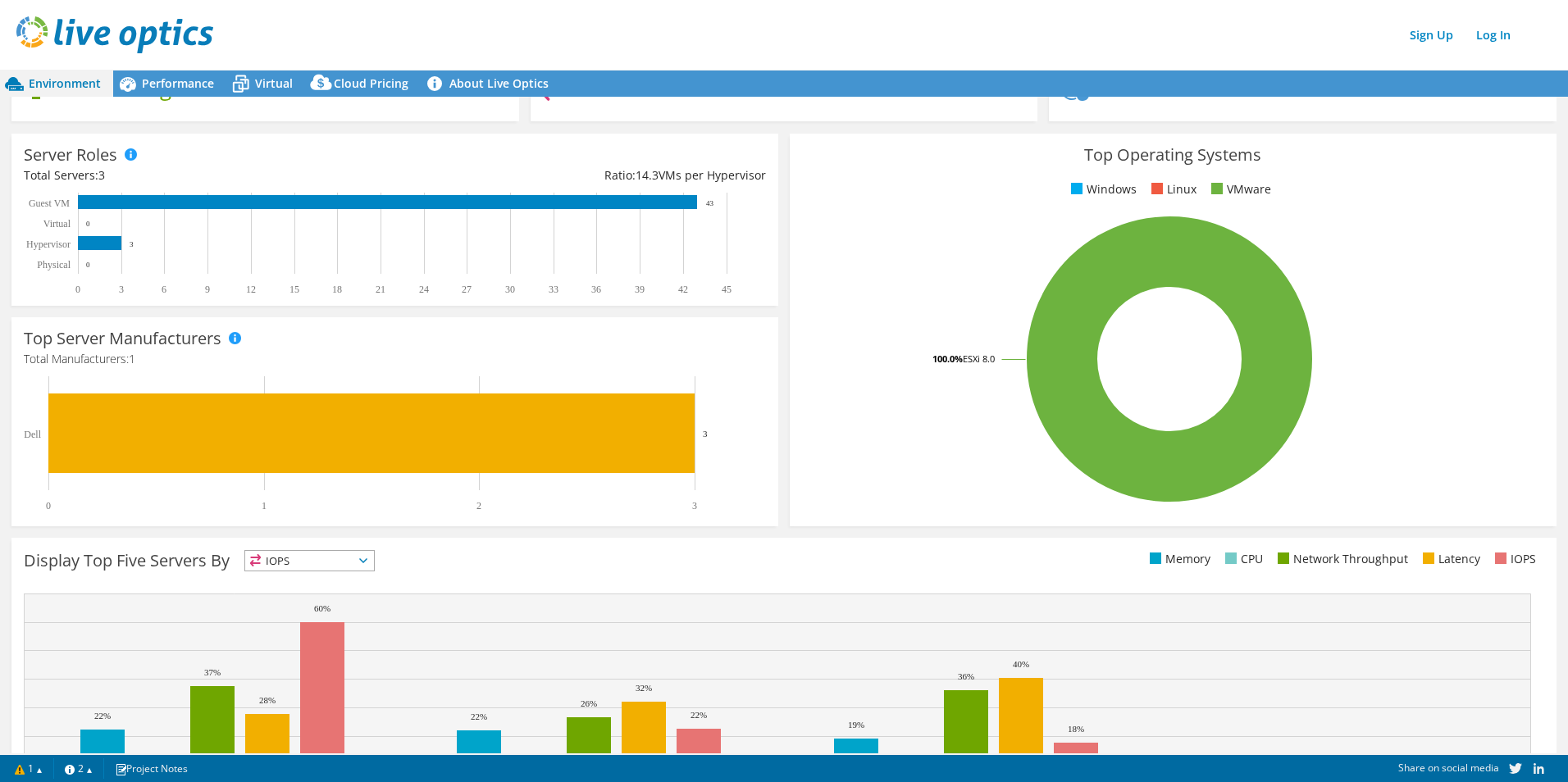
scroll to position [299, 0]
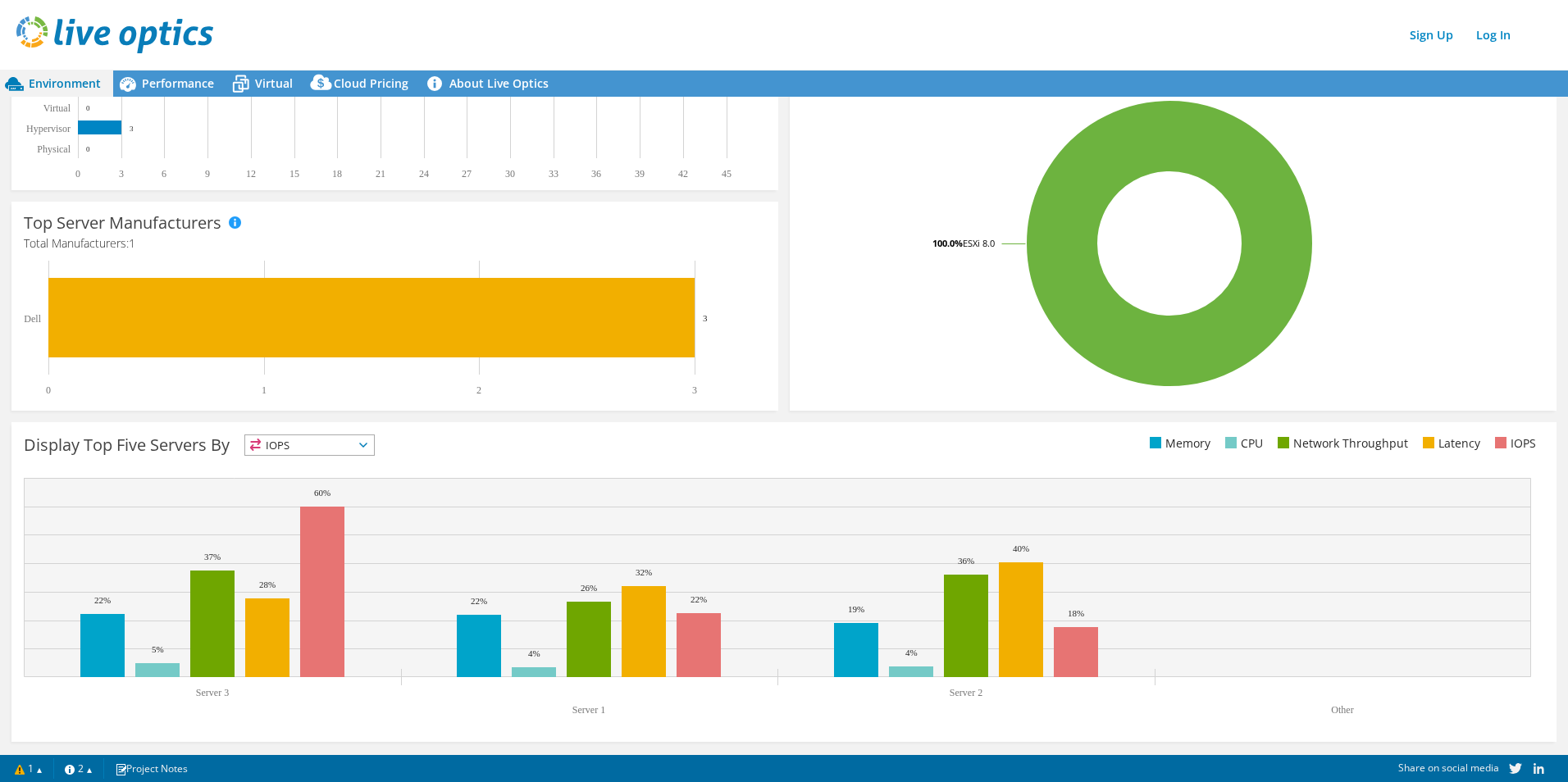
click at [344, 458] on div "Display Top Five Servers By IOPS IOPS" at bounding box center [403, 448] width 760 height 27
click at [340, 452] on span "IOPS" at bounding box center [309, 445] width 129 height 20
click at [332, 532] on li "Network Throughput" at bounding box center [309, 535] width 129 height 23
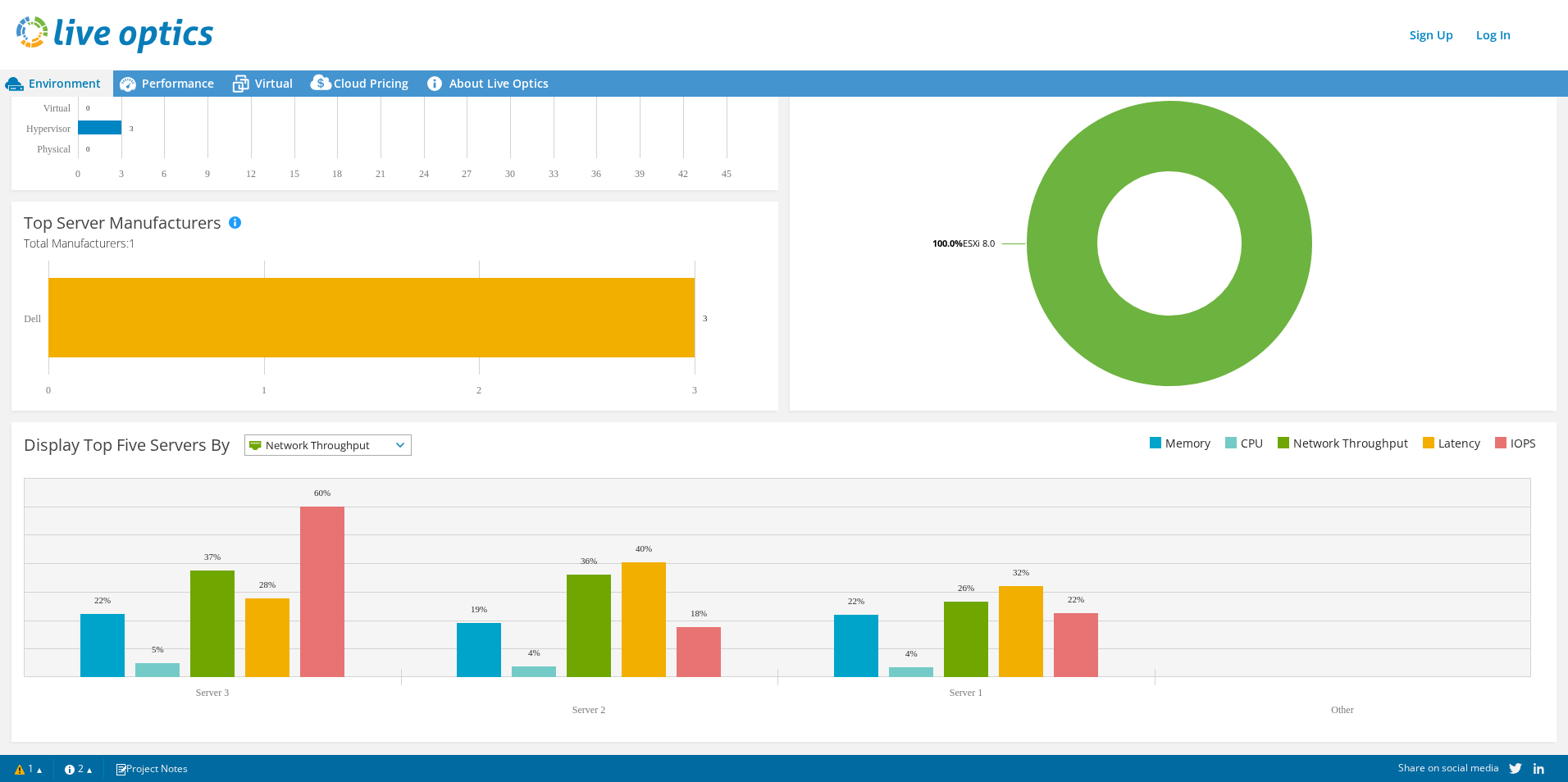
click at [328, 452] on span "Network Throughput" at bounding box center [318, 445] width 145 height 20
click at [307, 561] on li "Latency" at bounding box center [327, 559] width 165 height 23
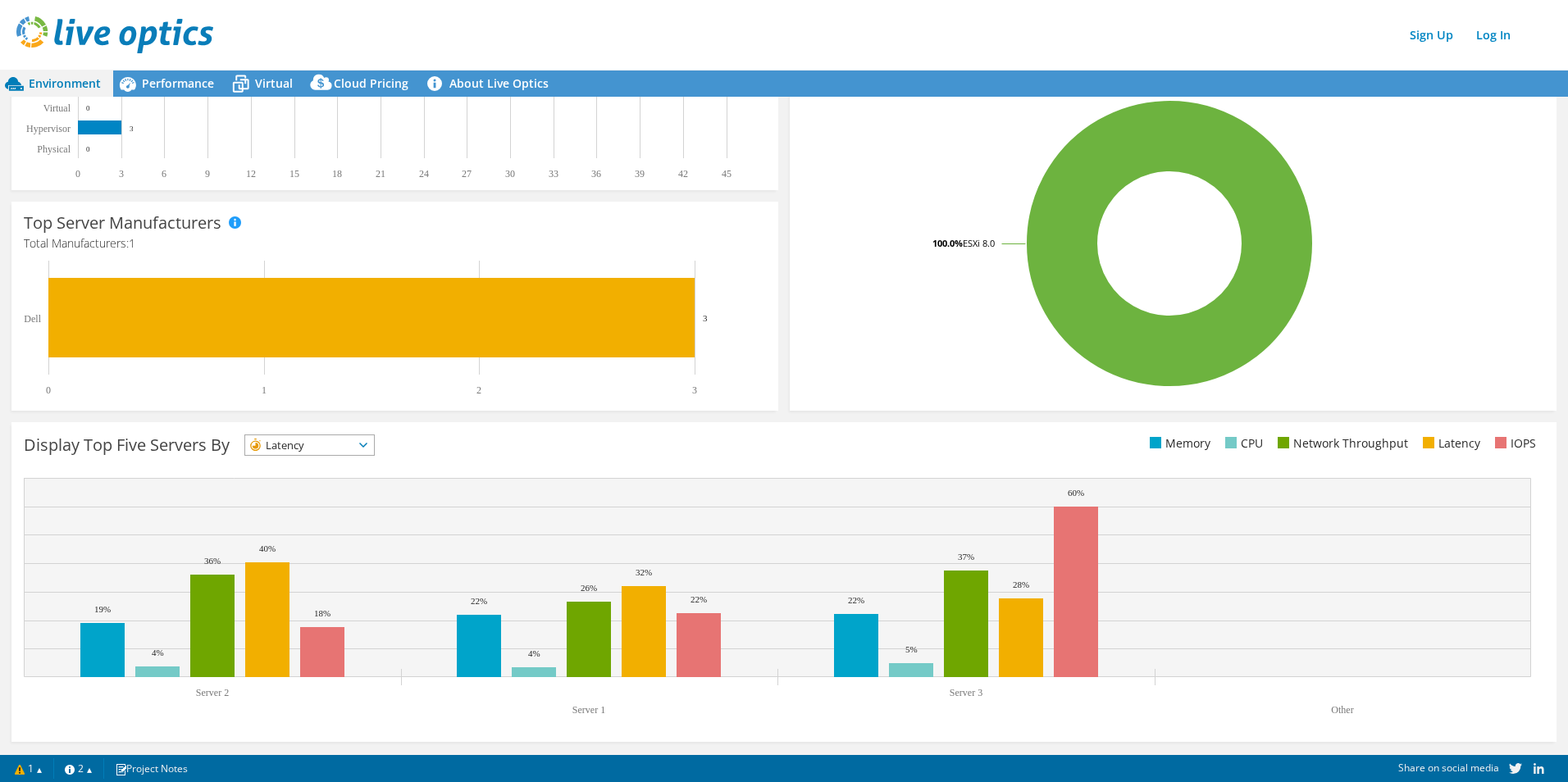
click at [322, 443] on span "Latency" at bounding box center [299, 445] width 108 height 20
click at [546, 604] on rect at bounding box center [777, 601] width 1507 height 246
click at [264, 78] on span "Virtual" at bounding box center [274, 83] width 38 height 16
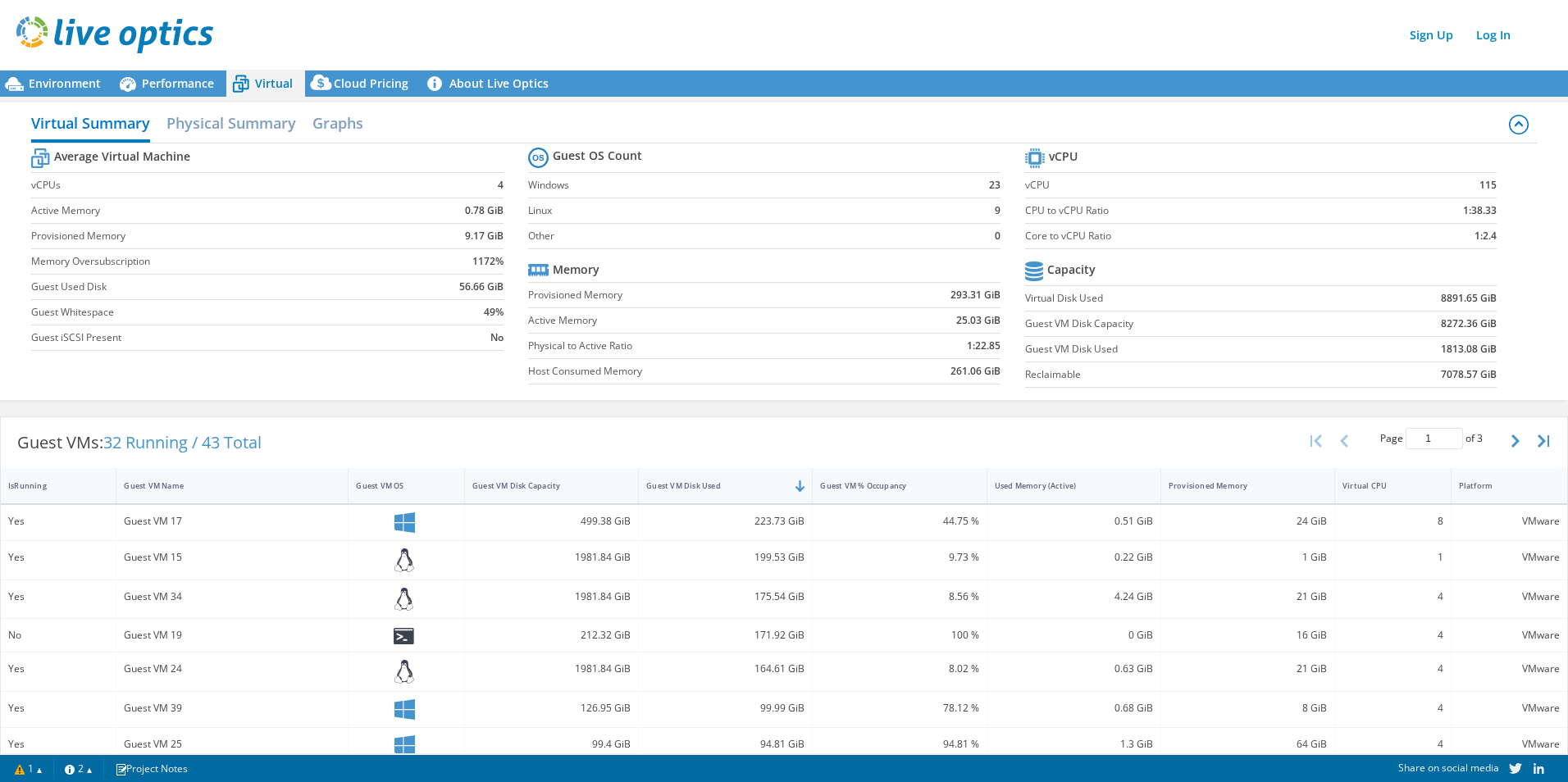
scroll to position [0, 0]
click at [62, 82] on span "Environment" at bounding box center [64, 83] width 72 height 16
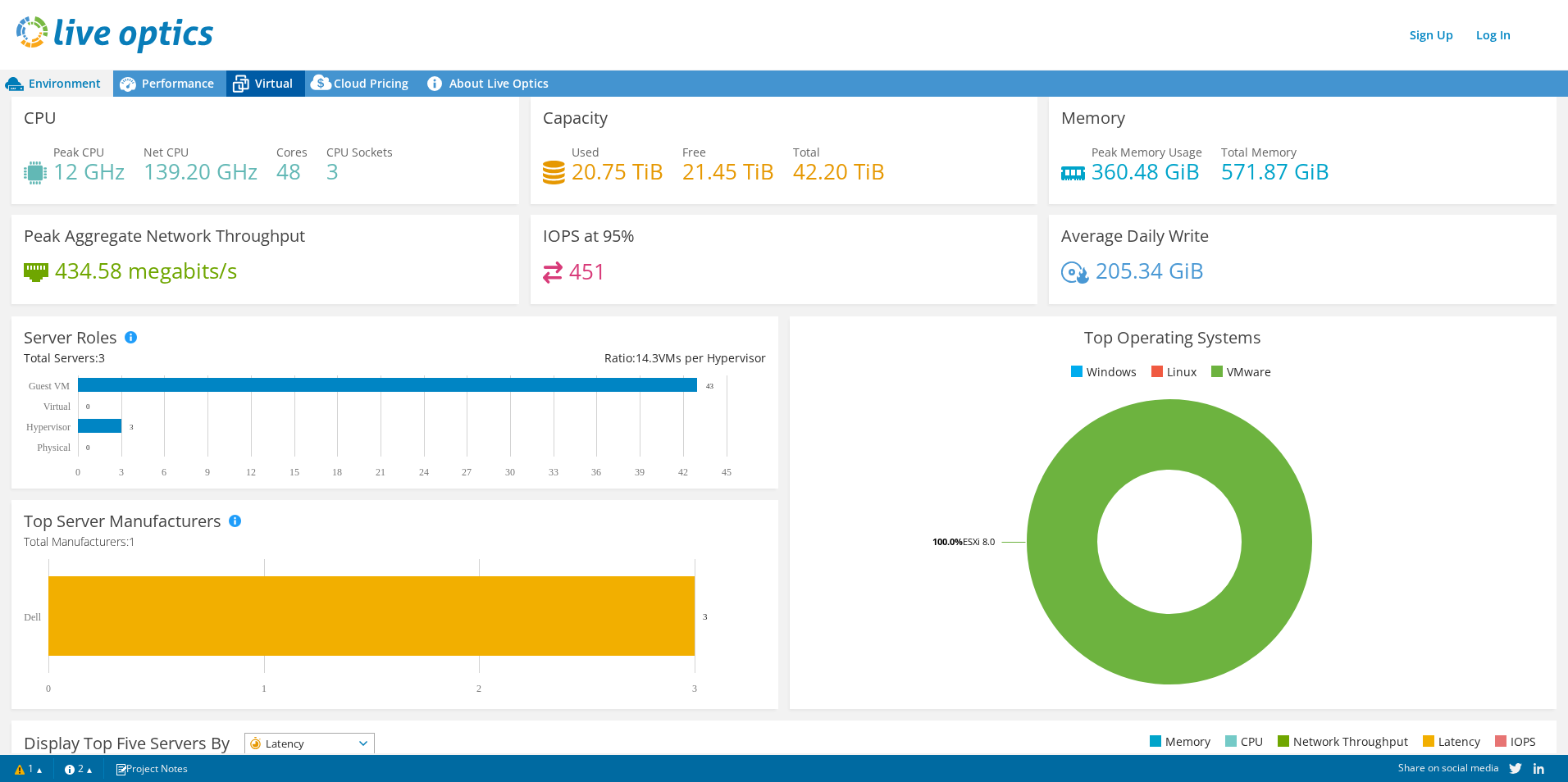
click at [248, 73] on icon at bounding box center [240, 83] width 29 height 29
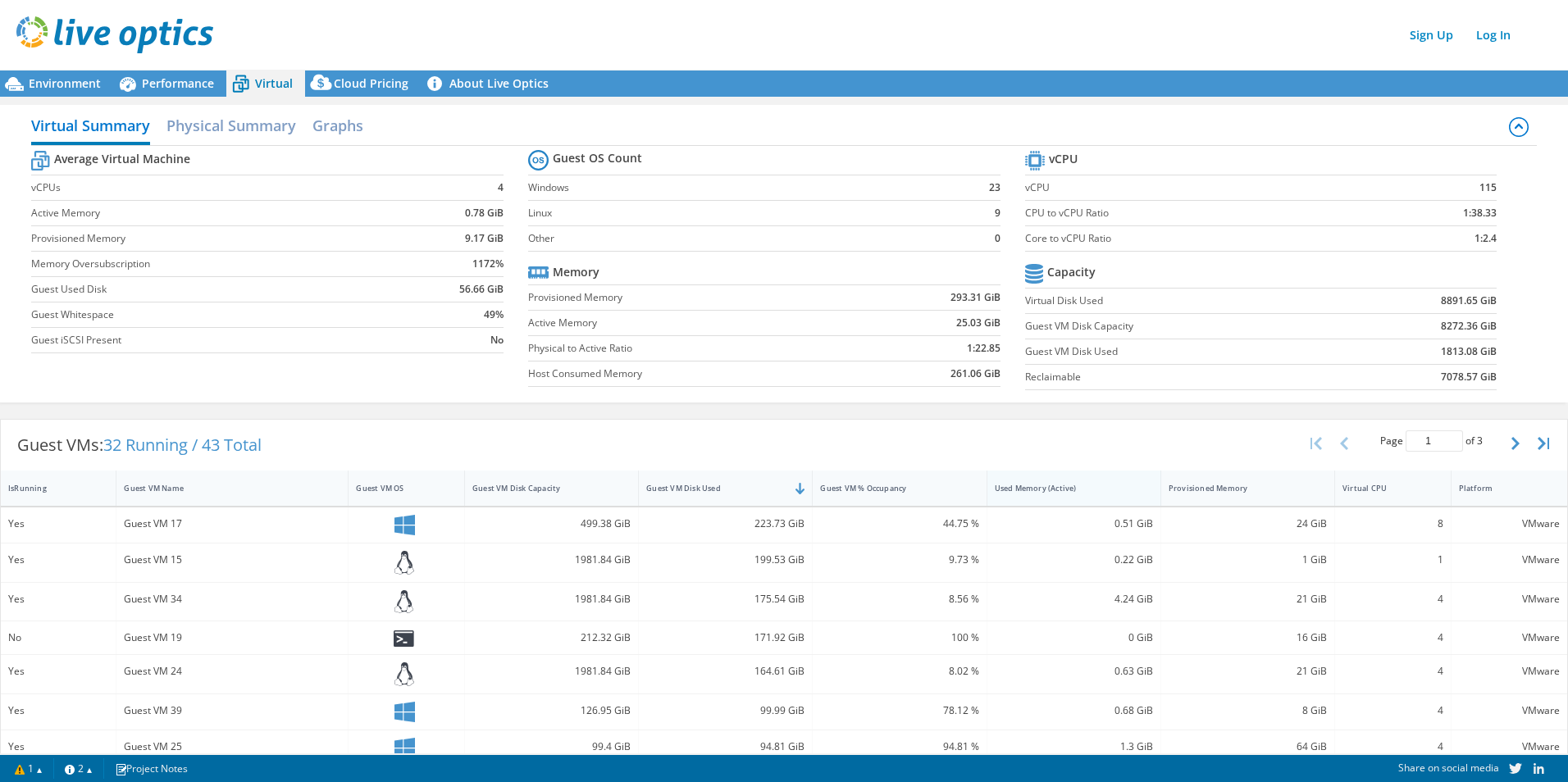
click at [1024, 497] on div "Used Memory (Active)" at bounding box center [1063, 488] width 153 height 25
